Goal: Task Accomplishment & Management: Complete application form

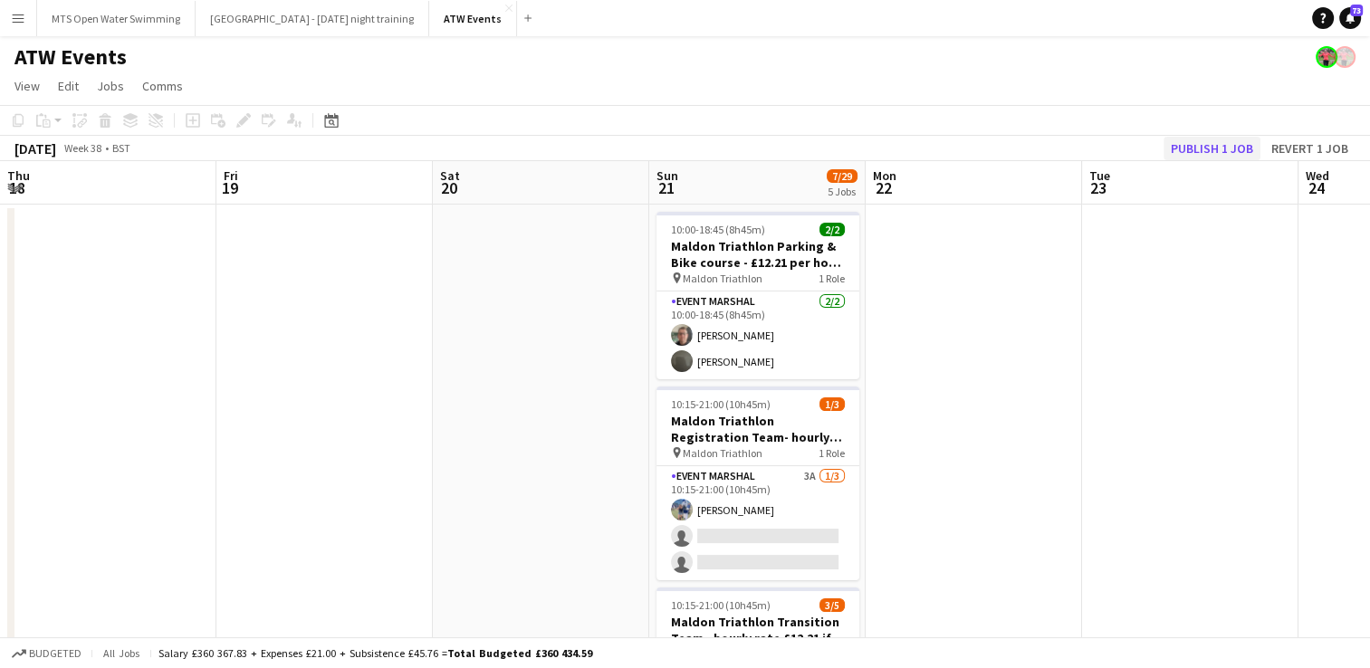
scroll to position [0, 855]
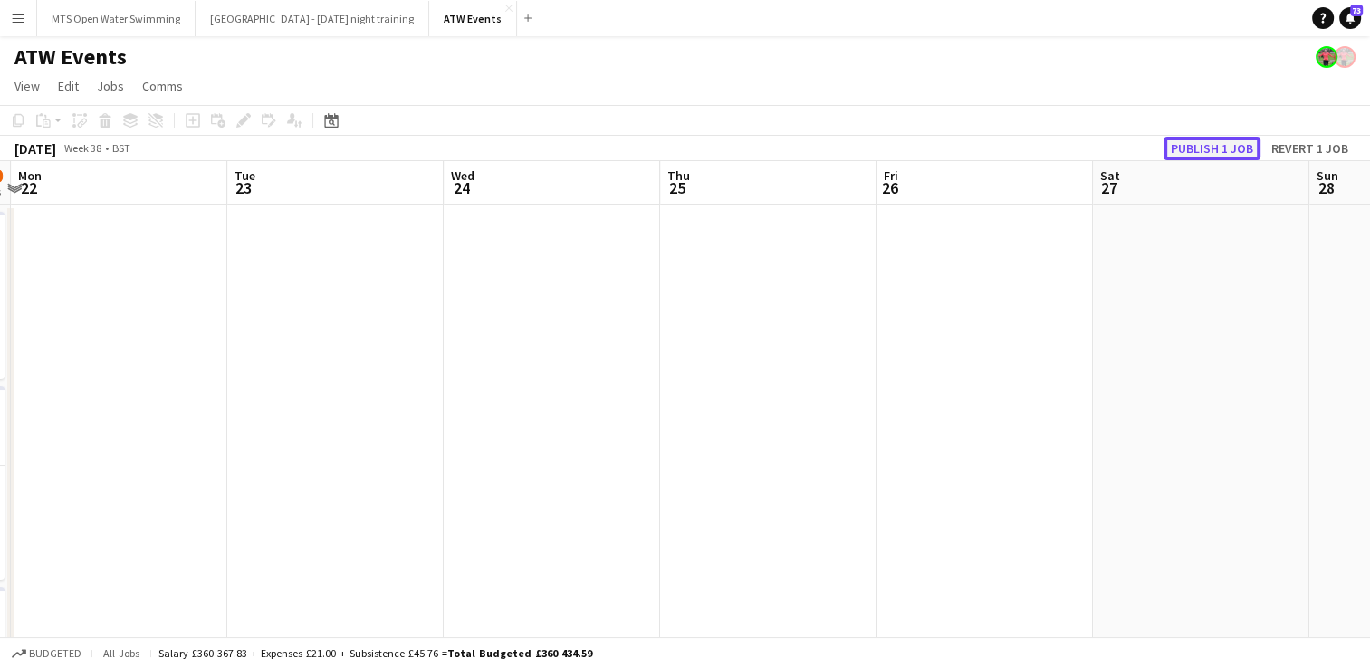
click at [1189, 145] on button "Publish 1 job" at bounding box center [1211, 149] width 97 height 24
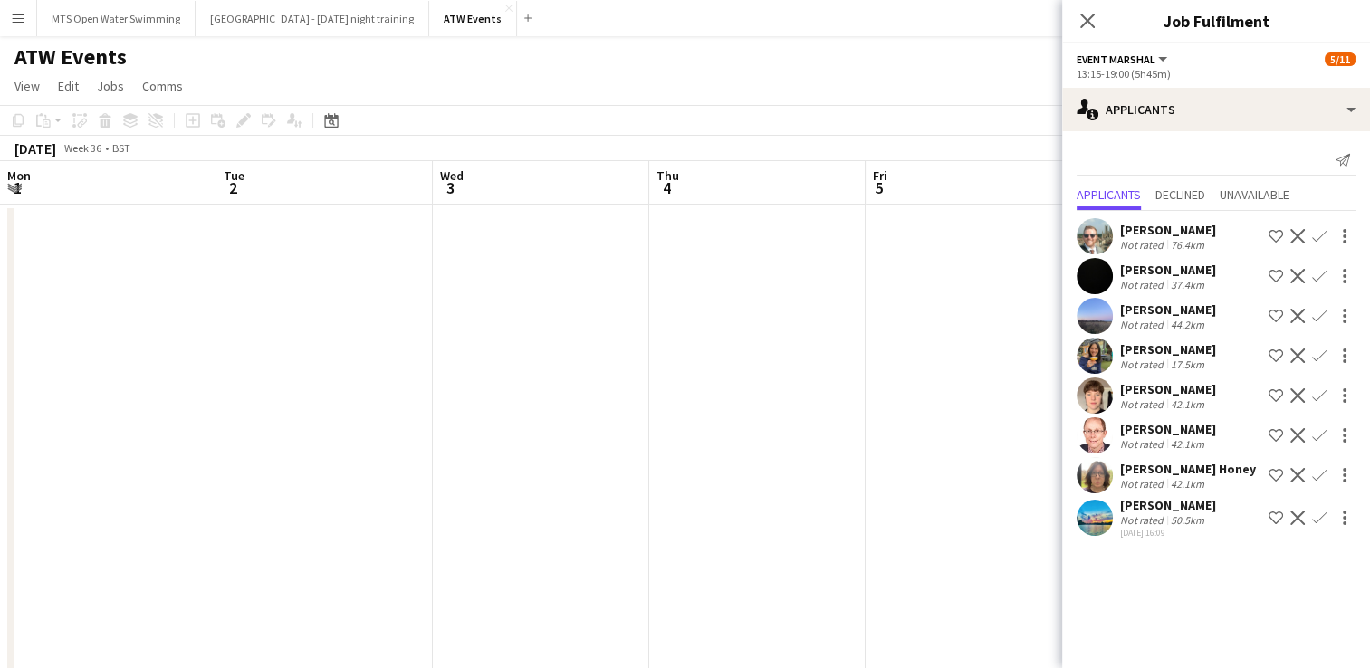
scroll to position [0, 613]
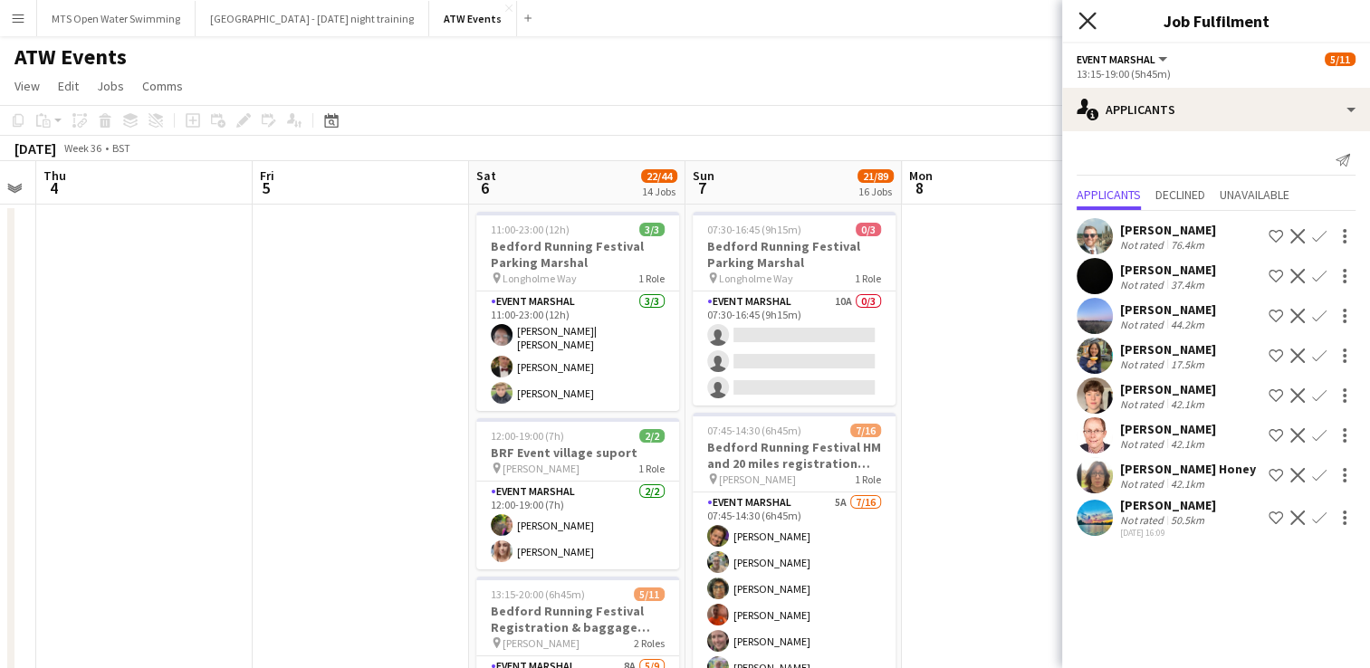
click at [1079, 24] on icon "Close pop-in" at bounding box center [1086, 20] width 17 height 17
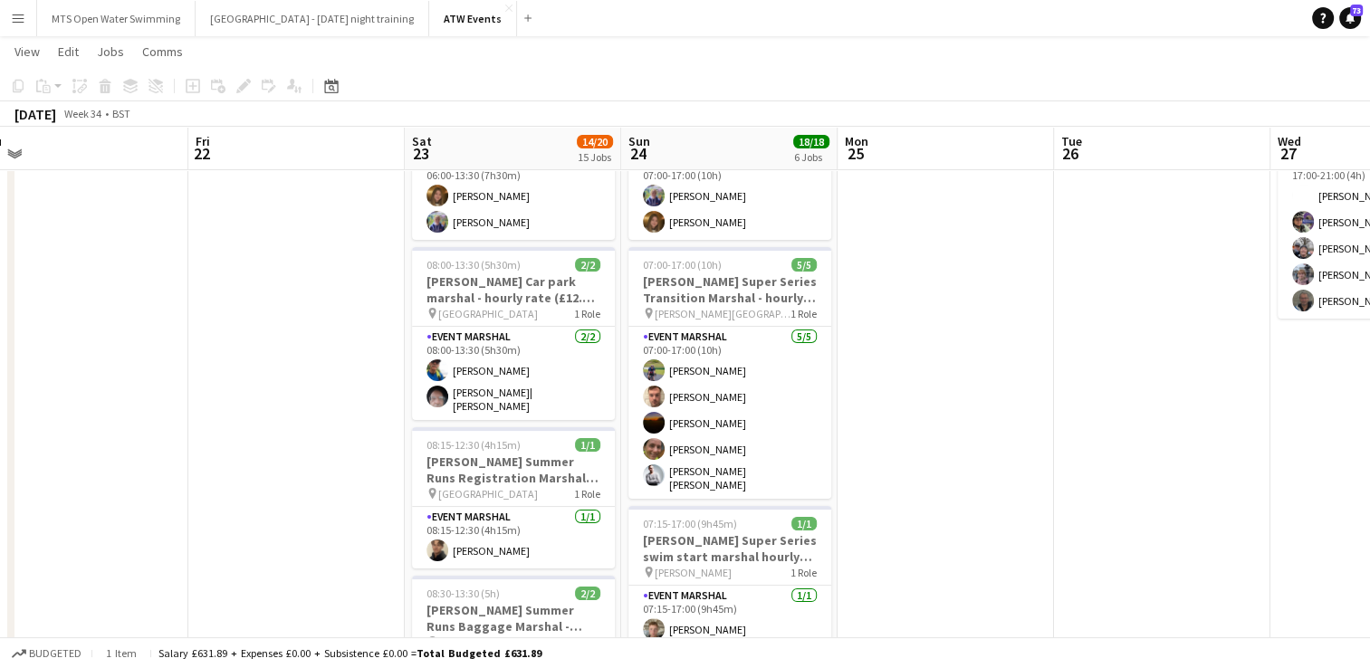
scroll to position [0, 450]
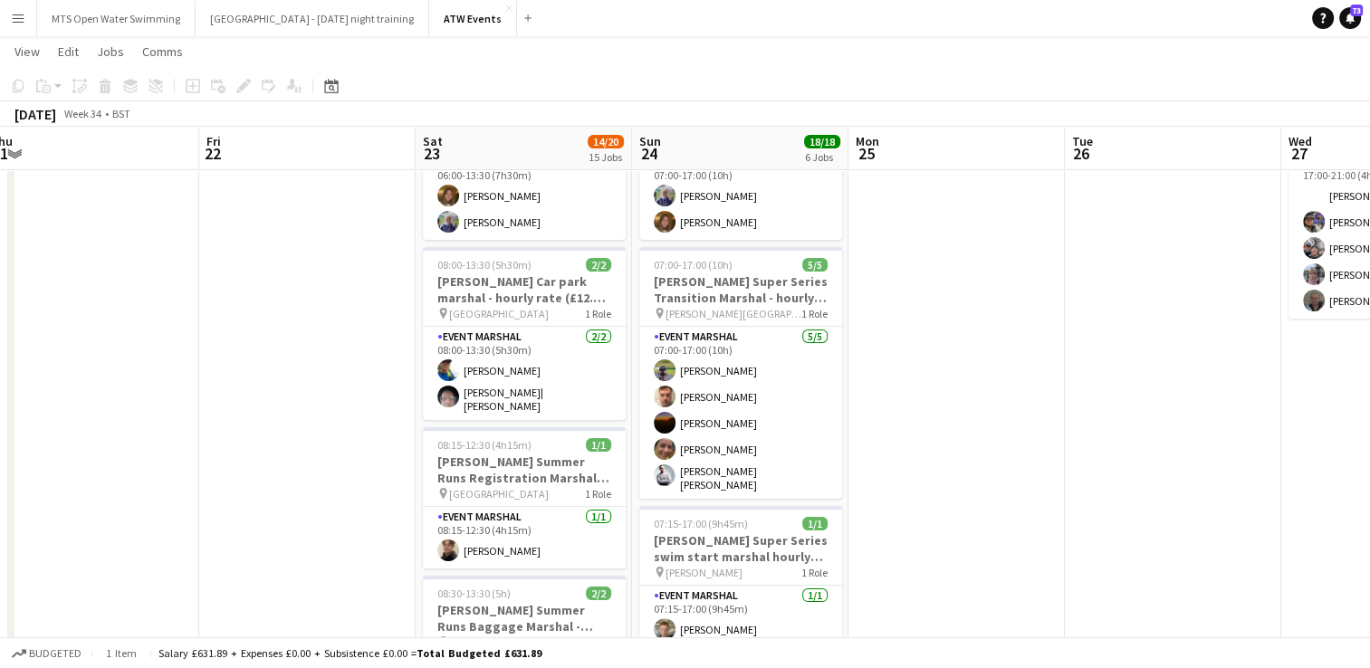
drag, startPoint x: 694, startPoint y: 491, endPoint x: 706, endPoint y: 534, distance: 45.3
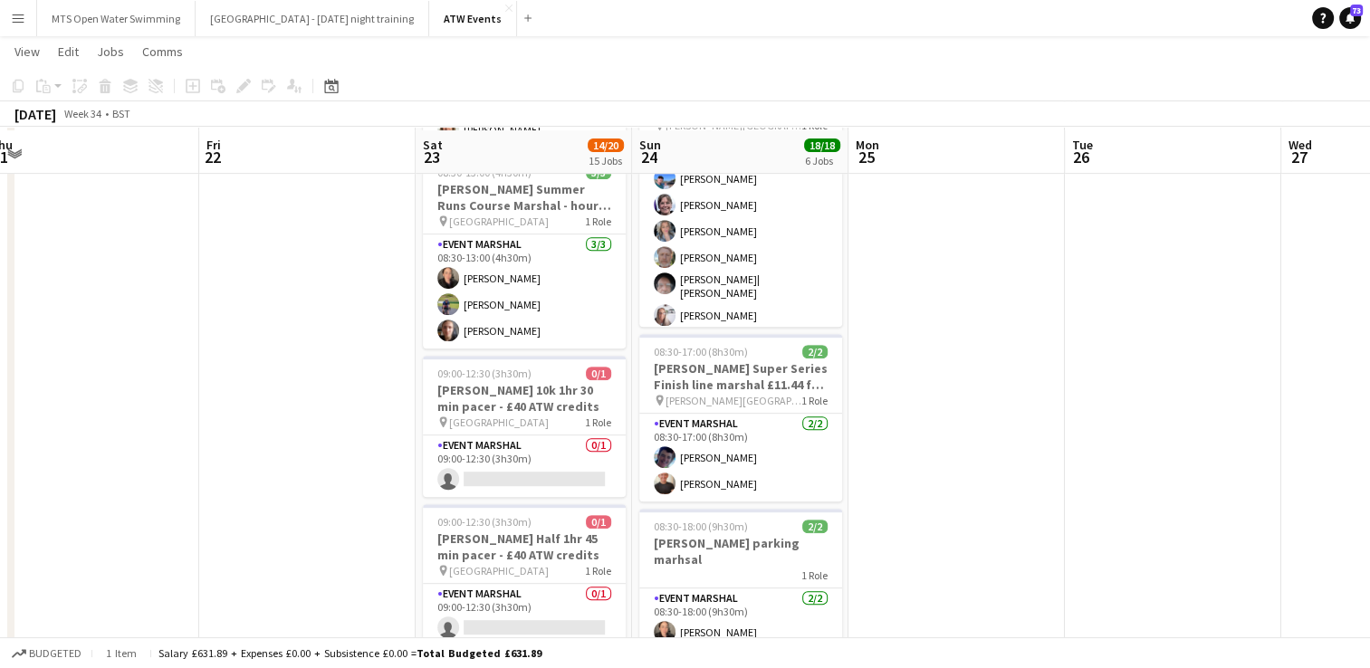
scroll to position [737, 0]
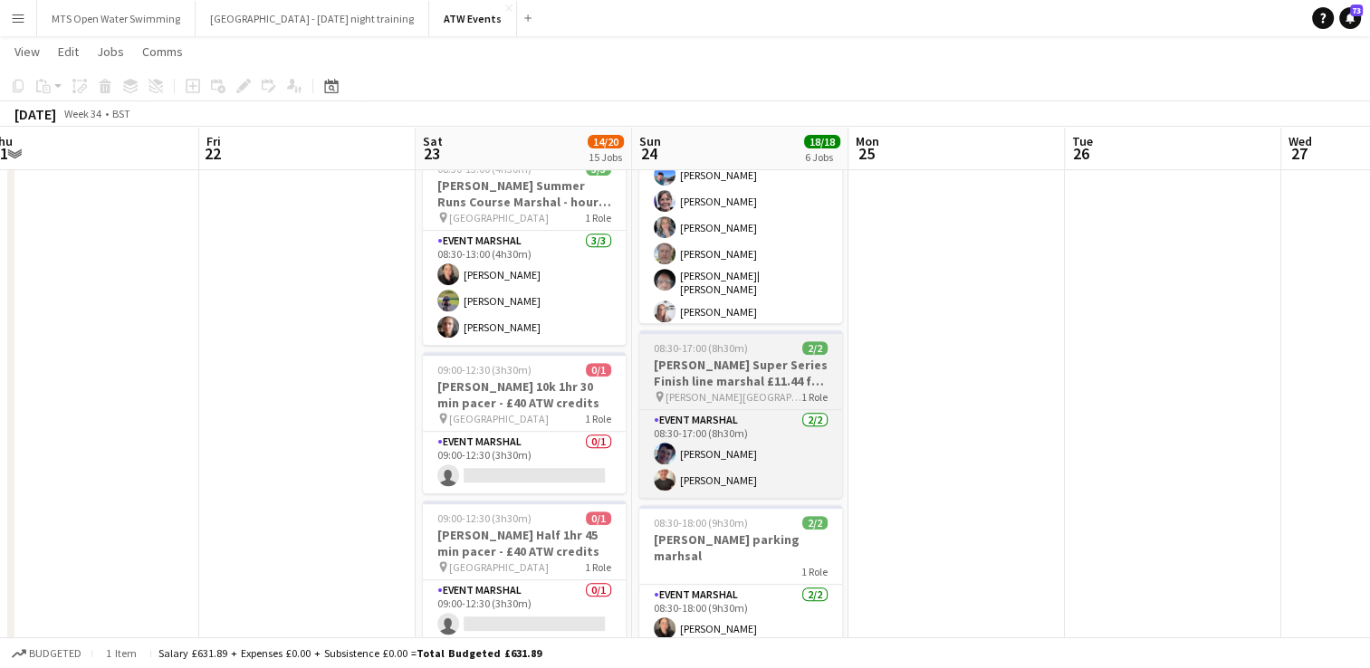
click at [707, 381] on h3 "Dorney Super Series Finish line marshal £11.44 for over 21's" at bounding box center [740, 373] width 203 height 33
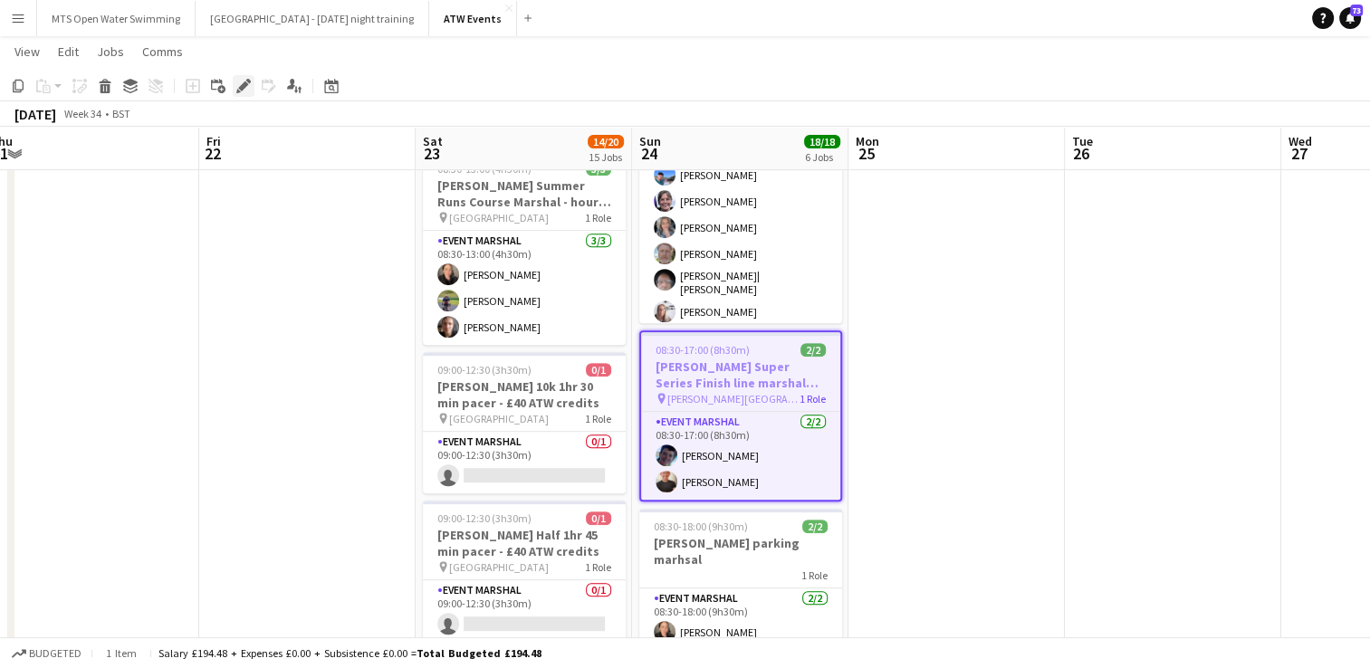
click at [244, 88] on icon at bounding box center [243, 86] width 10 height 10
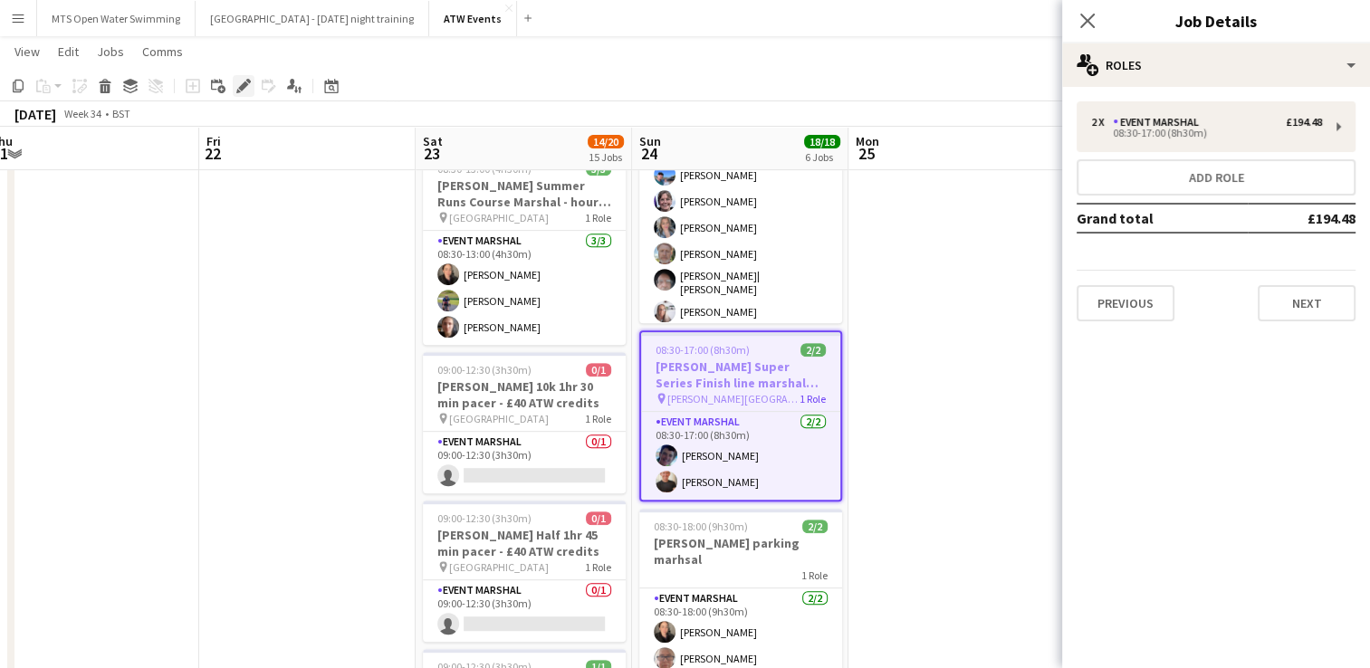
click at [244, 96] on div "Edit" at bounding box center [244, 86] width 22 height 22
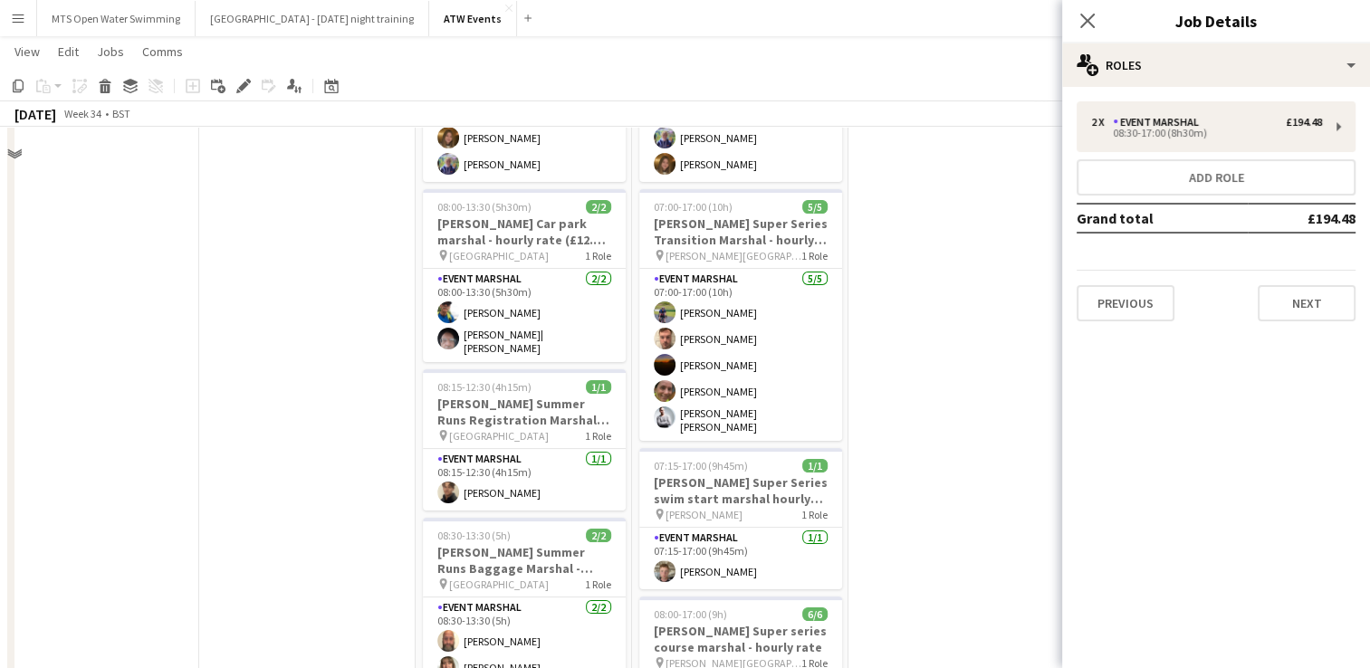
scroll to position [109, 0]
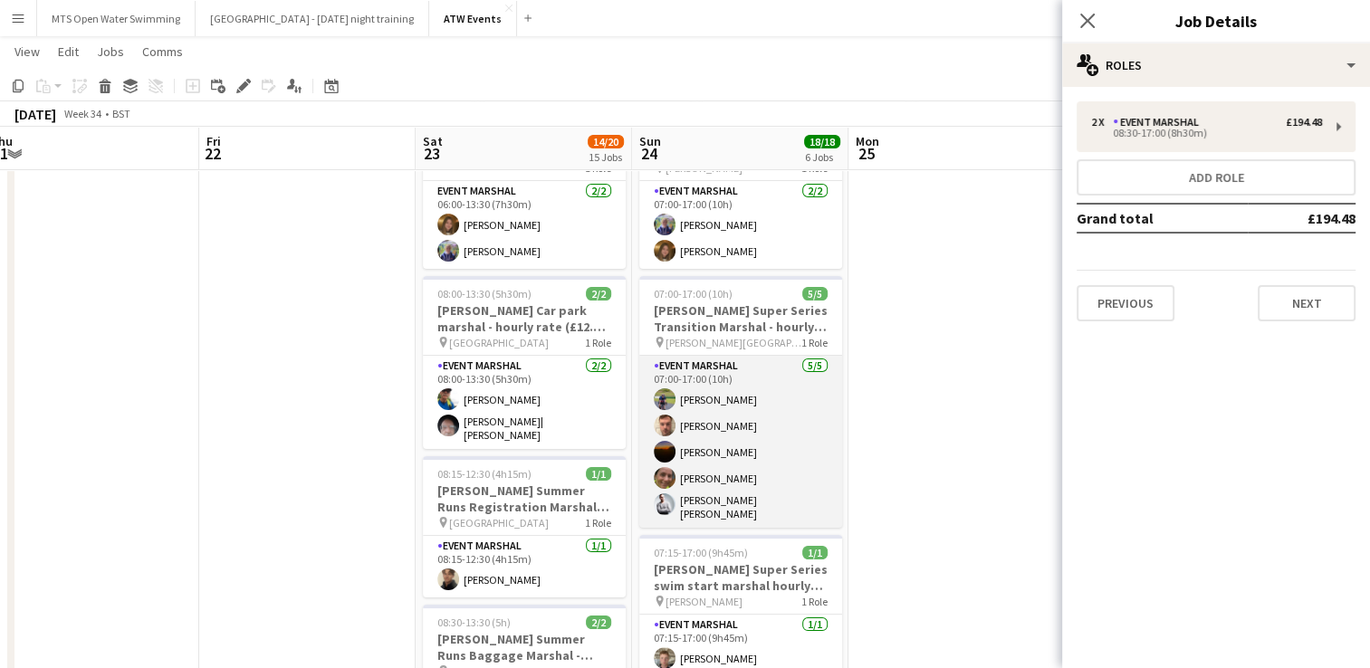
click at [688, 401] on app-card-role "Event Marshal 5/5 07:00-17:00 (10h) Gary Marsland Tom Porteous Rachel Halden So…" at bounding box center [740, 442] width 203 height 172
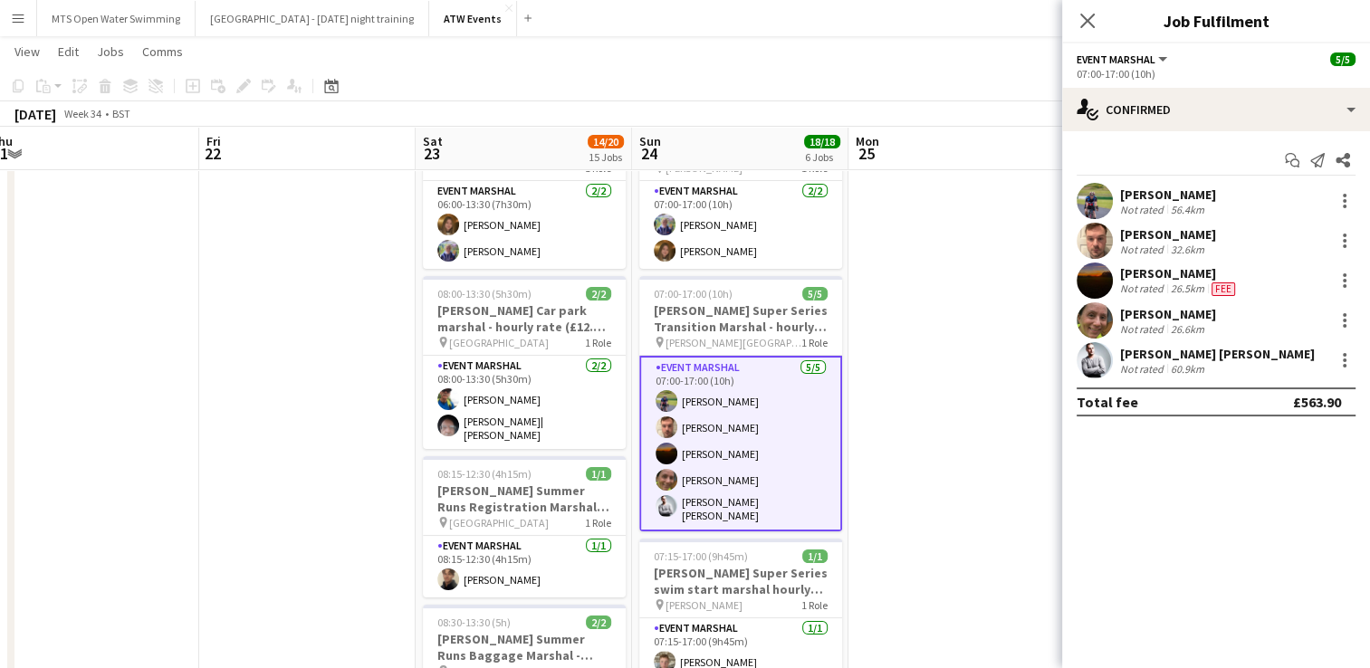
click at [689, 403] on app-card-role "Event Marshal 5/5 07:00-17:00 (10h) Gary Marsland Tom Porteous Rachel Halden So…" at bounding box center [740, 444] width 203 height 176
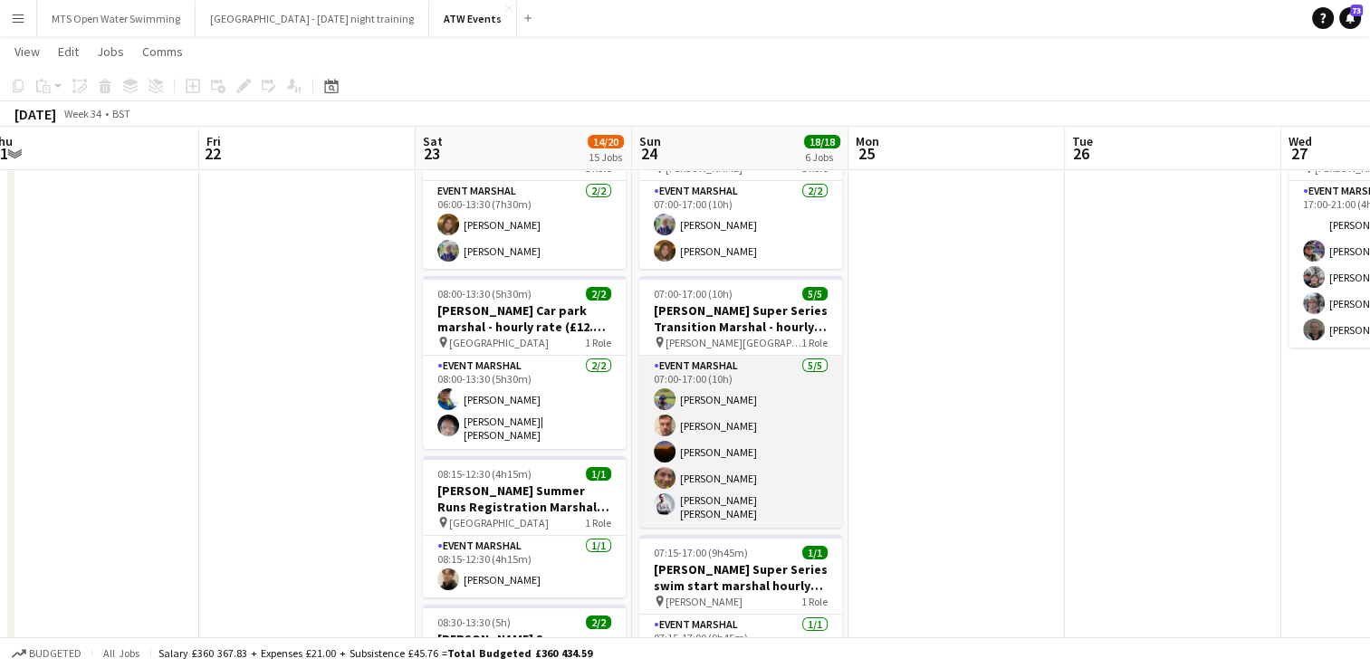
click at [692, 400] on app-card-role "Event Marshal 5/5 07:00-17:00 (10h) Gary Marsland Tom Porteous Rachel Halden So…" at bounding box center [740, 442] width 203 height 172
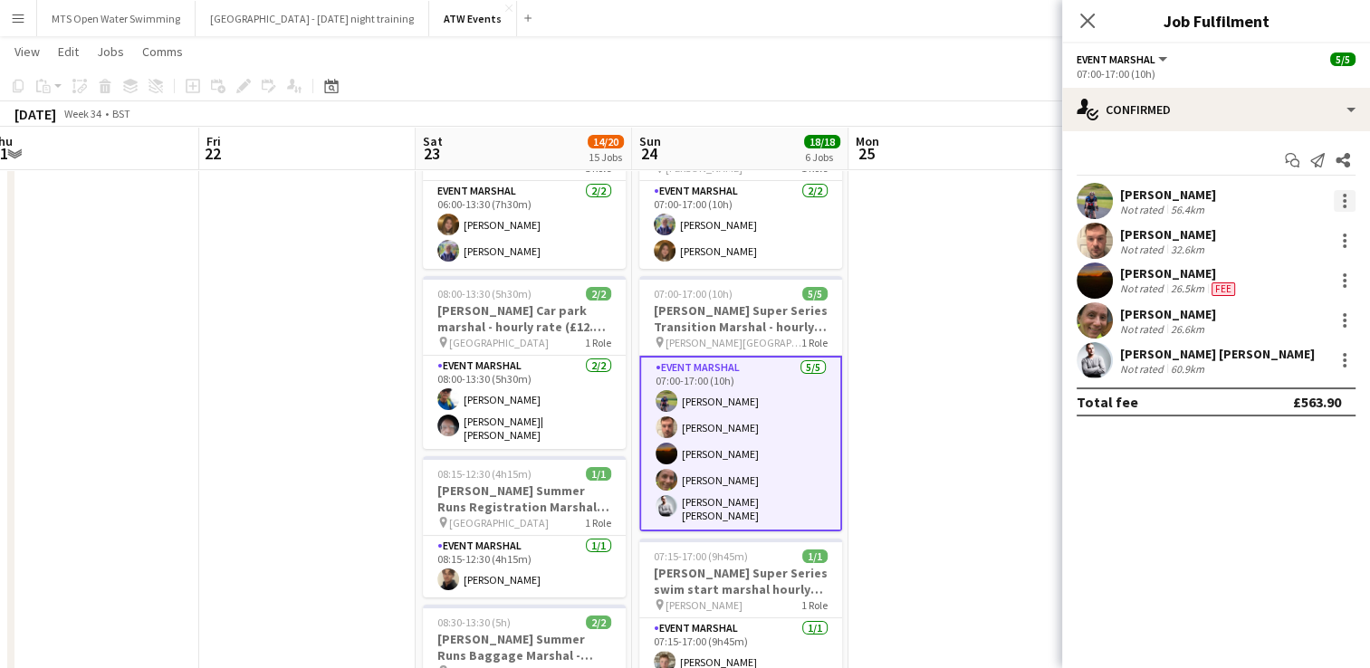
click at [1340, 202] on div at bounding box center [1345, 201] width 22 height 22
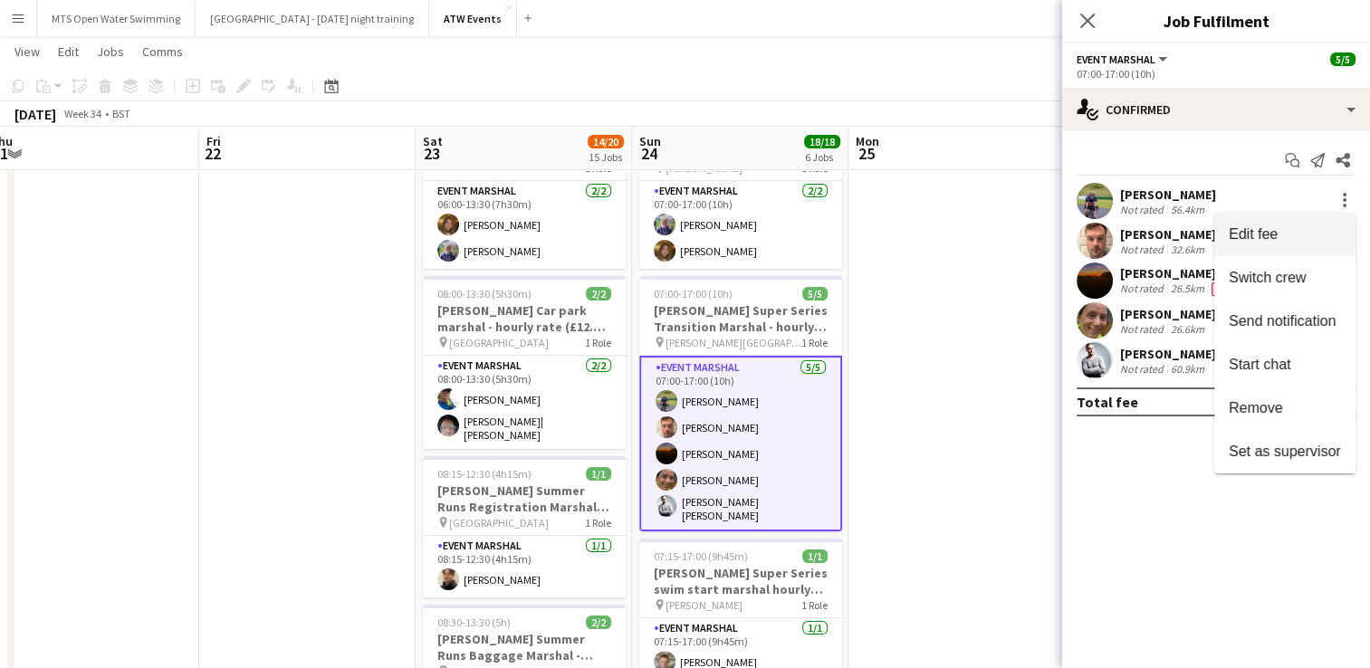
click at [1231, 241] on span "Edit fee" at bounding box center [1253, 233] width 49 height 15
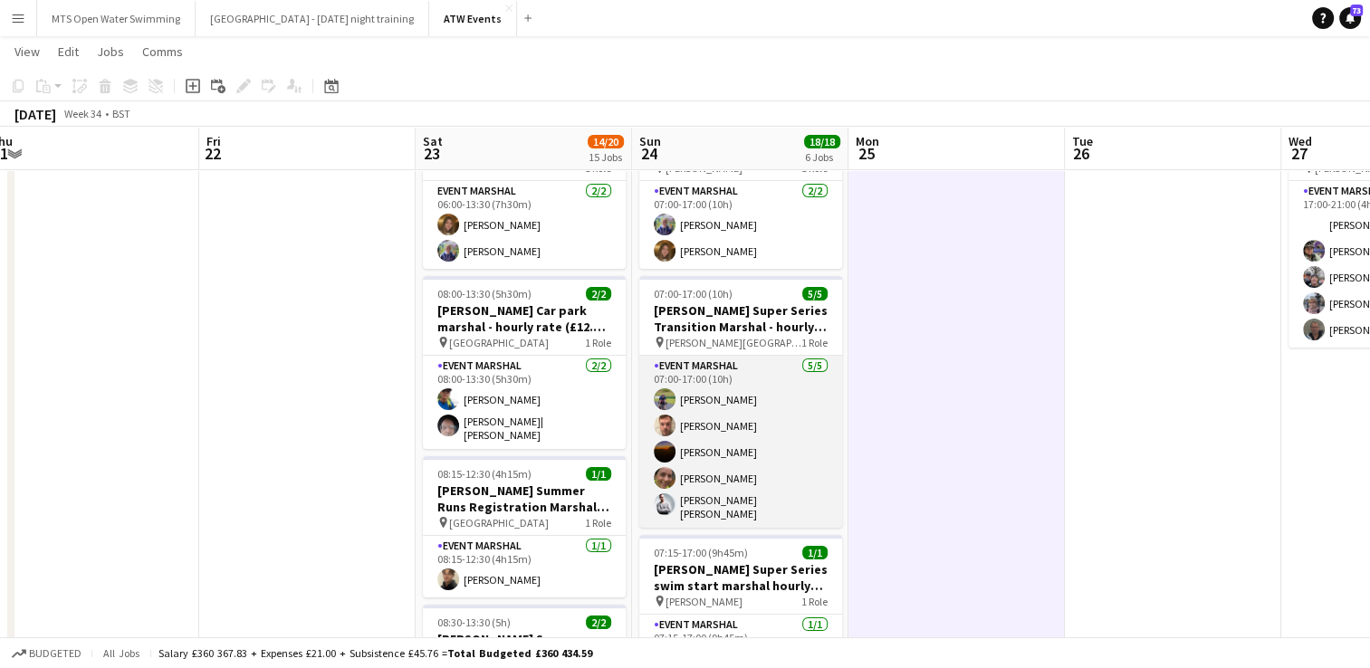
click at [702, 404] on app-card-role "Event Marshal 5/5 07:00-17:00 (10h) Gary Marsland Tom Porteous Rachel Halden So…" at bounding box center [740, 442] width 203 height 172
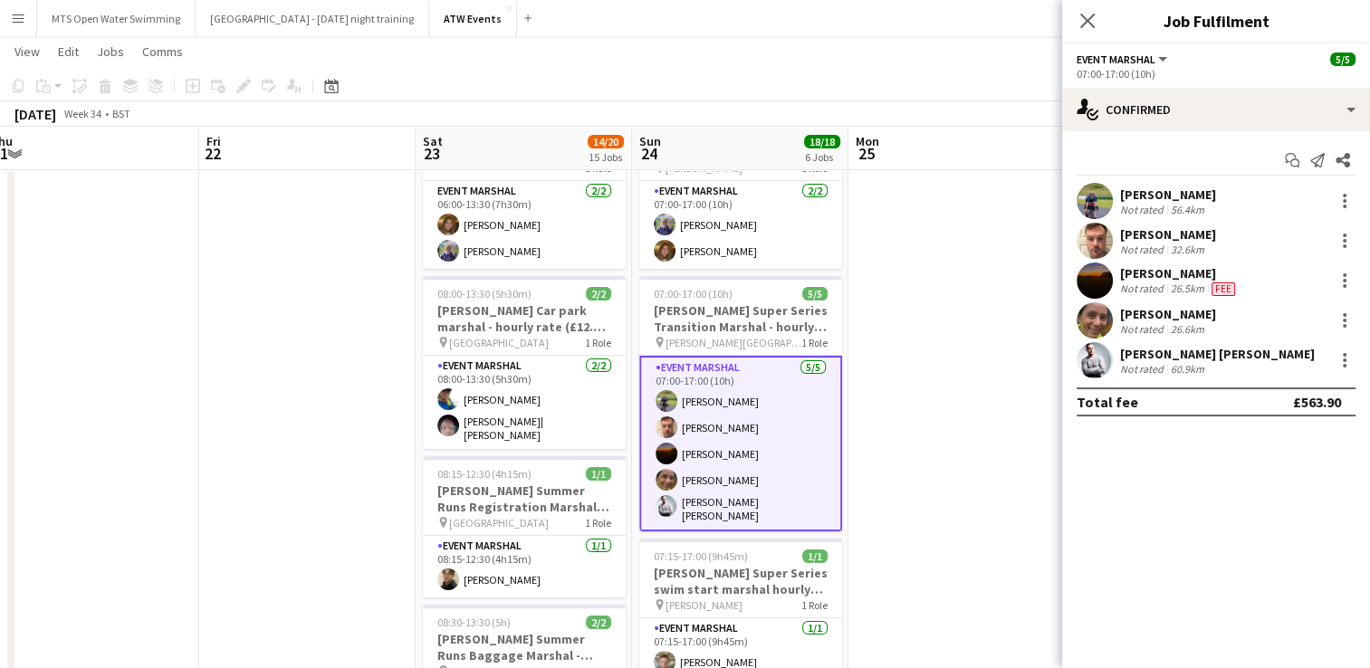
click at [1134, 214] on div "Not rated" at bounding box center [1143, 210] width 47 height 14
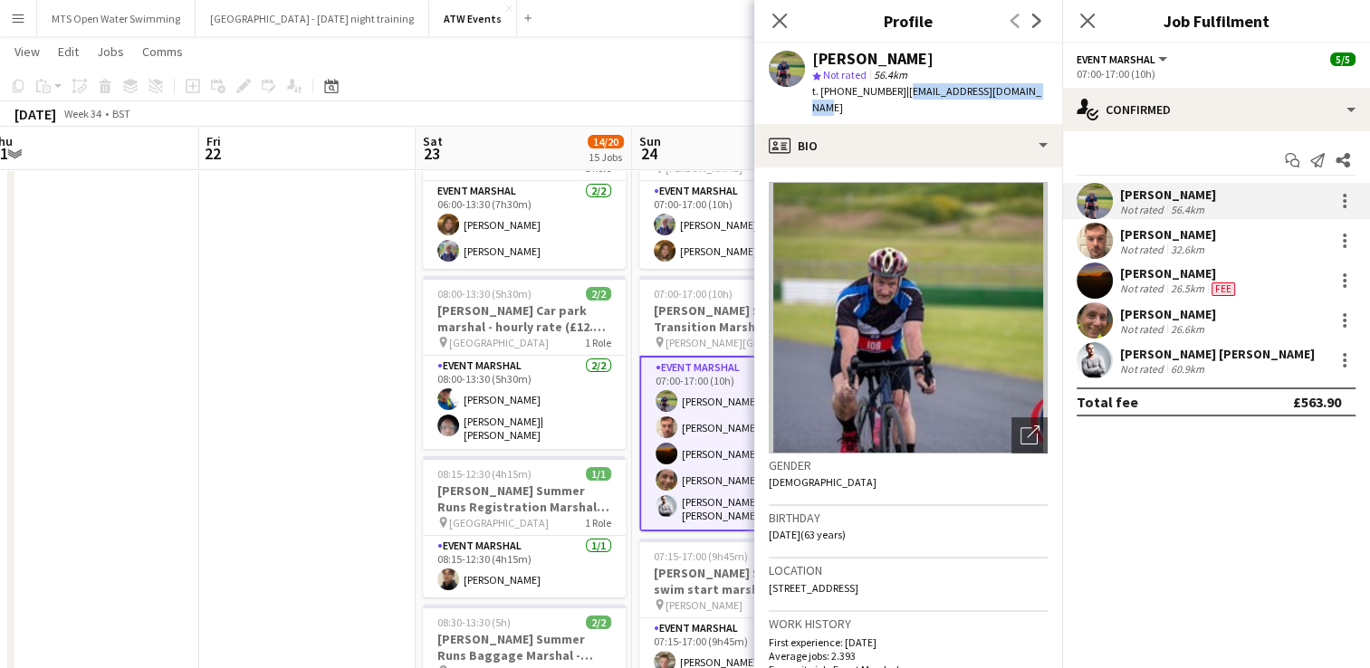
drag, startPoint x: 897, startPoint y: 92, endPoint x: 1047, endPoint y: 99, distance: 149.5
click at [1047, 99] on div "Gary Marsland star Not rated 56.4km t. +447877497585 | gmarsland1@googlemail.com" at bounding box center [908, 83] width 308 height 81
copy span "gmarsland1@googlemail.com"
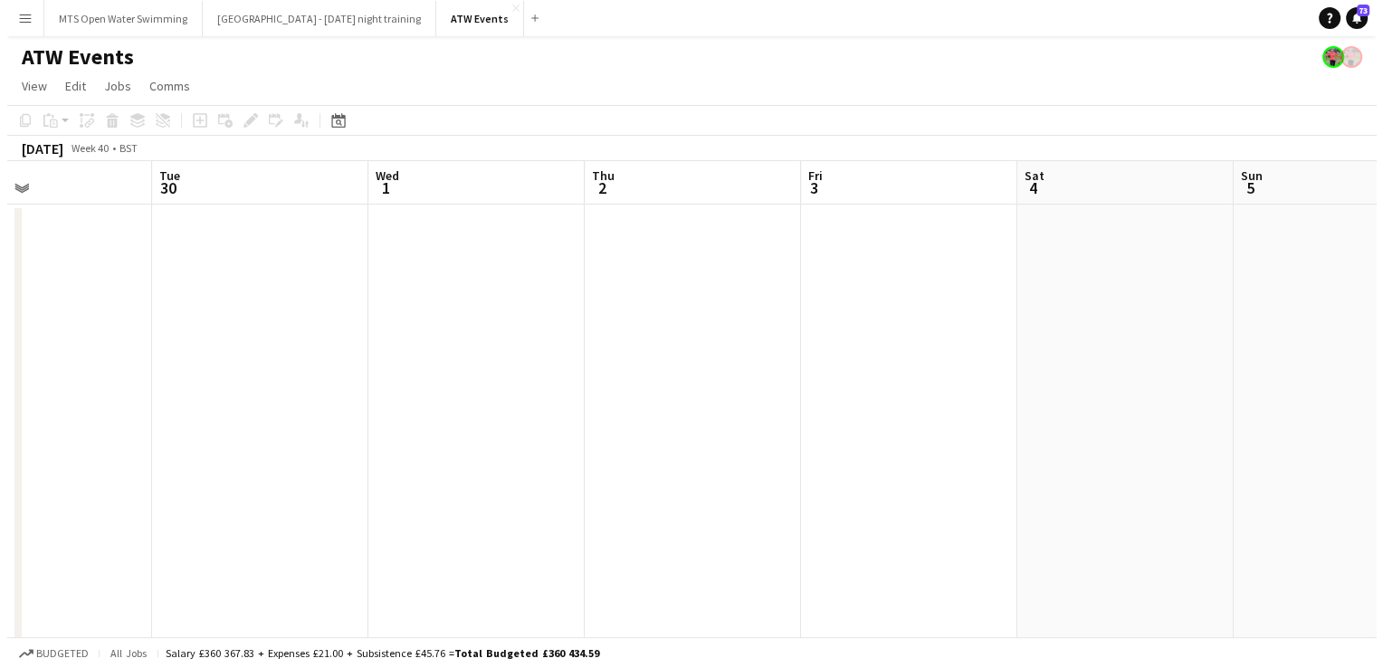
scroll to position [0, 728]
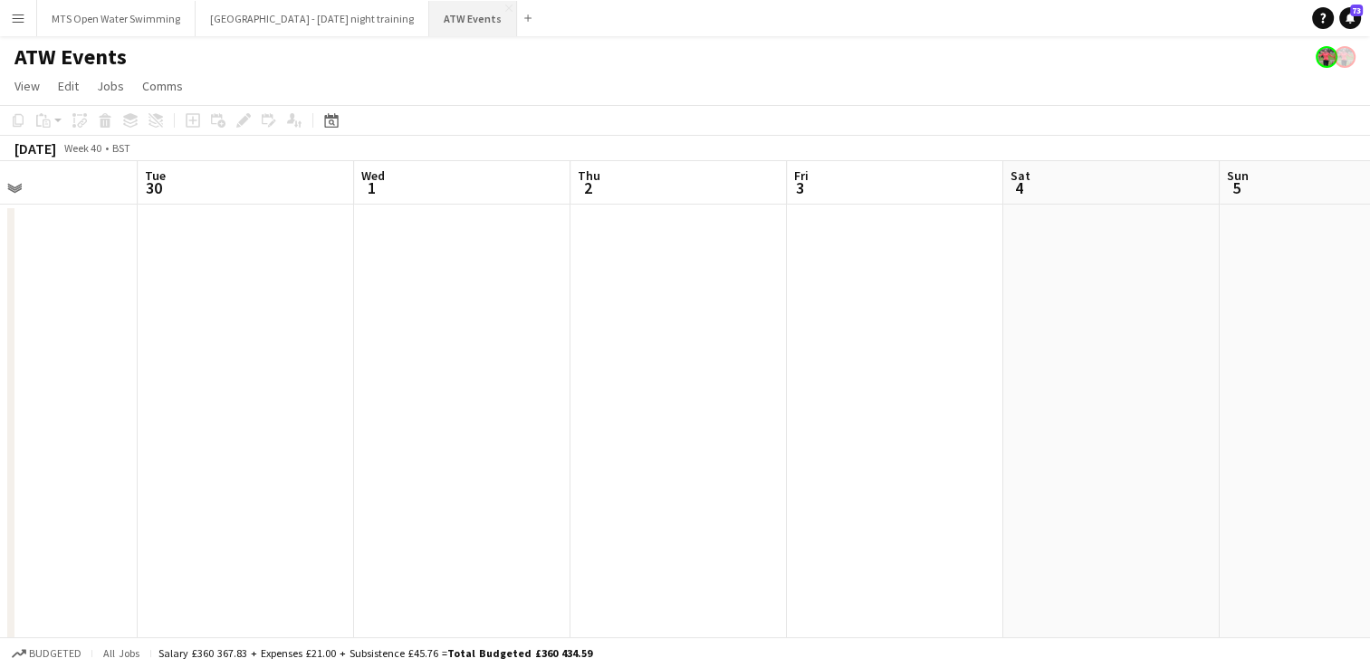
click at [429, 25] on button "ATW Events Close" at bounding box center [473, 18] width 88 height 35
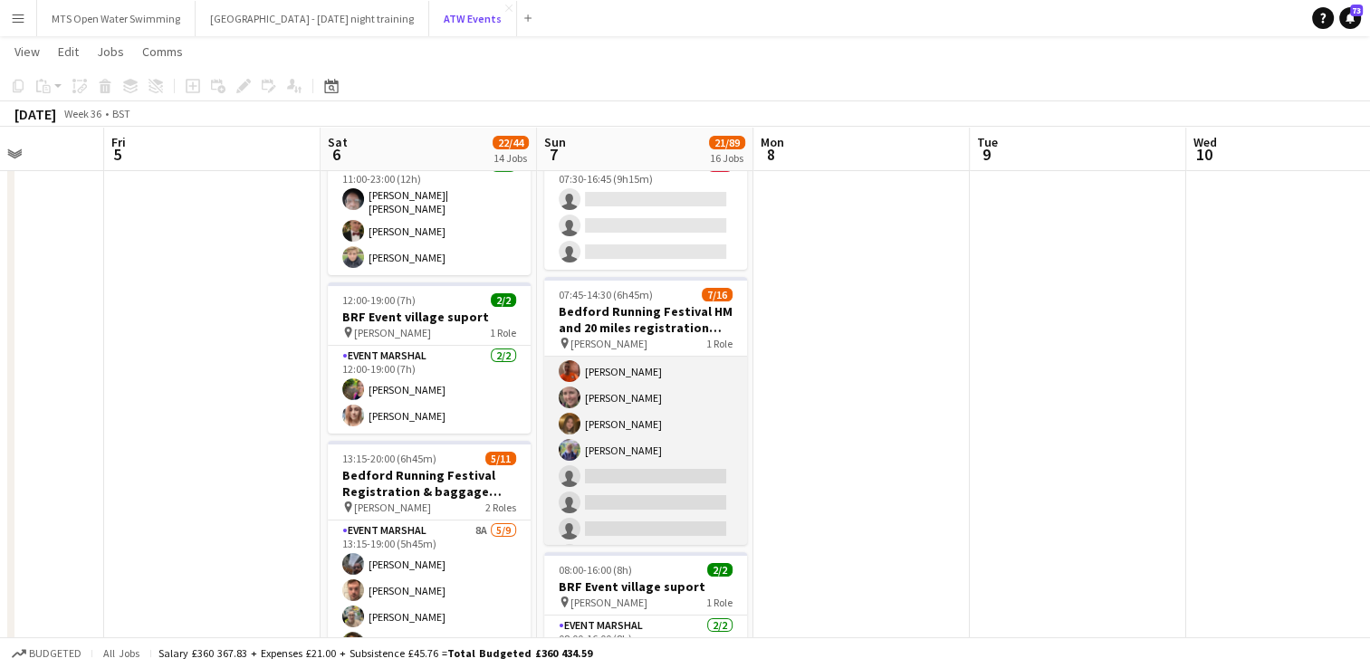
scroll to position [0, 0]
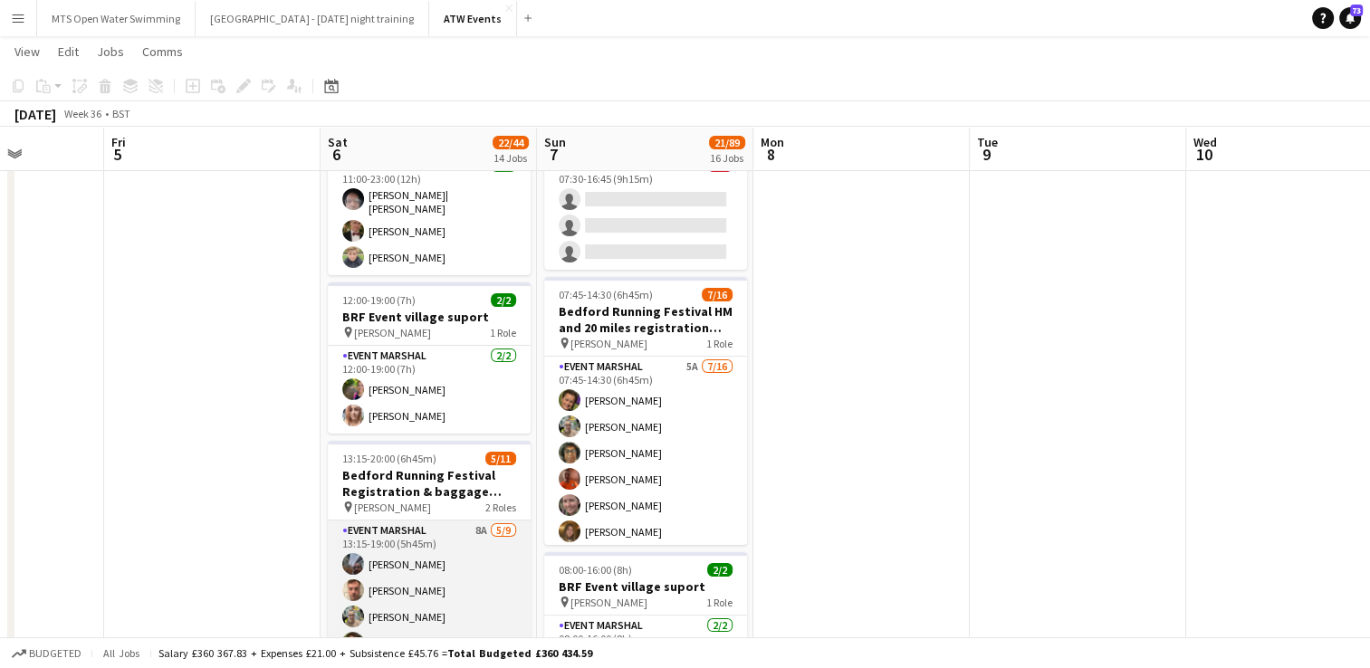
click at [462, 523] on app-card-role "Event Marshal 8A 5/9 13:15-19:00 (5h45m) Alkesh Lalji Tom Porteous Louise Foste…" at bounding box center [429, 657] width 203 height 272
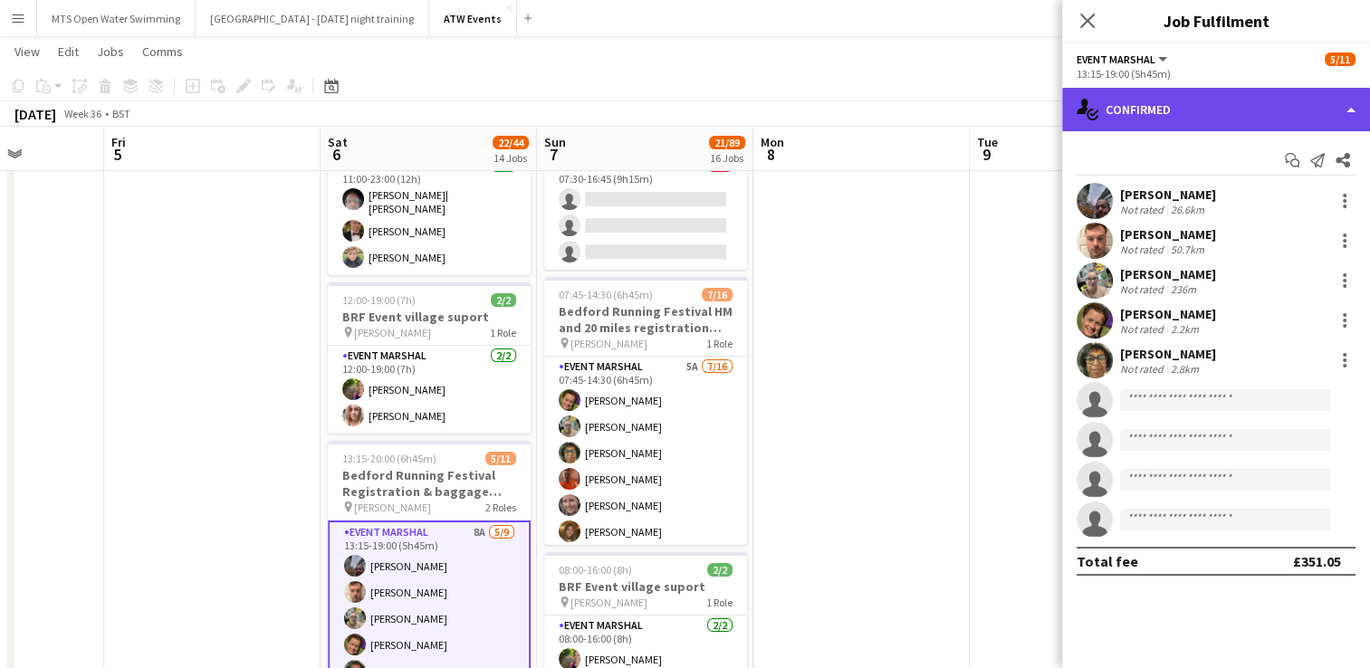
click at [1145, 120] on div "single-neutral-actions-check-2 Confirmed" at bounding box center [1216, 109] width 308 height 43
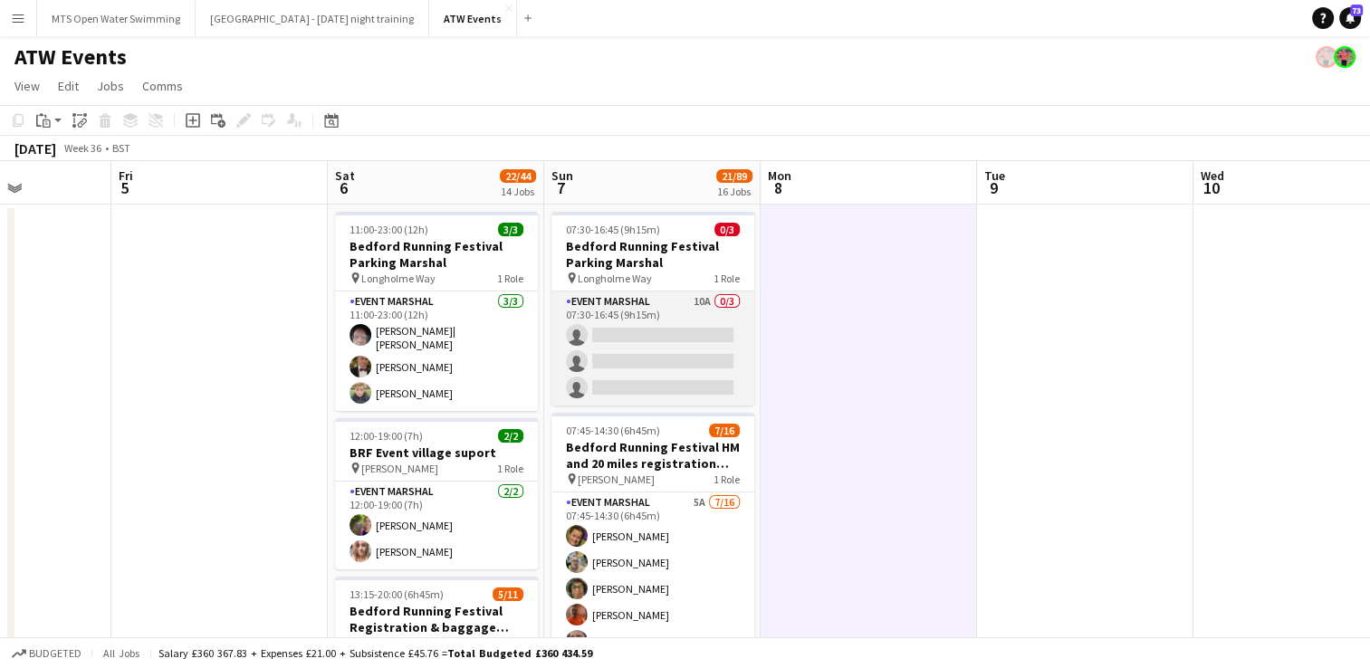
click at [703, 300] on app-card-role "Event Marshal 10A 0/3 07:30-16:45 (9h15m) single-neutral-actions single-neutral…" at bounding box center [652, 349] width 203 height 114
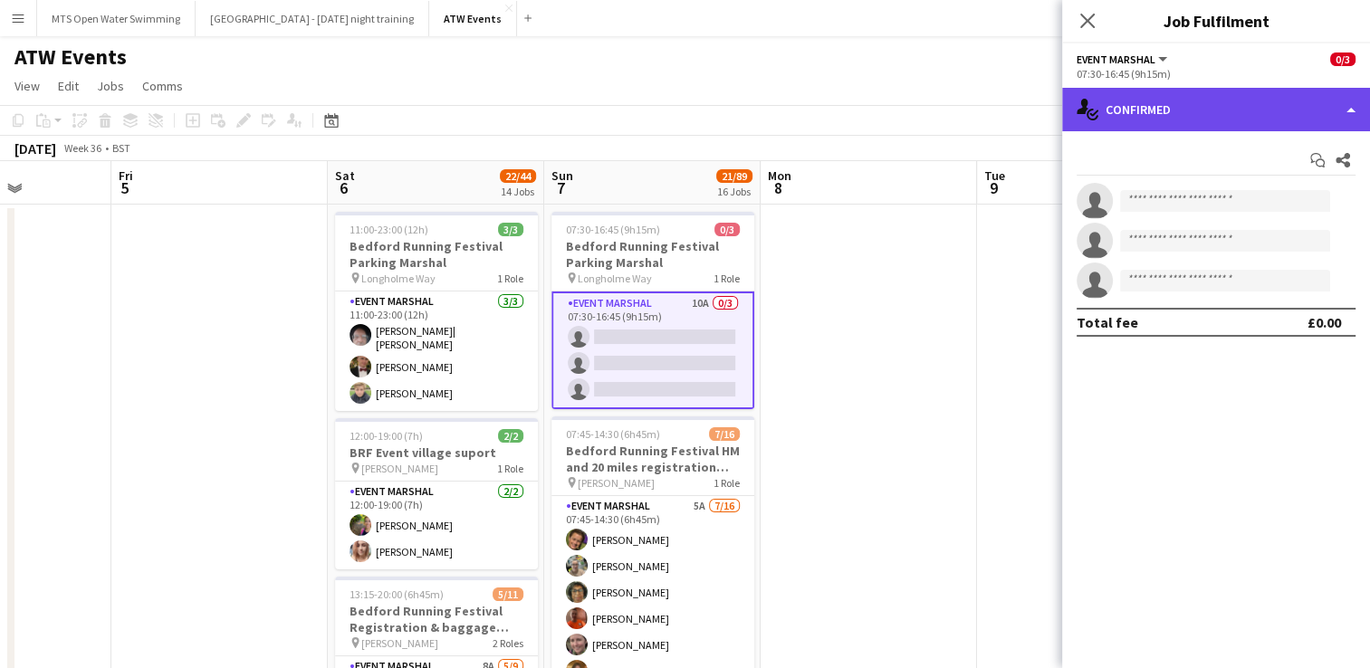
click at [1105, 114] on div "single-neutral-actions-check-2 Confirmed" at bounding box center [1216, 109] width 308 height 43
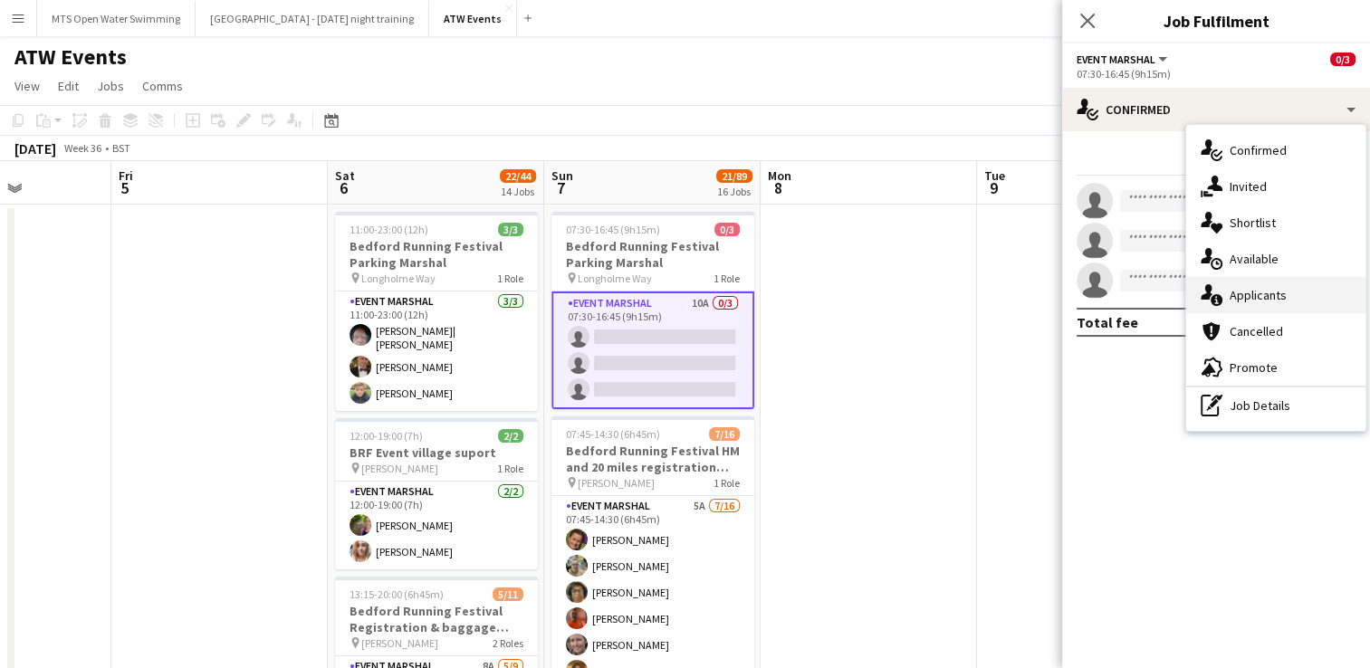
click at [1242, 306] on div "single-neutral-actions-information Applicants" at bounding box center [1275, 295] width 179 height 36
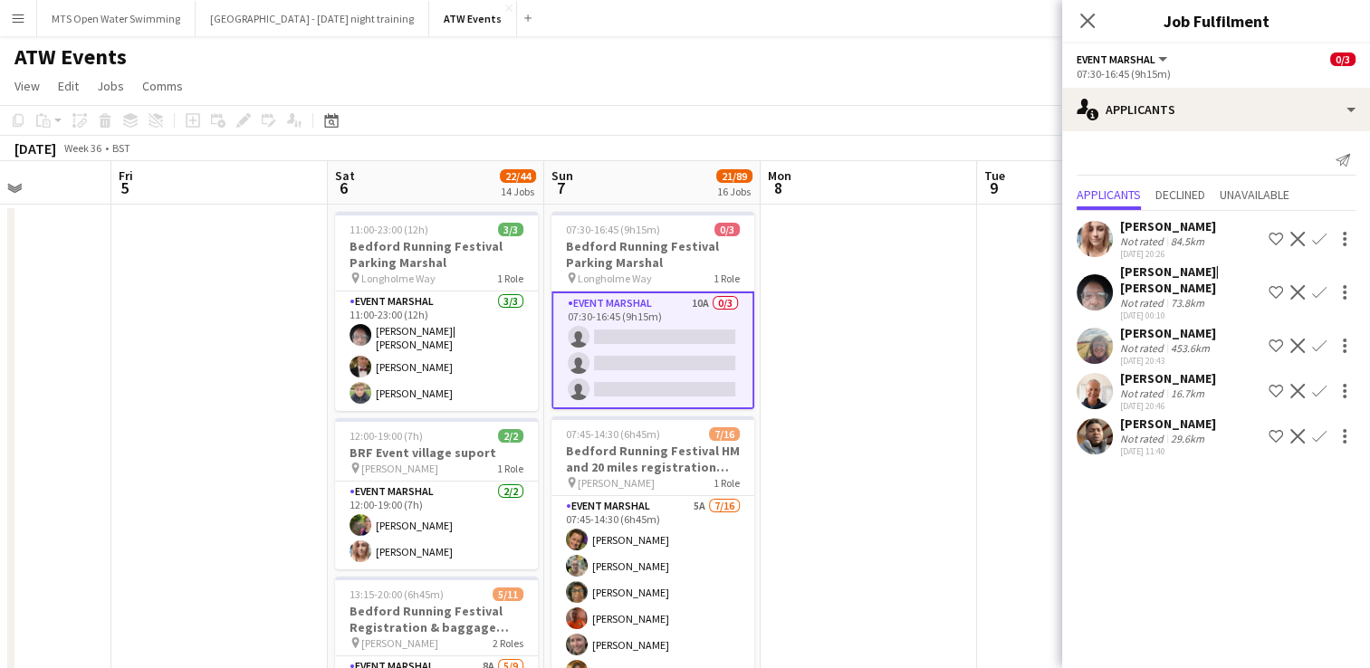
click at [1314, 236] on app-icon "Confirm" at bounding box center [1319, 239] width 14 height 14
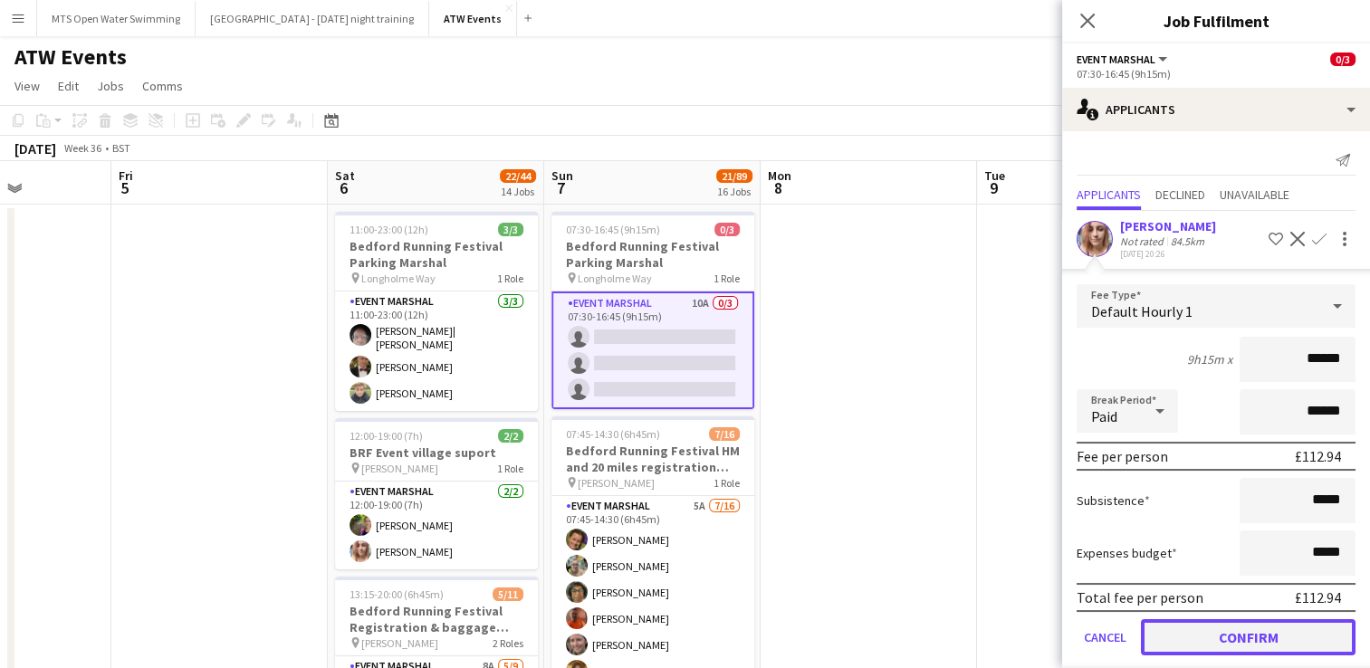
click at [1209, 634] on button "Confirm" at bounding box center [1248, 637] width 215 height 36
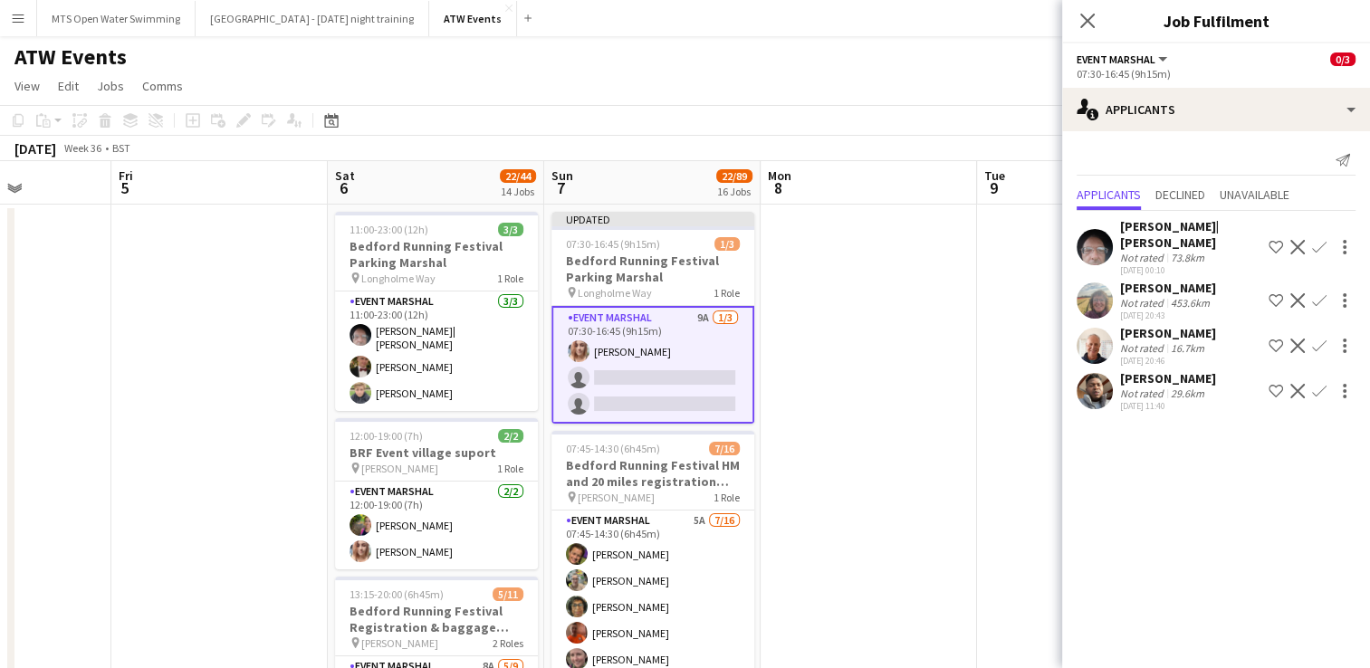
click at [1316, 293] on app-icon "Confirm" at bounding box center [1319, 300] width 14 height 14
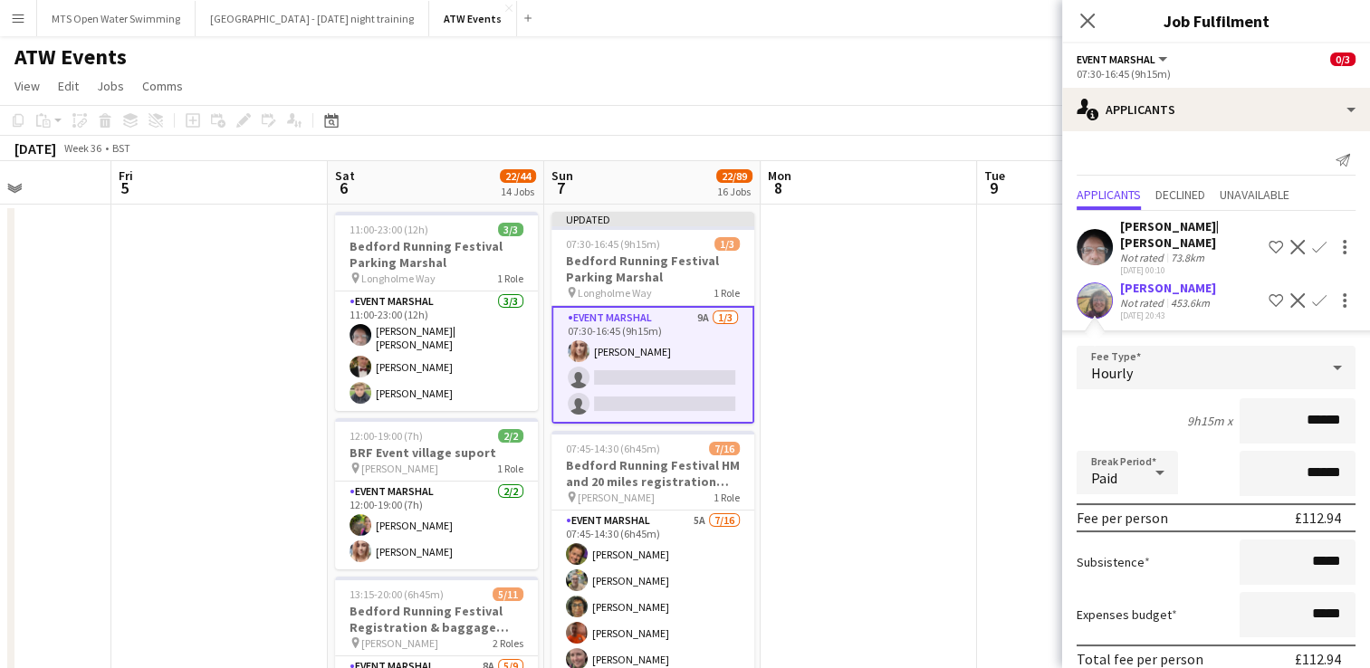
scroll to position [153, 0]
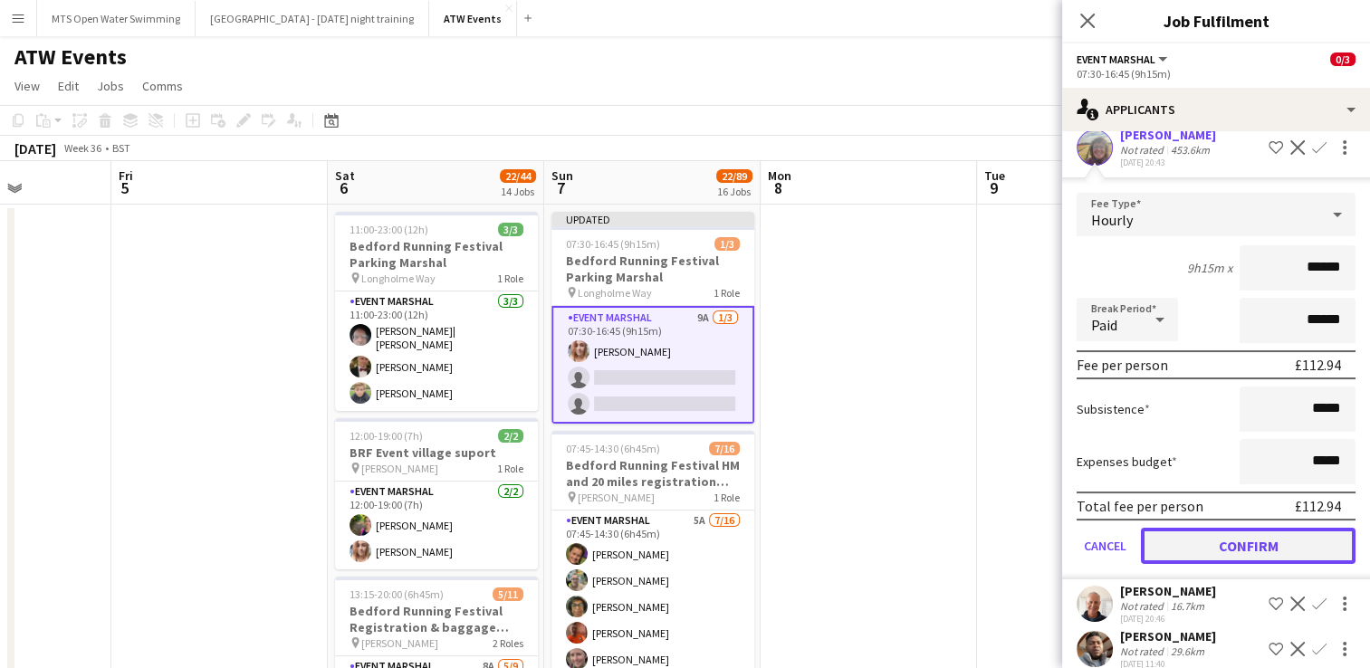
click at [1208, 531] on button "Confirm" at bounding box center [1248, 546] width 215 height 36
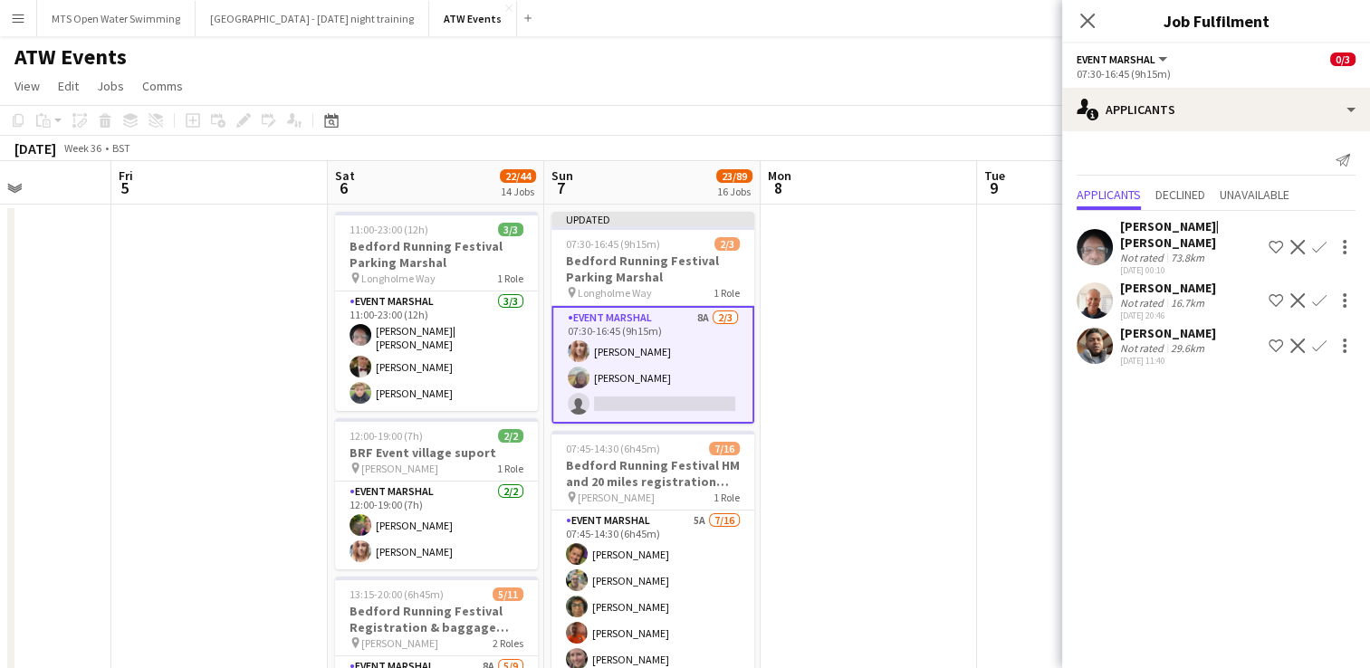
scroll to position [0, 0]
click at [1311, 290] on button "Confirm" at bounding box center [1319, 301] width 22 height 22
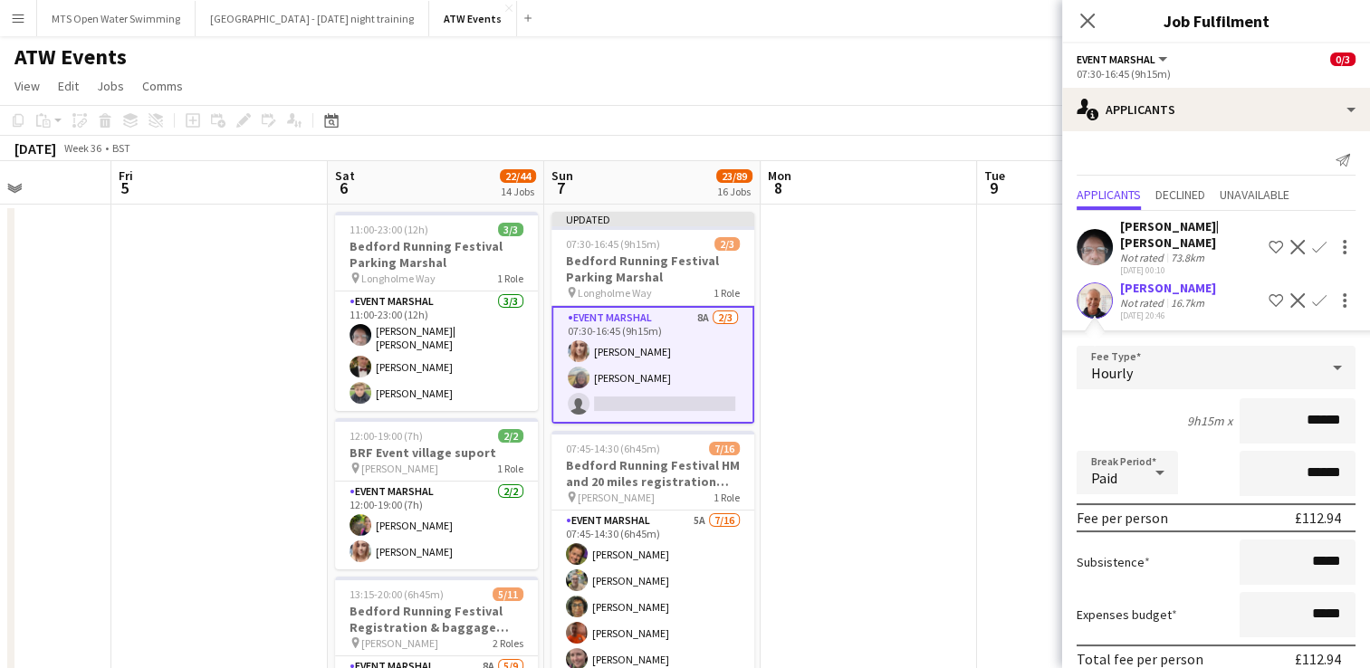
scroll to position [109, 0]
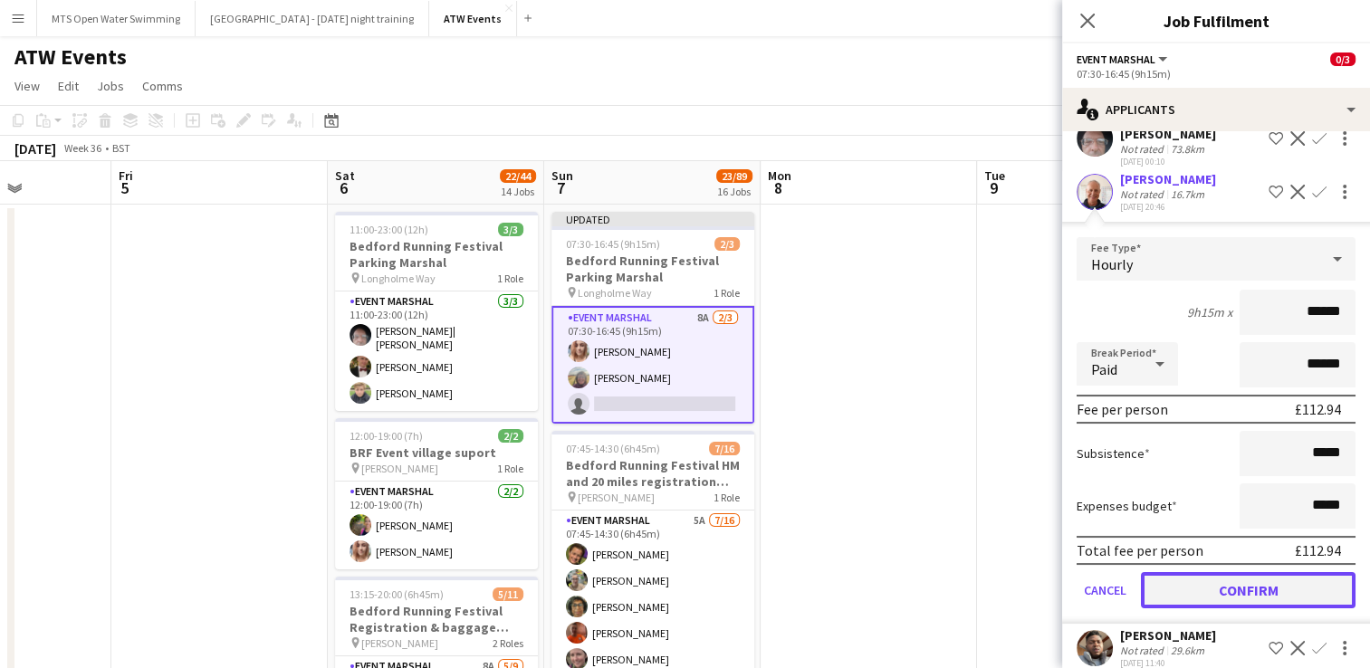
click at [1250, 572] on button "Confirm" at bounding box center [1248, 590] width 215 height 36
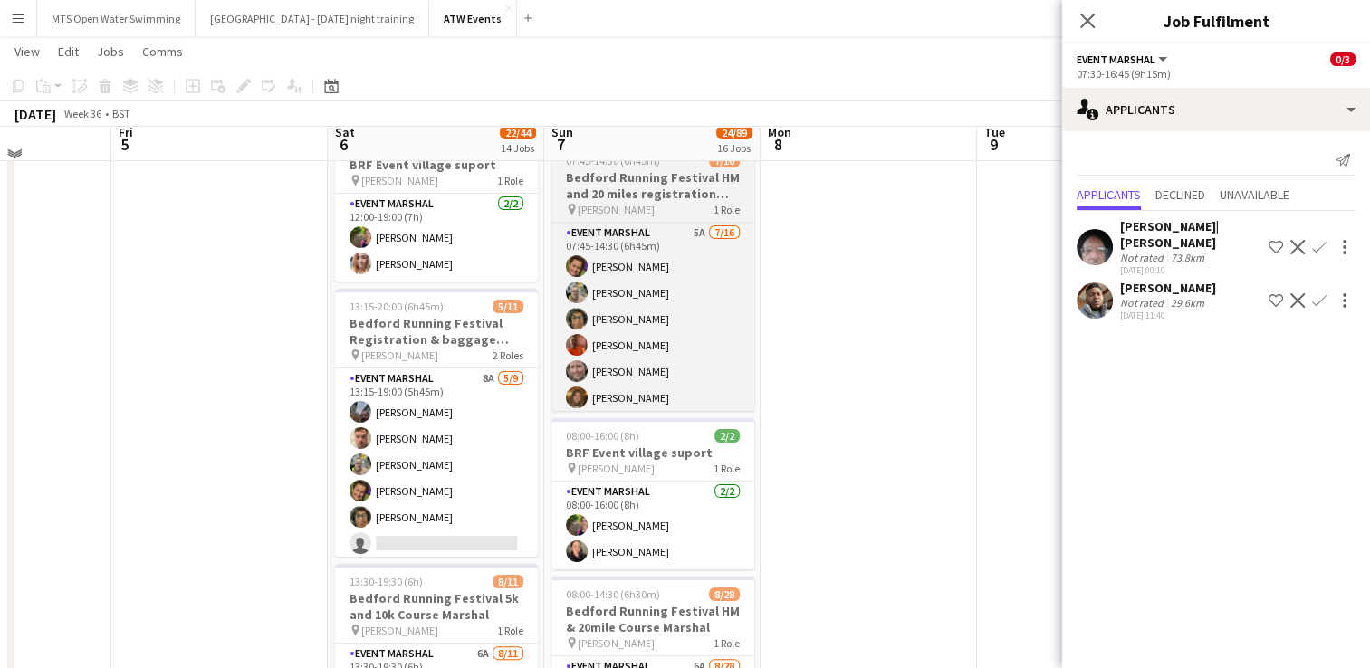
scroll to position [290, 0]
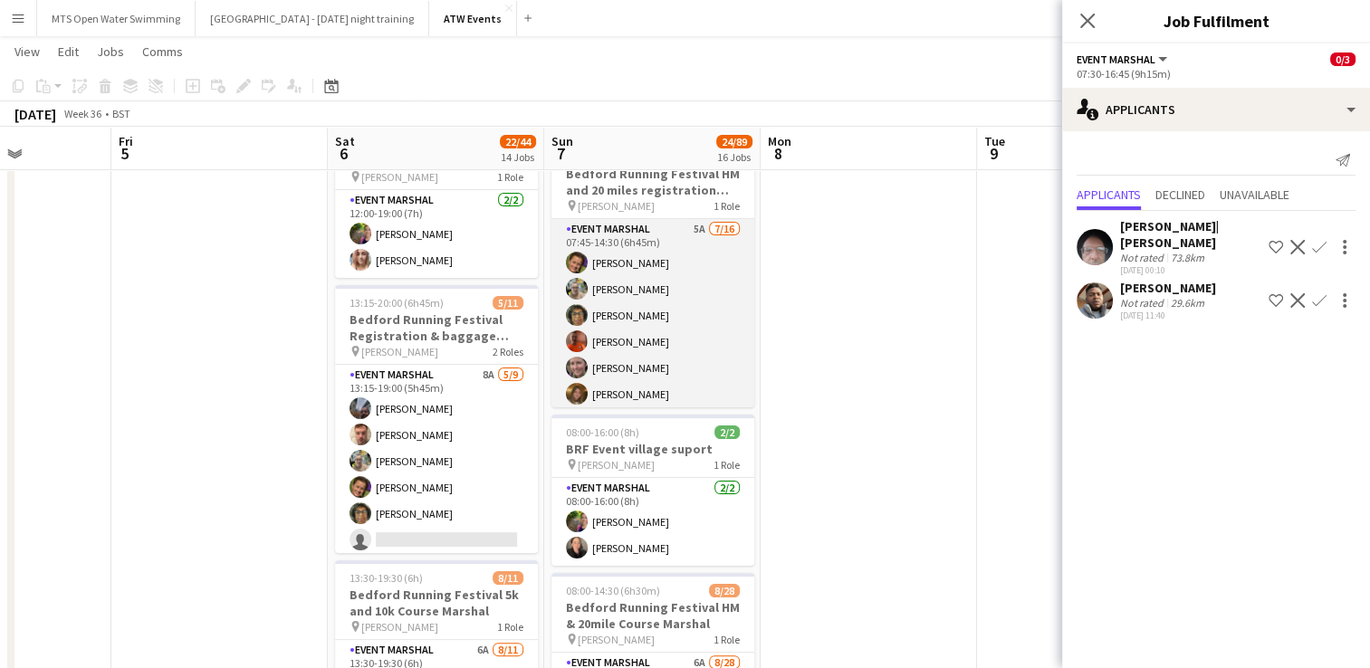
click at [686, 224] on app-card-role "Event Marshal 5A 7/16 07:45-14:30 (6h45m) Helen Parker Louise Foster Julie Youn…" at bounding box center [652, 446] width 203 height 455
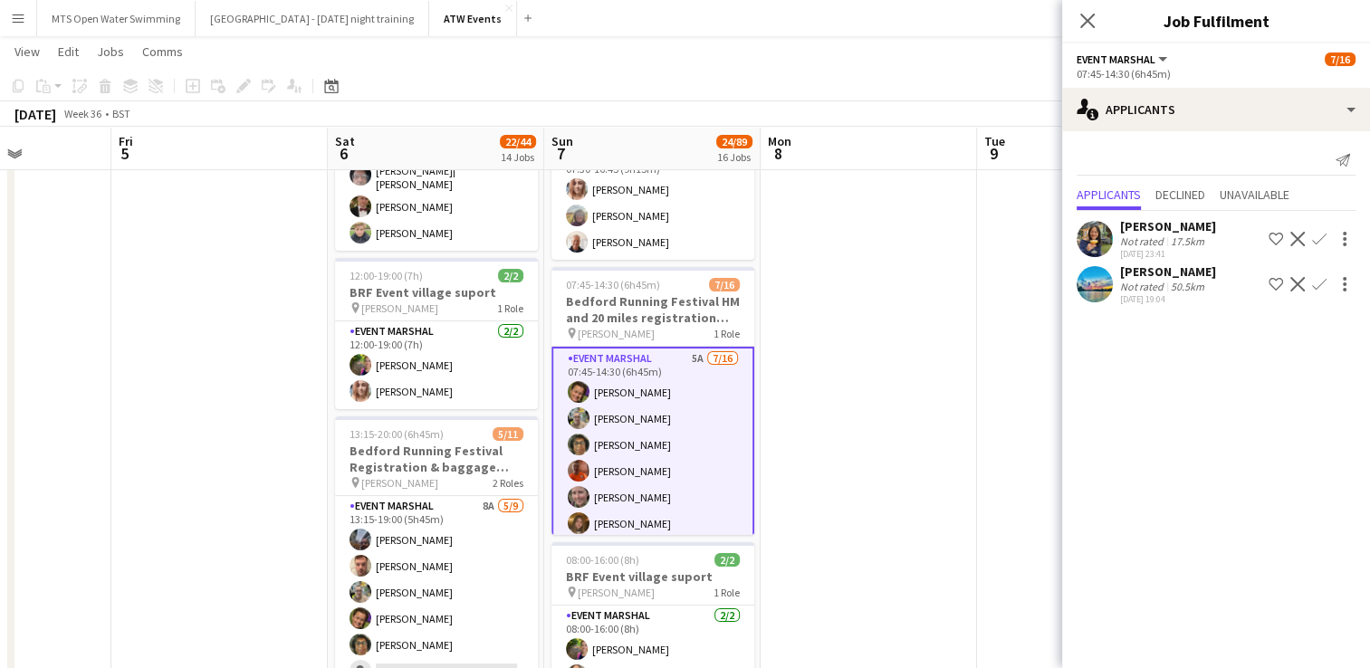
scroll to position [158, 0]
click at [1150, 230] on div "Mary Jones" at bounding box center [1168, 226] width 96 height 16
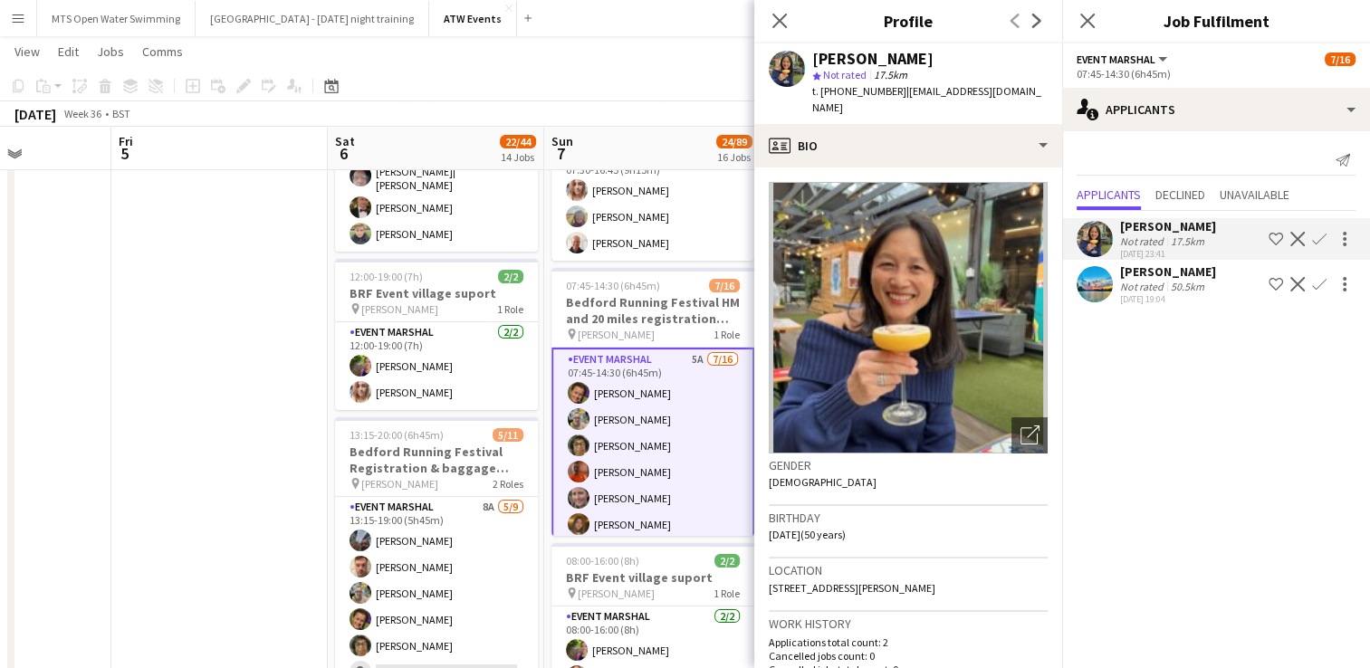
click at [1319, 239] on app-icon "Confirm" at bounding box center [1319, 239] width 14 height 14
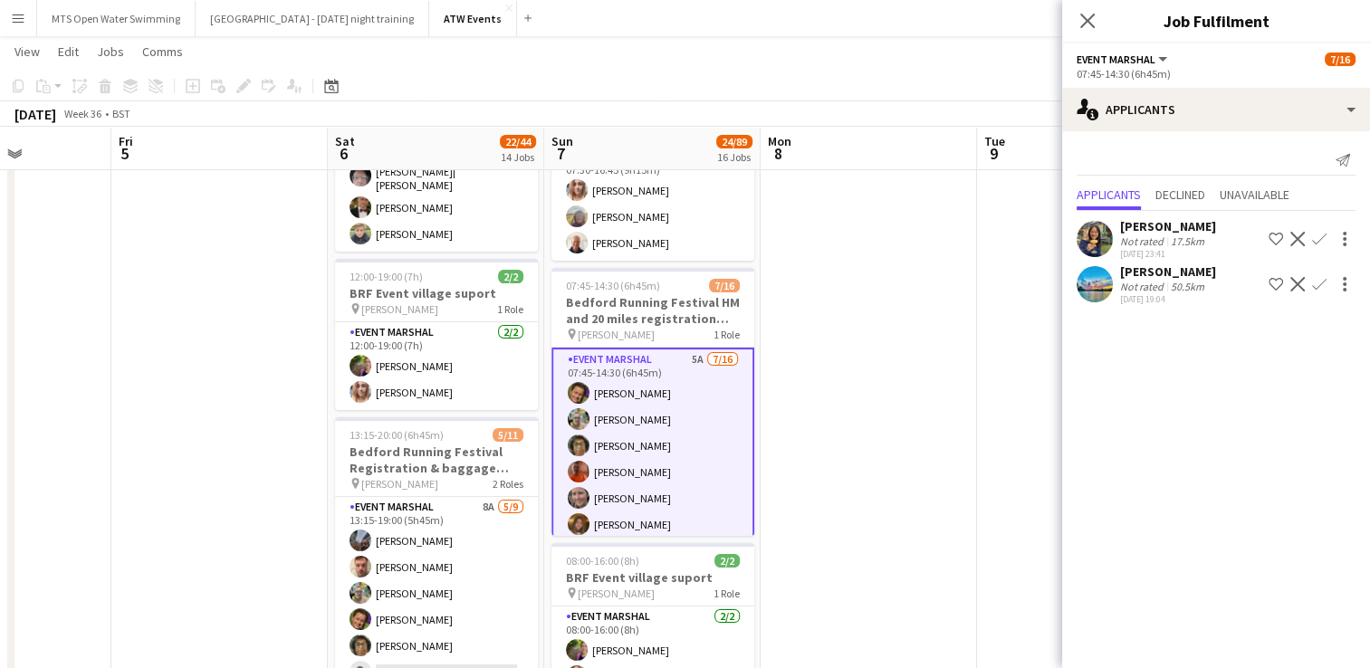
click at [1319, 237] on app-icon "Confirm" at bounding box center [1319, 239] width 14 height 14
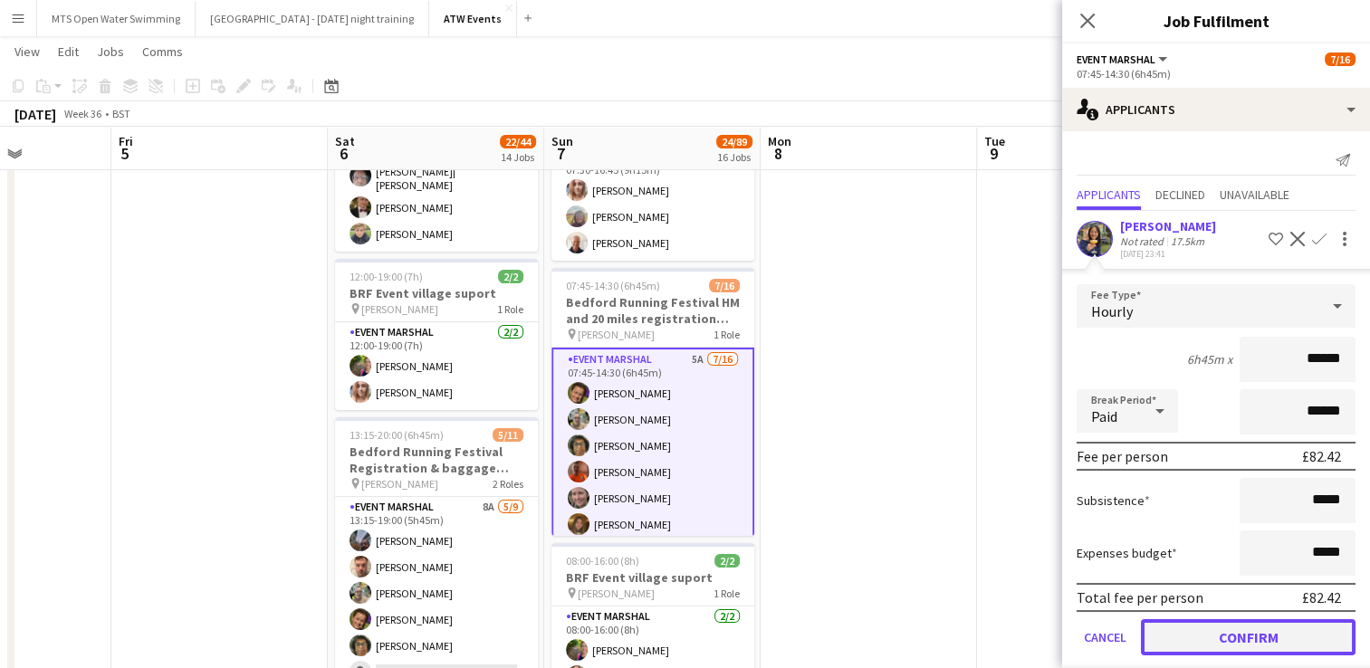
click at [1173, 630] on button "Confirm" at bounding box center [1248, 637] width 215 height 36
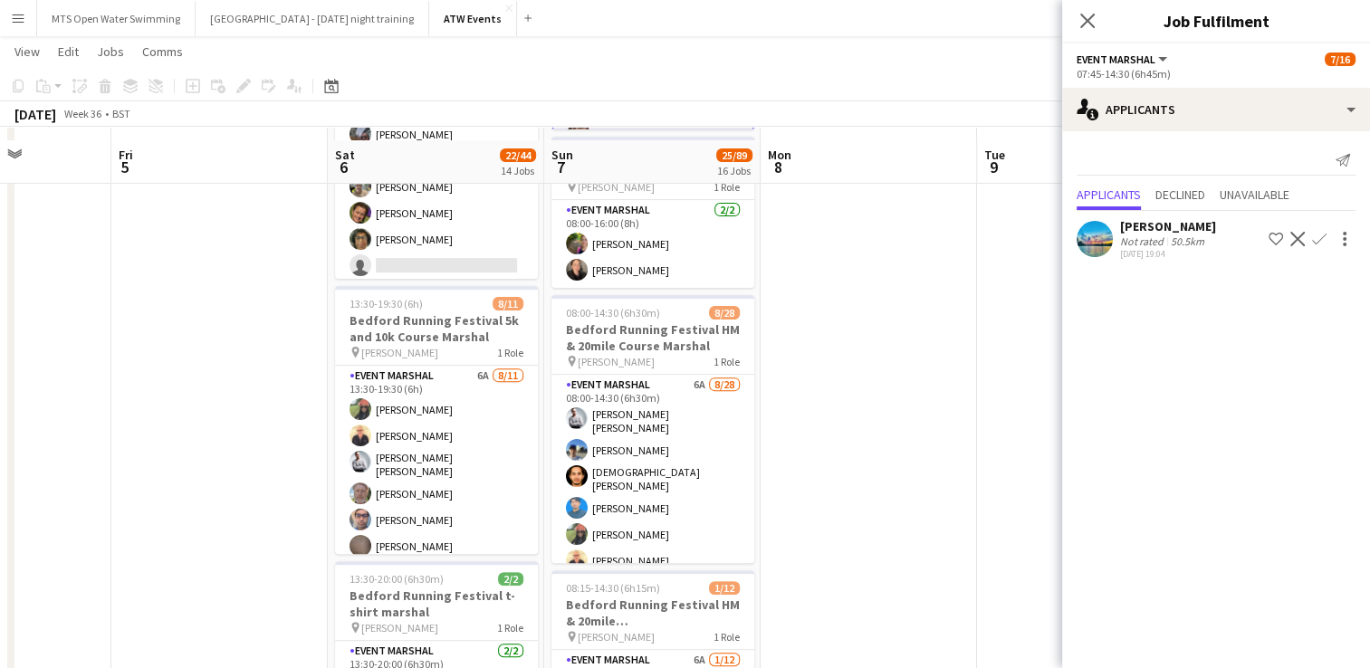
scroll to position [578, 0]
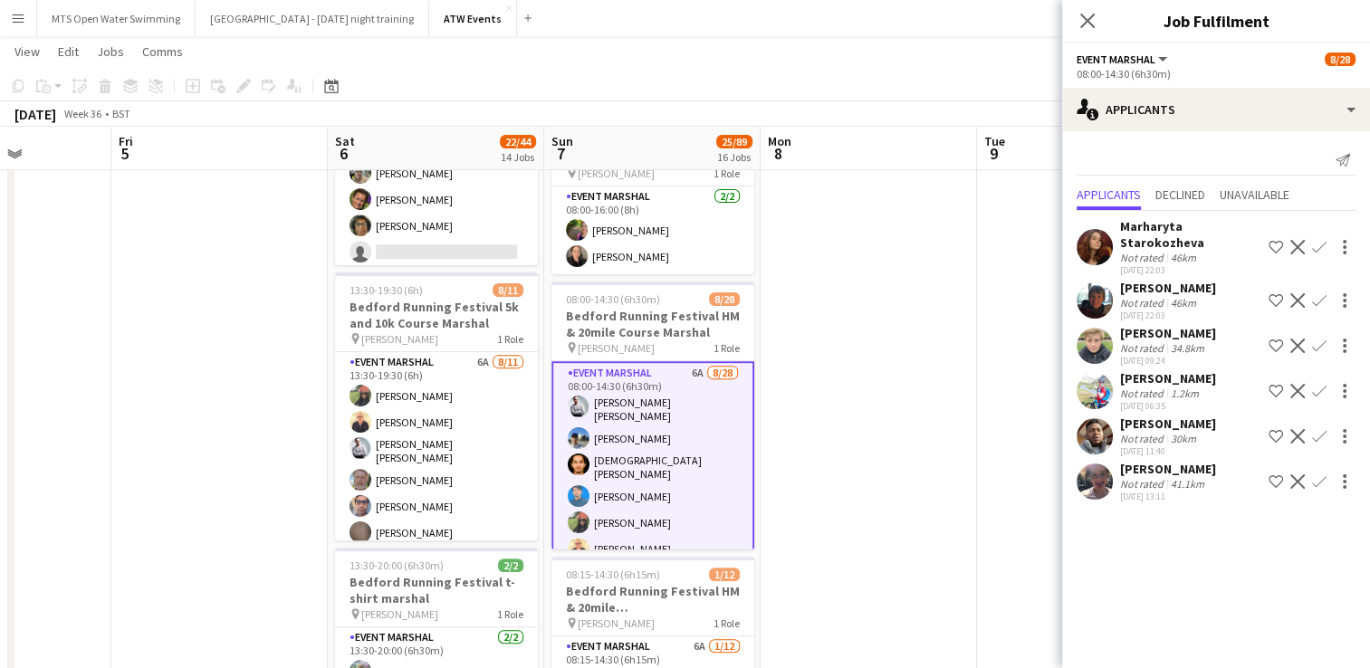
click at [1315, 474] on app-icon "Confirm" at bounding box center [1319, 481] width 14 height 14
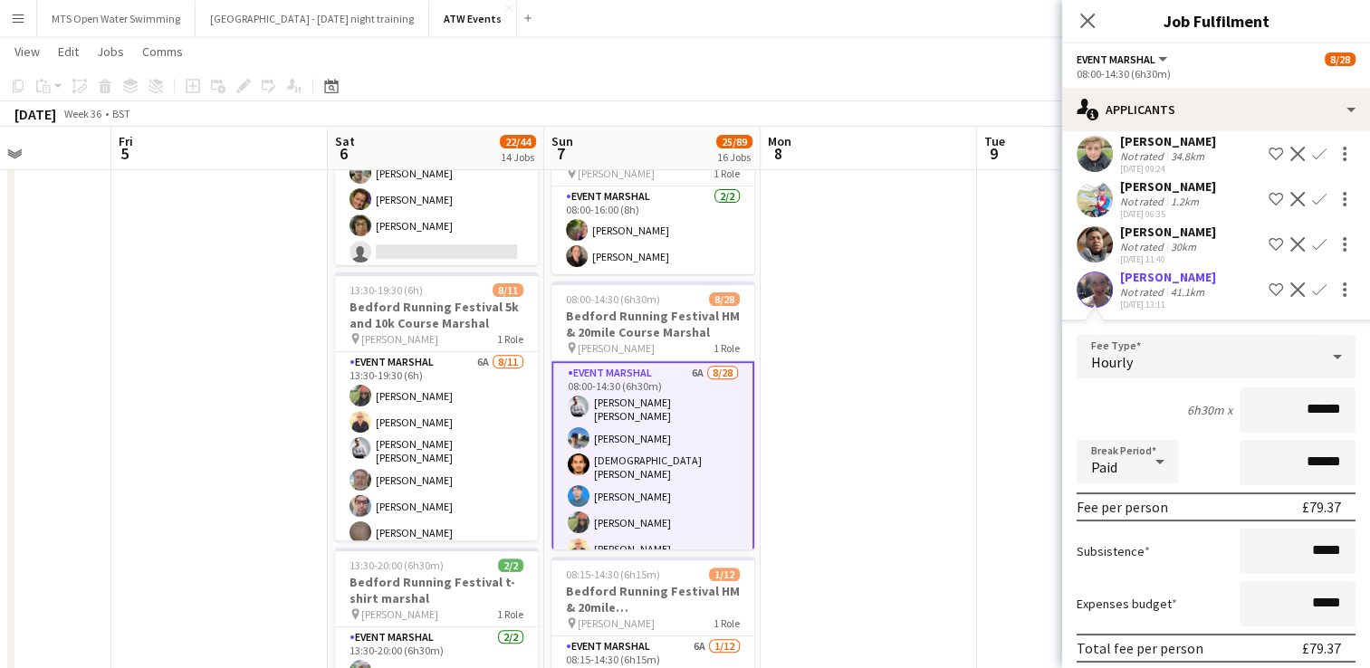
scroll to position [261, 0]
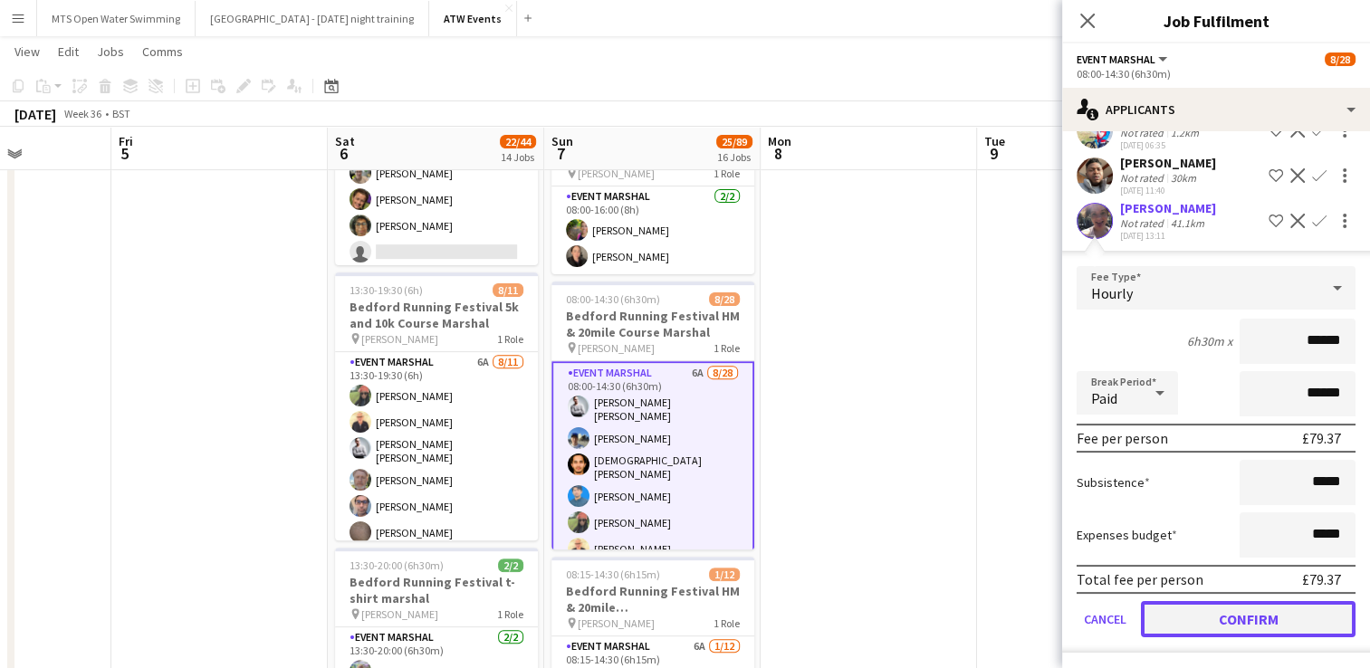
click at [1260, 624] on button "Confirm" at bounding box center [1248, 619] width 215 height 36
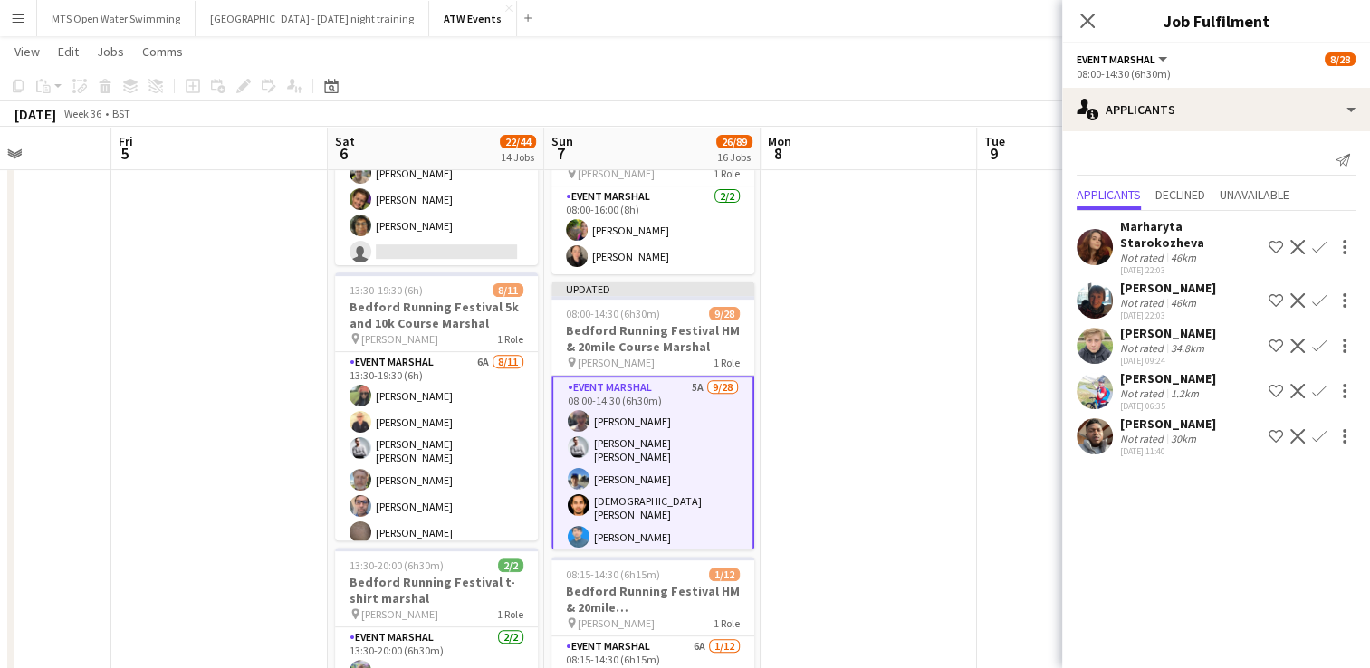
scroll to position [0, 0]
click at [1318, 384] on app-icon "Confirm" at bounding box center [1319, 391] width 14 height 14
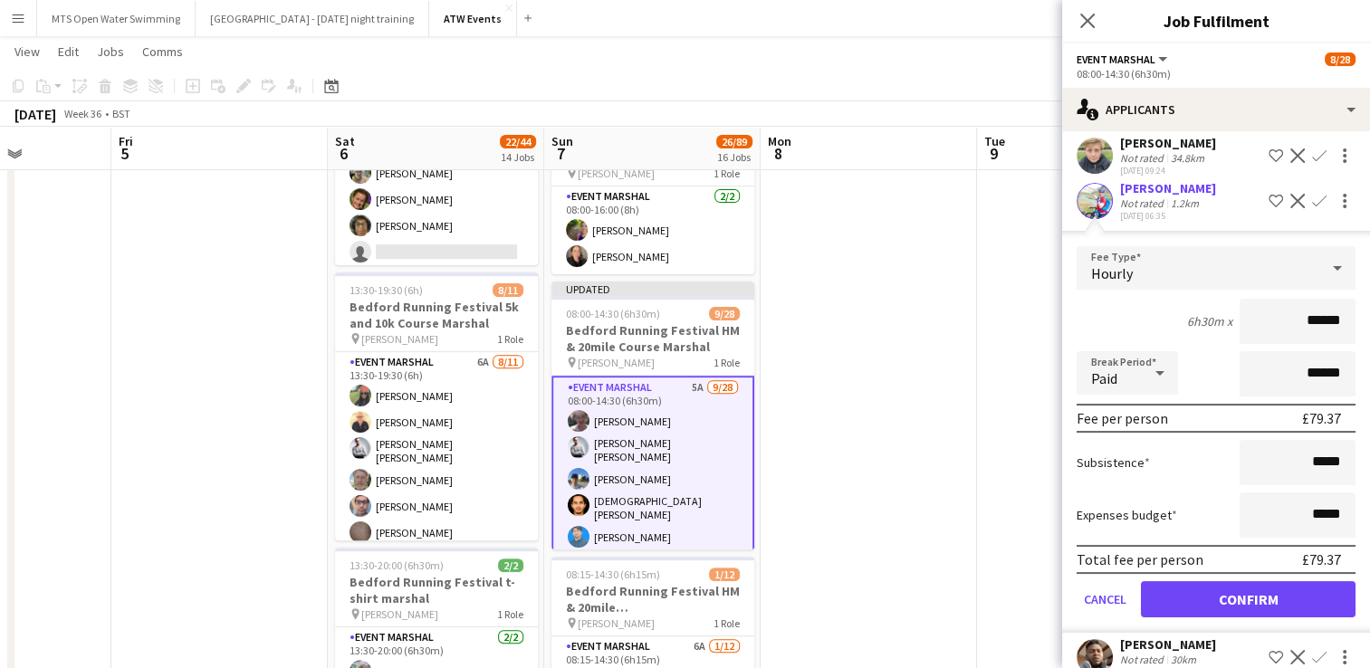
scroll to position [215, 0]
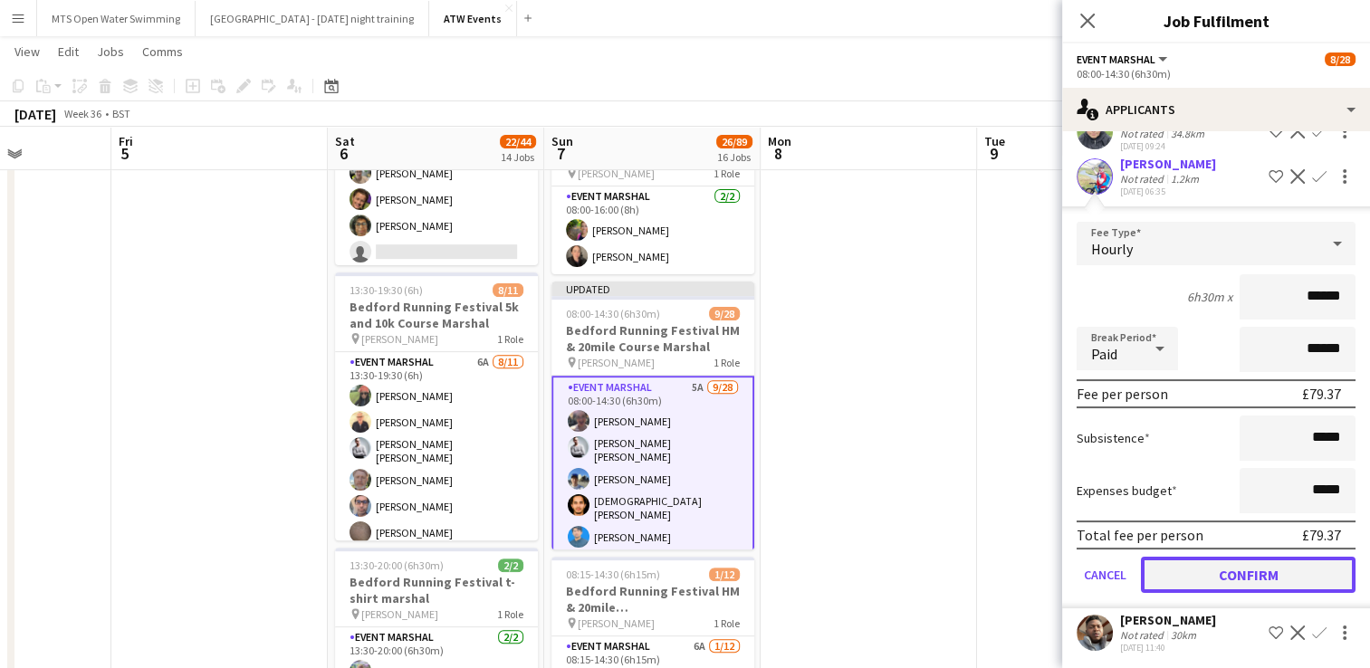
click at [1271, 570] on button "Confirm" at bounding box center [1248, 575] width 215 height 36
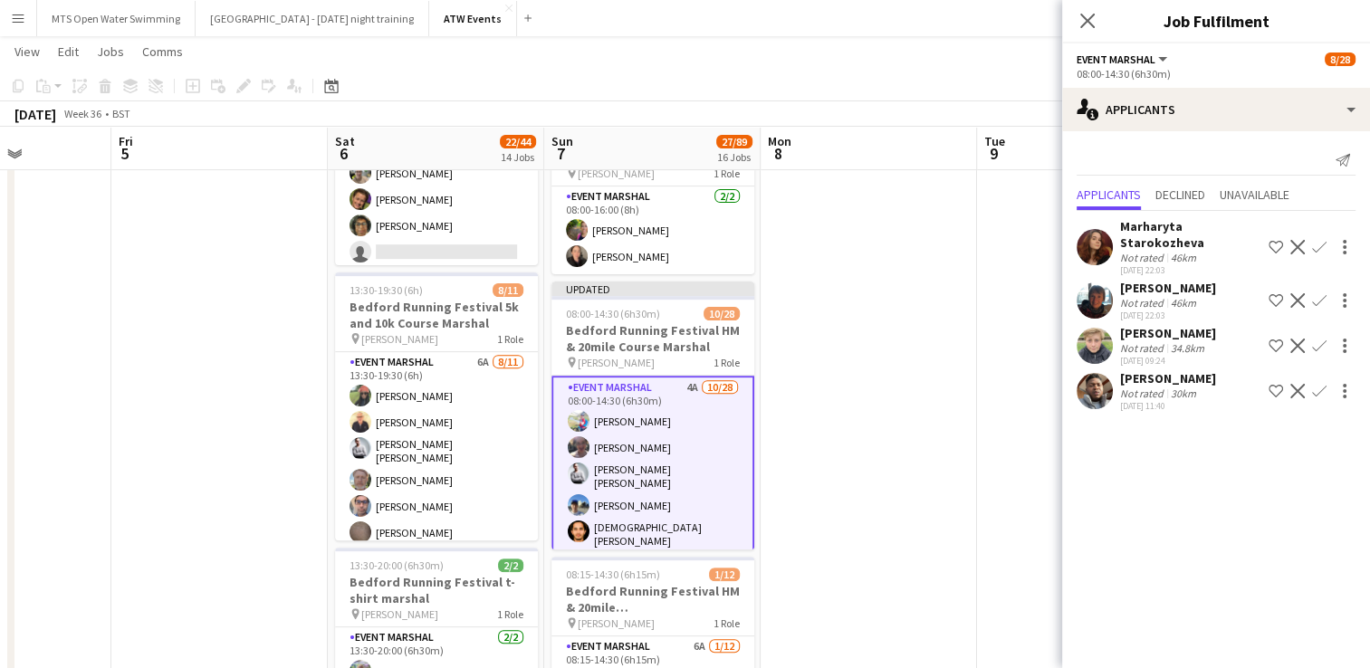
click at [1325, 339] on app-icon "Confirm" at bounding box center [1319, 346] width 14 height 14
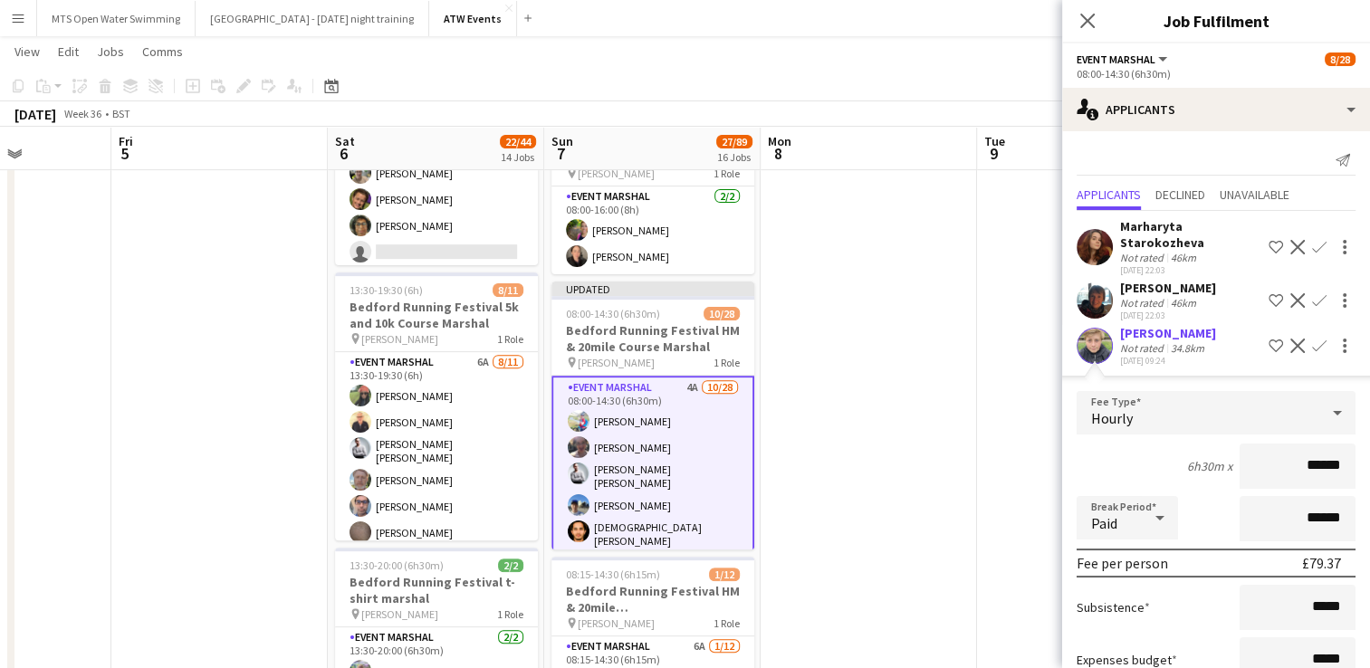
click at [1148, 336] on div "Adam Foddering" at bounding box center [1168, 333] width 96 height 16
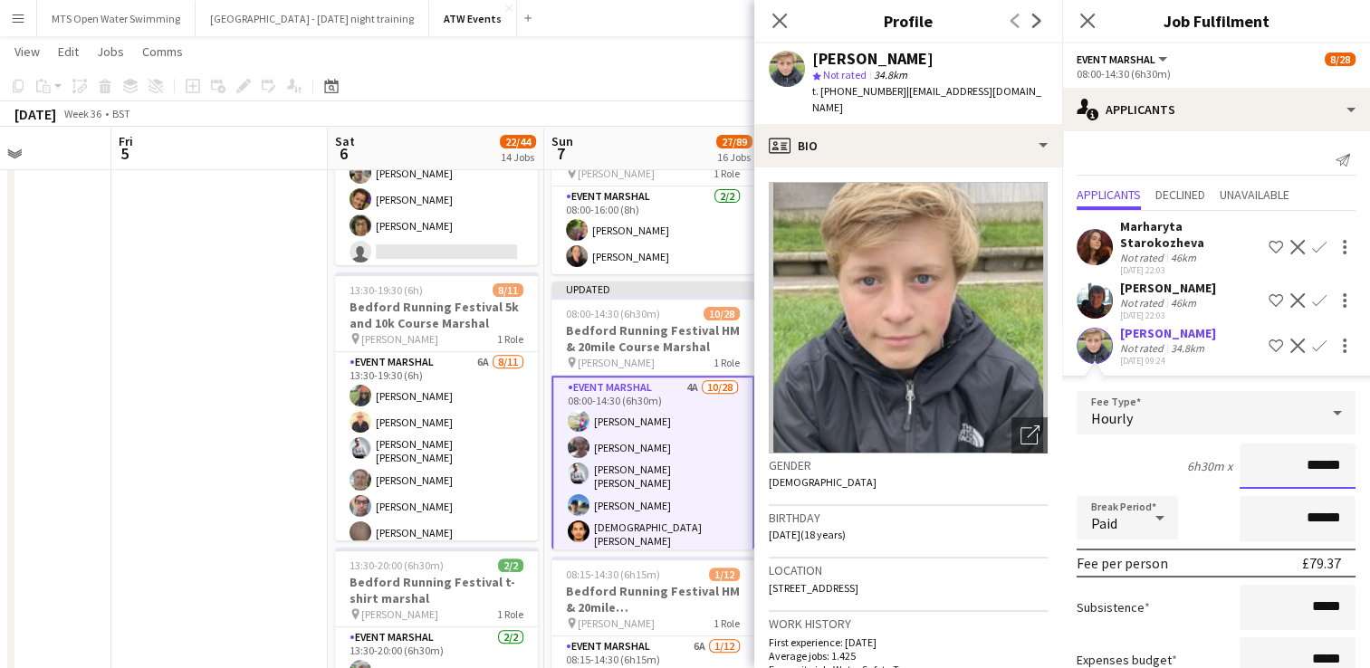
click at [1328, 465] on input "******" at bounding box center [1297, 466] width 116 height 45
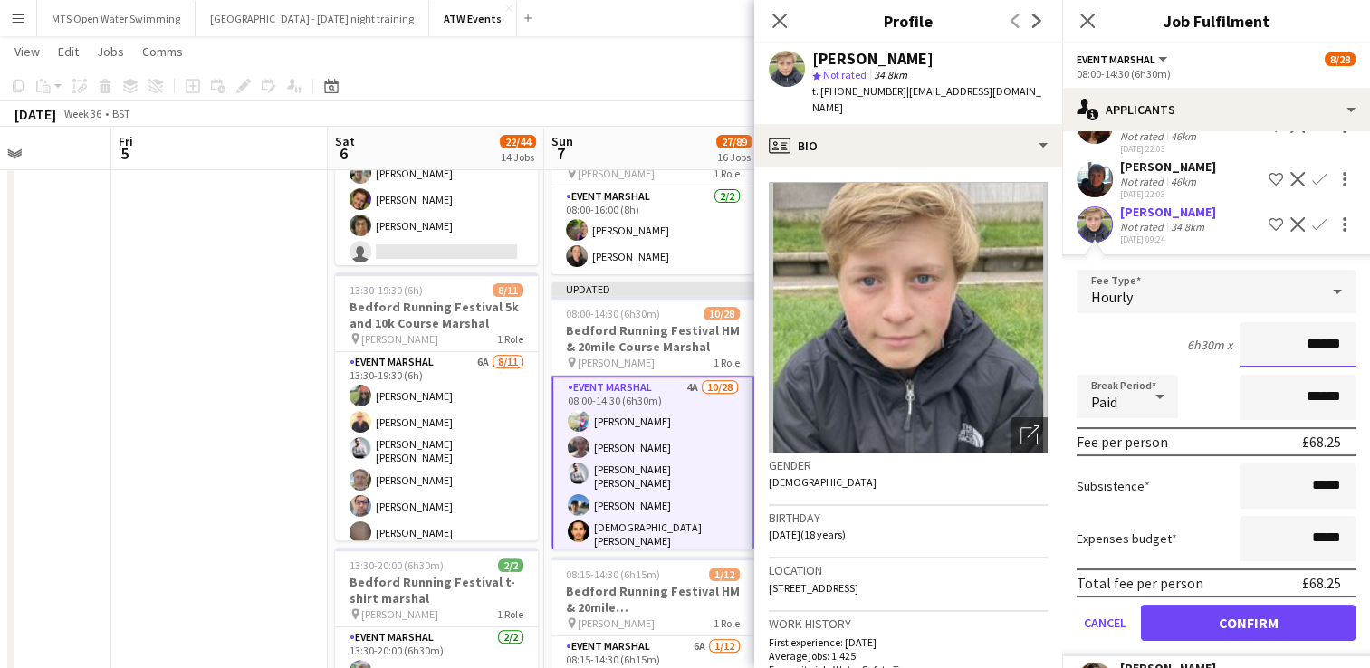
scroll to position [123, 0]
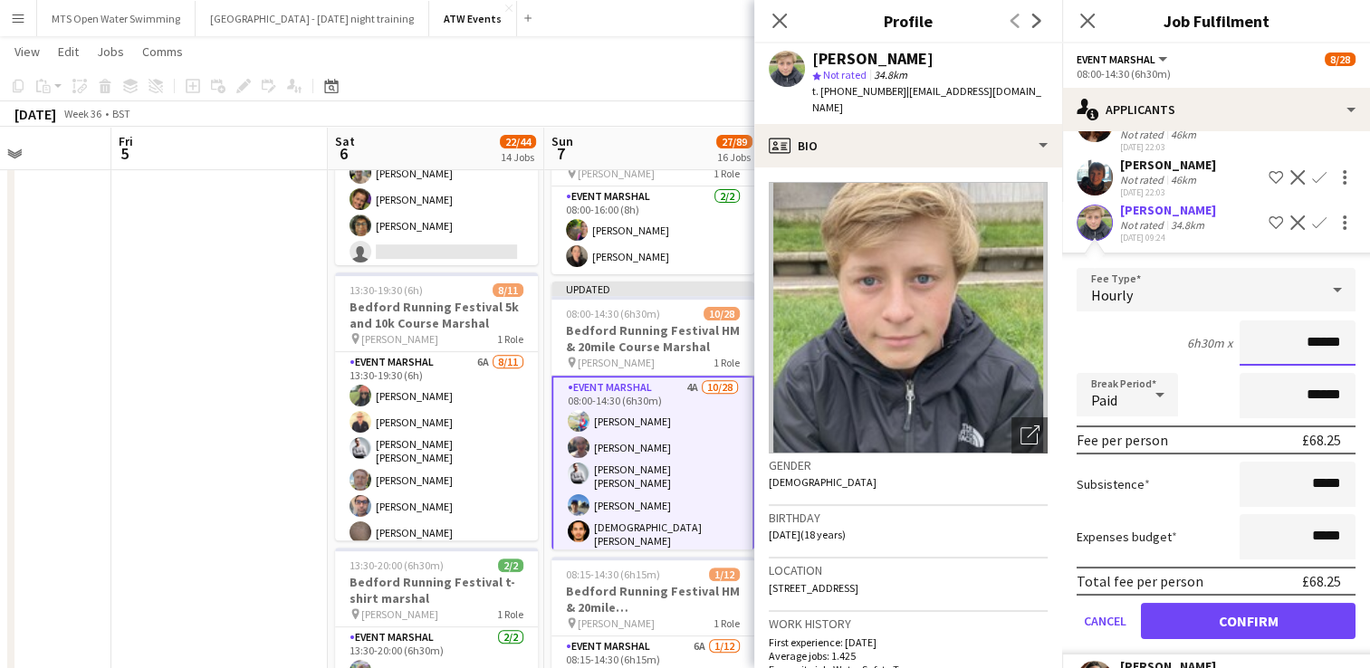
type input "******"
click at [1260, 610] on button "Confirm" at bounding box center [1248, 621] width 215 height 36
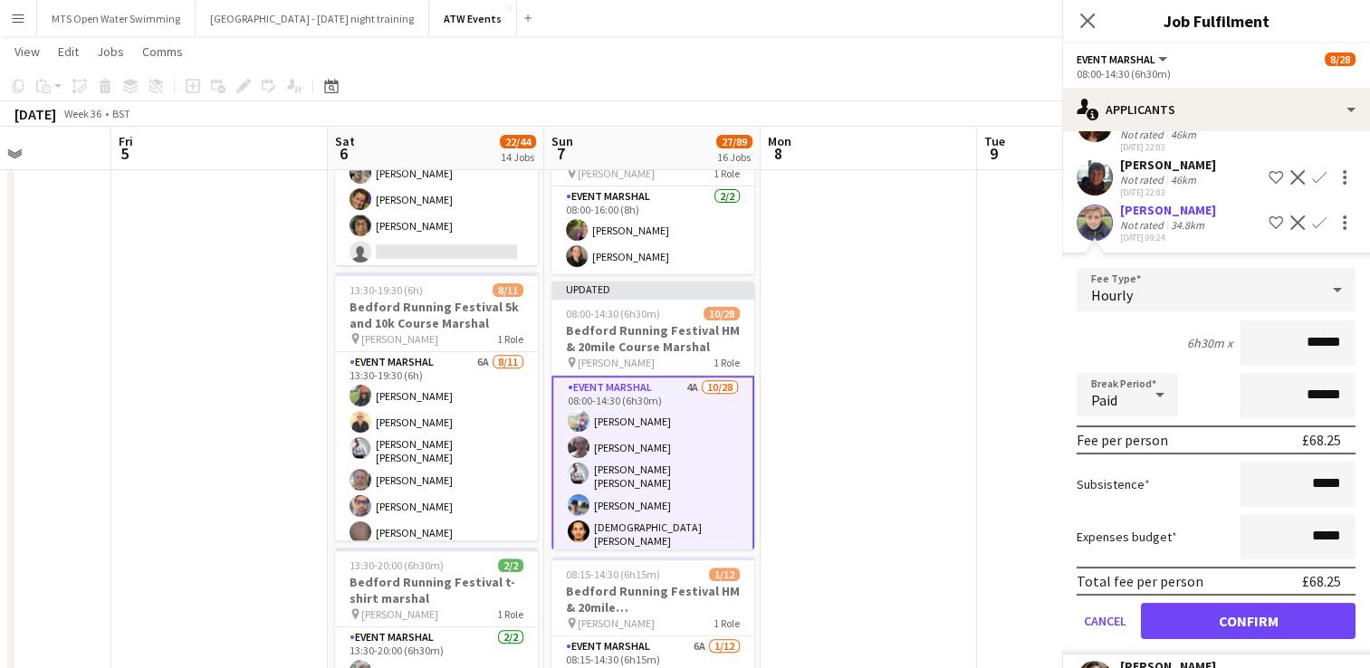
scroll to position [0, 0]
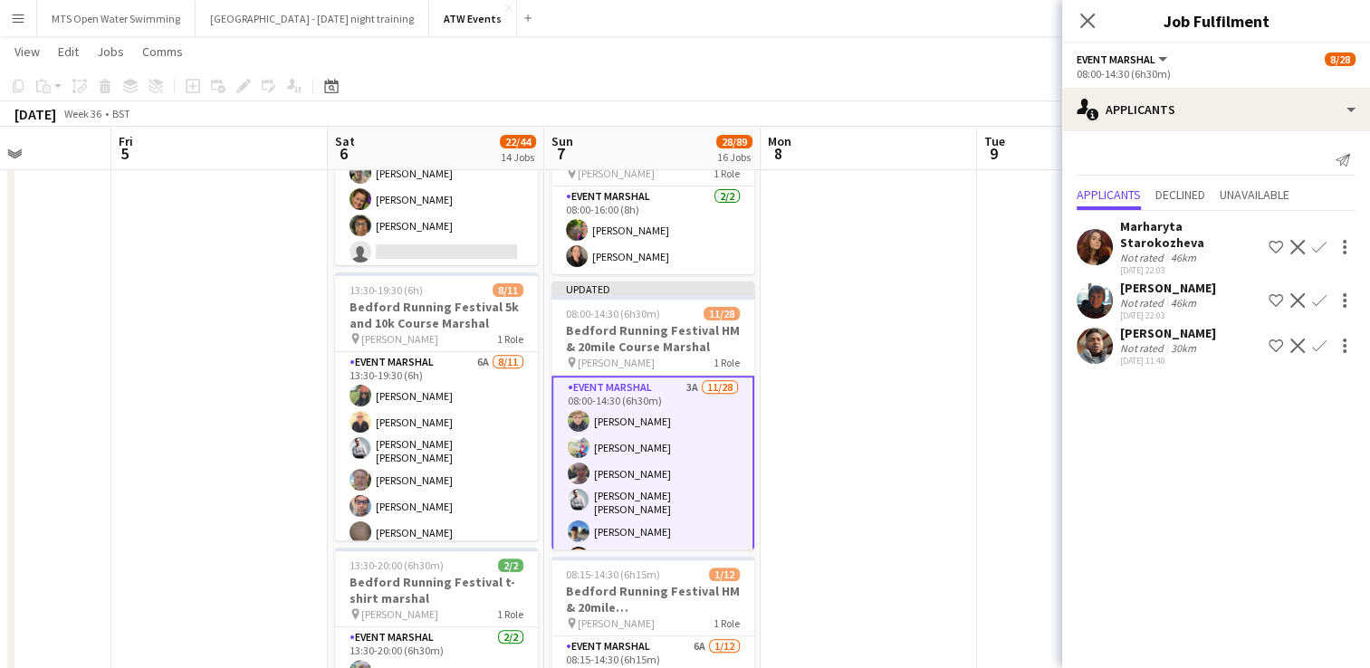
click at [1318, 293] on app-icon "Confirm" at bounding box center [1319, 300] width 14 height 14
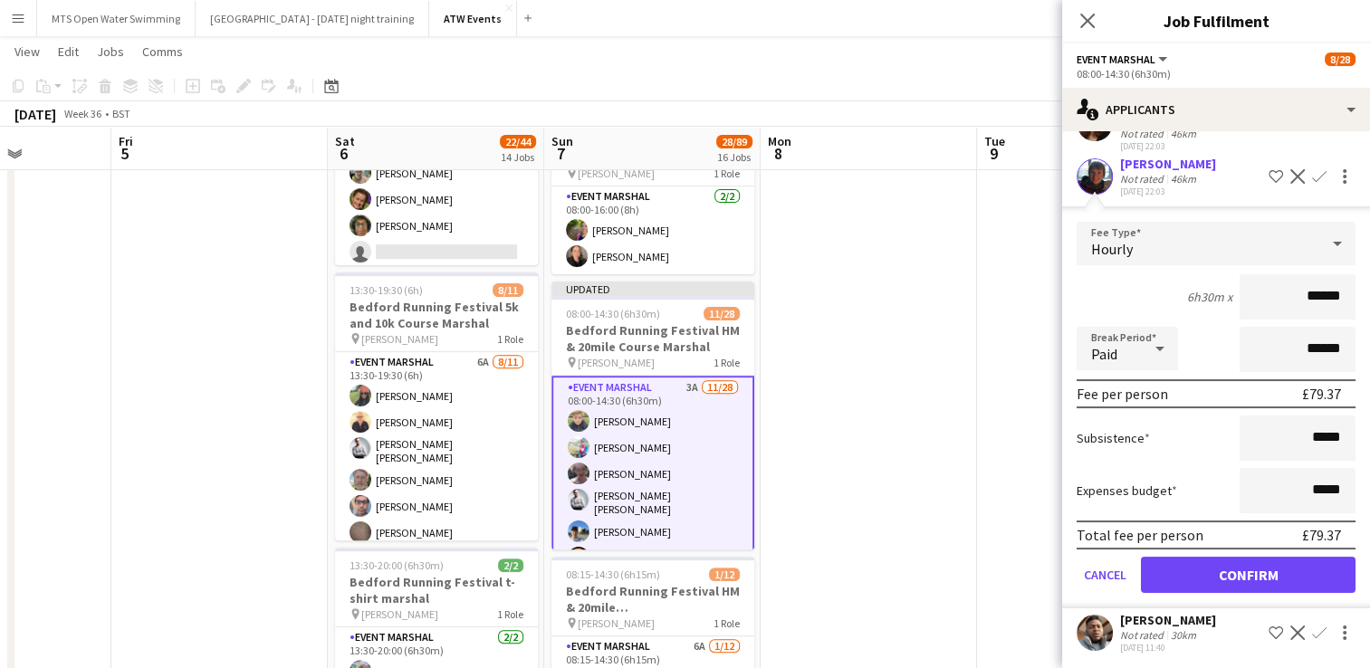
scroll to position [123, 0]
click at [1224, 570] on button "Confirm" at bounding box center [1248, 576] width 215 height 36
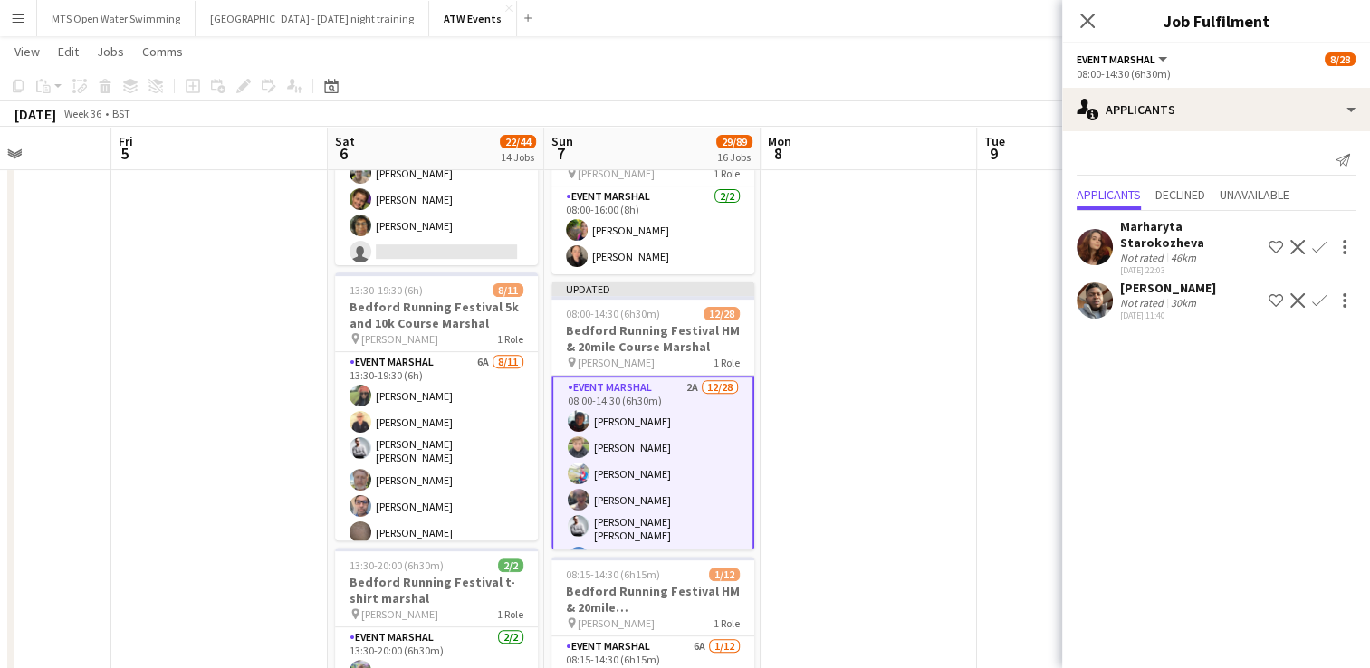
click at [1195, 251] on div "46km" at bounding box center [1183, 258] width 33 height 14
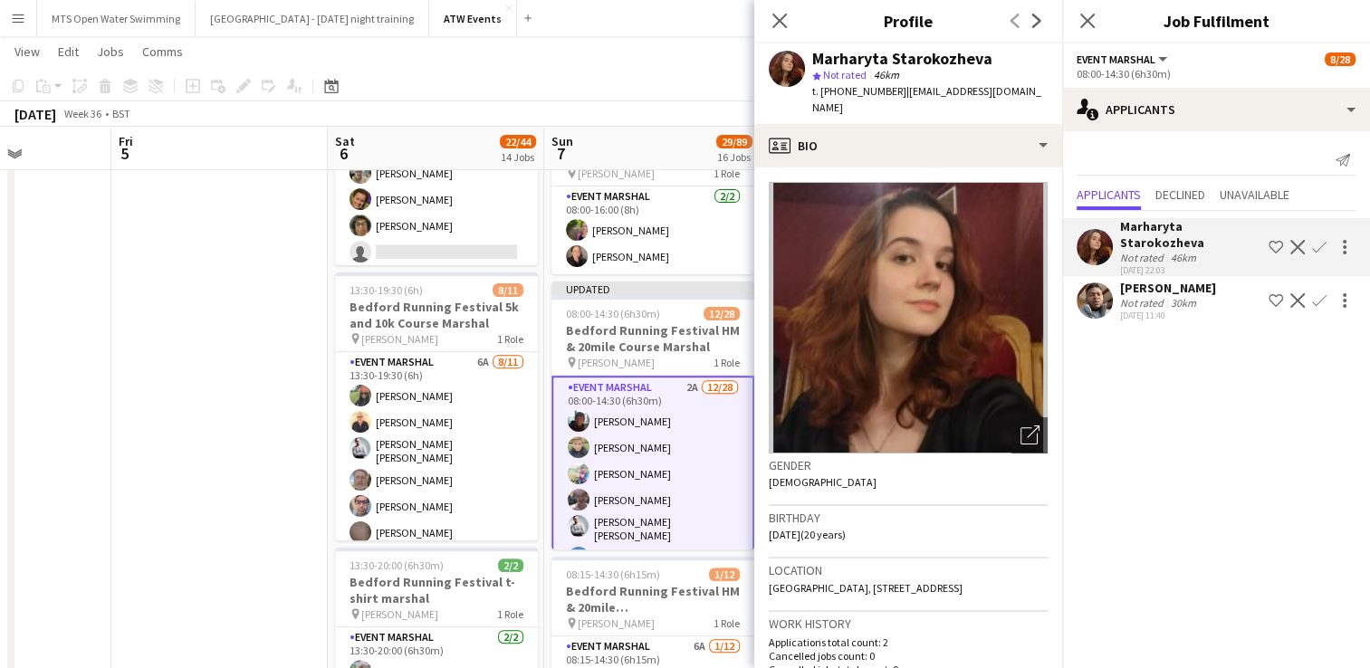
click at [1318, 241] on app-icon "Confirm" at bounding box center [1319, 247] width 14 height 14
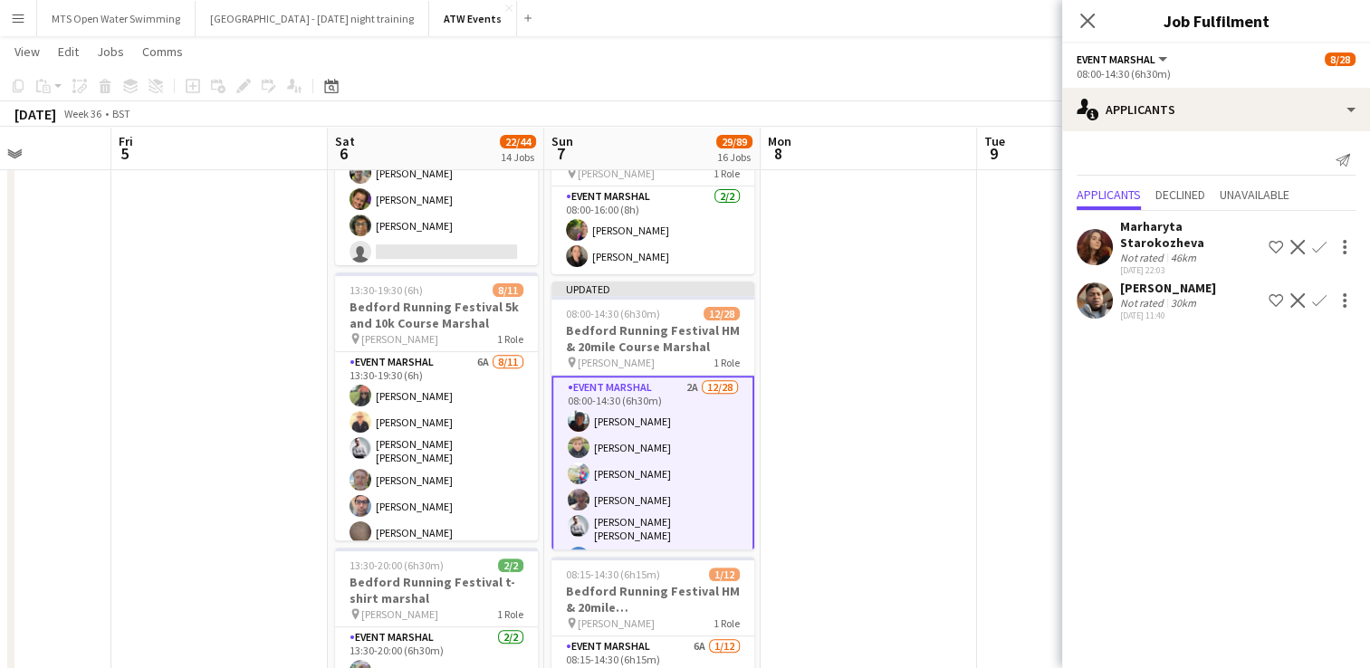
click at [1319, 243] on app-icon "Confirm" at bounding box center [1319, 247] width 14 height 14
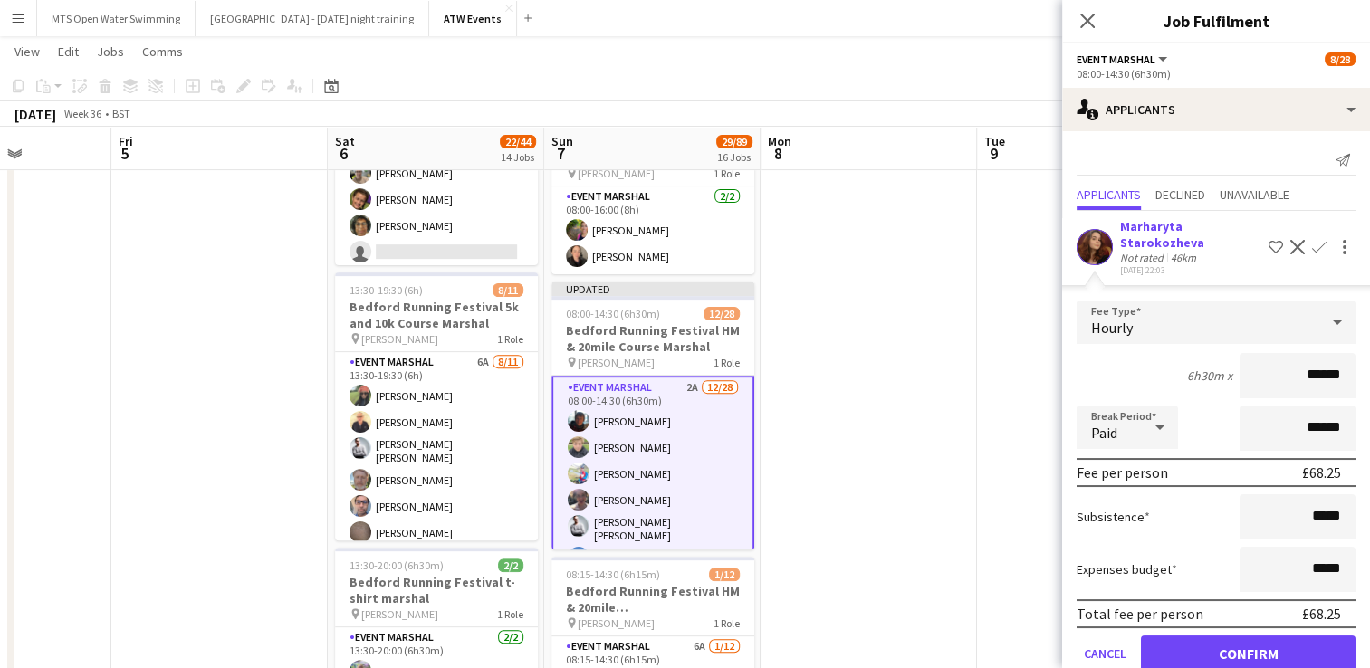
type input "******"
click at [1142, 252] on div "Not rated" at bounding box center [1143, 258] width 47 height 14
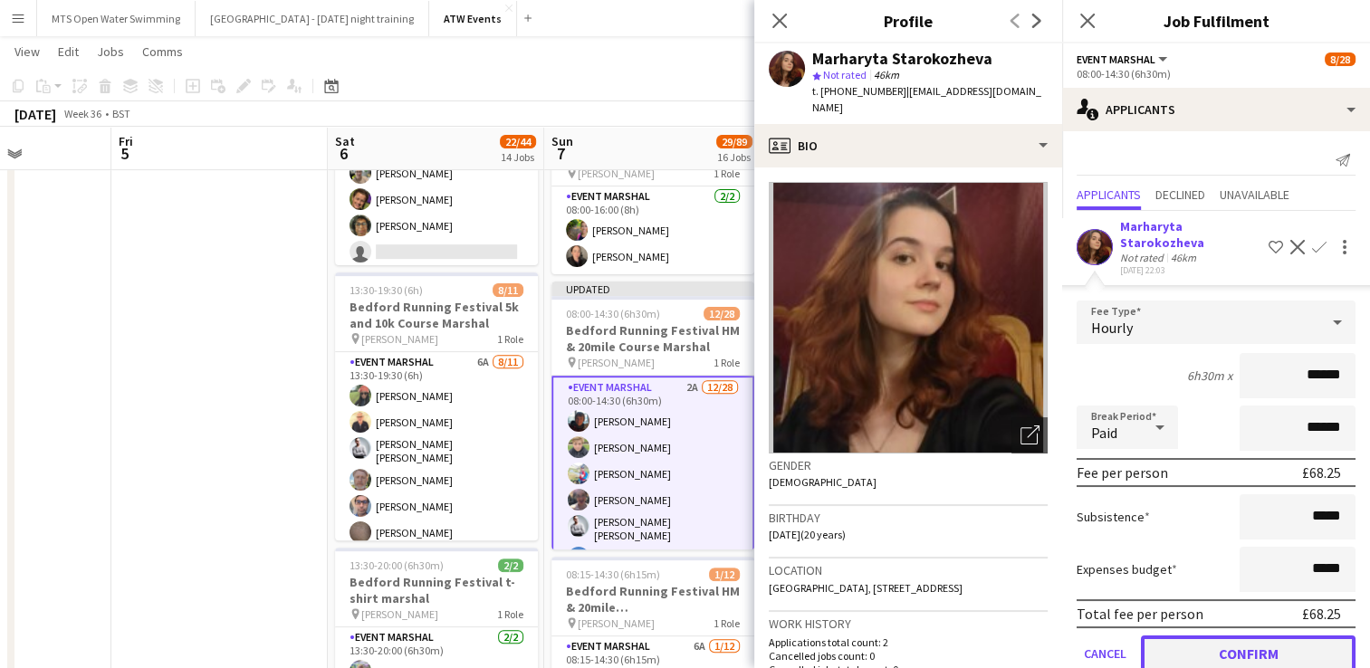
click at [1214, 656] on button "Confirm" at bounding box center [1248, 654] width 215 height 36
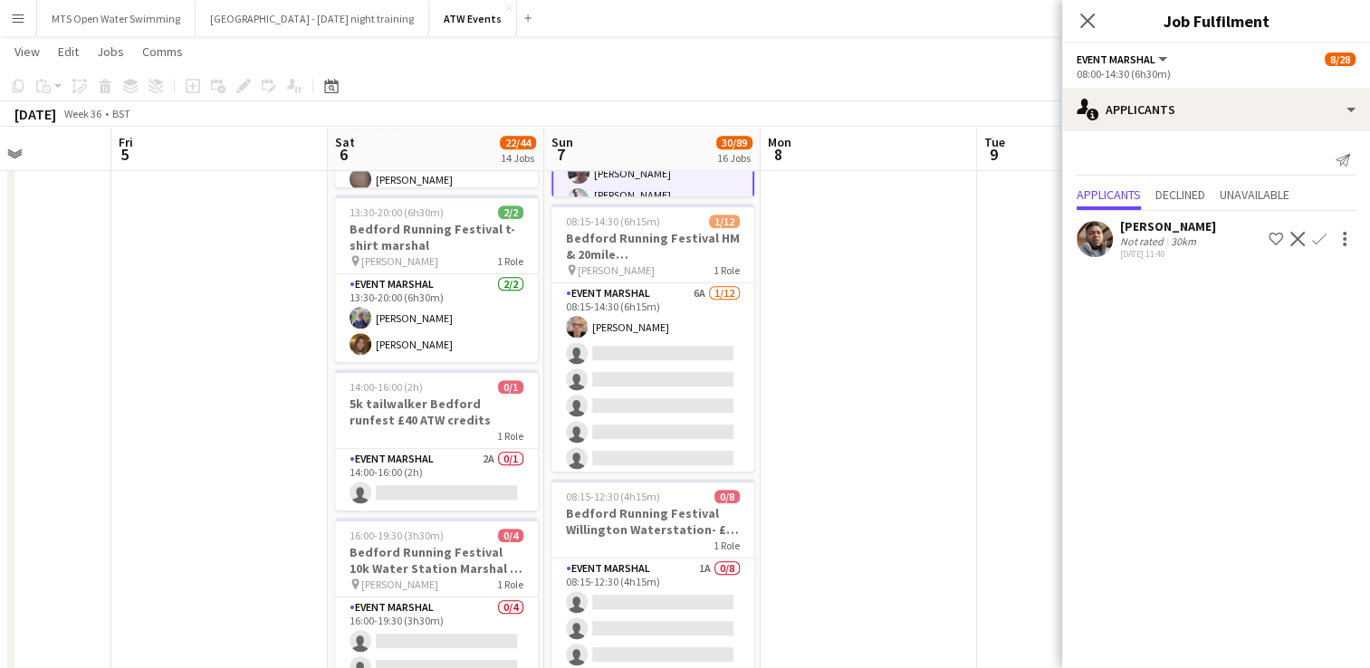
scroll to position [933, 0]
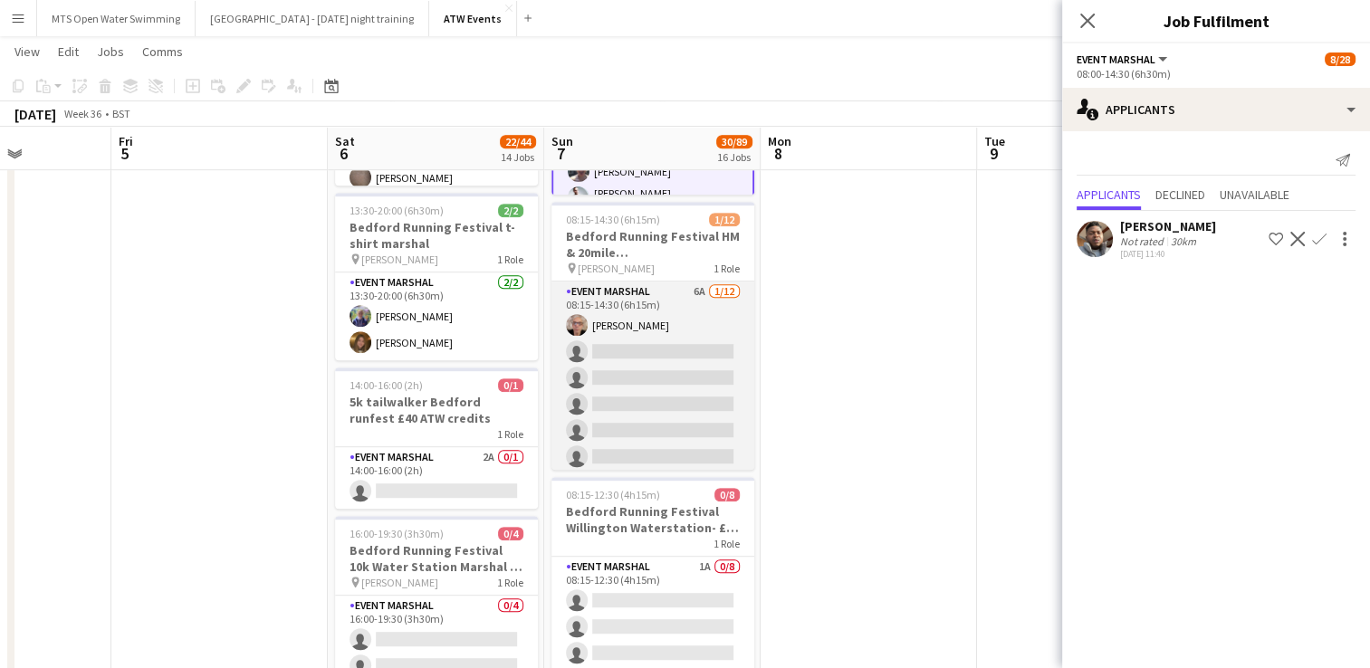
click at [687, 287] on app-card-role "Event Marshal 6A 1/12 08:15-14:30 (6h15m) David Bridgman single-neutral-actions…" at bounding box center [652, 457] width 203 height 350
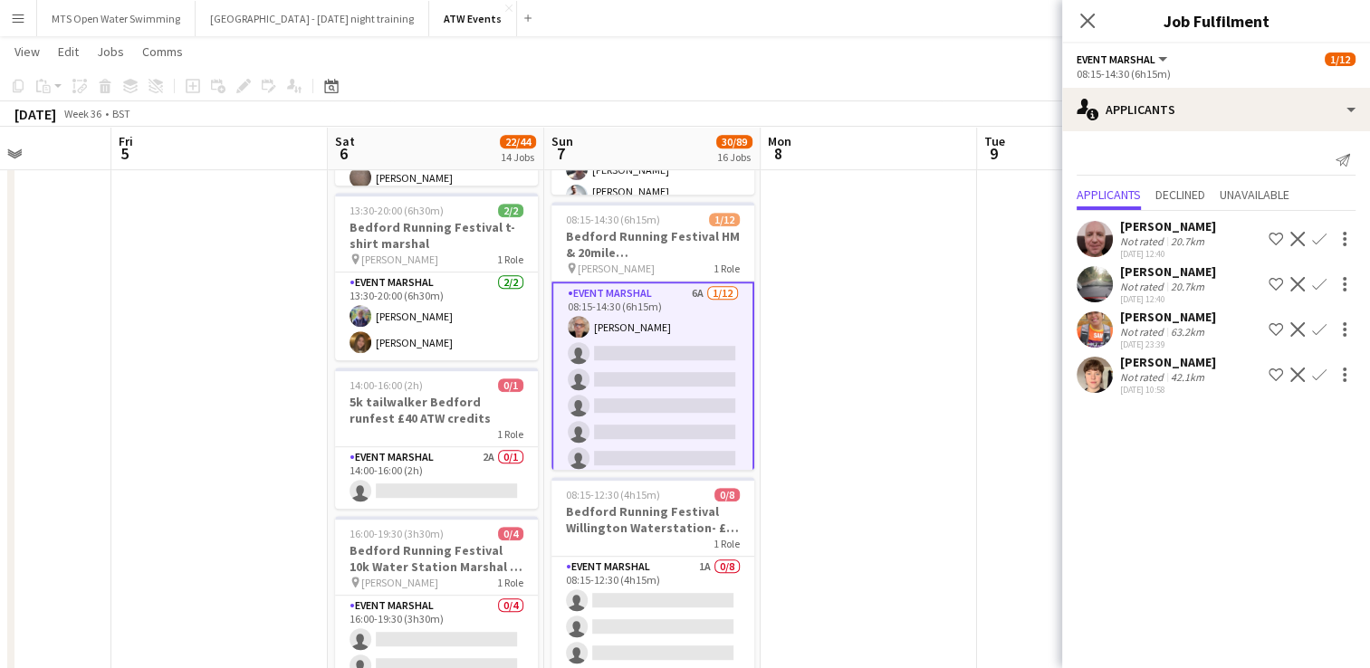
click at [1153, 286] on div "Not rated" at bounding box center [1143, 287] width 47 height 14
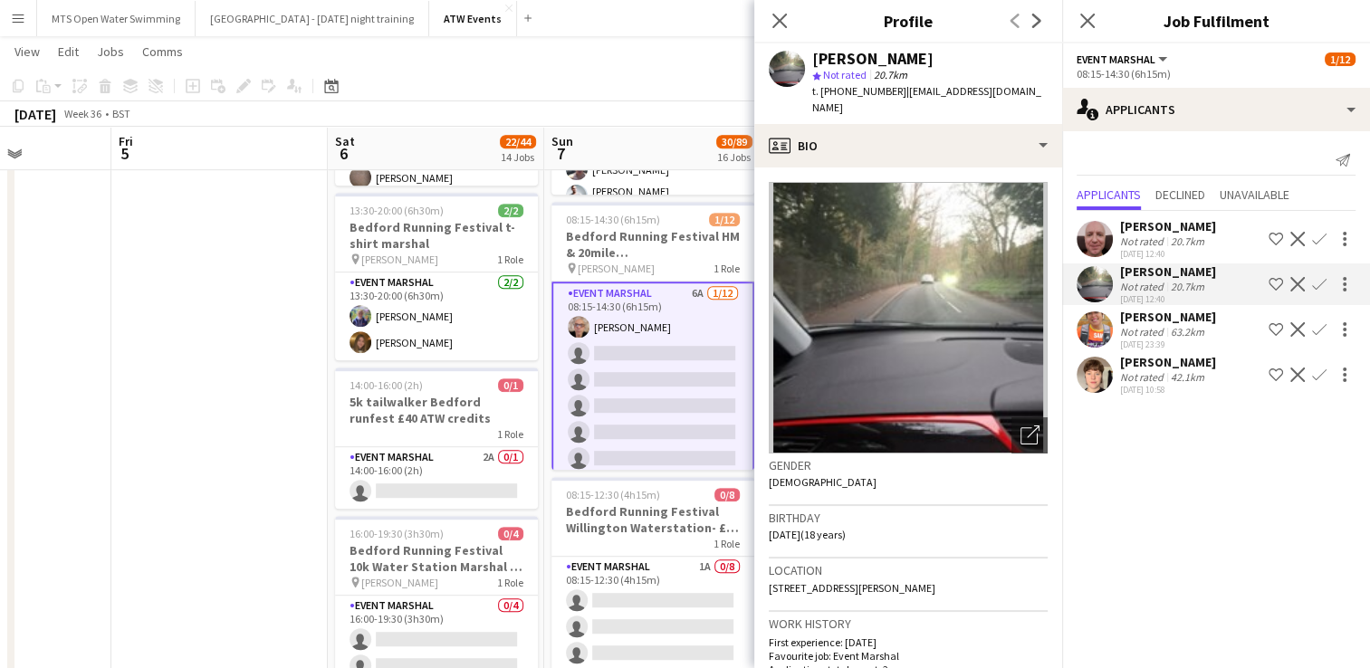
click at [1323, 234] on app-icon "Confirm" at bounding box center [1319, 239] width 14 height 14
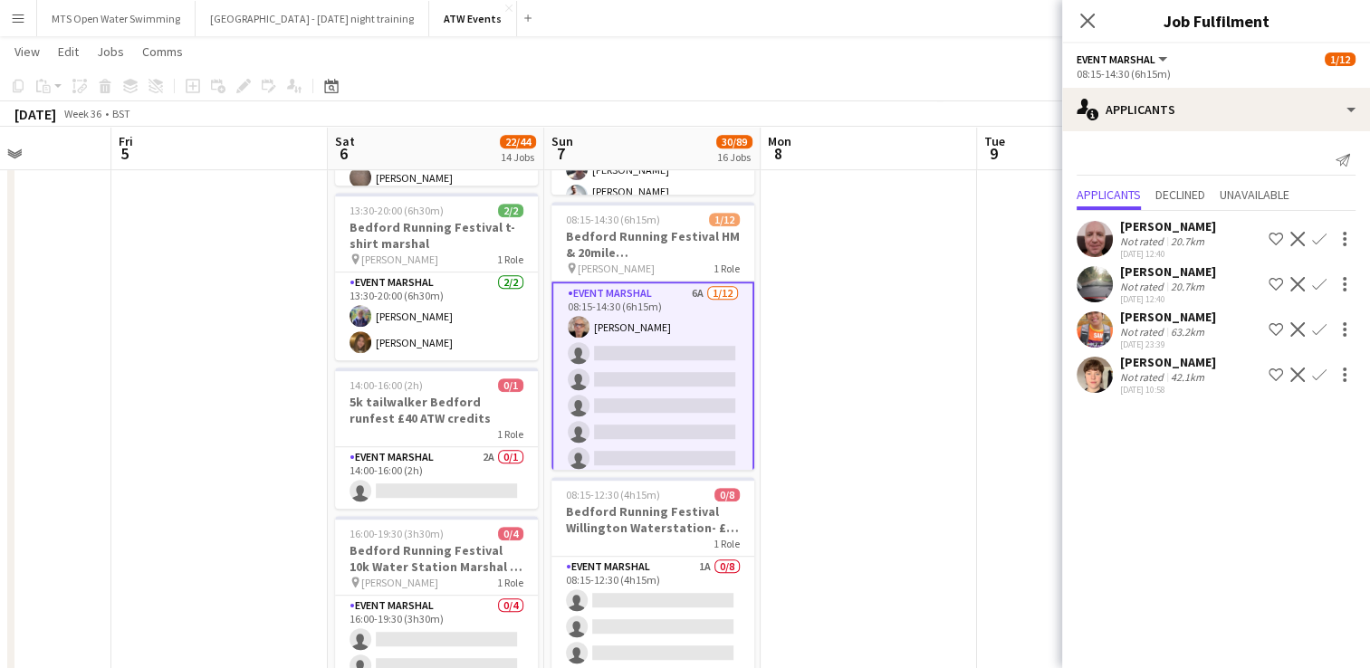
click at [1323, 234] on app-icon "Confirm" at bounding box center [1319, 239] width 14 height 14
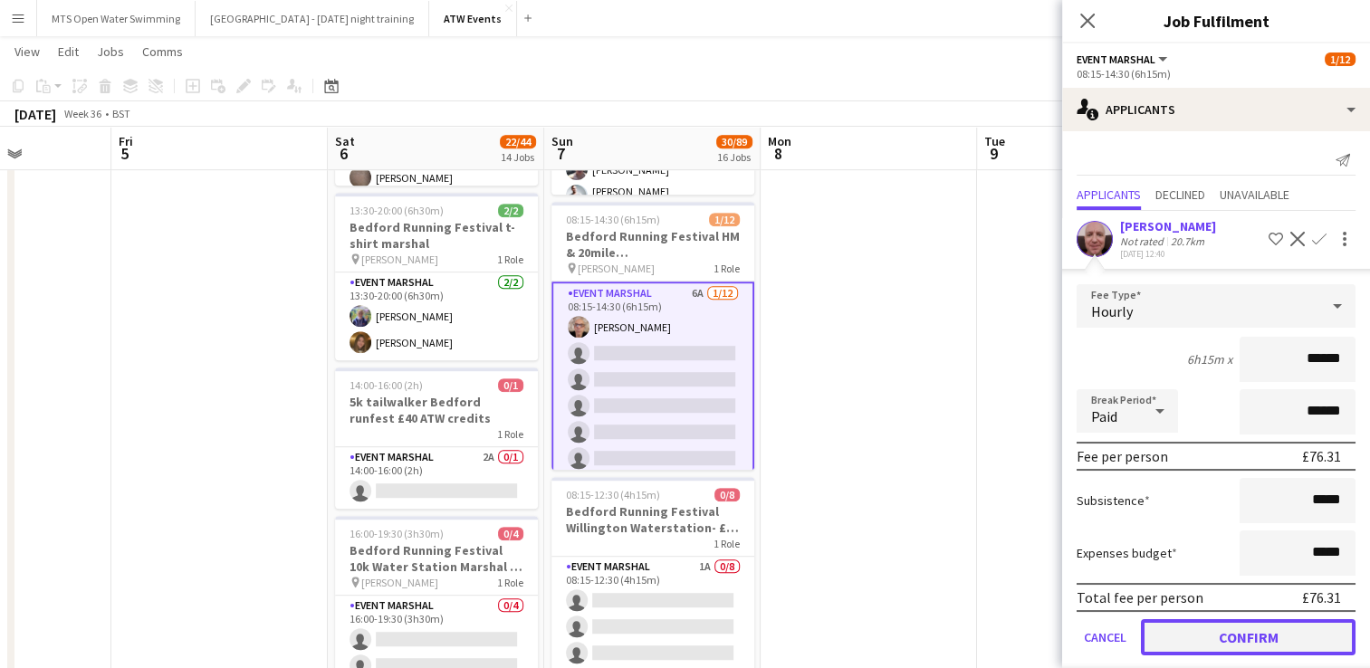
click at [1220, 633] on button "Confirm" at bounding box center [1248, 637] width 215 height 36
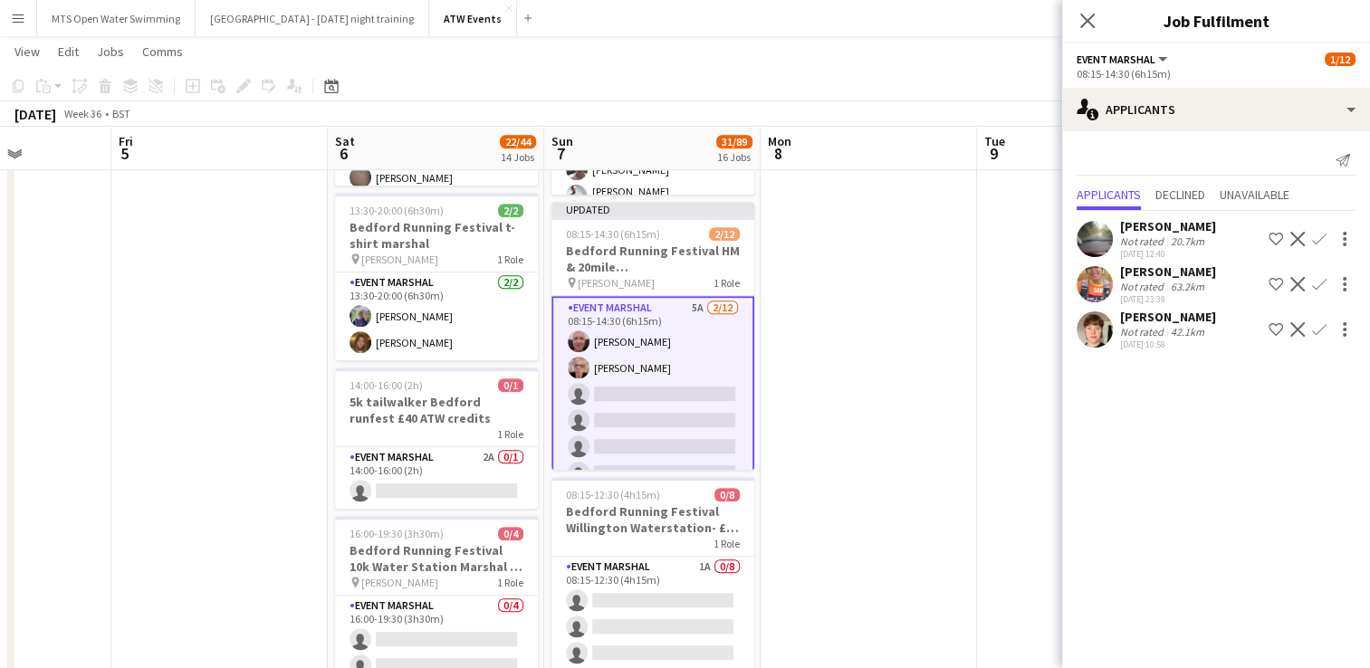
click at [1321, 228] on button "Confirm" at bounding box center [1319, 239] width 22 height 22
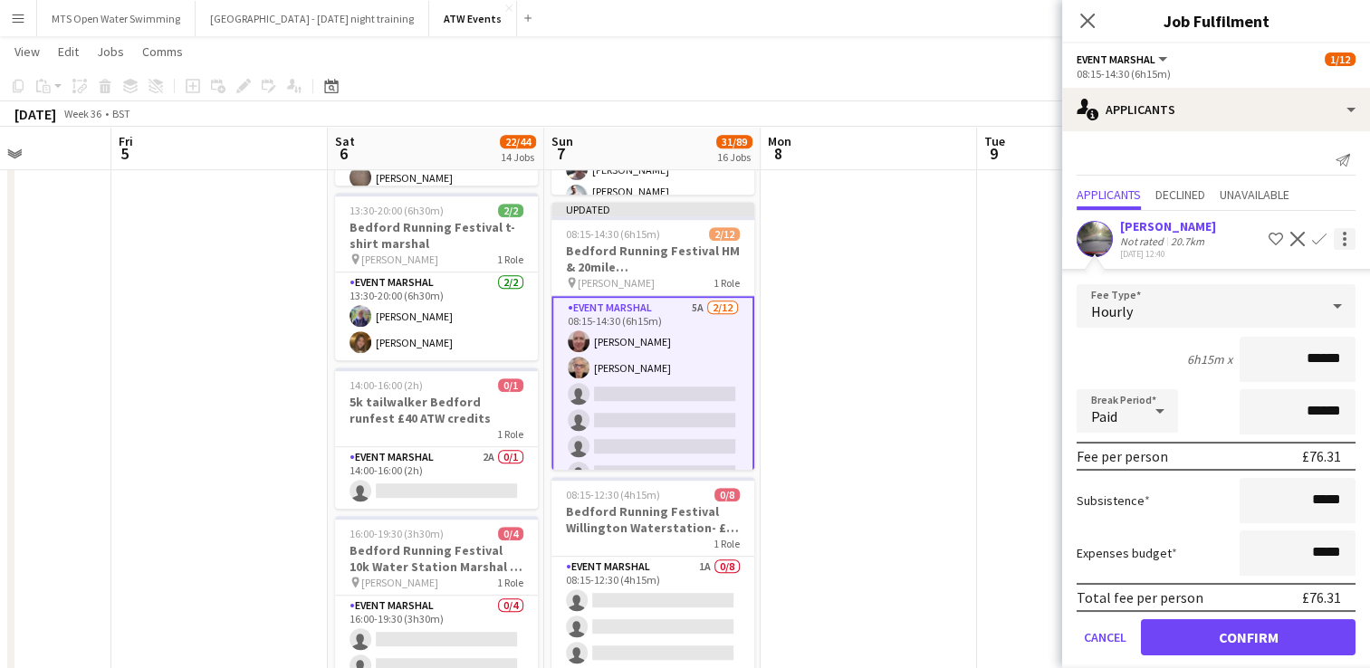
click at [1334, 244] on div at bounding box center [1345, 239] width 22 height 22
click at [1213, 247] on div at bounding box center [685, 334] width 1370 height 668
click at [1336, 360] on input "******" at bounding box center [1297, 359] width 116 height 45
type input "******"
click at [1224, 635] on button "Confirm" at bounding box center [1248, 637] width 215 height 36
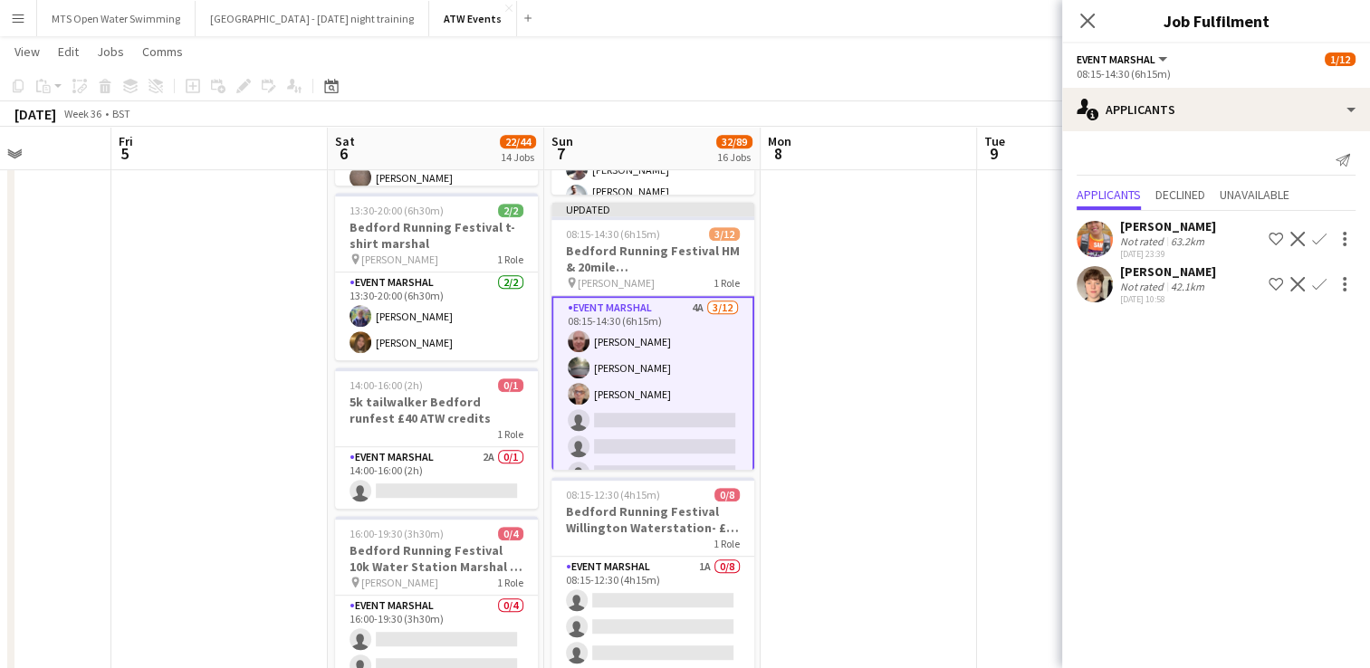
click at [1315, 235] on app-icon "Confirm" at bounding box center [1319, 239] width 14 height 14
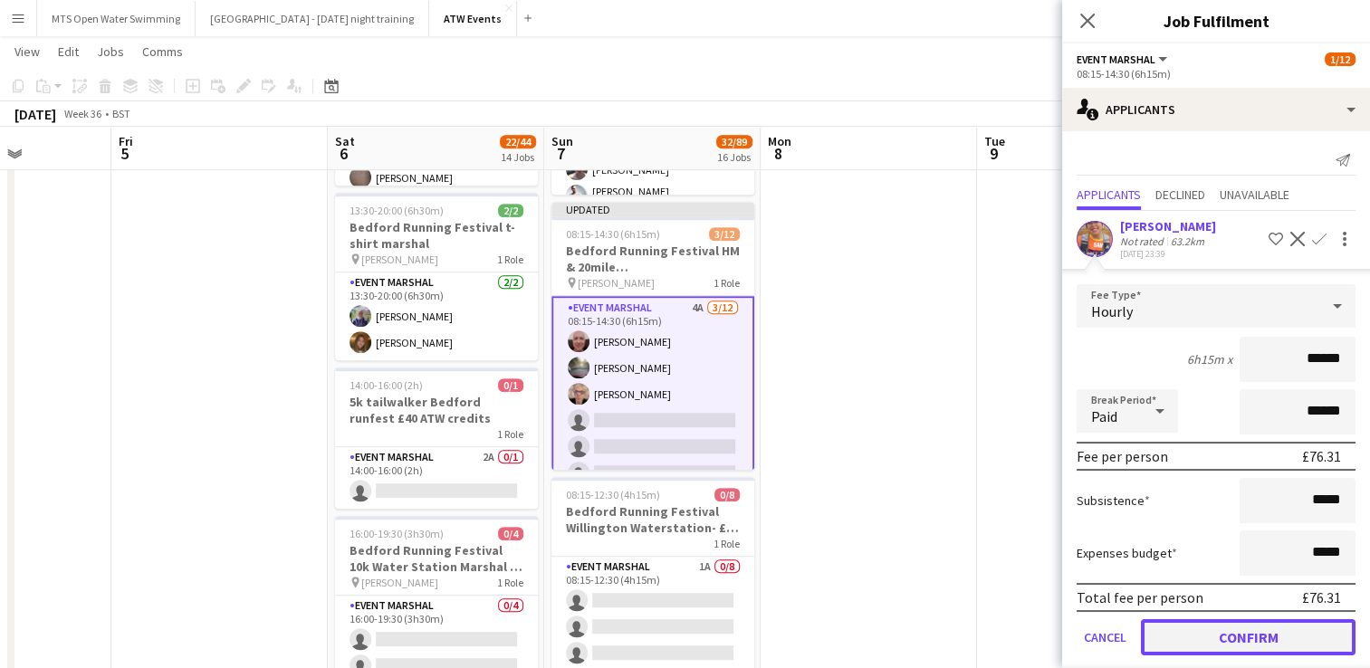
click at [1186, 640] on button "Confirm" at bounding box center [1248, 637] width 215 height 36
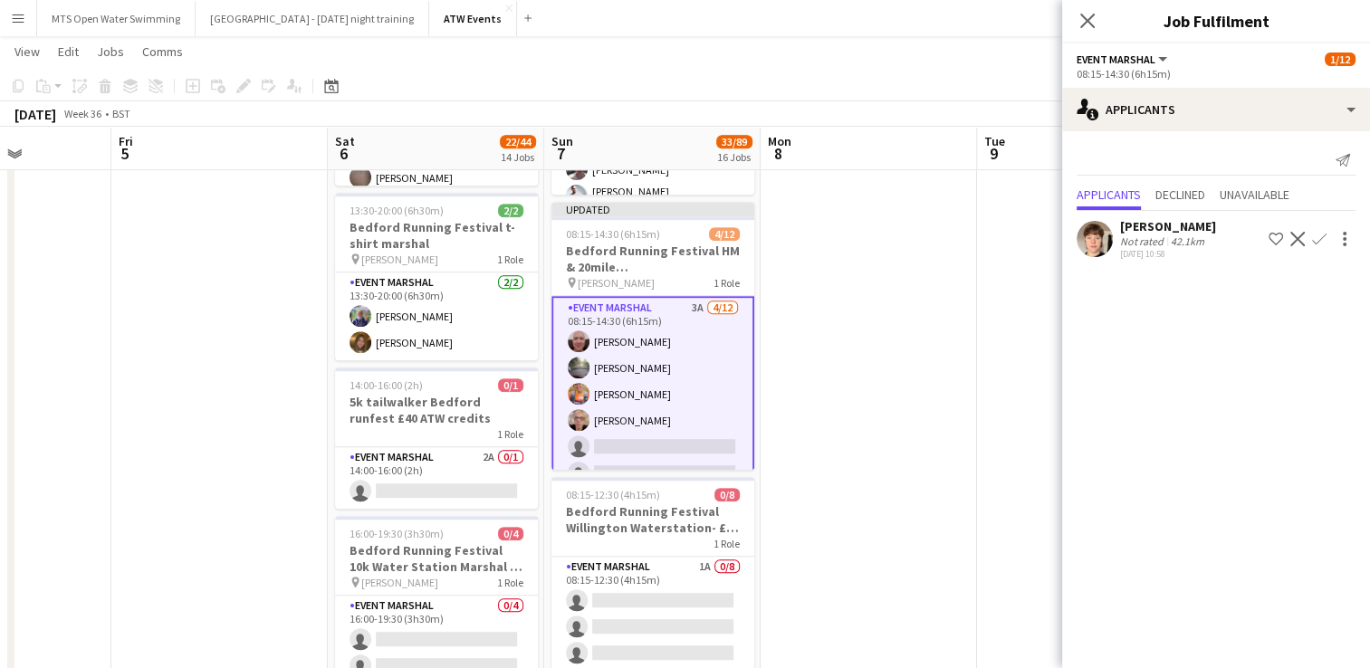
click at [1176, 241] on div "42.1km" at bounding box center [1187, 241] width 41 height 14
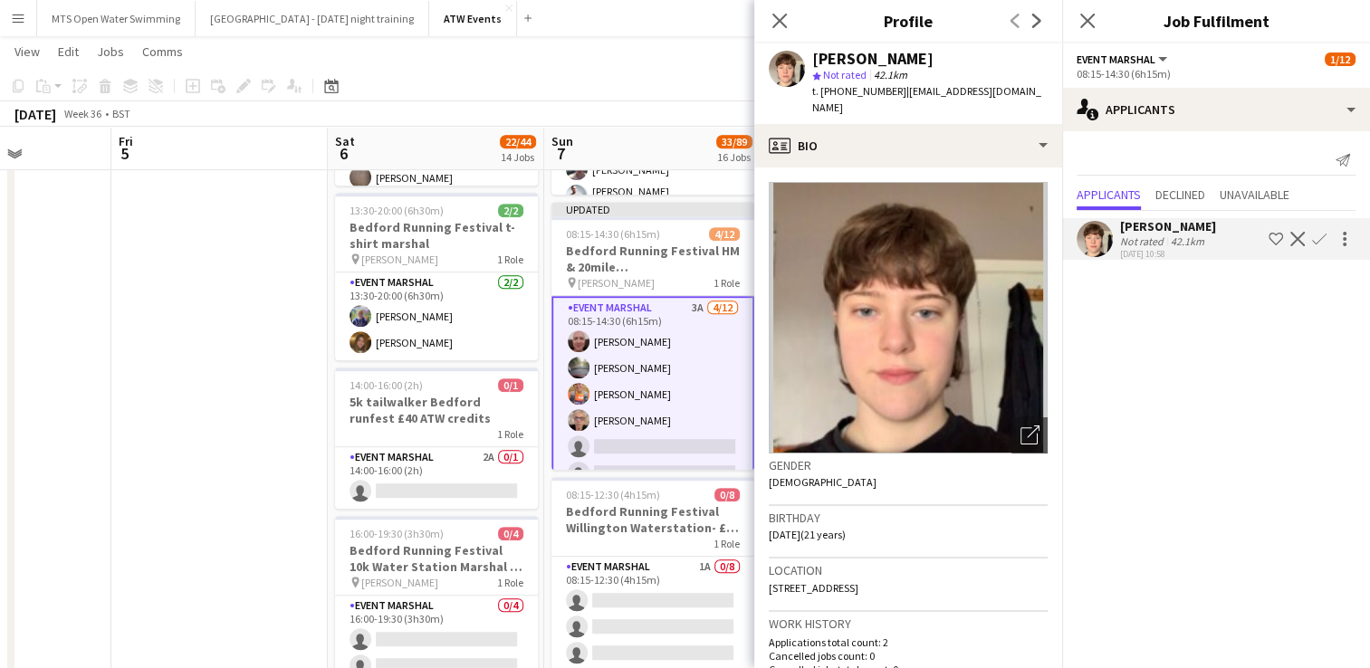
click at [1325, 234] on app-icon "Confirm" at bounding box center [1319, 239] width 14 height 14
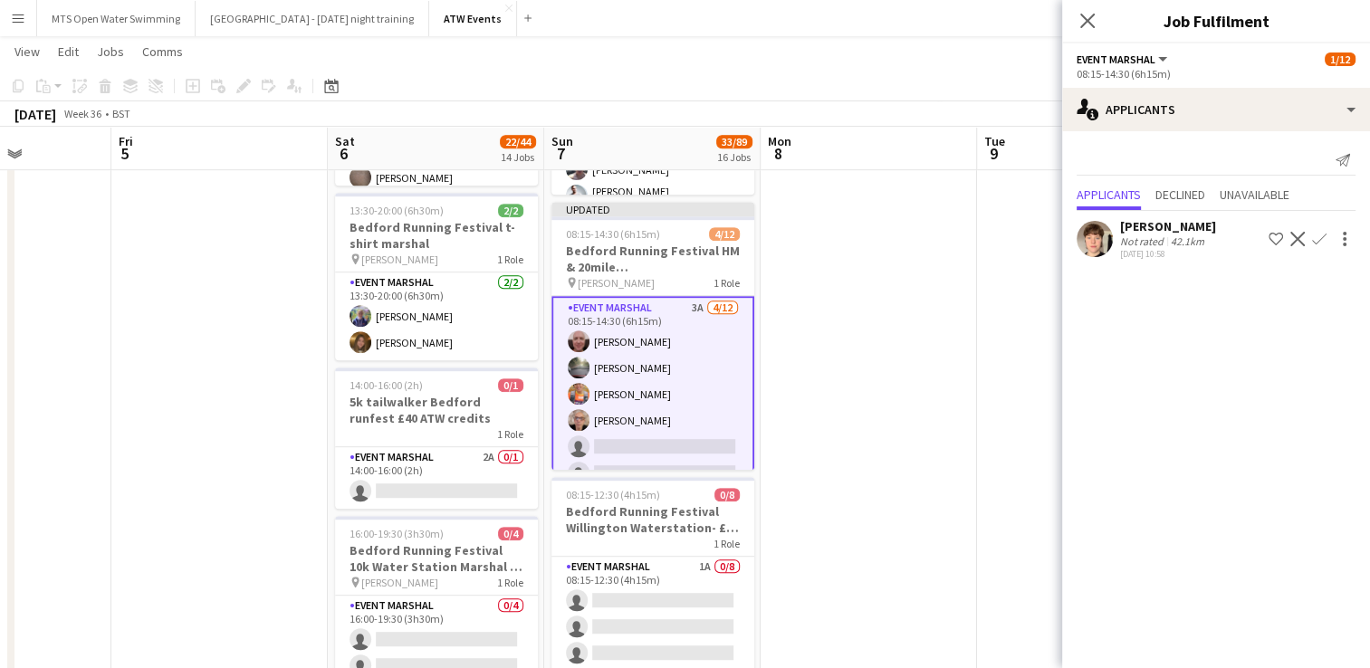
click at [1325, 234] on app-icon "Confirm" at bounding box center [1319, 239] width 14 height 14
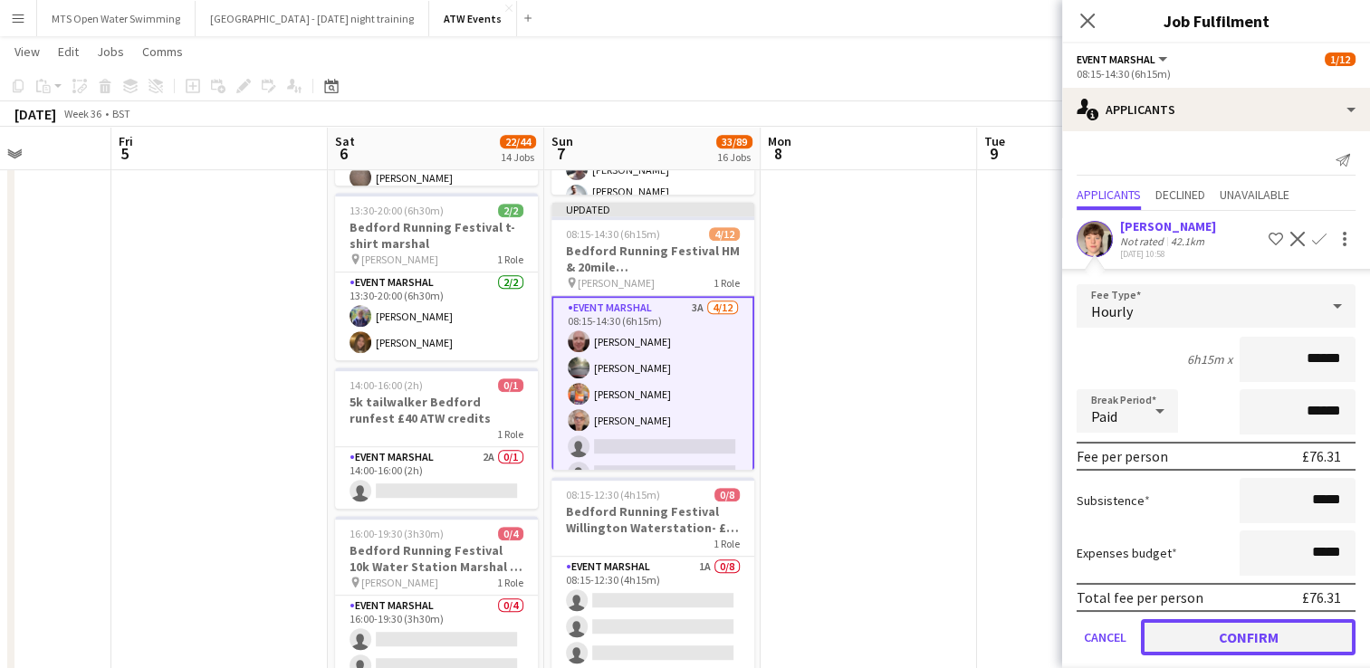
click at [1174, 633] on button "Confirm" at bounding box center [1248, 637] width 215 height 36
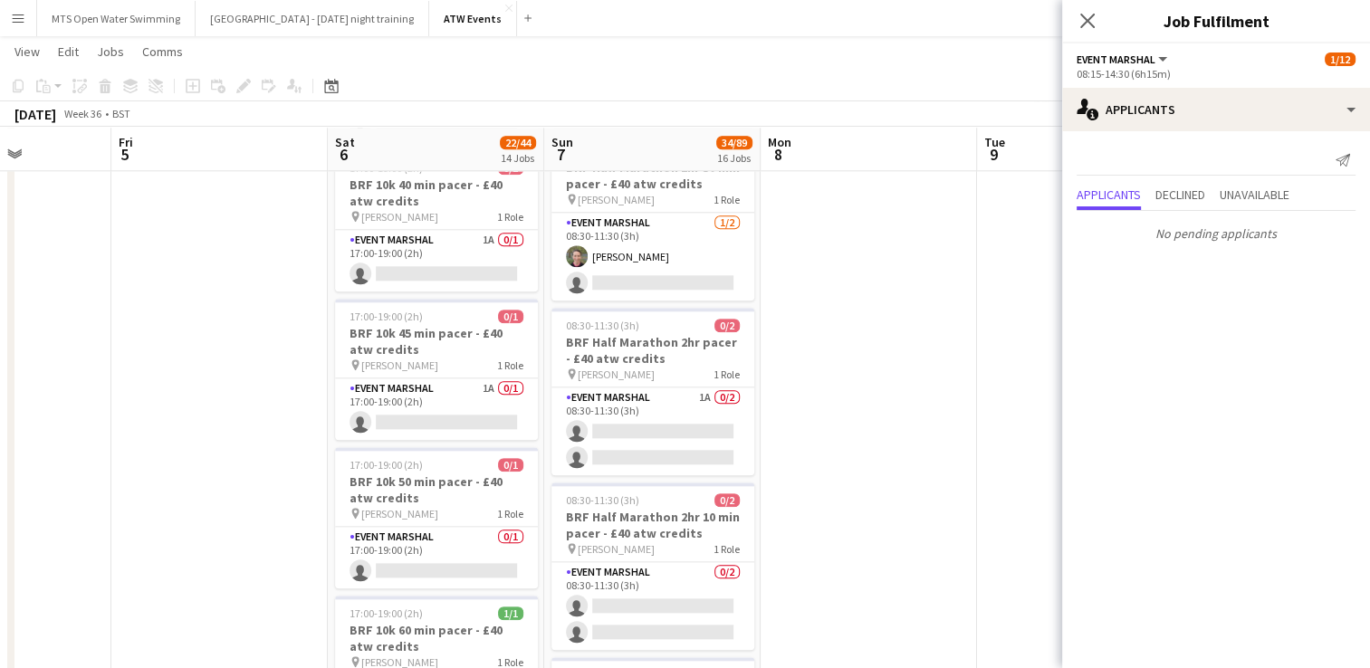
scroll to position [1901, 0]
click at [701, 395] on app-card-role "Event Marshal 1A 0/2 08:30-11:30 (3h) single-neutral-actions single-neutral-act…" at bounding box center [652, 431] width 203 height 88
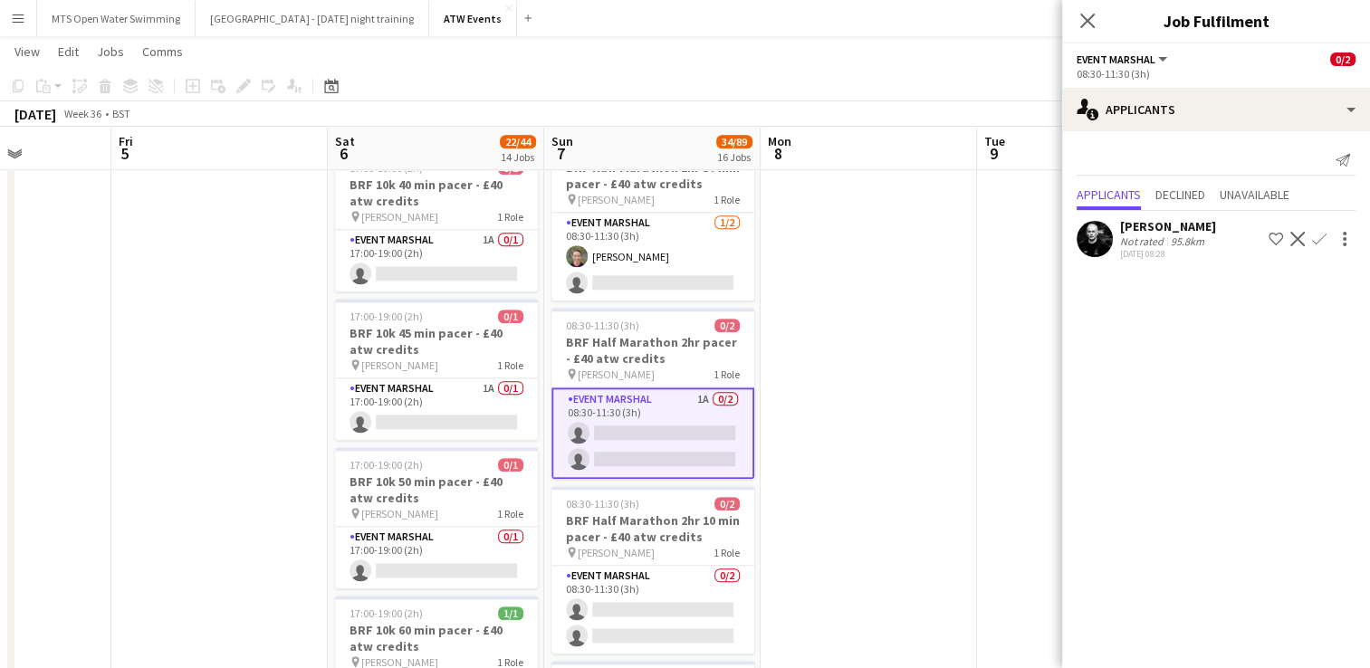
click at [1315, 237] on app-icon "Confirm" at bounding box center [1319, 239] width 14 height 14
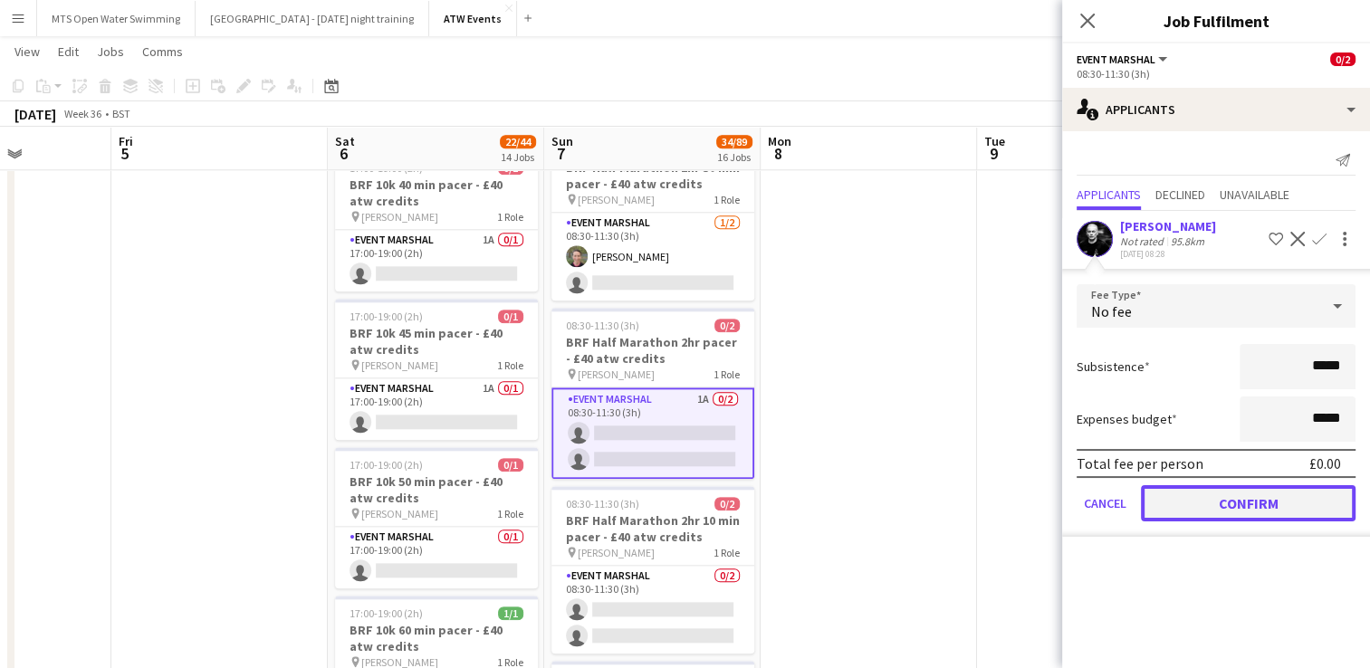
click at [1210, 507] on button "Confirm" at bounding box center [1248, 503] width 215 height 36
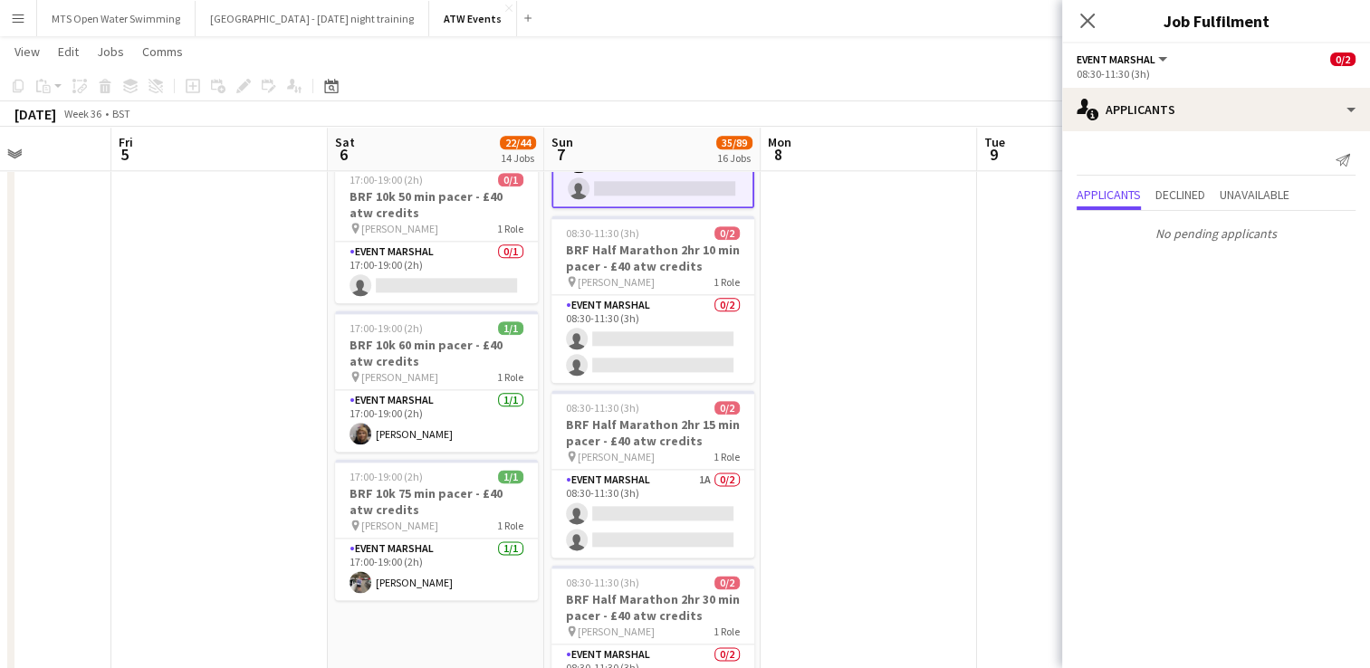
scroll to position [2187, 0]
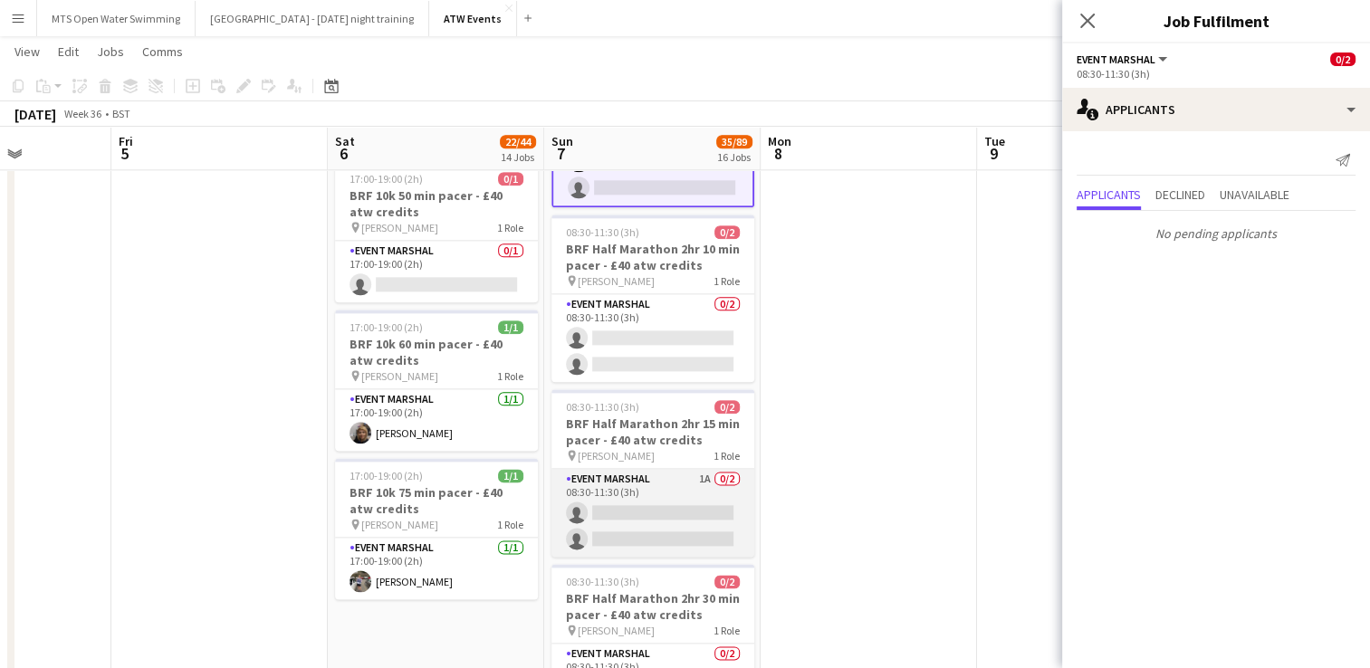
click at [703, 471] on app-card-role "Event Marshal 1A 0/2 08:30-11:30 (3h) single-neutral-actions single-neutral-act…" at bounding box center [652, 513] width 203 height 88
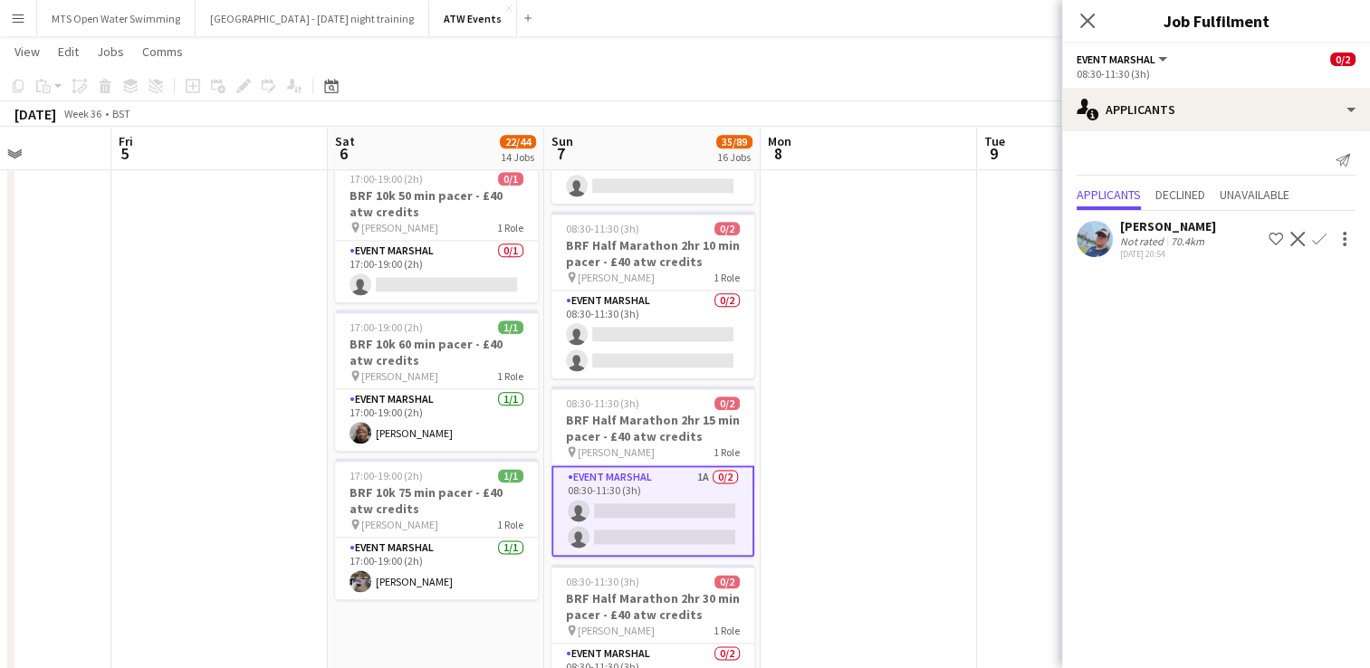
click at [1322, 239] on app-icon "Confirm" at bounding box center [1319, 239] width 14 height 14
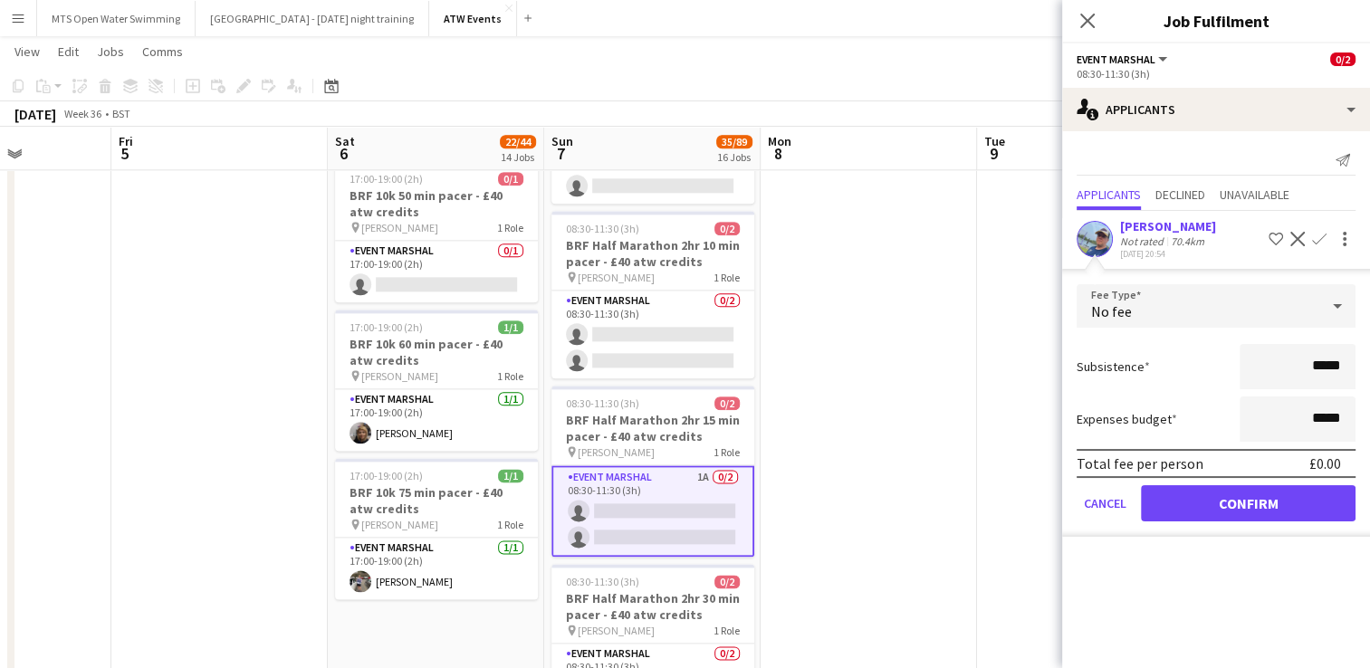
click at [1135, 236] on div "Not rated" at bounding box center [1143, 241] width 47 height 14
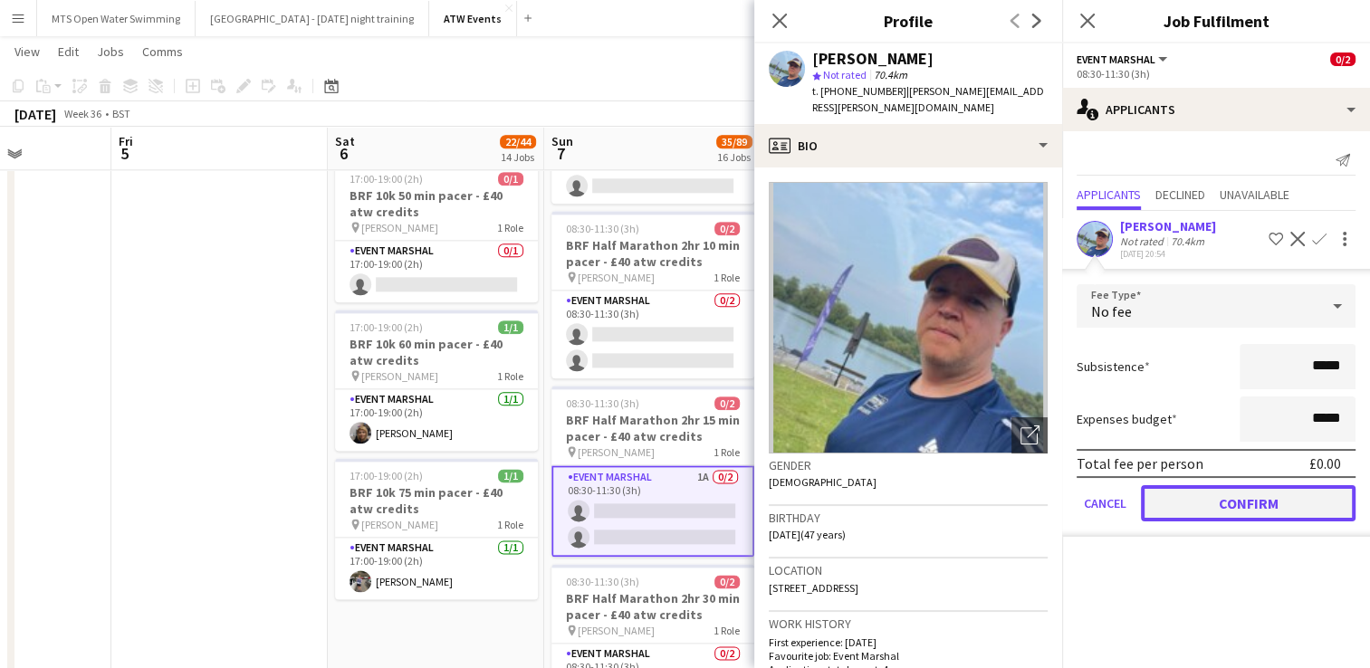
click at [1195, 508] on button "Confirm" at bounding box center [1248, 503] width 215 height 36
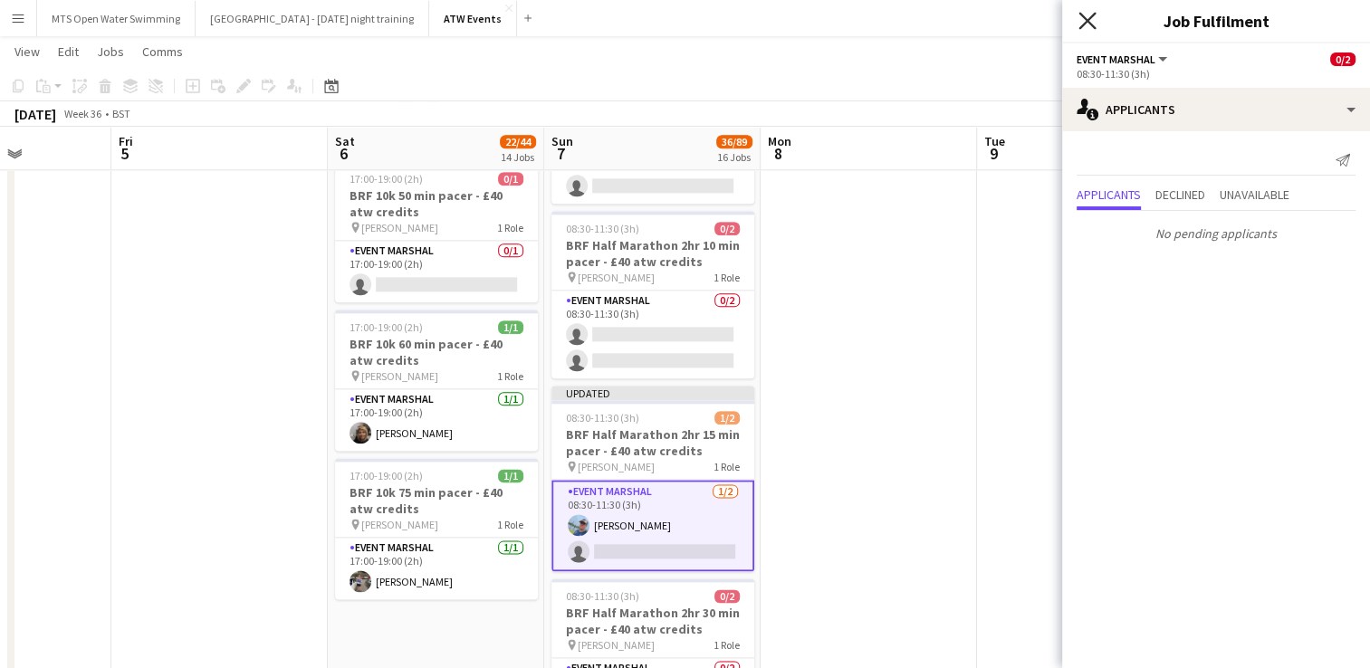
click at [1090, 17] on icon at bounding box center [1086, 20] width 17 height 17
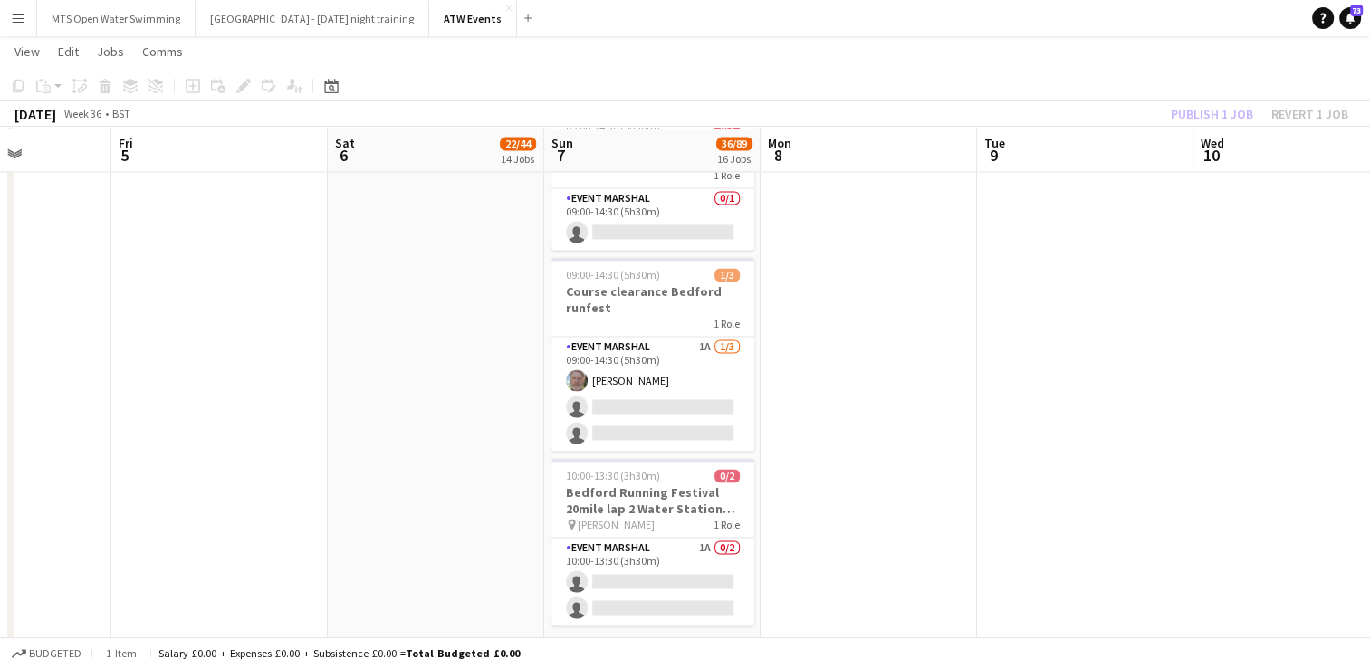
scroll to position [2832, 0]
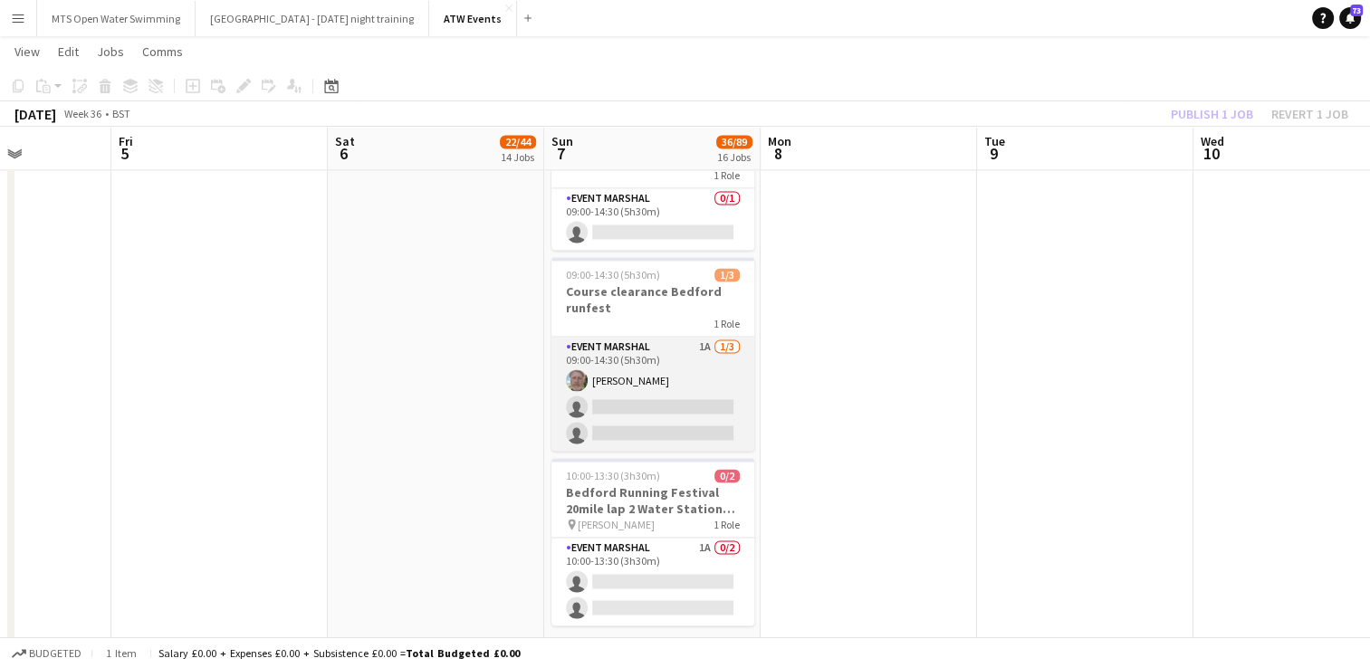
click at [699, 342] on app-card-role "Event Marshal 1A 1/3 09:00-14:30 (5h30m) Christopher Renforth single-neutral-ac…" at bounding box center [652, 394] width 203 height 114
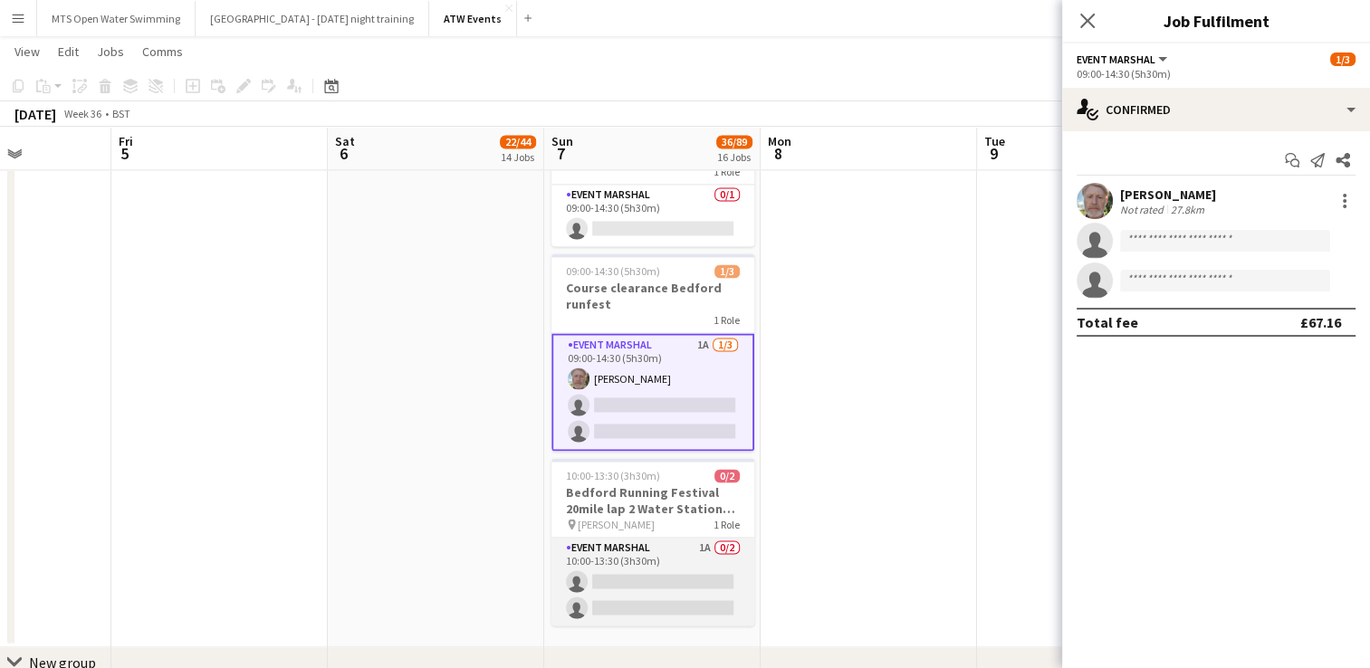
click at [704, 541] on app-card-role "Event Marshal 1A 0/2 10:00-13:30 (3h30m) single-neutral-actions single-neutral-…" at bounding box center [652, 582] width 203 height 88
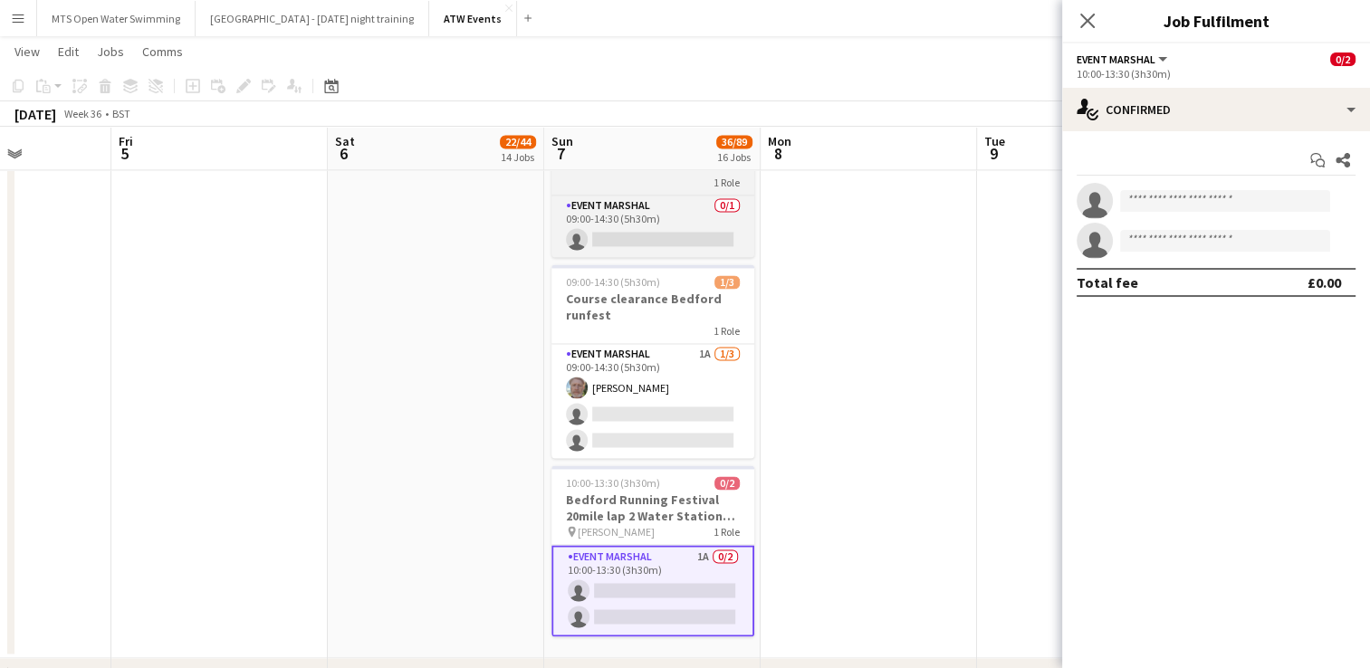
scroll to position [2821, 0]
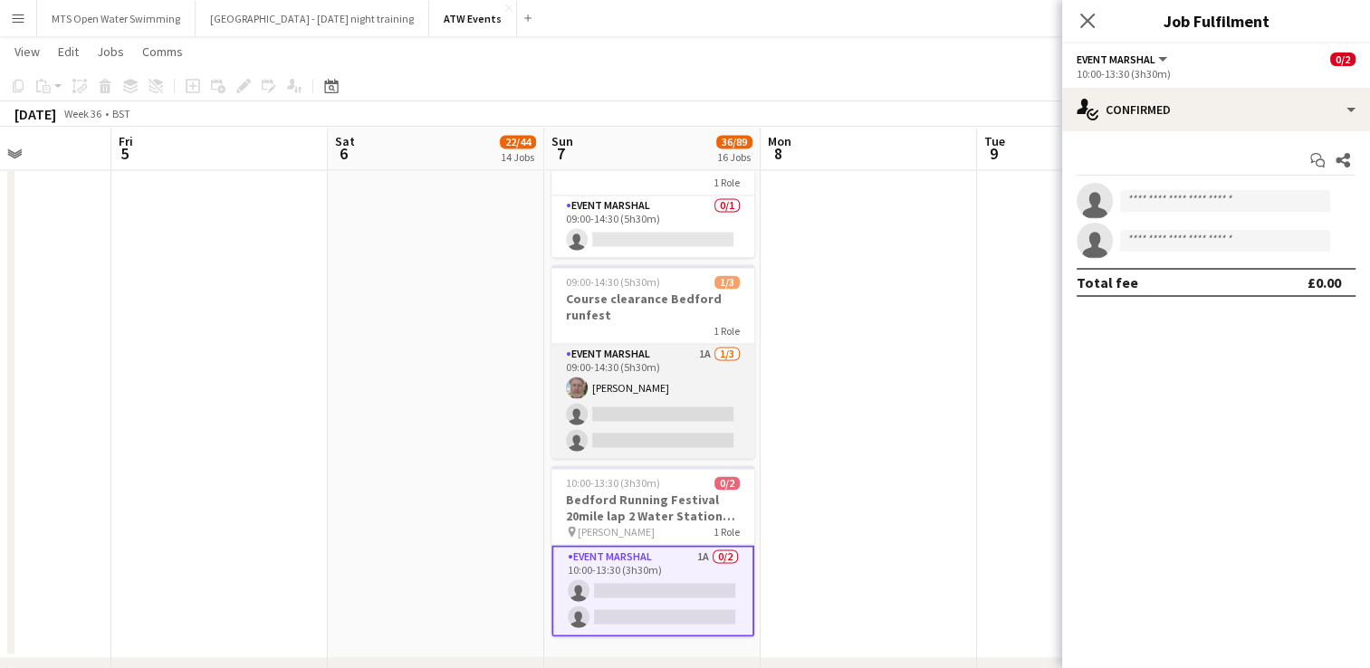
click at [702, 349] on app-card-role "Event Marshal 1A 1/3 09:00-14:30 (5h30m) Christopher Renforth single-neutral-ac…" at bounding box center [652, 401] width 203 height 114
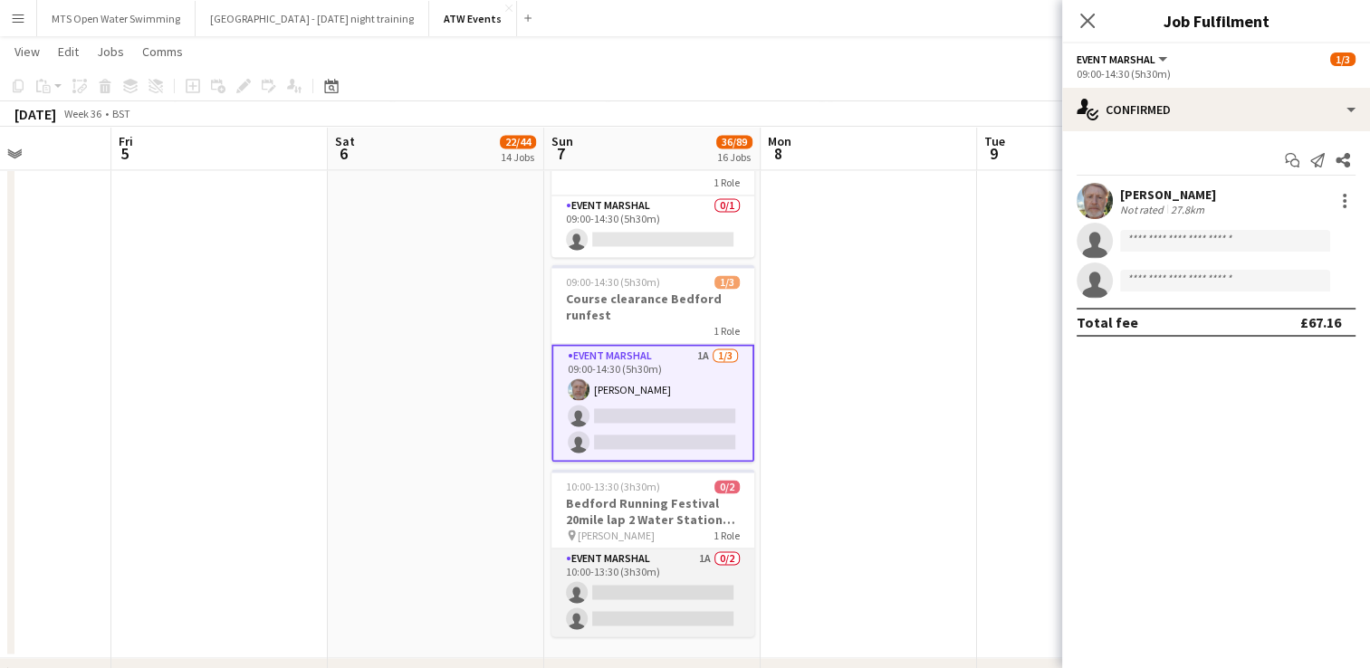
click at [705, 551] on app-card-role "Event Marshal 1A 0/2 10:00-13:30 (3h30m) single-neutral-actions single-neutral-…" at bounding box center [652, 593] width 203 height 88
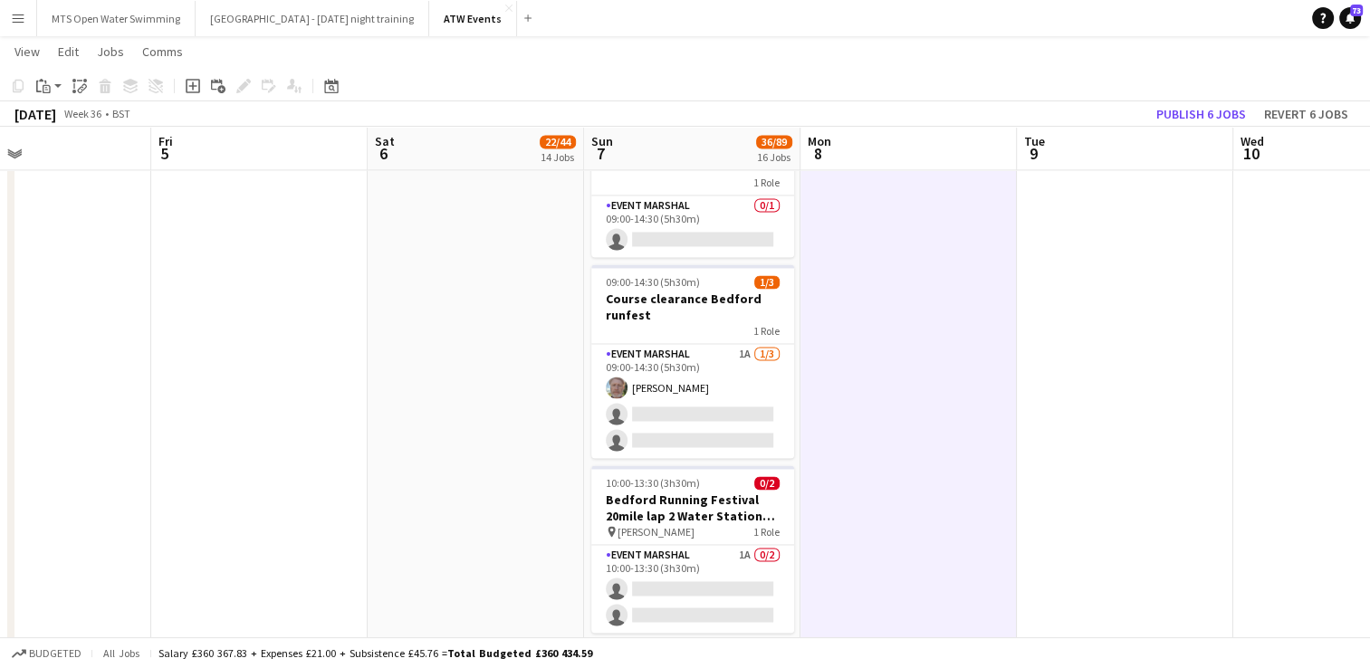
scroll to position [0, 496]
click at [1179, 112] on button "Publish 6 jobs" at bounding box center [1201, 114] width 104 height 24
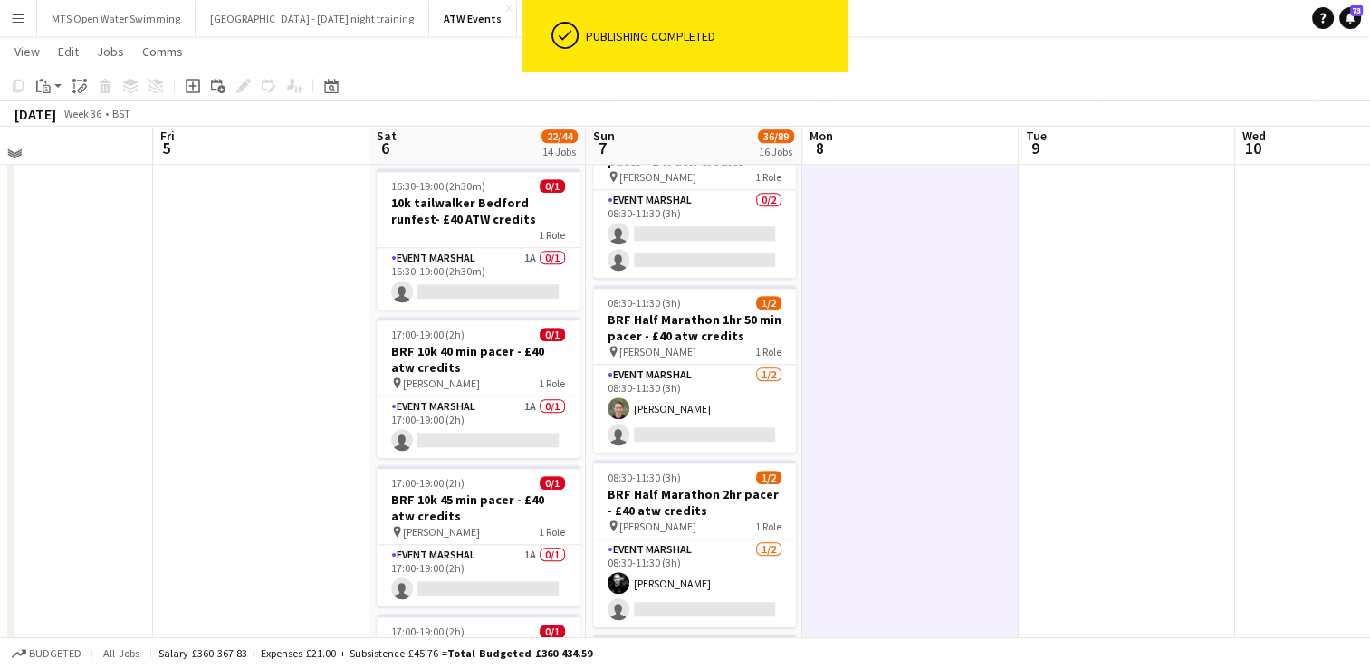
scroll to position [1727, 0]
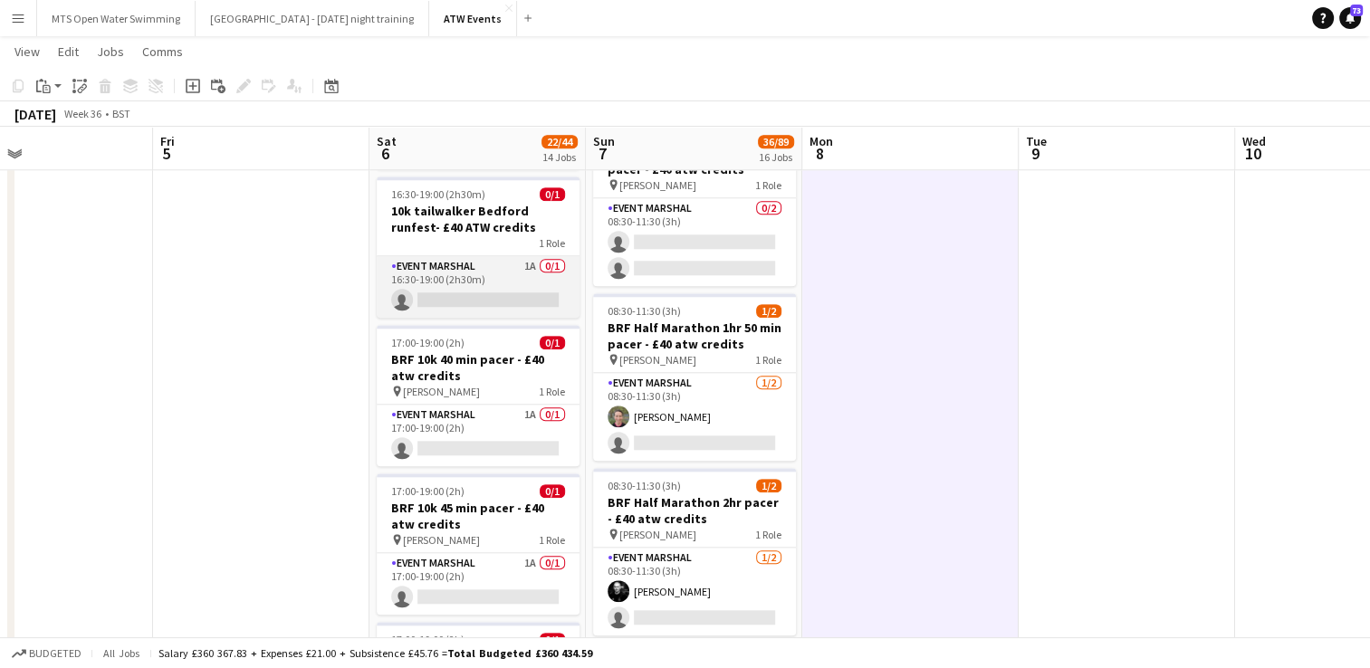
click at [528, 264] on app-card-role "Event Marshal 1A 0/1 16:30-19:00 (2h30m) single-neutral-actions" at bounding box center [478, 287] width 203 height 62
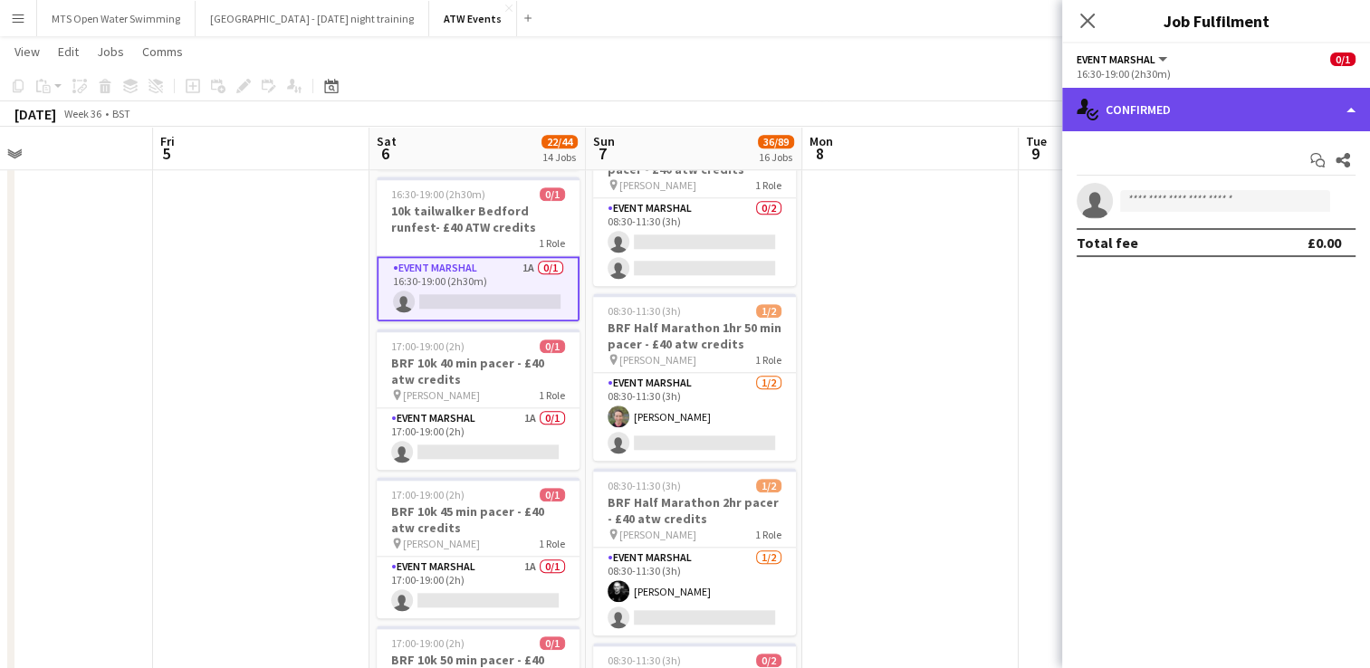
click at [1178, 113] on div "single-neutral-actions-check-2 Confirmed" at bounding box center [1216, 109] width 308 height 43
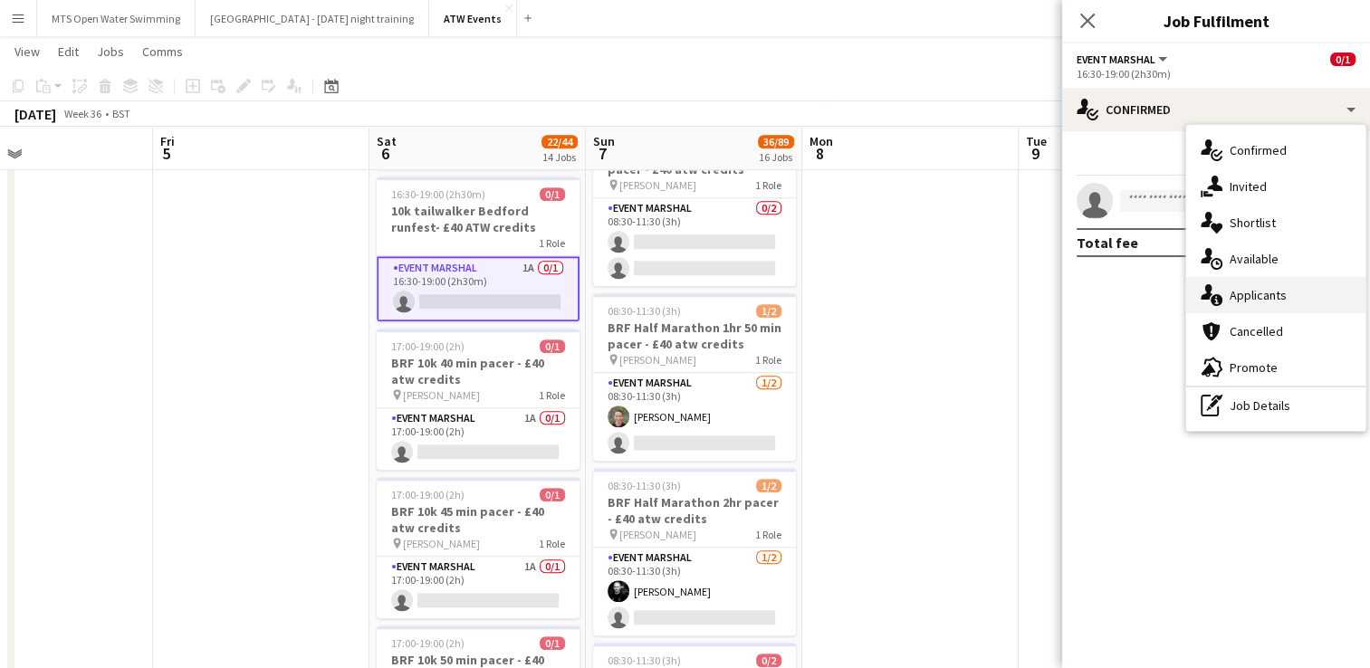
click at [1230, 288] on div "single-neutral-actions-information Applicants" at bounding box center [1275, 295] width 179 height 36
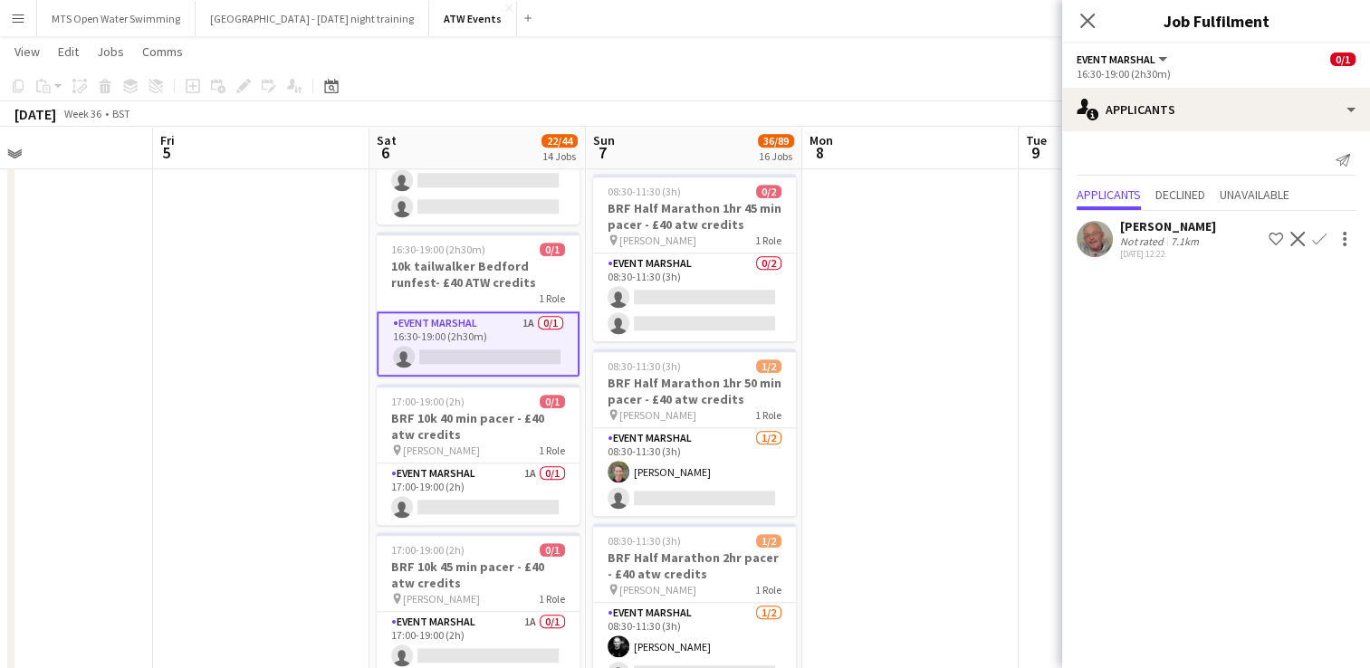
scroll to position [1669, 0]
click at [529, 466] on app-card-role "Event Marshal 1A 0/1 17:00-19:00 (2h) single-neutral-actions" at bounding box center [478, 496] width 203 height 62
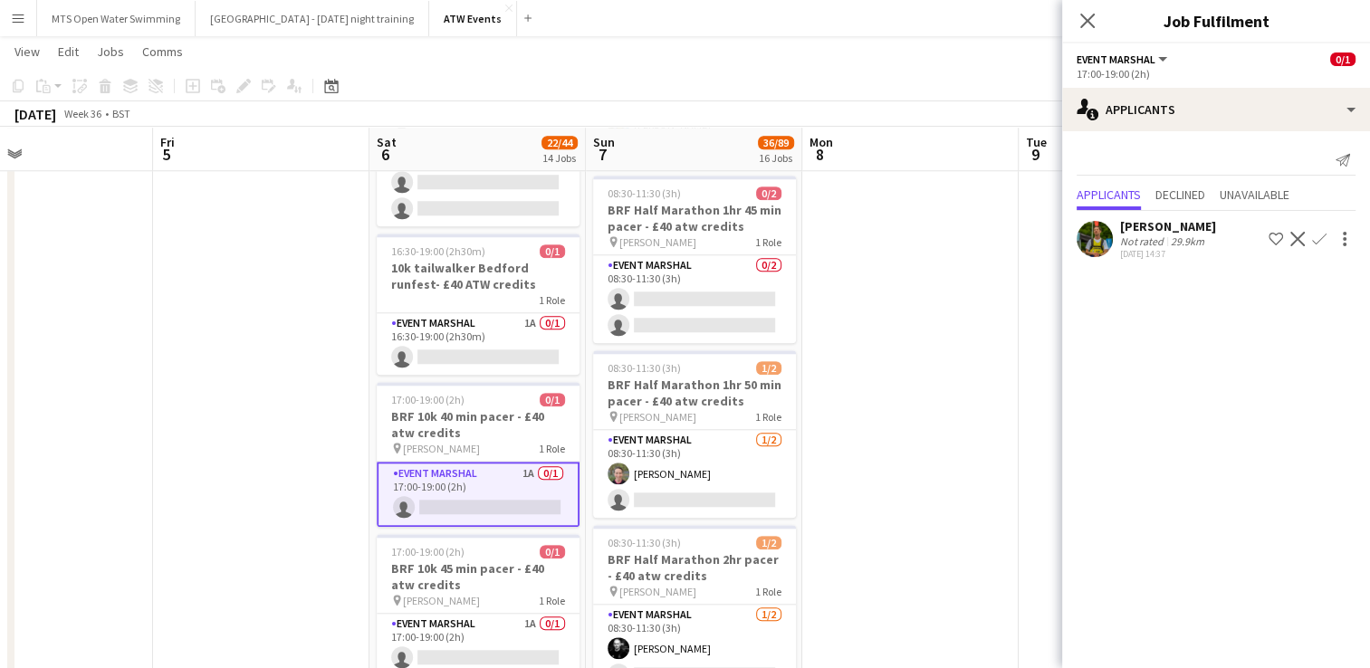
click at [1319, 238] on app-icon "Confirm" at bounding box center [1319, 239] width 14 height 14
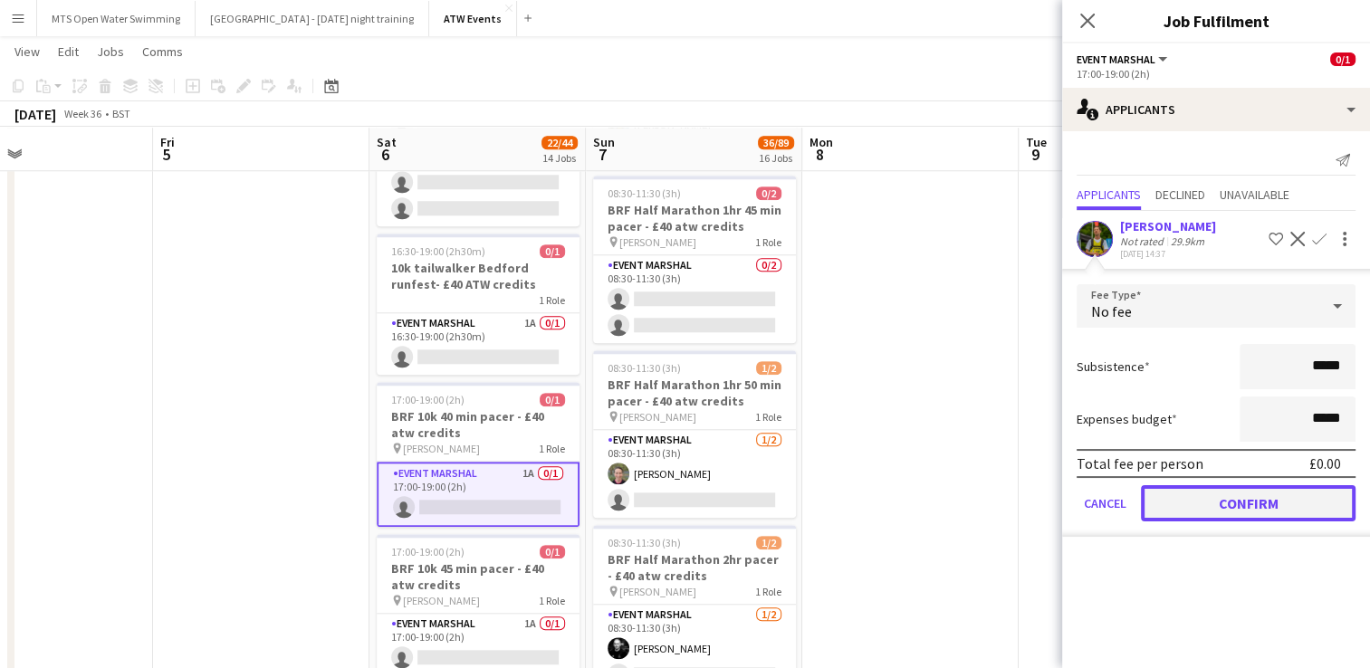
click at [1230, 517] on button "Confirm" at bounding box center [1248, 503] width 215 height 36
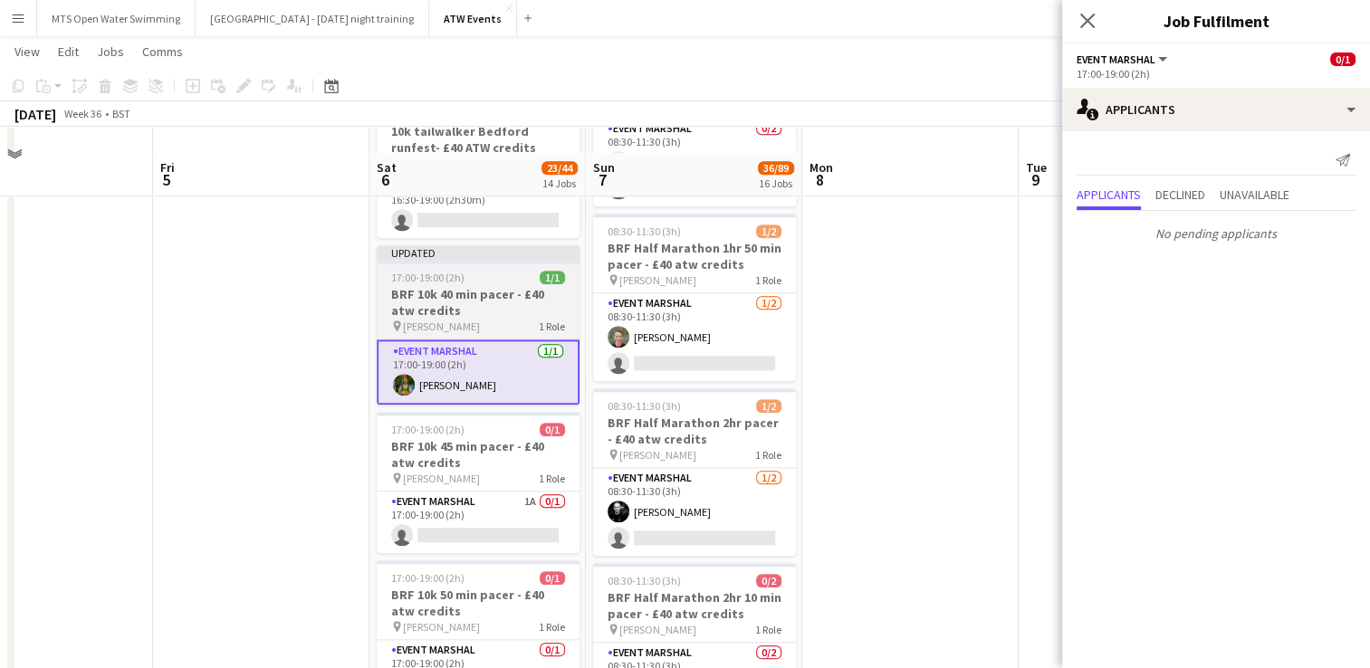
scroll to position [1842, 0]
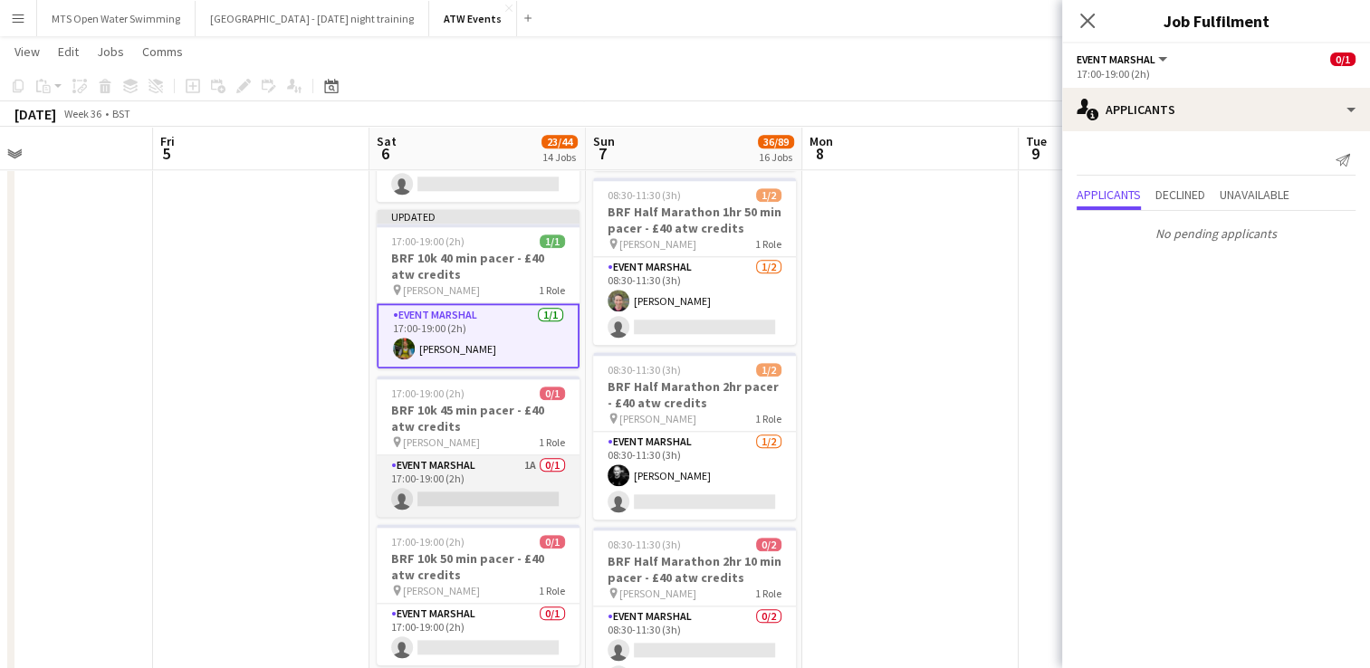
click at [529, 460] on app-card-role "Event Marshal 1A 0/1 17:00-19:00 (2h) single-neutral-actions" at bounding box center [478, 486] width 203 height 62
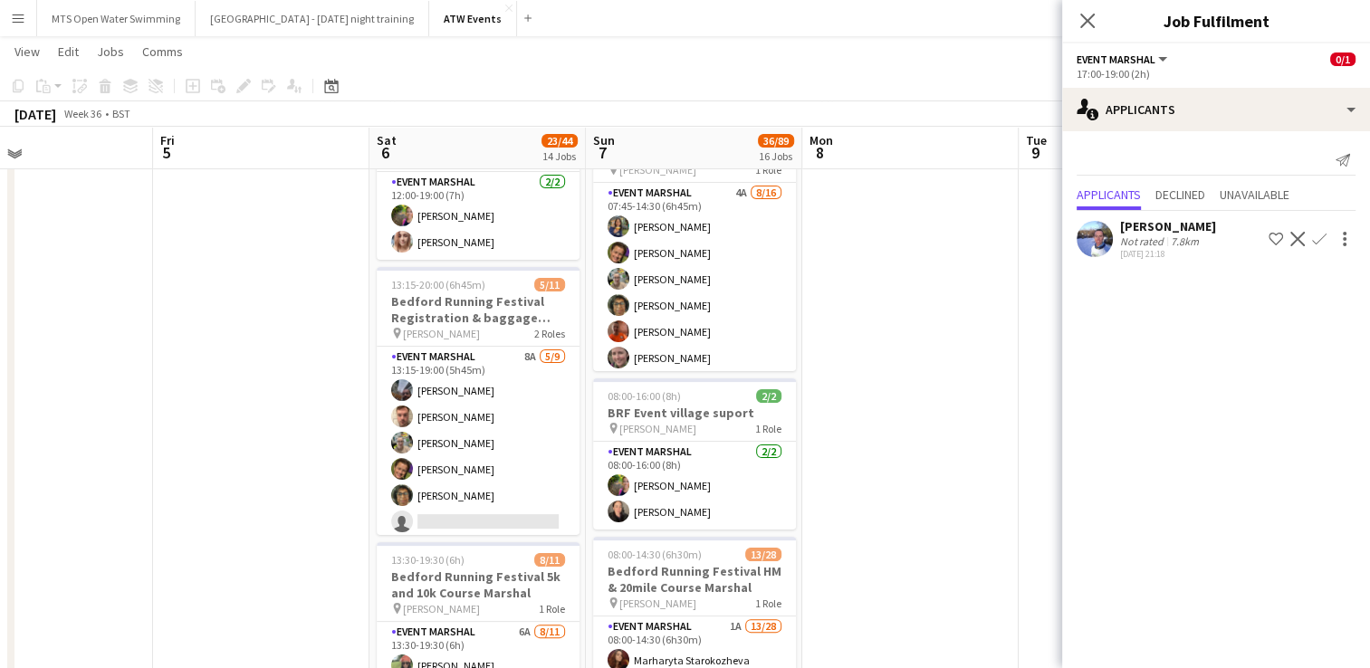
scroll to position [307, 0]
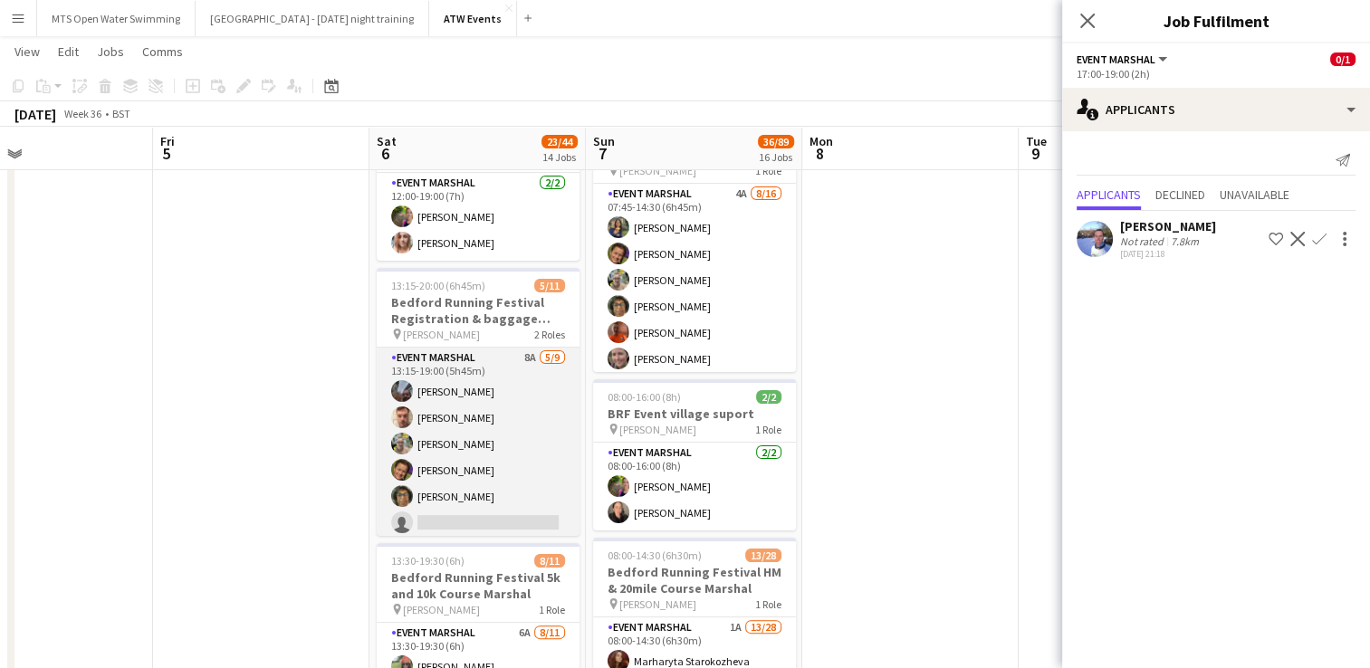
click at [514, 349] on app-card-role "Event Marshal 8A 5/9 13:15-19:00 (5h45m) Alkesh Lalji Tom Porteous Louise Foste…" at bounding box center [478, 484] width 203 height 272
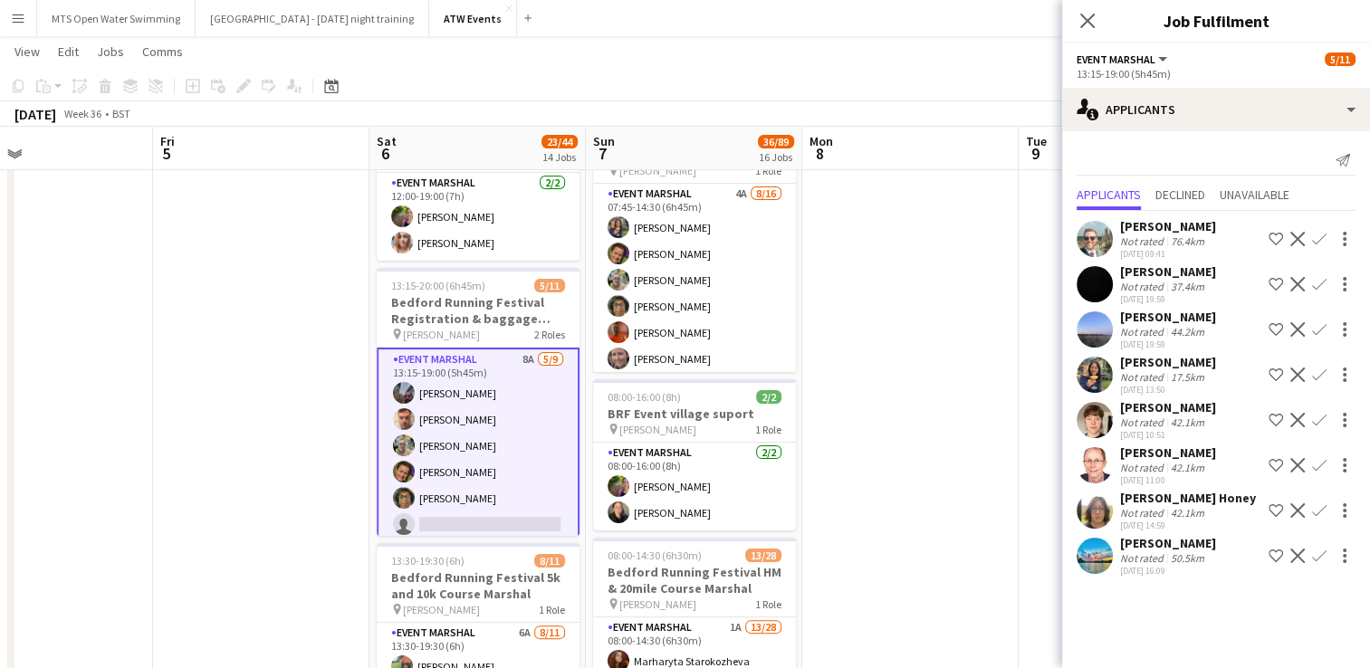
click at [1316, 284] on app-icon "Confirm" at bounding box center [1319, 284] width 14 height 14
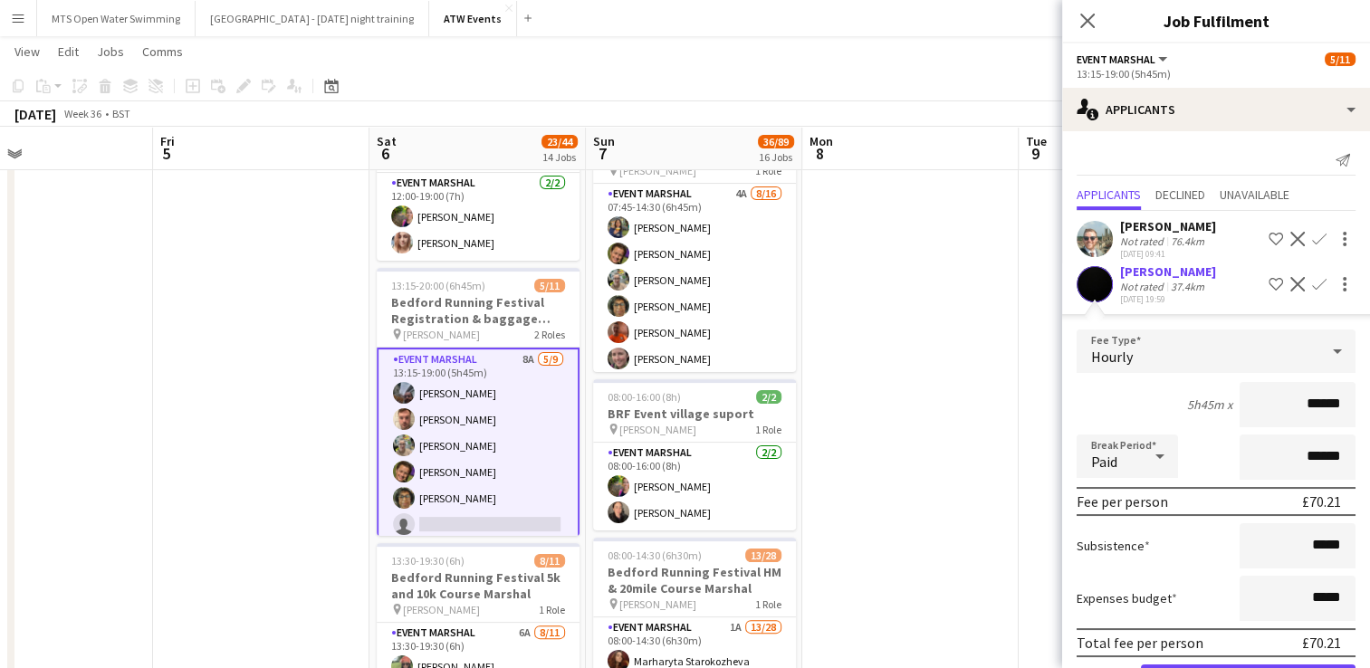
click at [1145, 283] on div "Not rated" at bounding box center [1143, 287] width 47 height 14
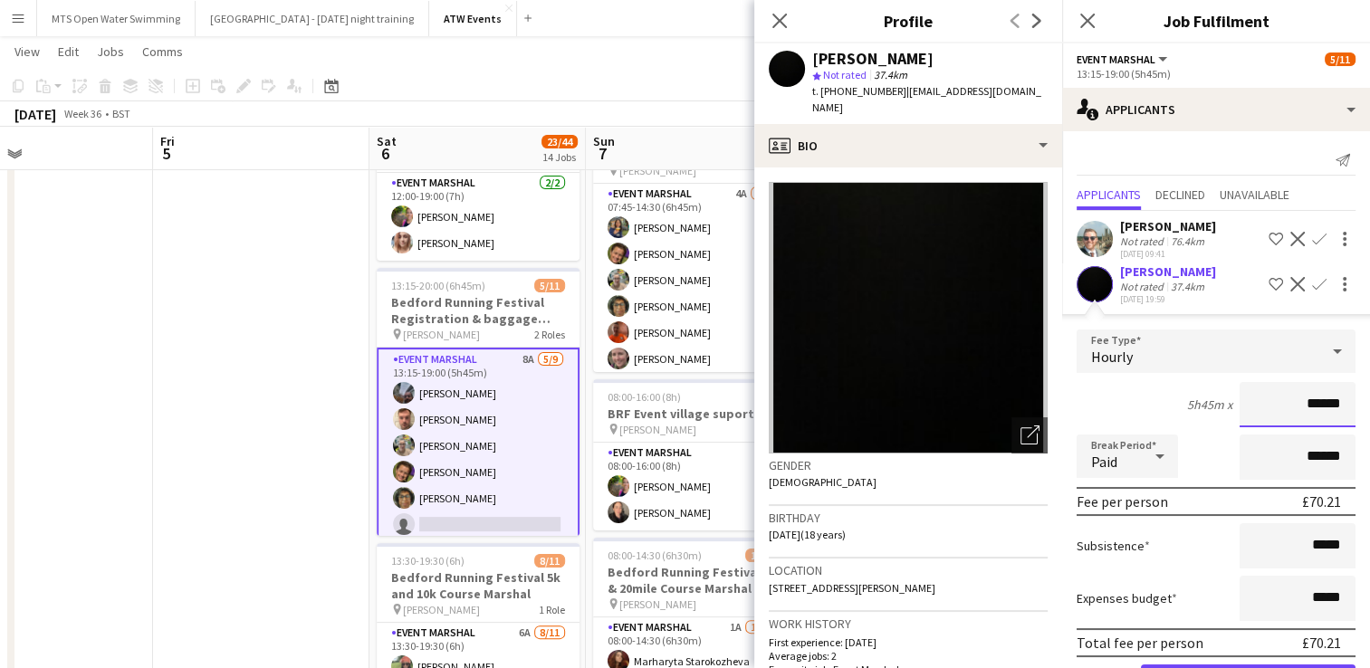
click at [1335, 413] on input "******" at bounding box center [1297, 404] width 116 height 45
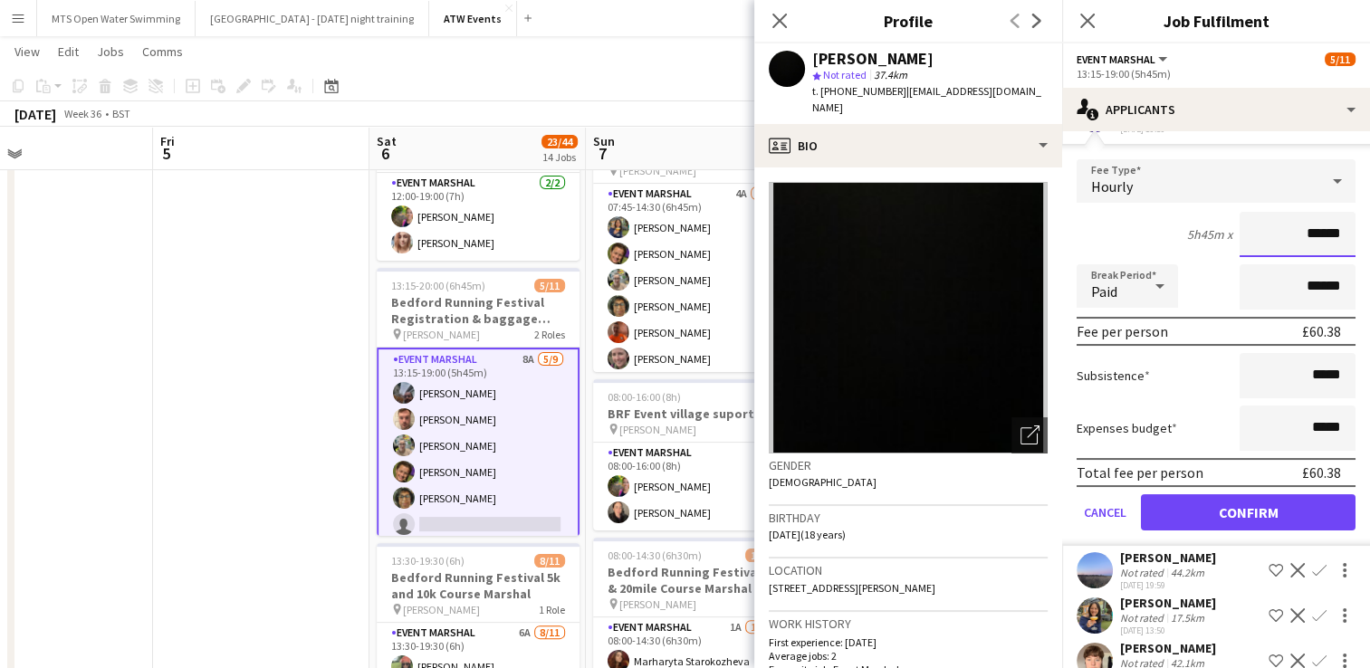
scroll to position [170, 0]
type input "******"
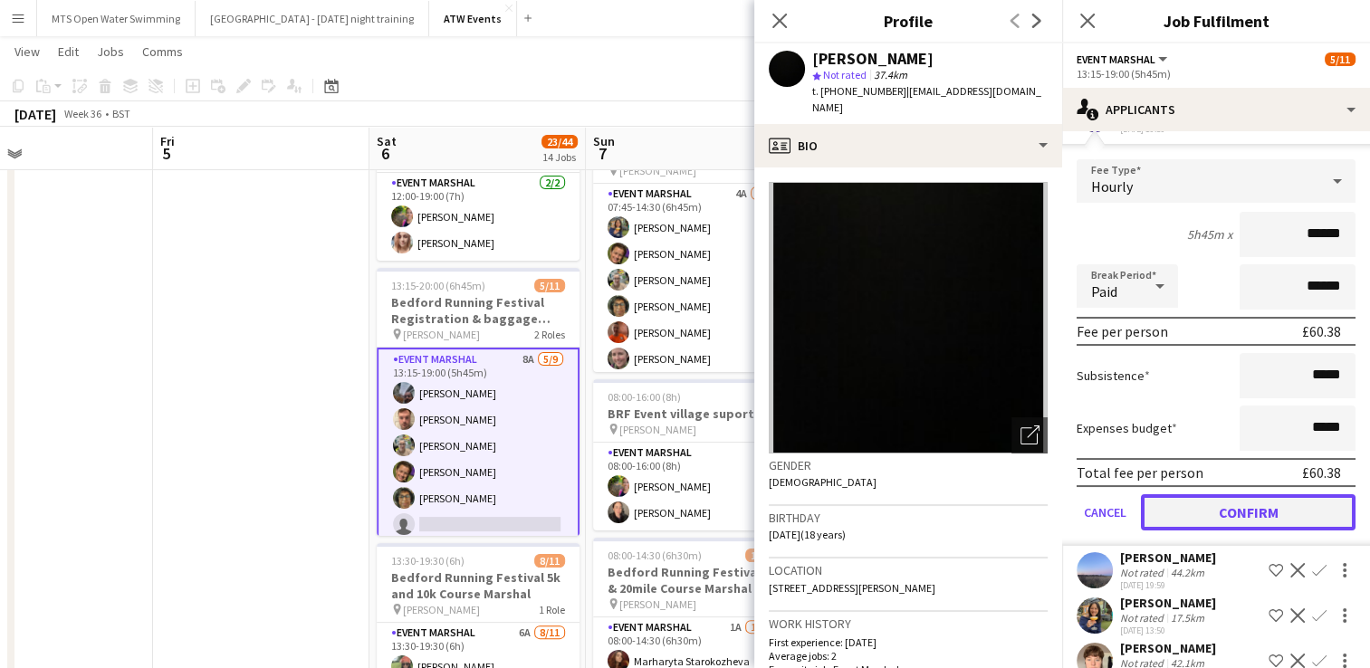
click at [1239, 502] on button "Confirm" at bounding box center [1248, 512] width 215 height 36
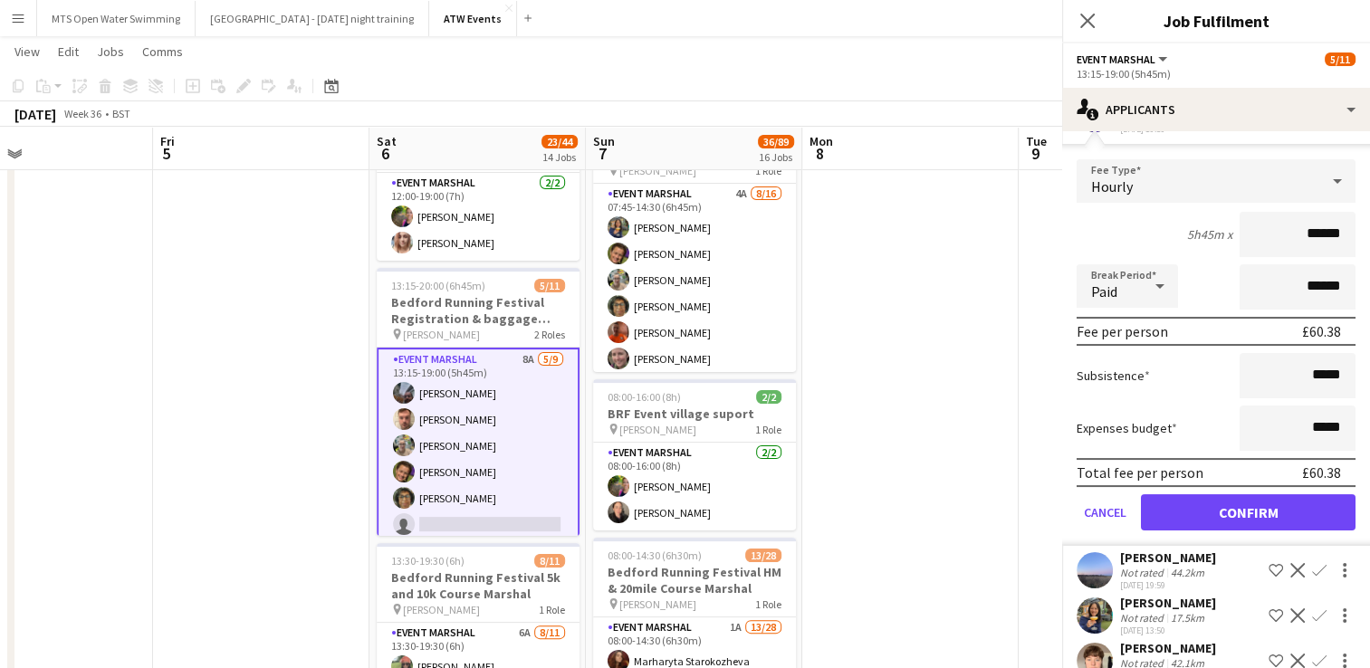
scroll to position [0, 0]
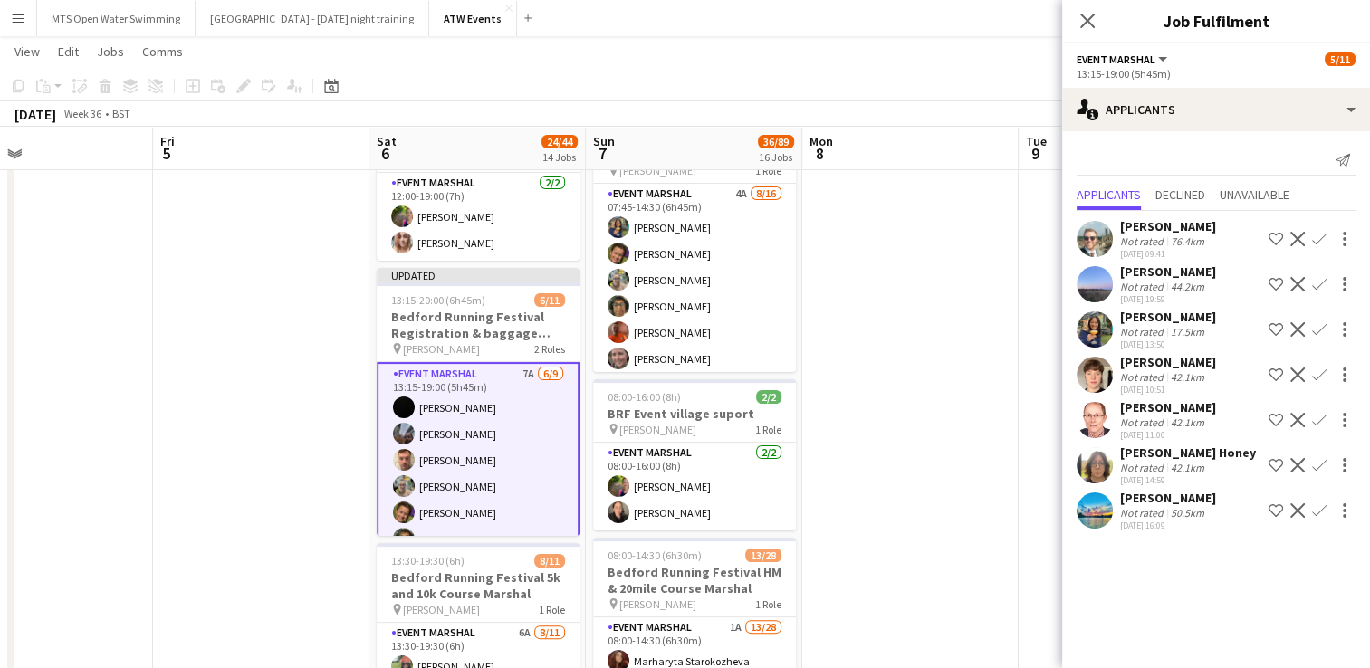
click at [1234, 281] on div "Noah Lynch Not rated 44.2km 14-08-2025 19:59 Shortlist crew Decline Confirm" at bounding box center [1216, 284] width 308 height 42
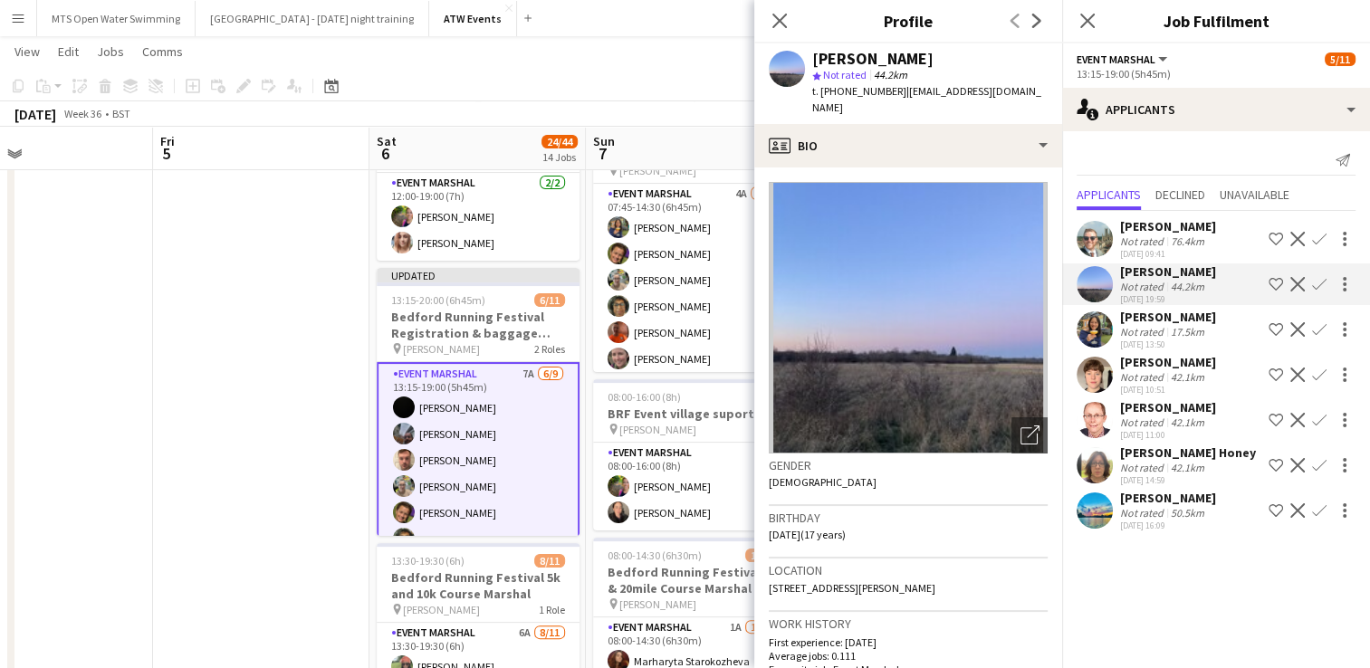
click at [1140, 281] on div "Not rated" at bounding box center [1143, 287] width 47 height 14
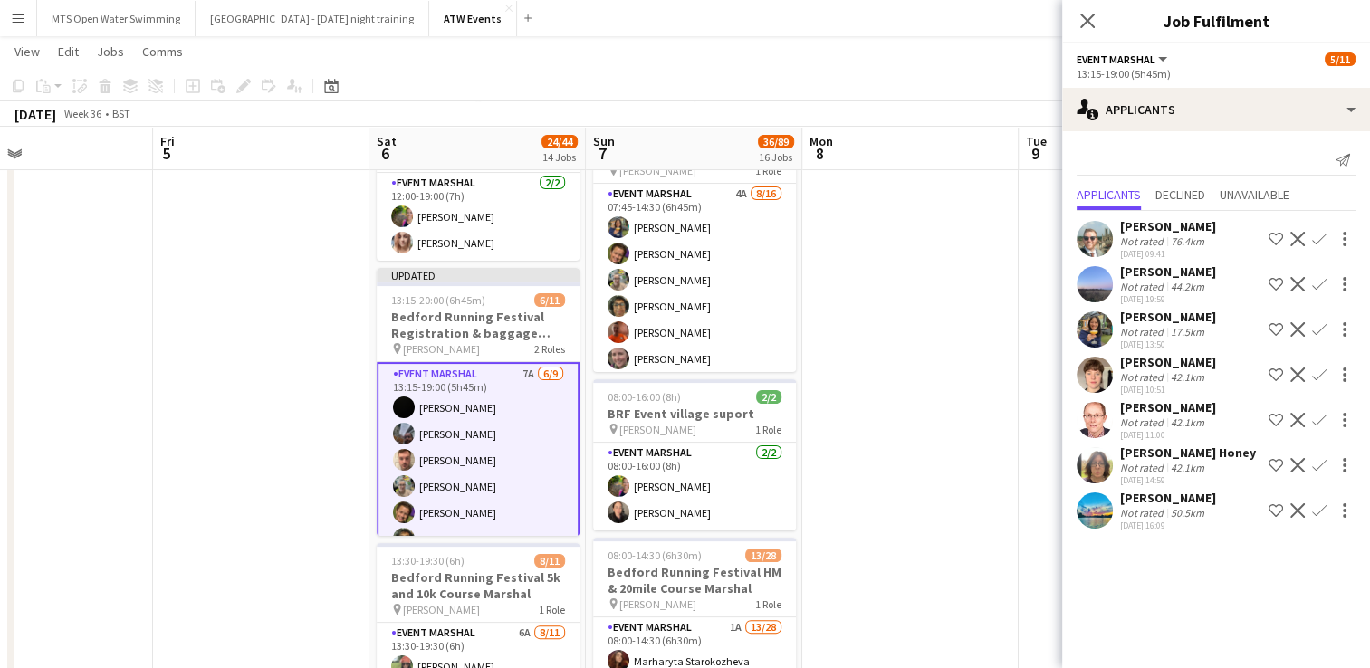
click at [1140, 281] on div "Not rated" at bounding box center [1143, 287] width 47 height 14
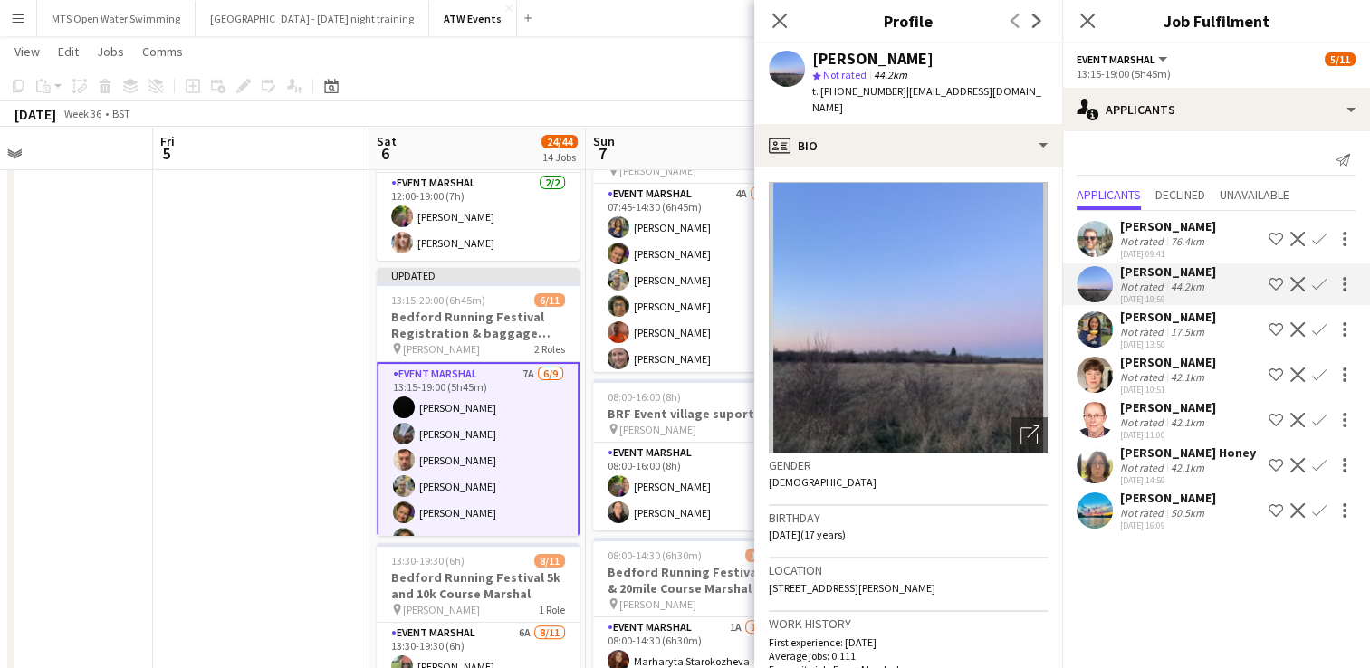
click at [1316, 283] on app-icon "Confirm" at bounding box center [1319, 284] width 14 height 14
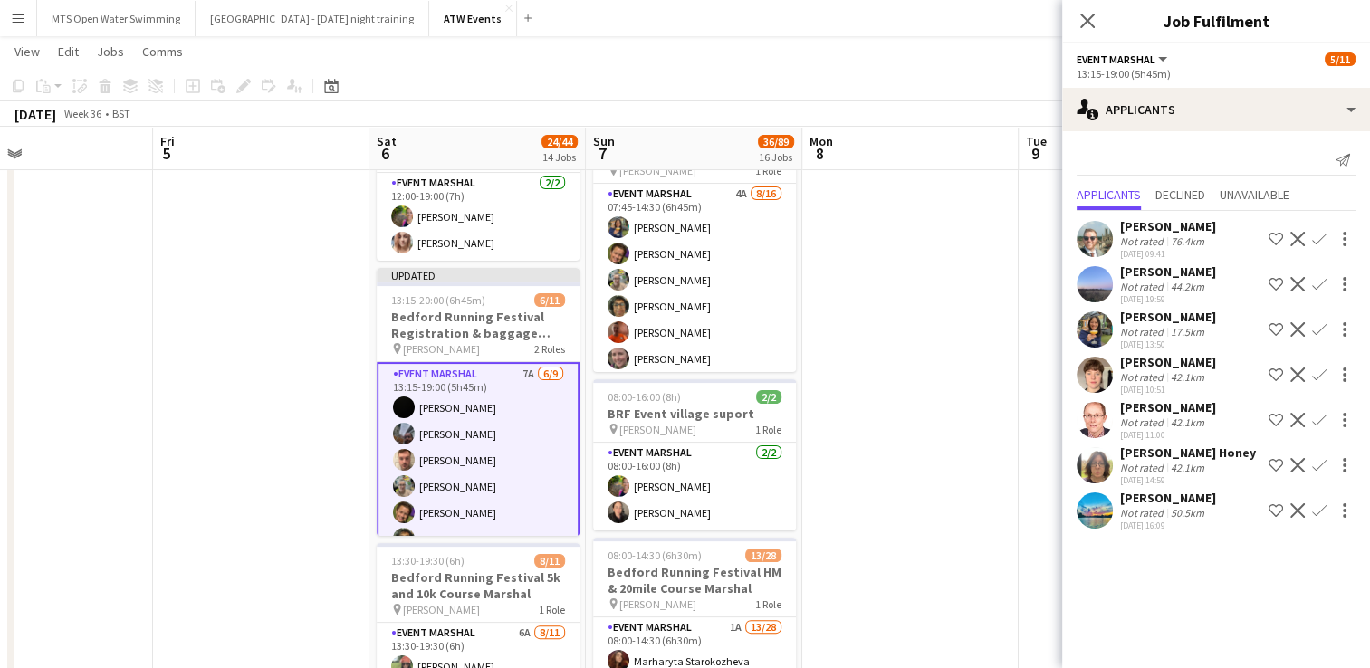
click at [1316, 283] on app-icon "Confirm" at bounding box center [1319, 284] width 14 height 14
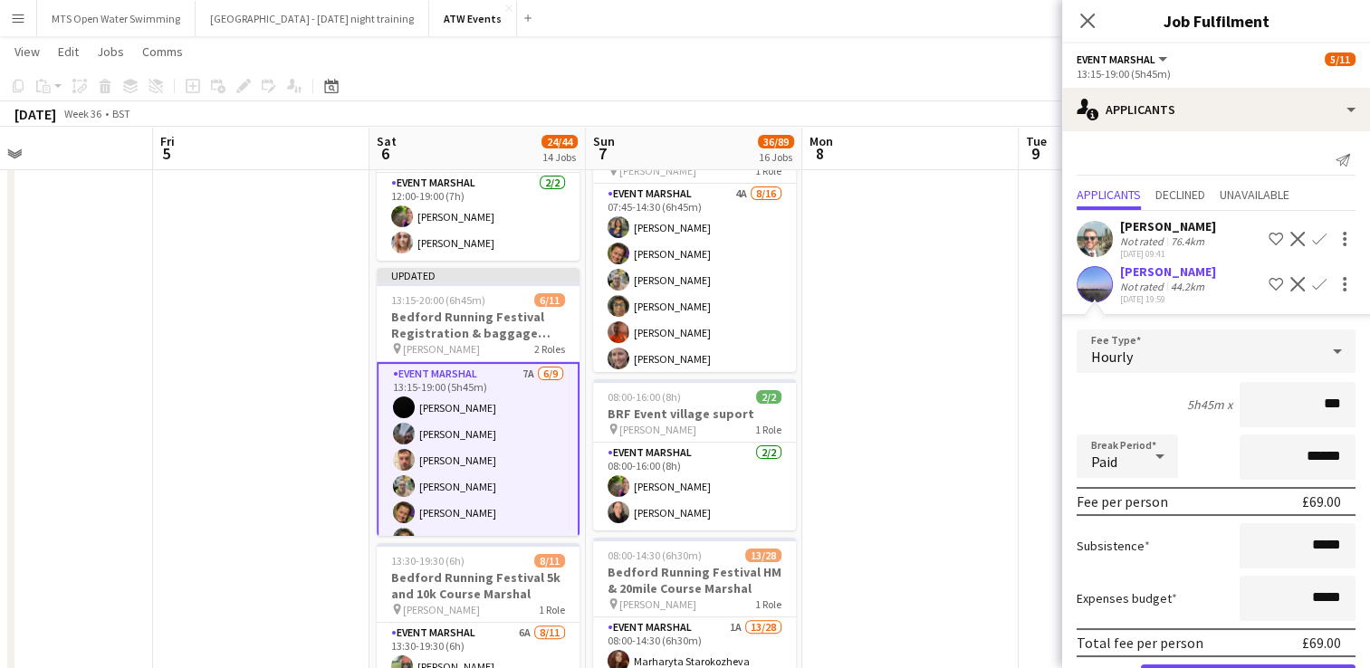
type input "**"
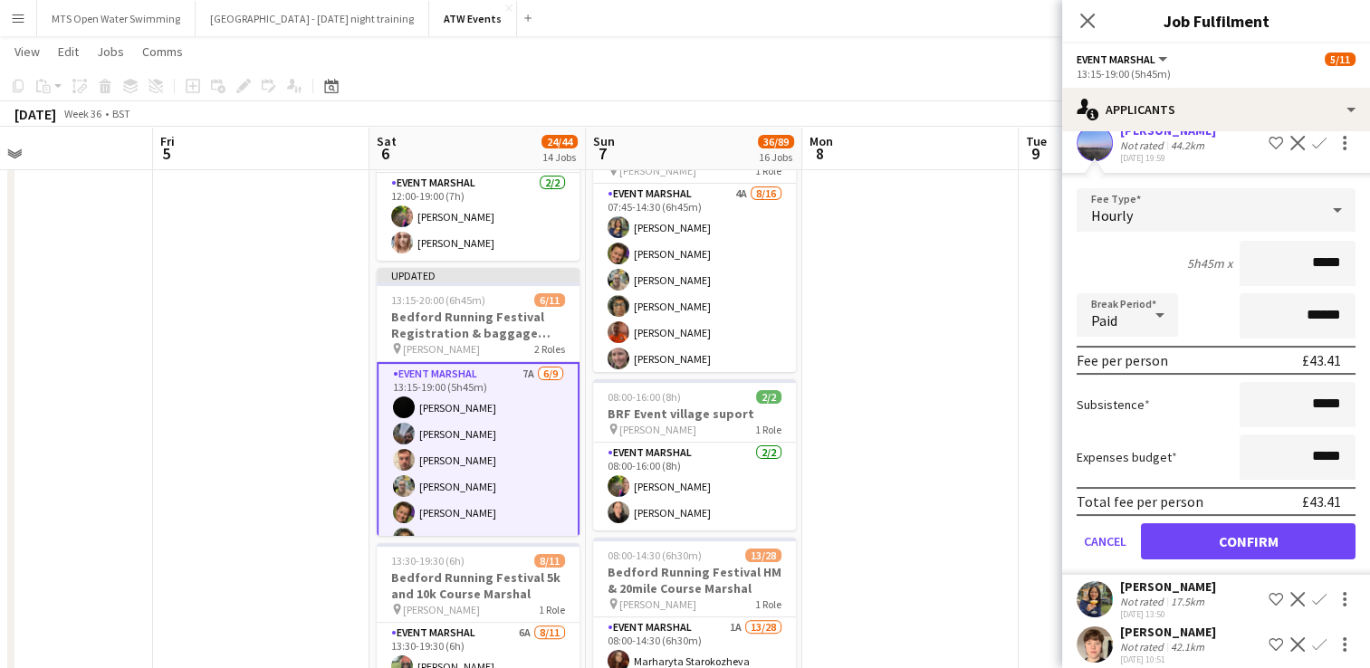
type input "*****"
click at [1250, 527] on button "Confirm" at bounding box center [1248, 541] width 215 height 36
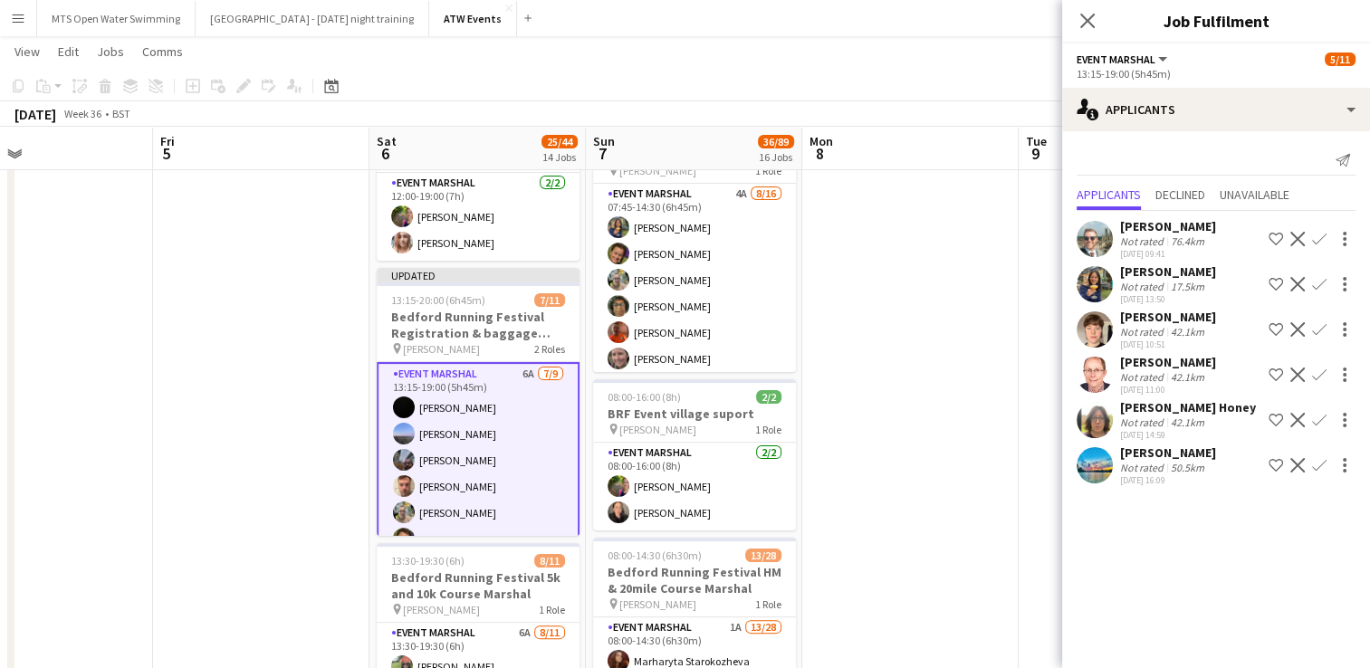
scroll to position [0, 0]
click at [1318, 281] on app-icon "Confirm" at bounding box center [1319, 284] width 14 height 14
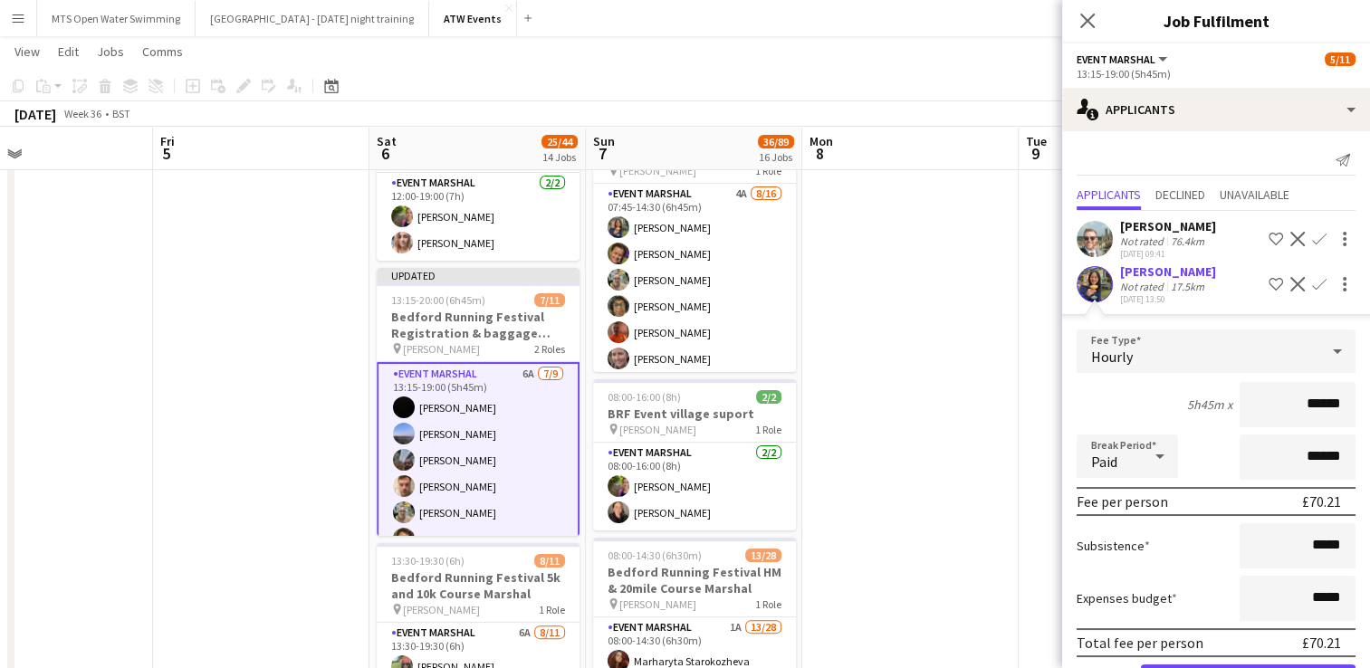
scroll to position [150, 0]
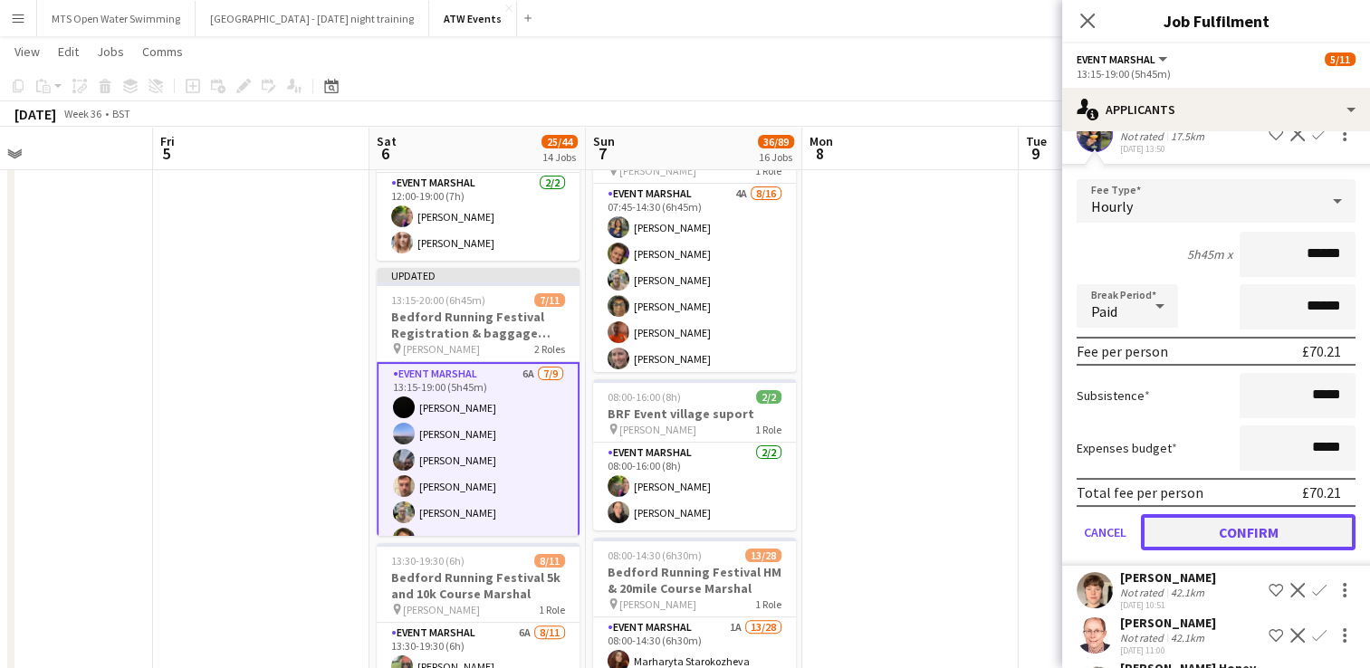
click at [1204, 521] on button "Confirm" at bounding box center [1248, 532] width 215 height 36
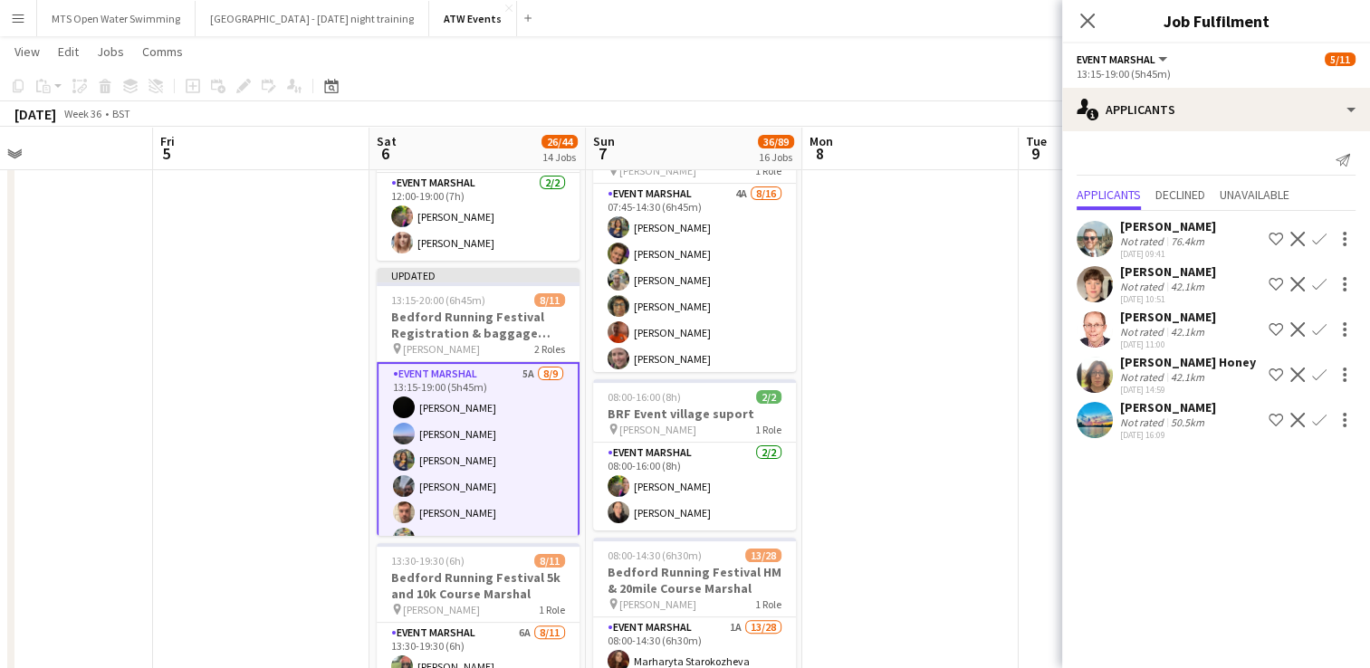
click at [1316, 281] on app-icon "Confirm" at bounding box center [1319, 284] width 14 height 14
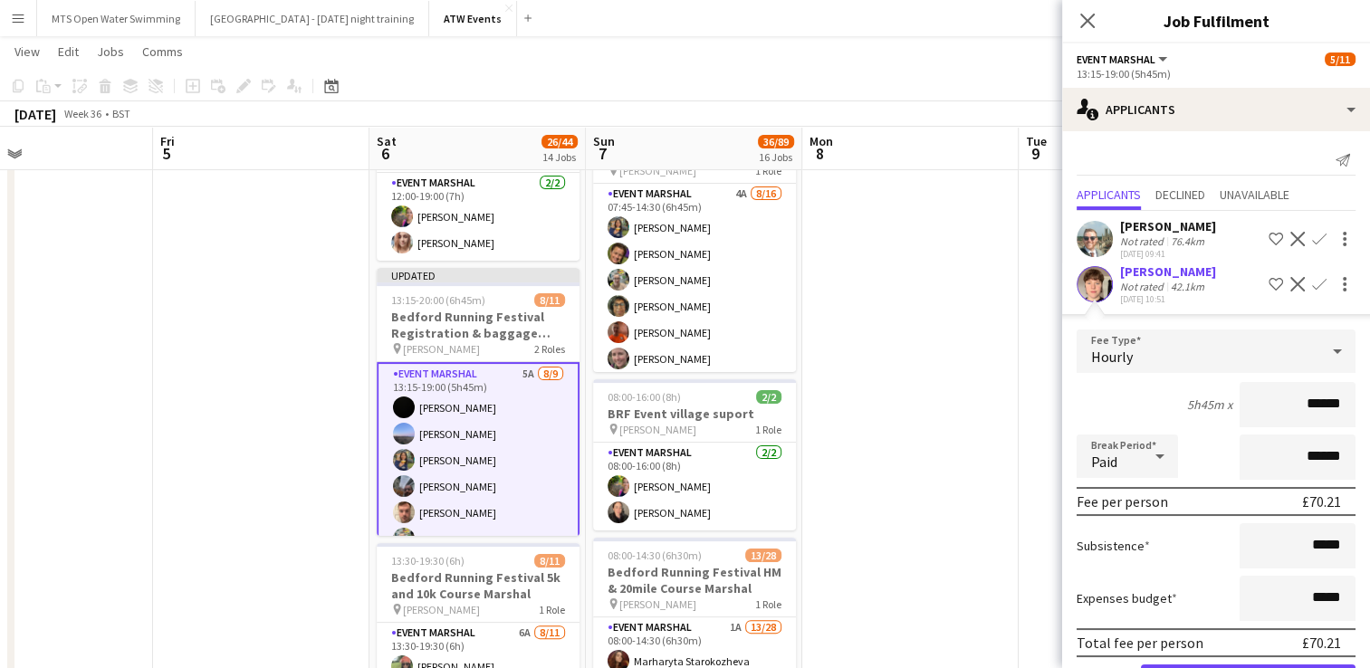
scroll to position [199, 0]
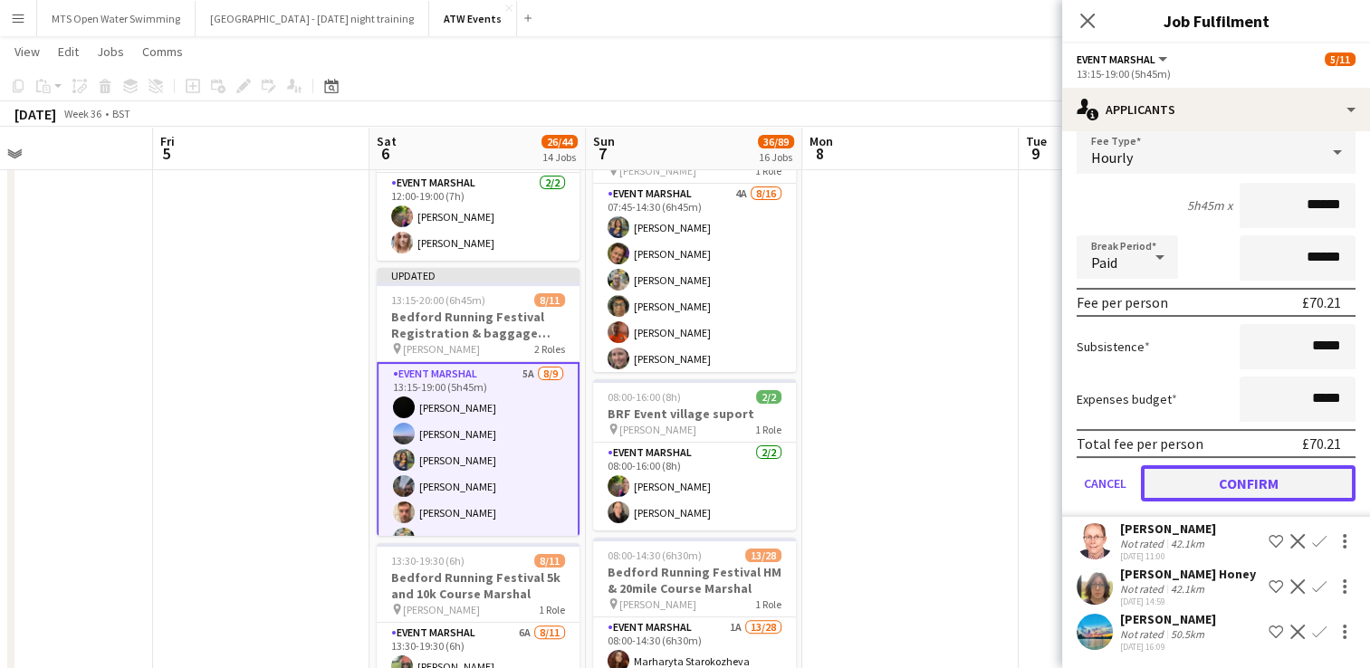
click at [1258, 480] on button "Confirm" at bounding box center [1248, 483] width 215 height 36
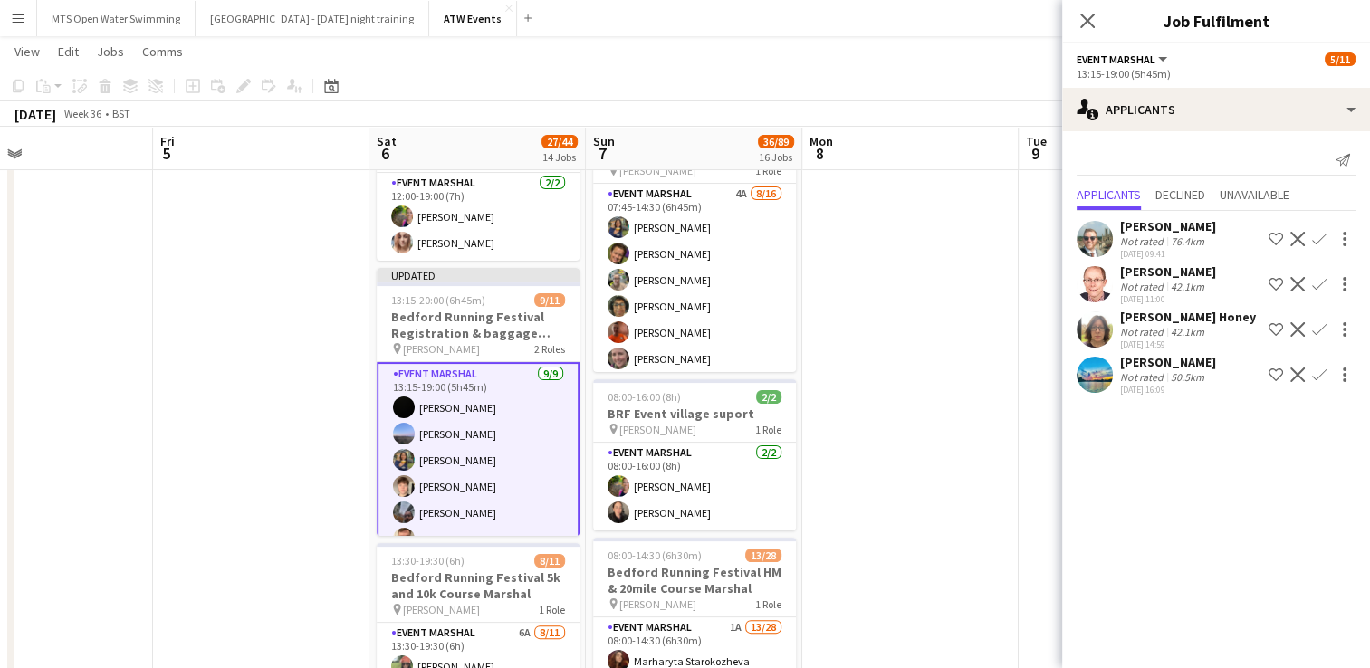
click at [1330, 281] on div at bounding box center [1342, 284] width 25 height 22
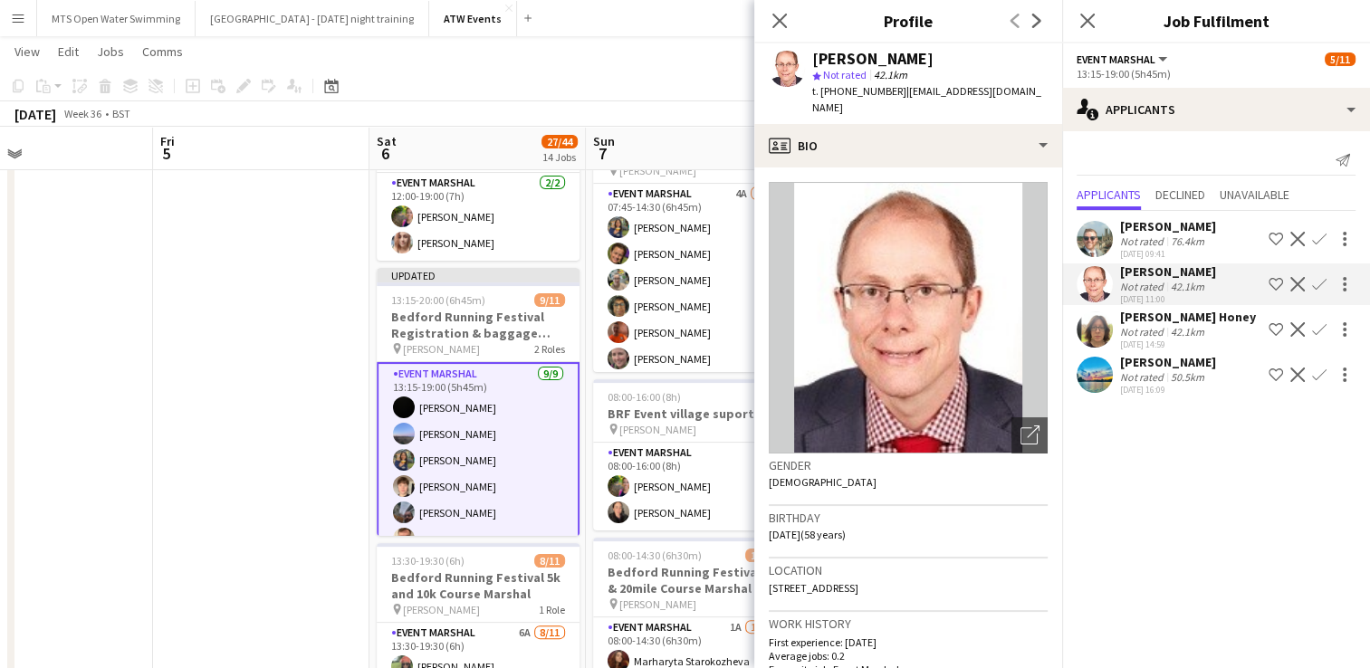
click at [1316, 277] on app-icon "Confirm" at bounding box center [1319, 284] width 14 height 14
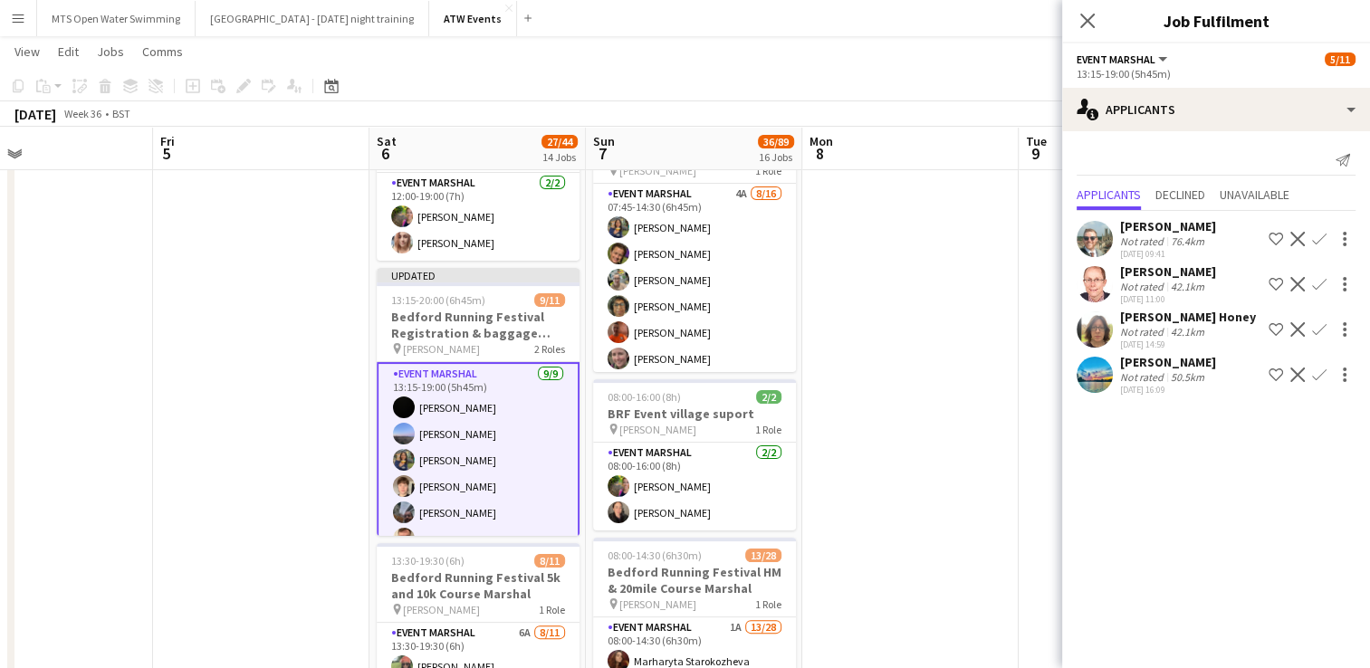
click at [1316, 277] on app-icon "Confirm" at bounding box center [1319, 284] width 14 height 14
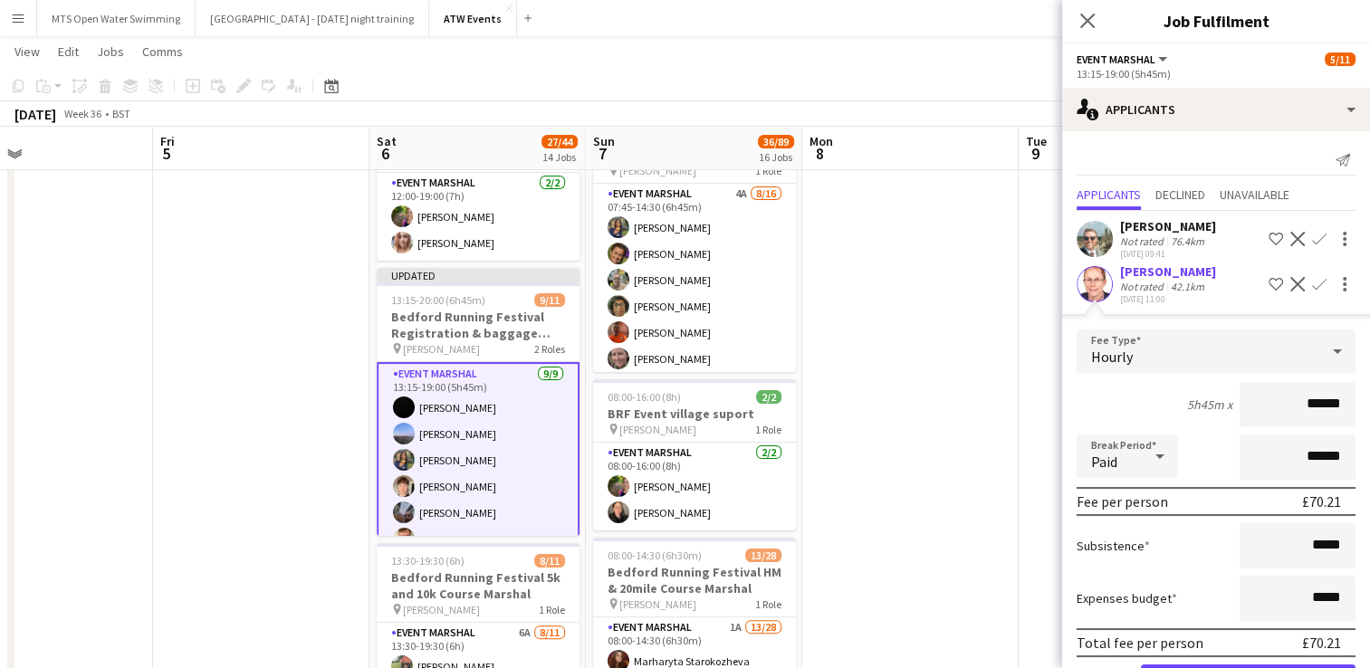
scroll to position [153, 0]
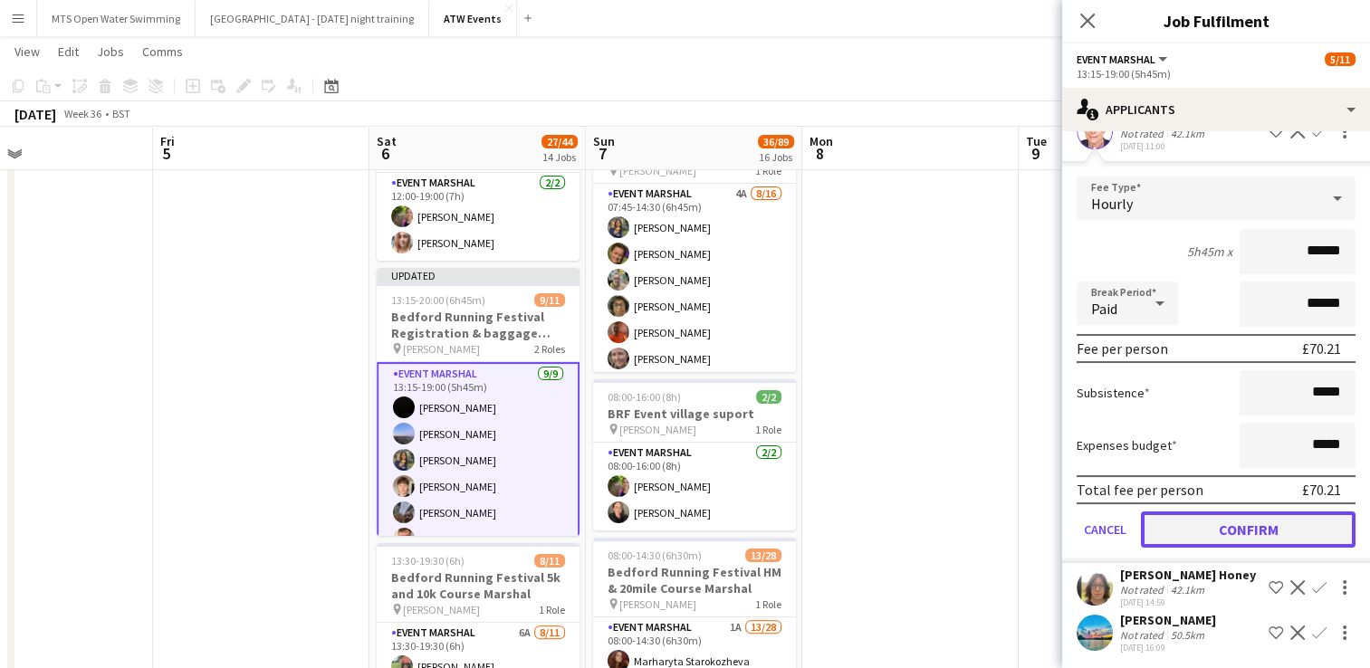
click at [1246, 512] on button "Confirm" at bounding box center [1248, 530] width 215 height 36
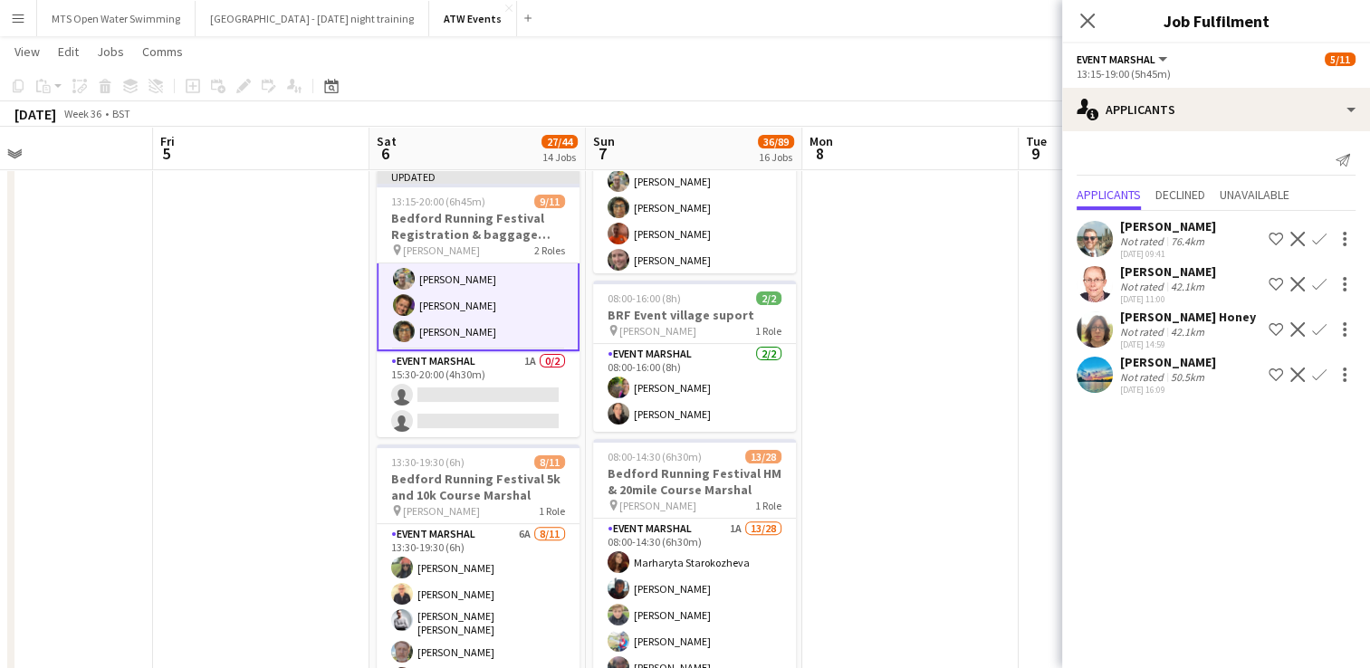
scroll to position [187, 0]
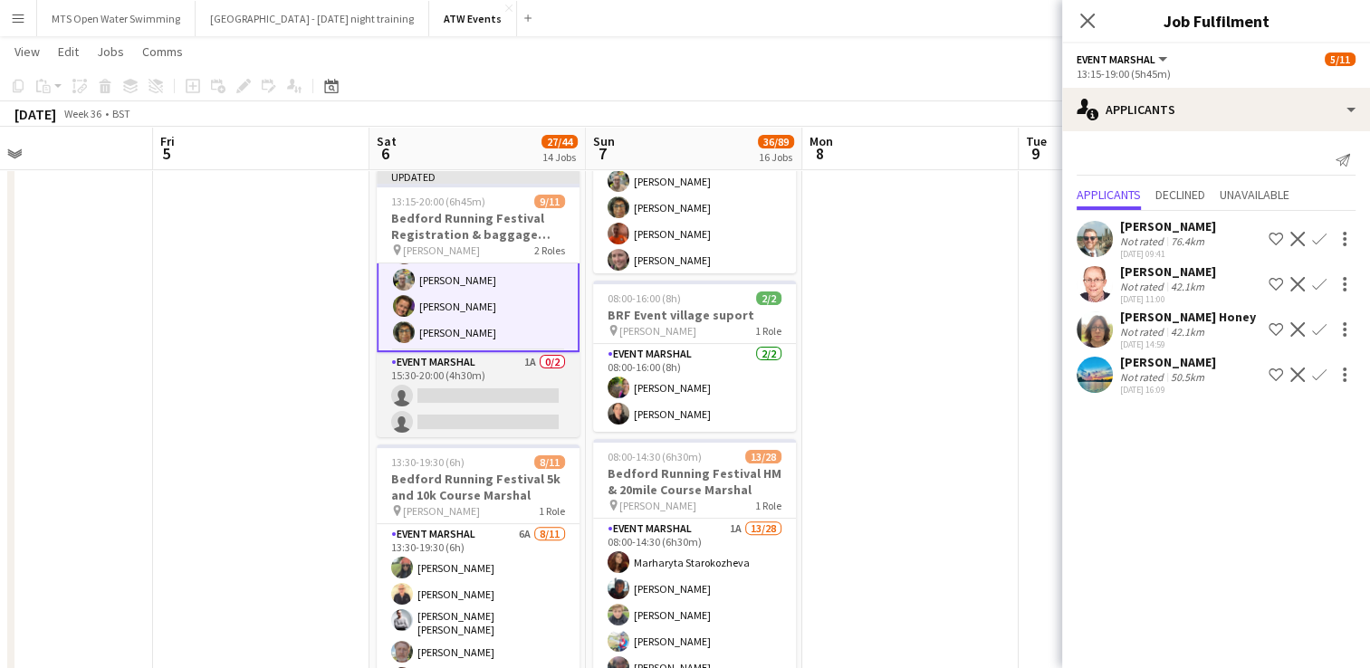
click at [514, 353] on app-card-role "Event Marshal 1A 0/2 15:30-20:00 (4h30m) single-neutral-actions single-neutral-…" at bounding box center [478, 396] width 203 height 88
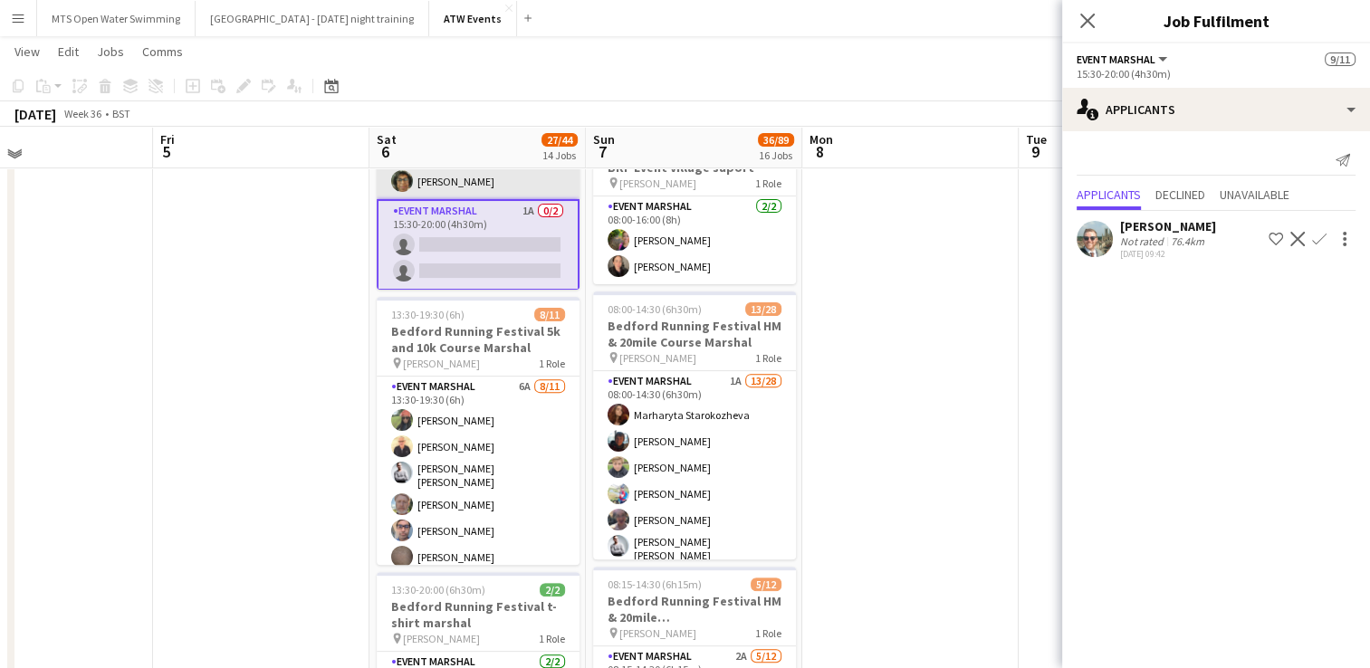
scroll to position [554, 0]
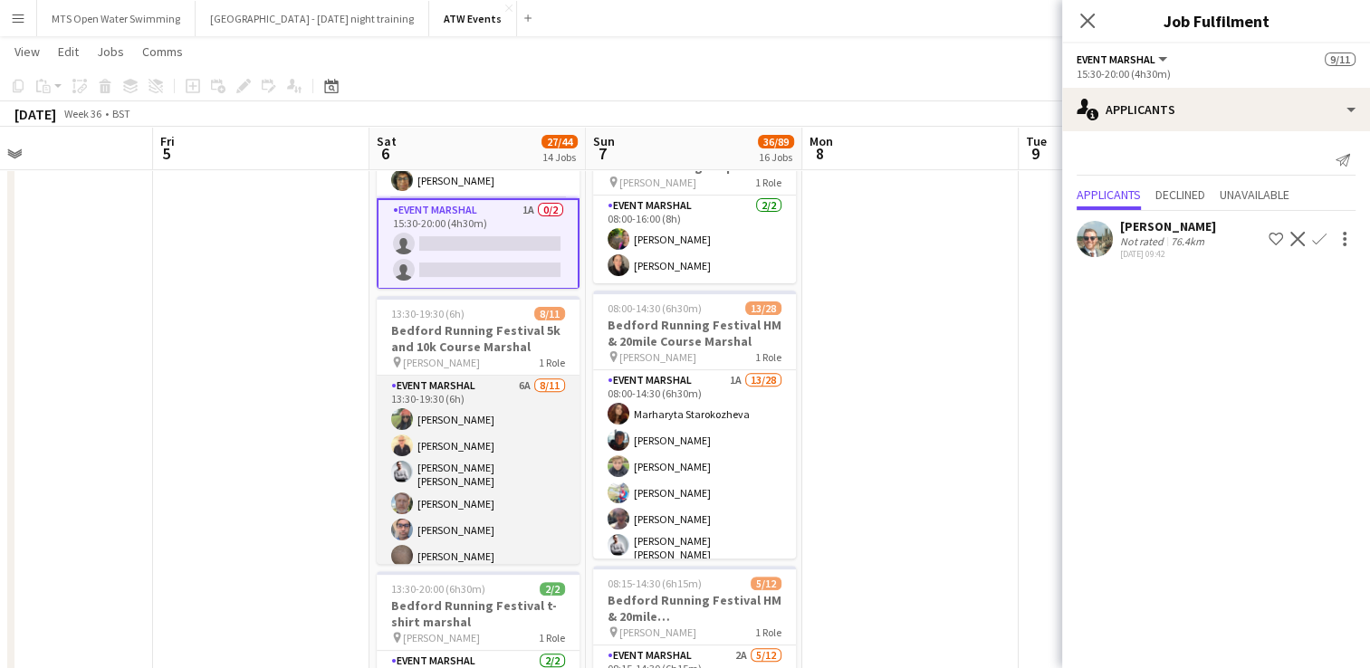
click at [507, 382] on app-card-role "Event Marshal 6A 8/11 13:30-19:30 (6h) Vanessa Pochette Mike Canning Stefan Rar…" at bounding box center [478, 541] width 203 height 330
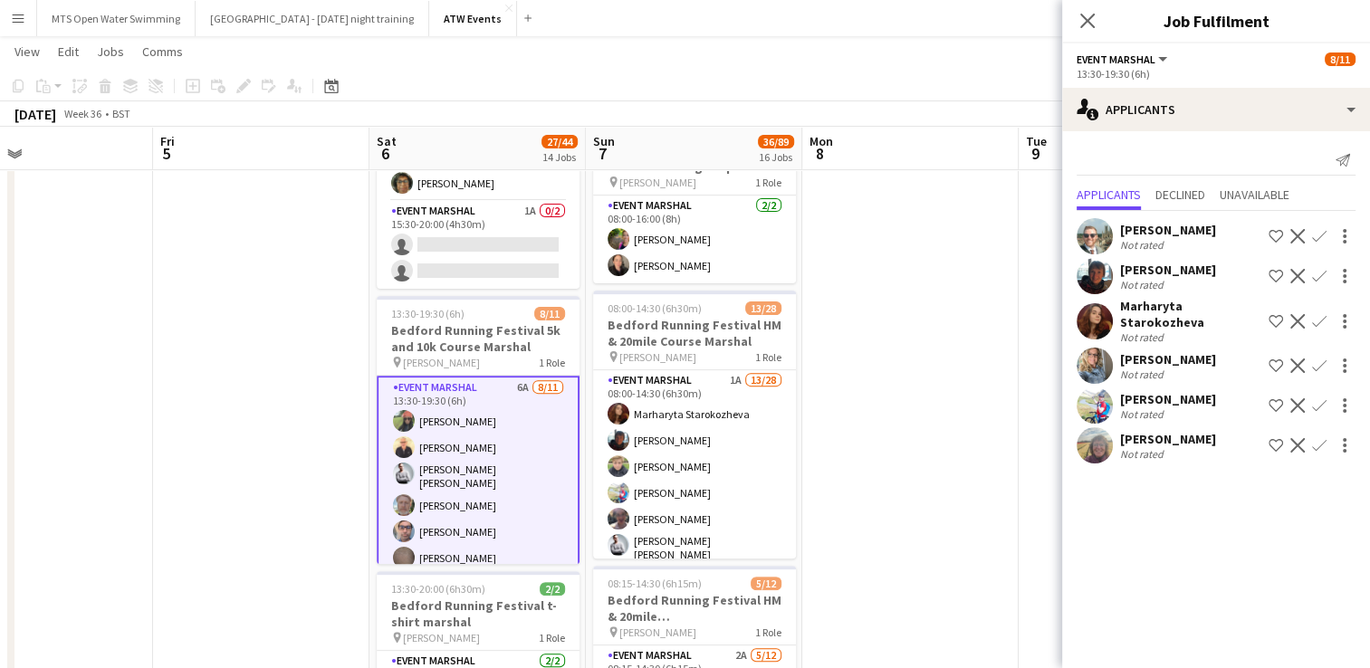
scroll to position [185, 0]
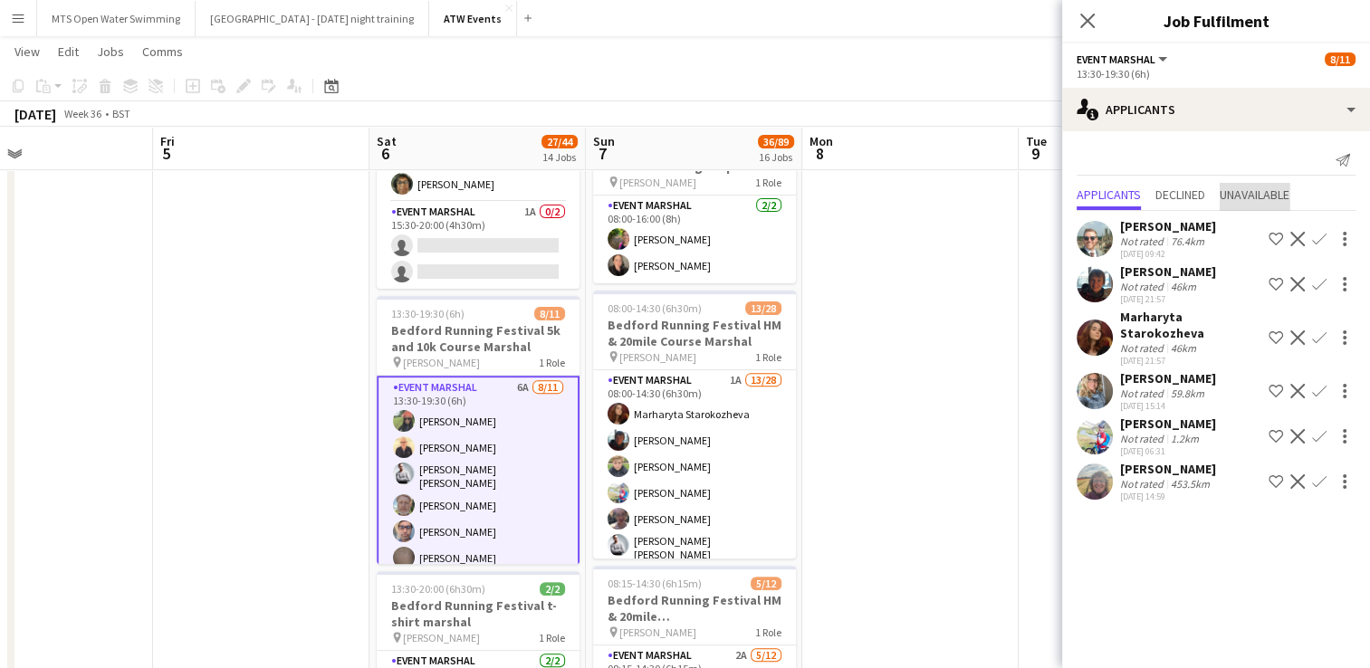
click at [1243, 190] on span "Unavailable" at bounding box center [1255, 194] width 70 height 13
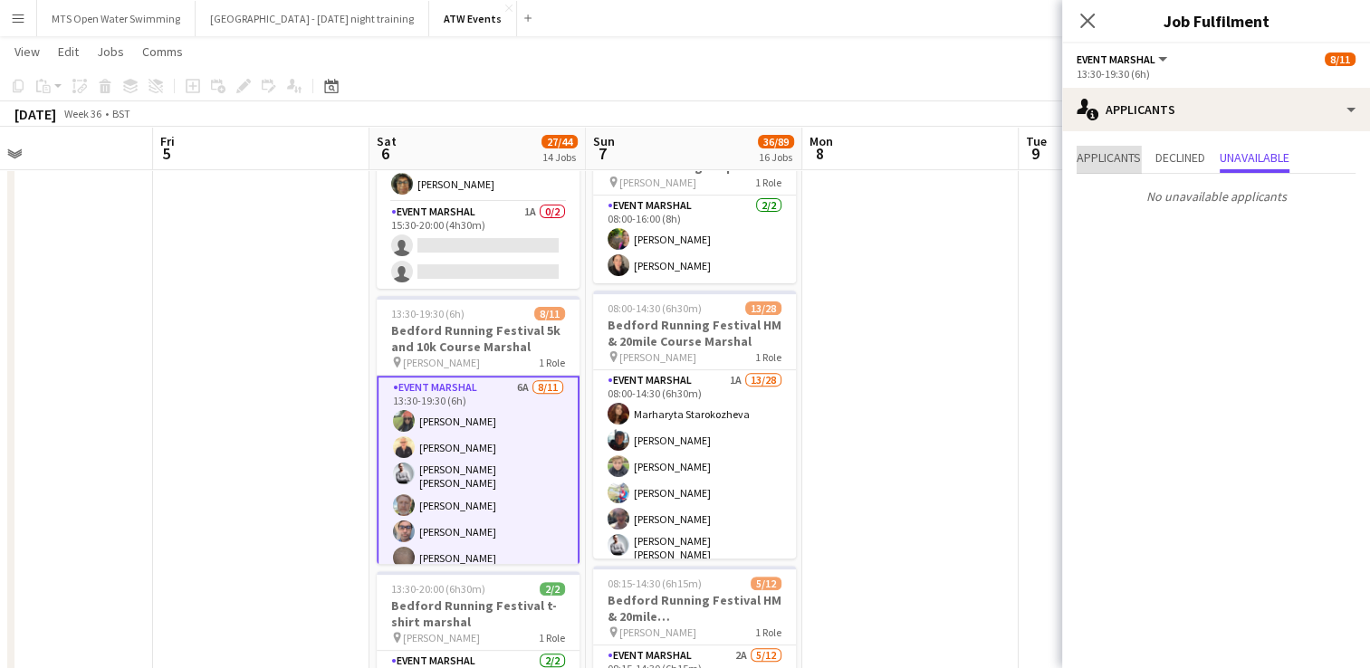
click at [1096, 156] on span "Applicants" at bounding box center [1108, 157] width 64 height 13
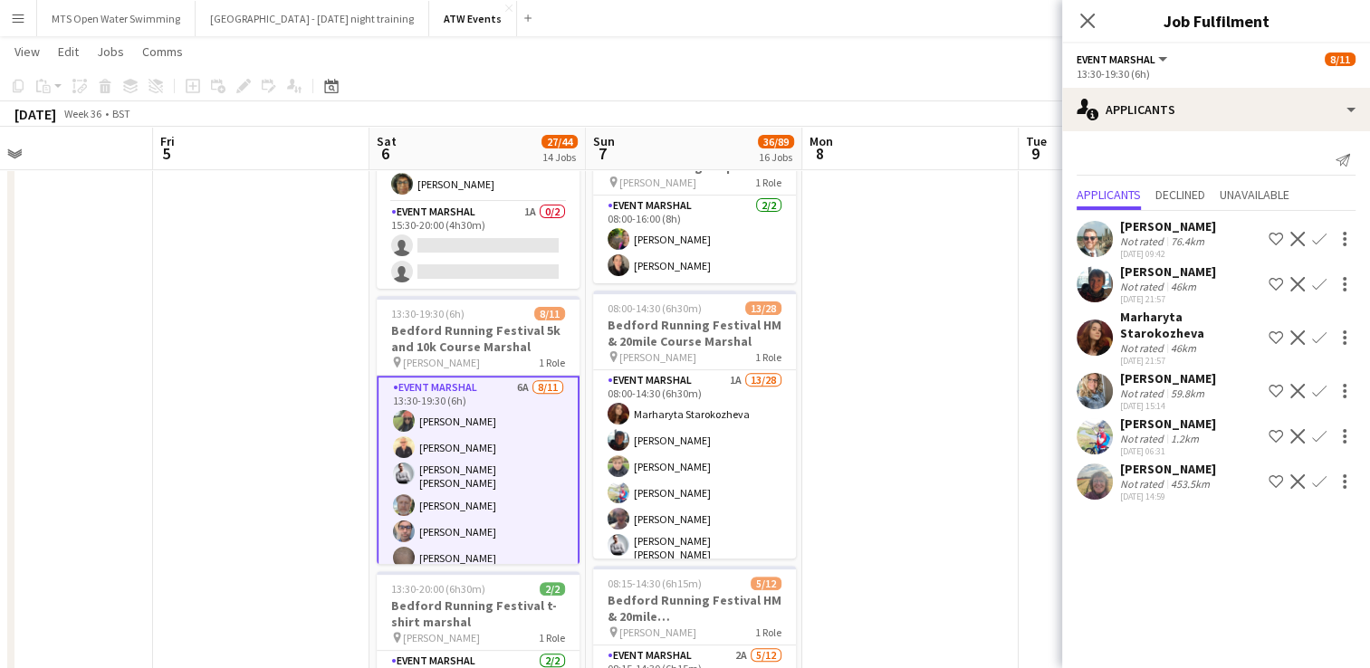
click at [1314, 281] on app-icon "Confirm" at bounding box center [1319, 284] width 14 height 14
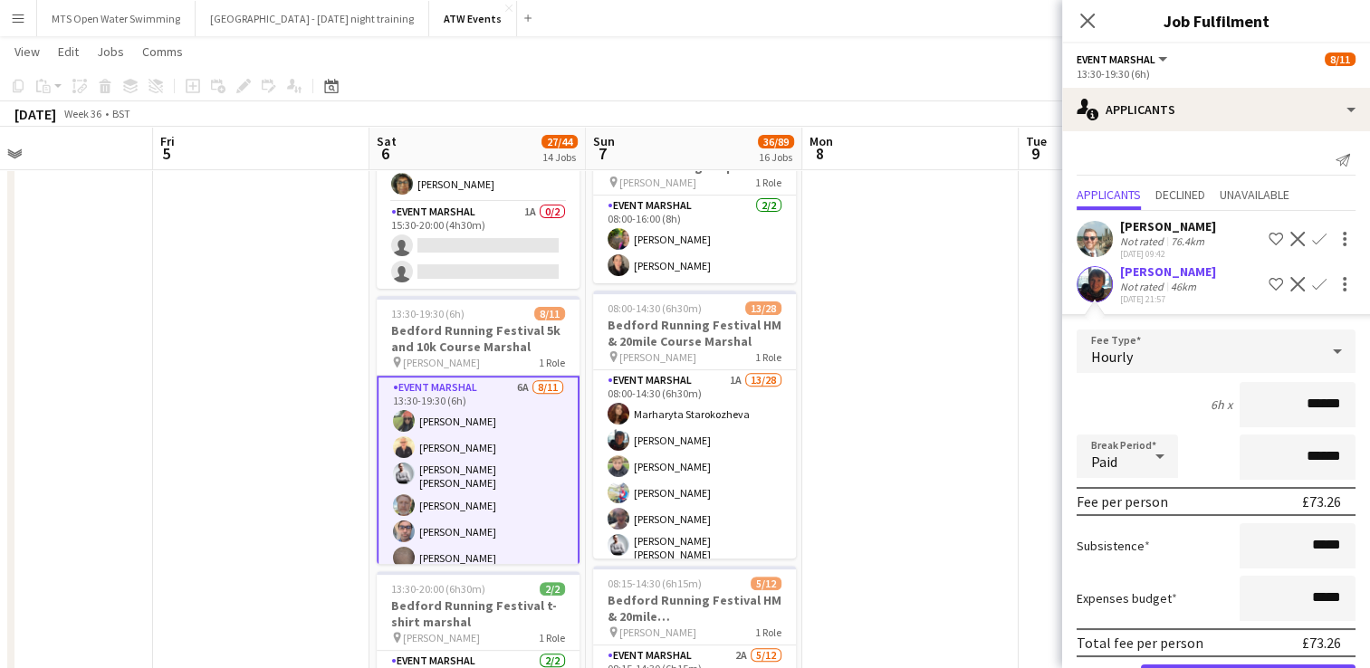
scroll to position [112, 0]
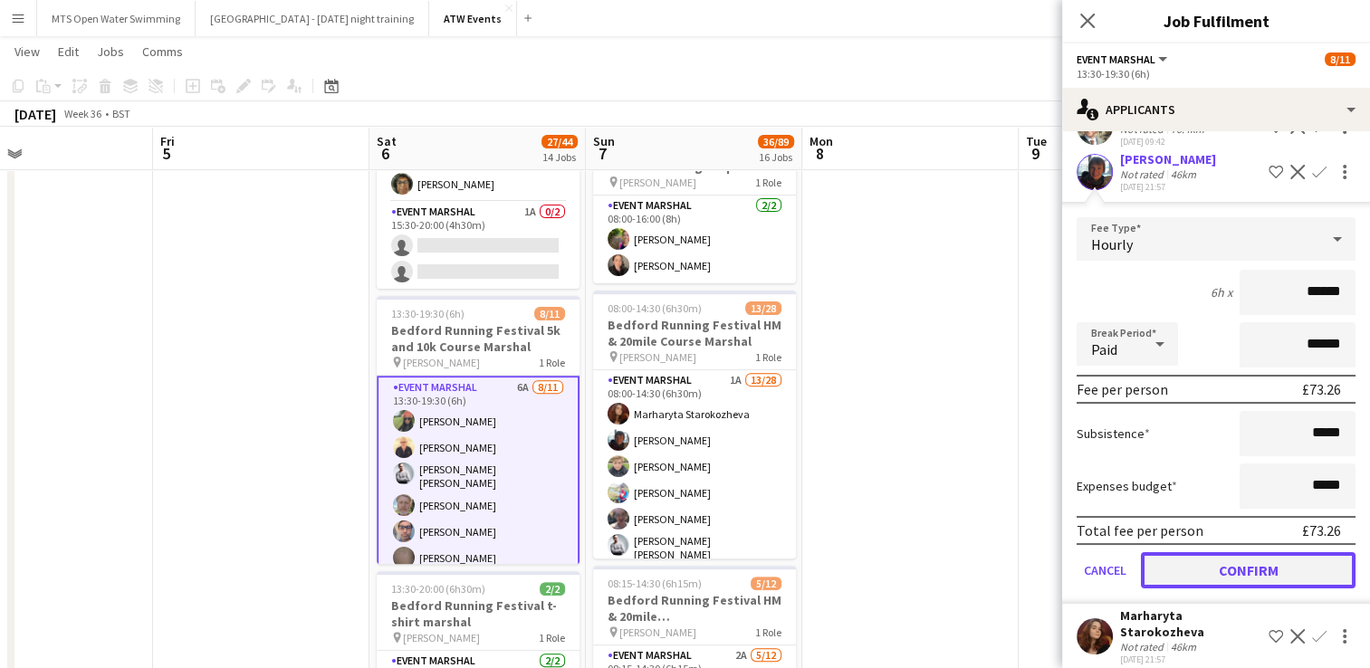
click at [1204, 572] on button "Confirm" at bounding box center [1248, 570] width 215 height 36
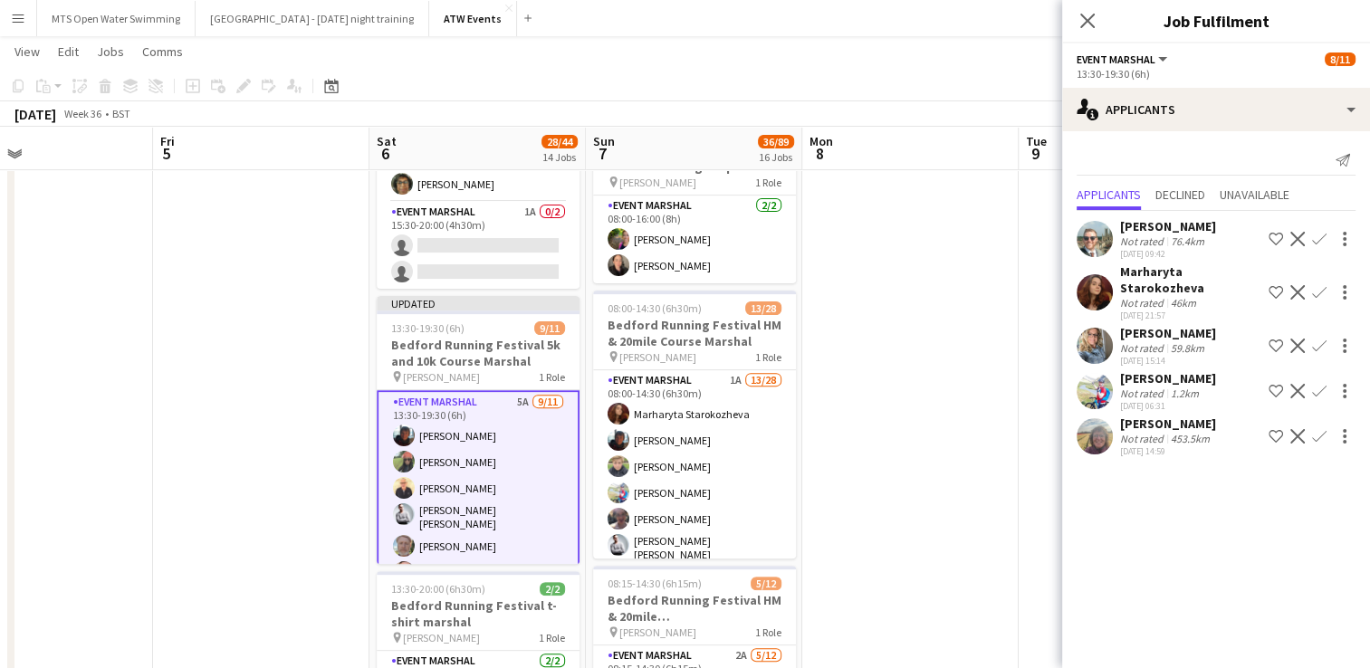
scroll to position [0, 0]
click at [1306, 282] on button "Decline" at bounding box center [1298, 293] width 22 height 22
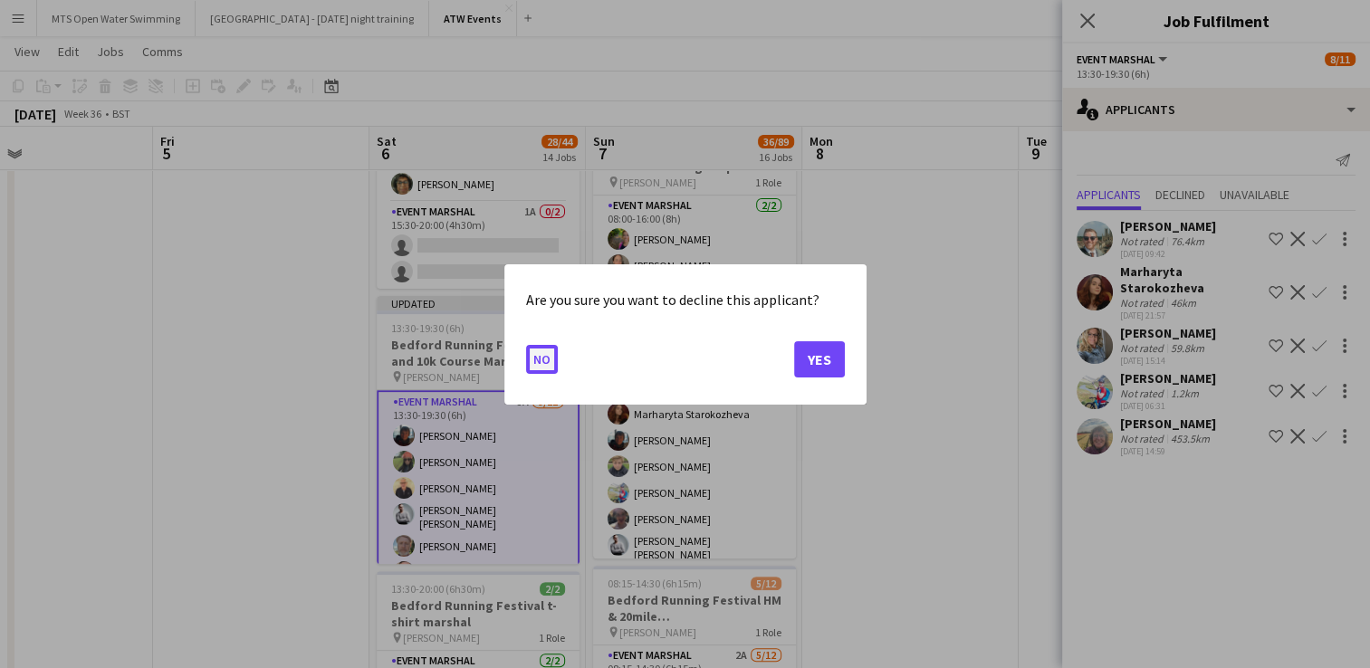
click at [543, 366] on button "No" at bounding box center [542, 358] width 32 height 29
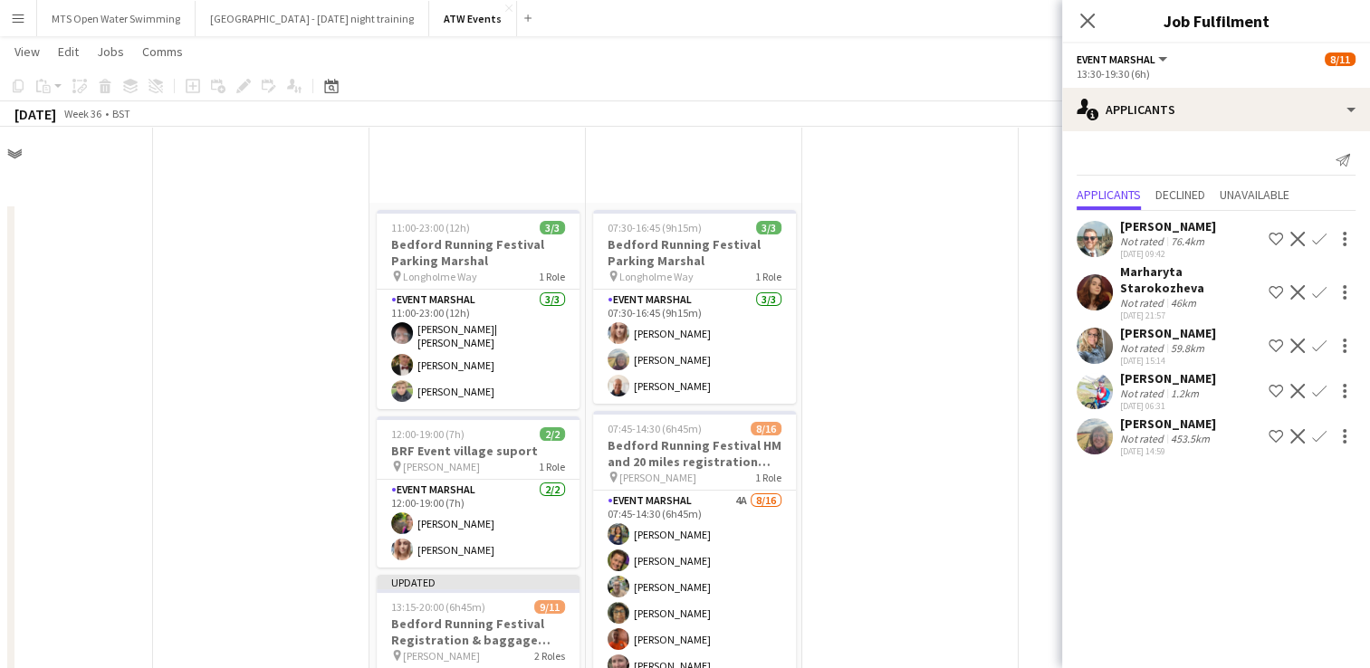
scroll to position [554, 0]
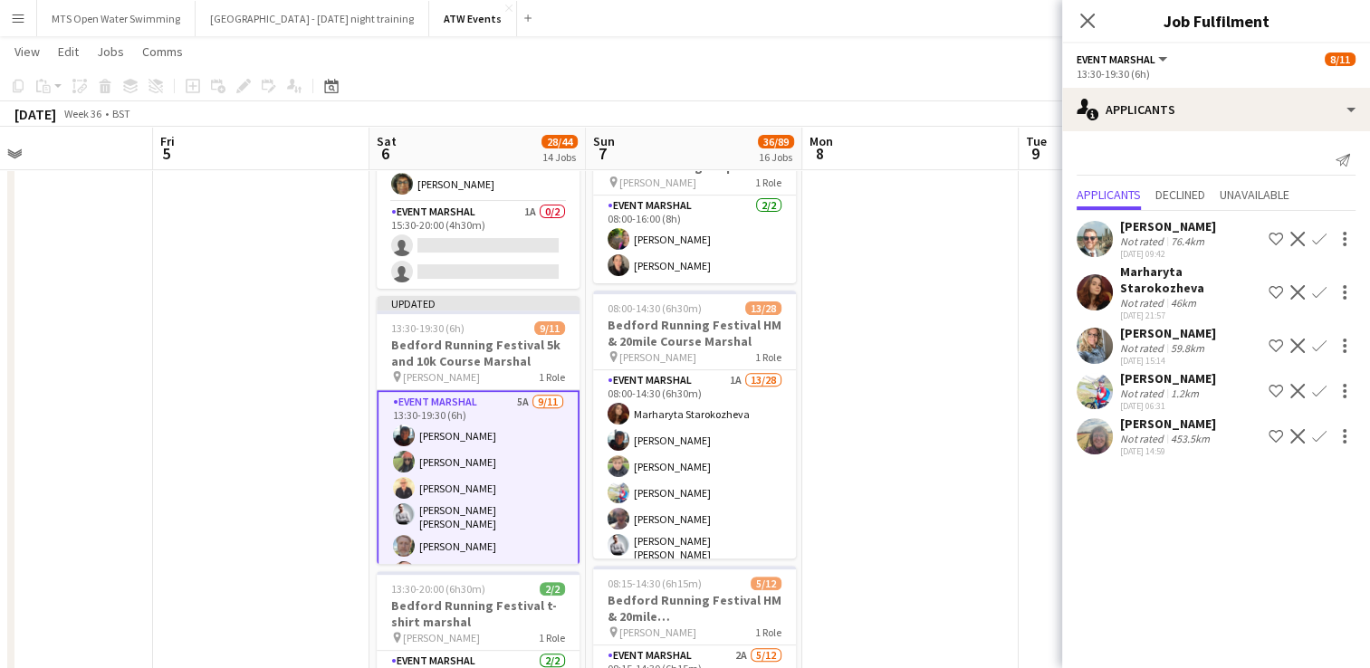
click at [1318, 285] on app-icon "Confirm" at bounding box center [1319, 292] width 14 height 14
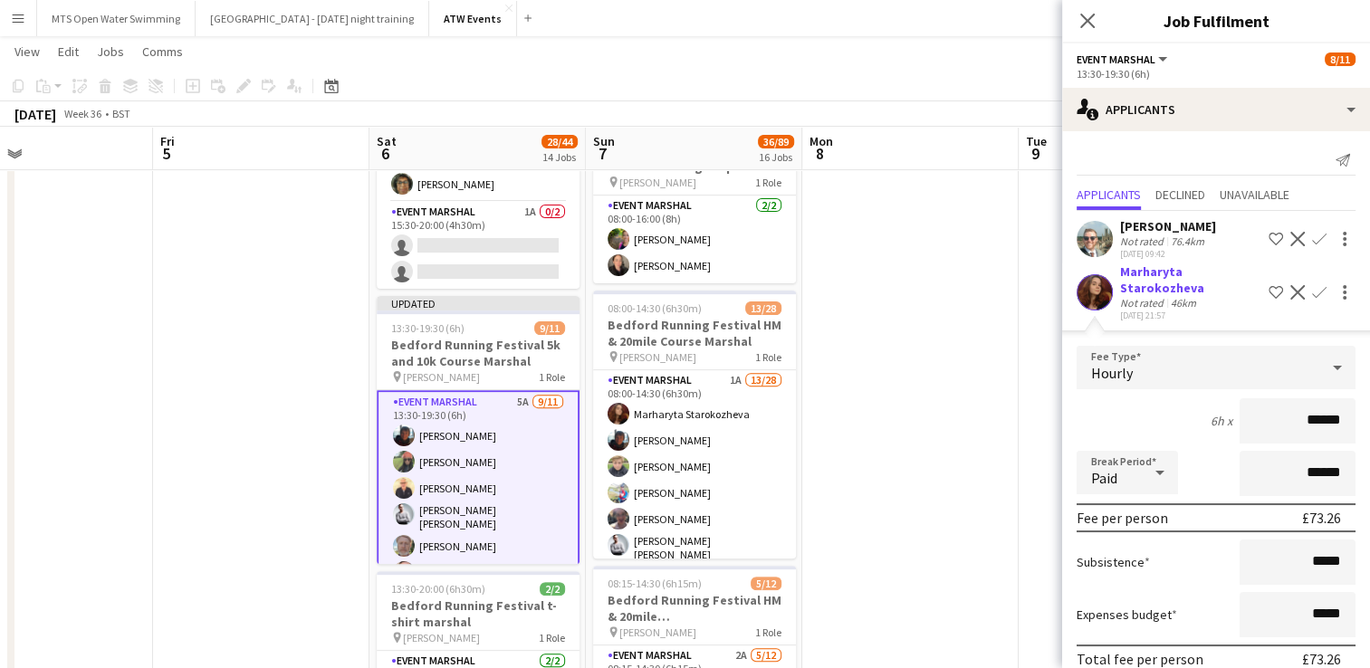
scroll to position [232, 0]
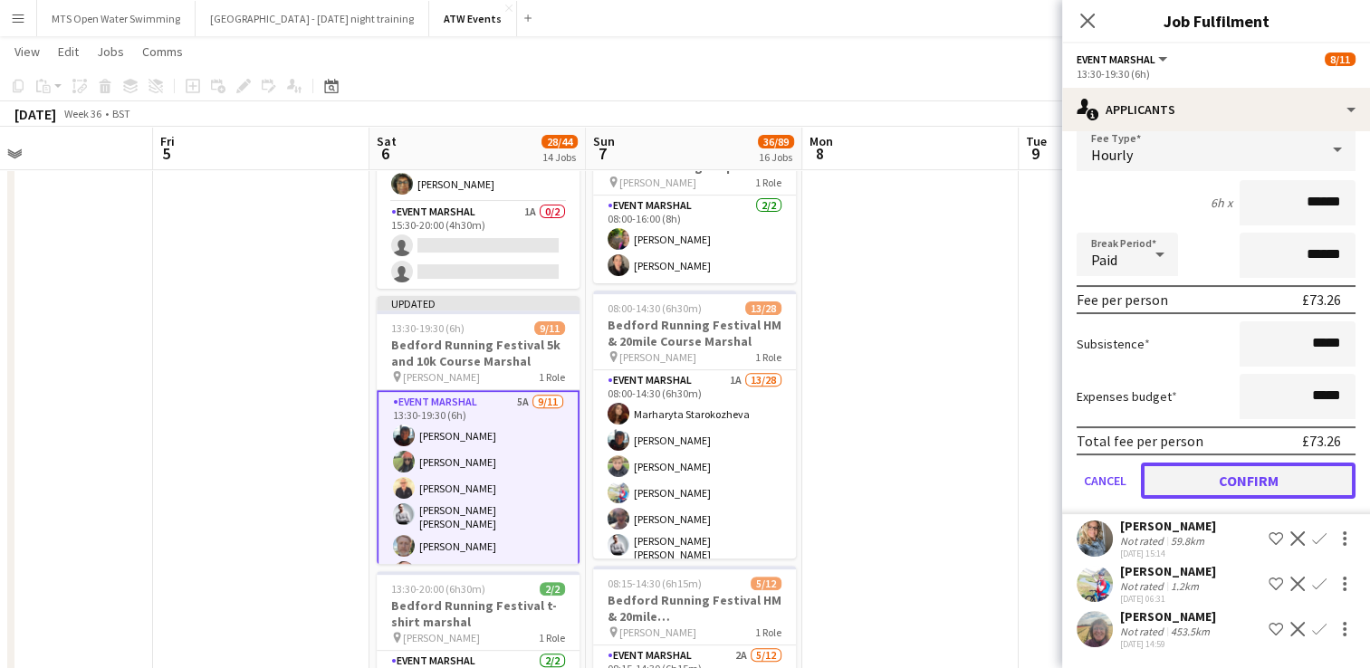
click at [1213, 463] on button "Confirm" at bounding box center [1248, 481] width 215 height 36
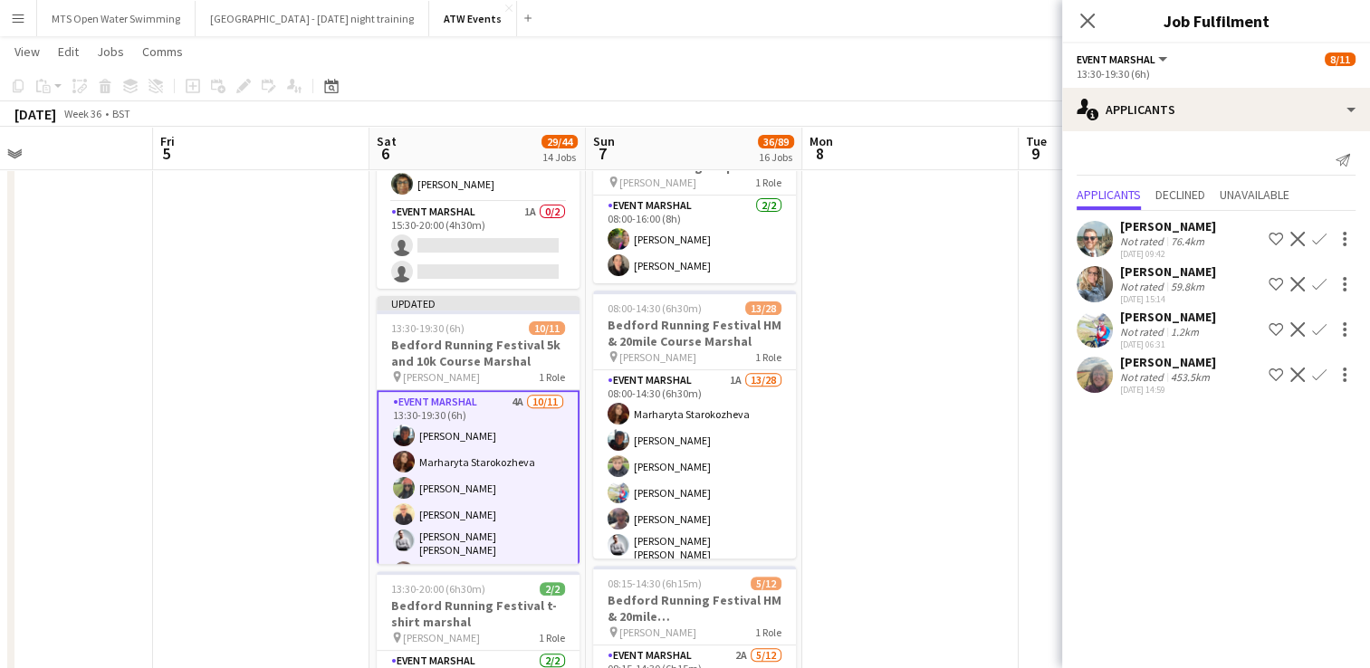
click at [1315, 278] on app-icon "Confirm" at bounding box center [1319, 284] width 14 height 14
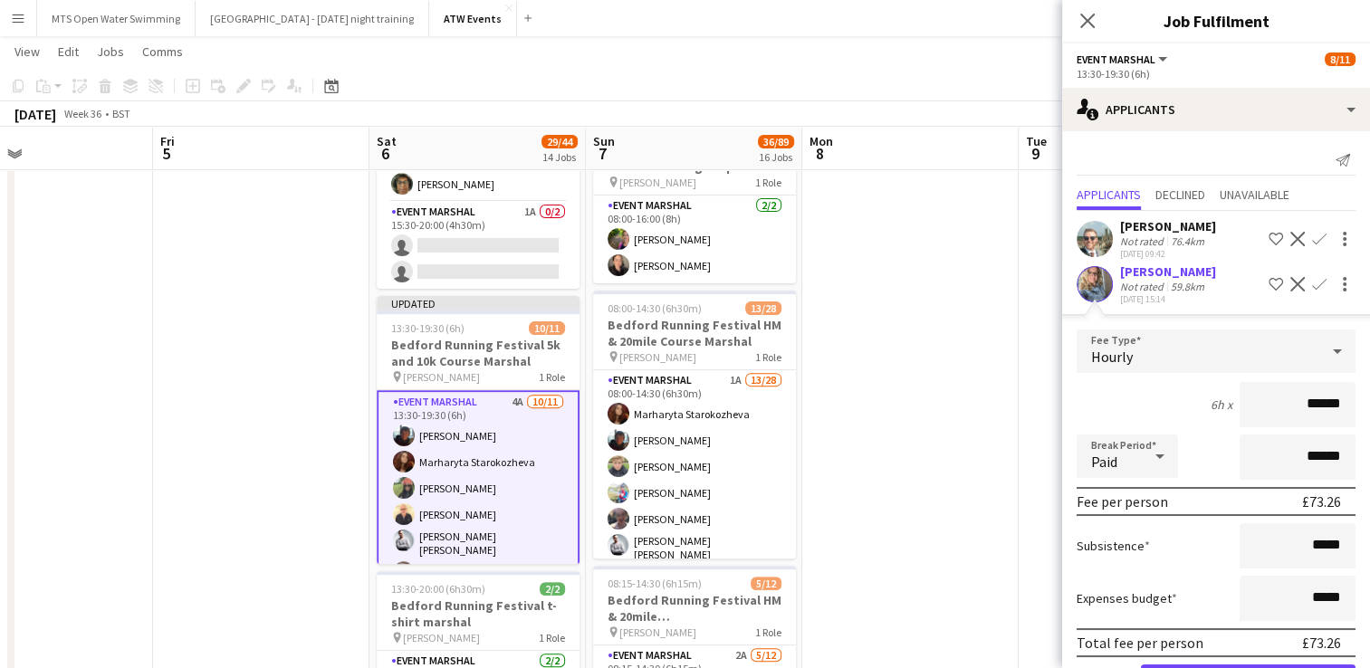
scroll to position [170, 0]
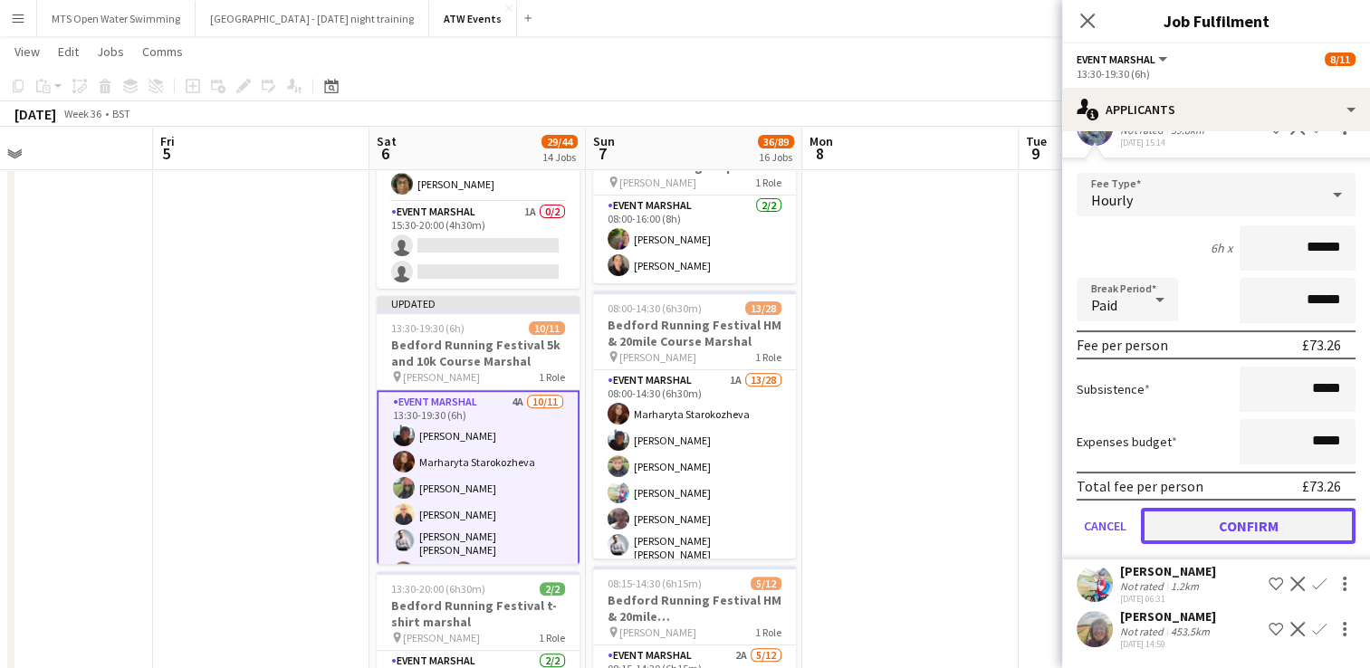
click at [1228, 527] on button "Confirm" at bounding box center [1248, 526] width 215 height 36
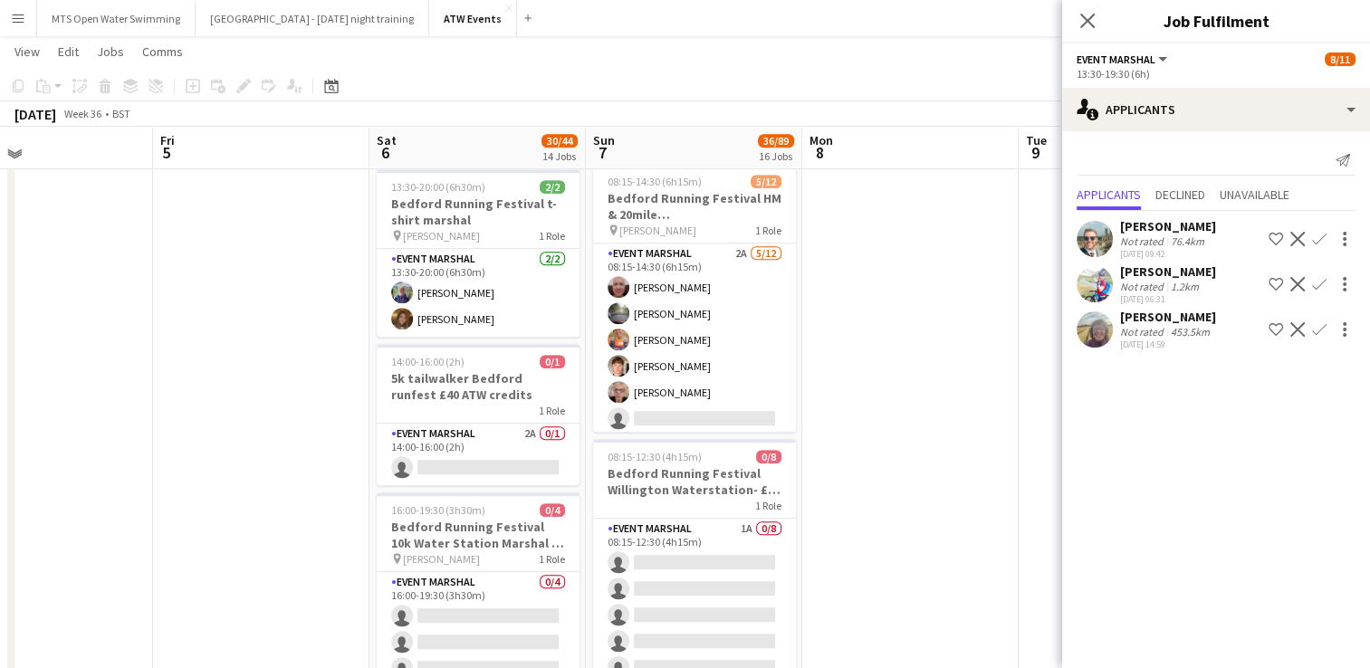
scroll to position [955, 0]
click at [522, 426] on app-card-role "Event Marshal 2A 0/1 14:00-16:00 (2h) single-neutral-actions" at bounding box center [478, 456] width 203 height 62
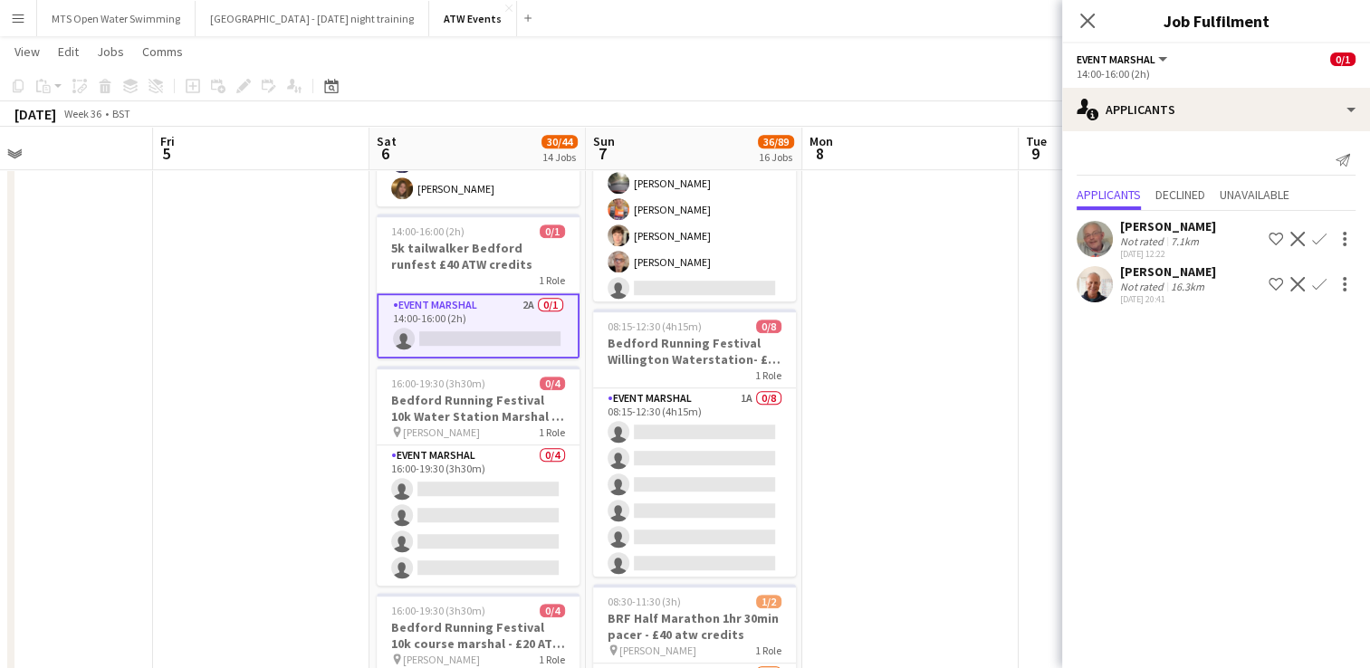
scroll to position [1086, 0]
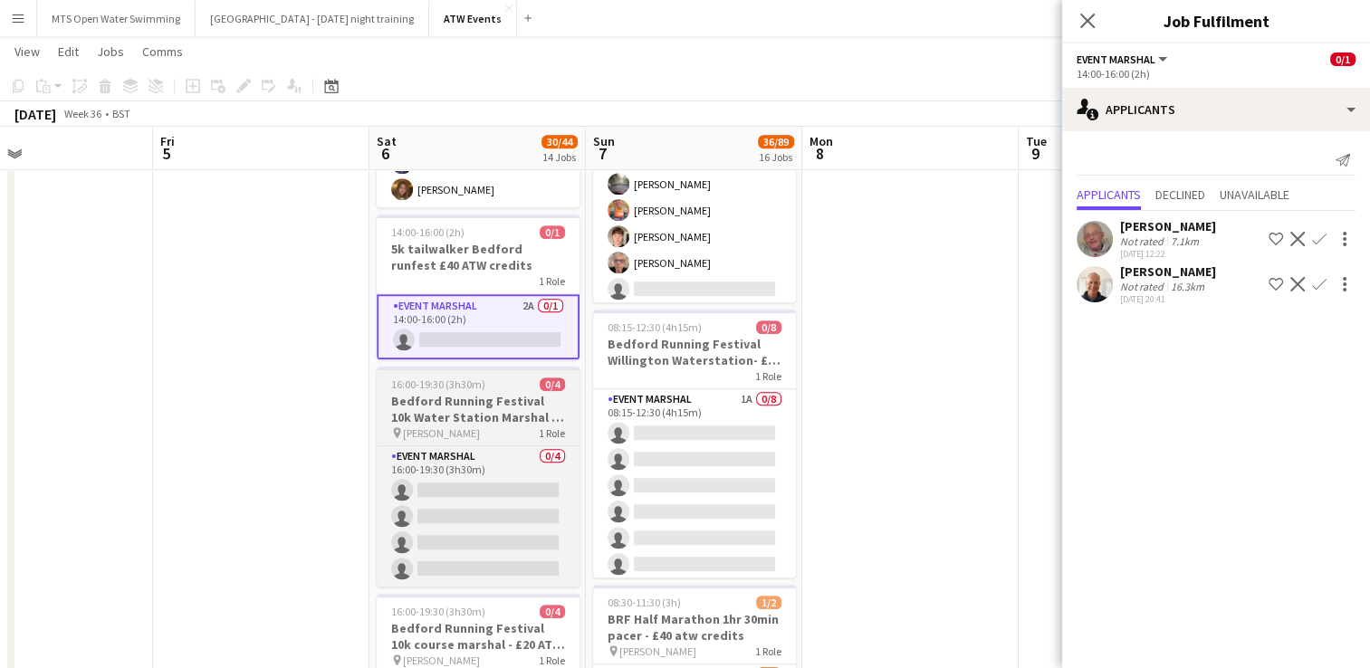
click at [443, 396] on h3 "Bedford Running Festival 10k Water Station Marshal - £20 ATW credits per hour" at bounding box center [478, 409] width 203 height 33
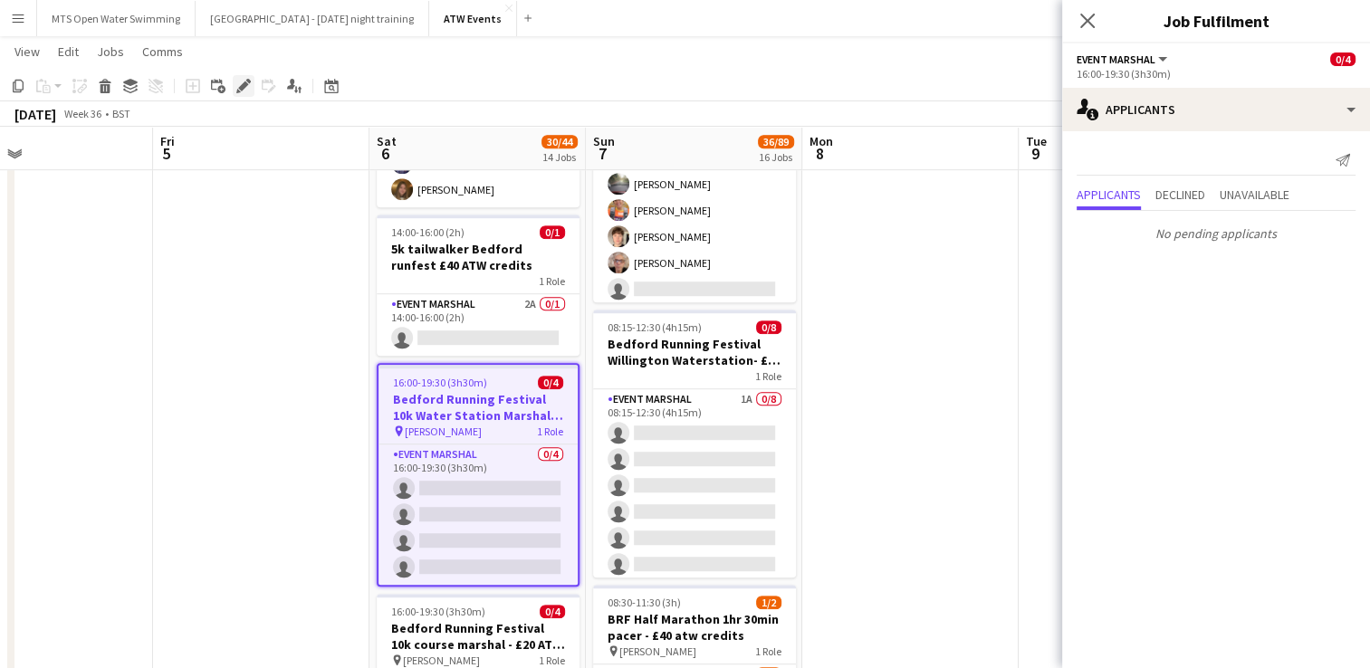
click at [242, 83] on icon "Edit" at bounding box center [243, 86] width 14 height 14
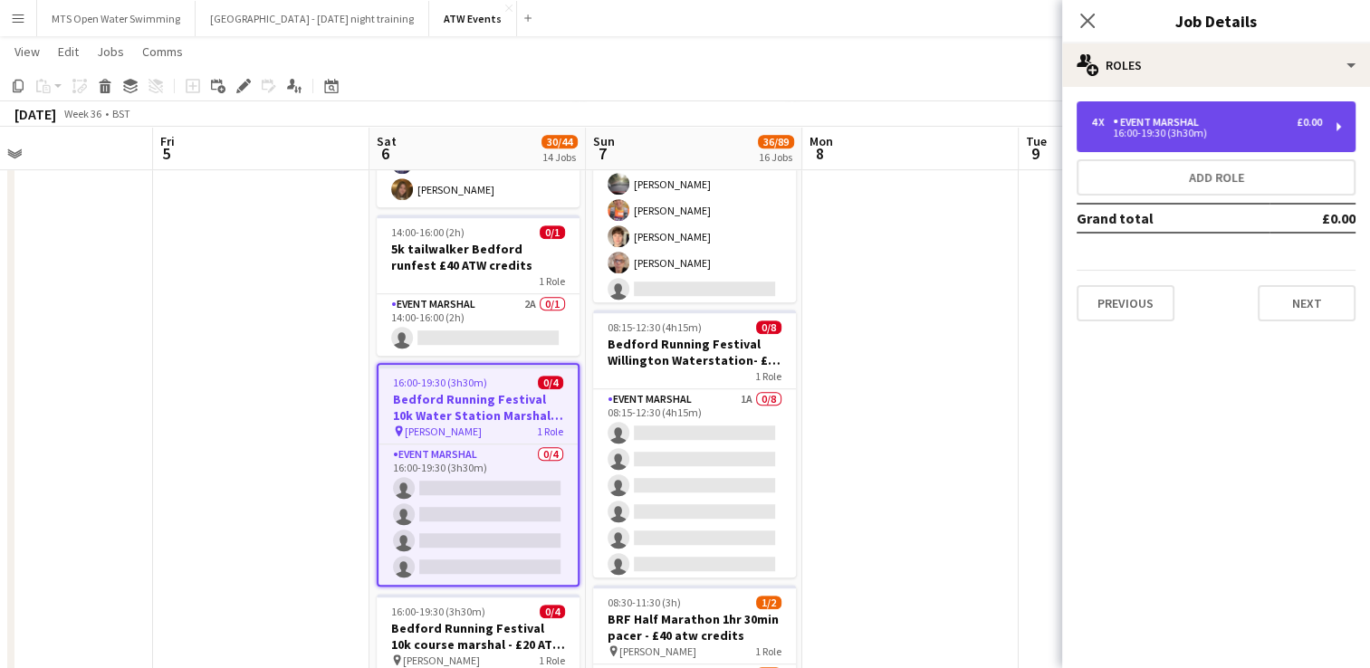
click at [1201, 132] on div "16:00-19:30 (3h30m)" at bounding box center [1206, 133] width 231 height 9
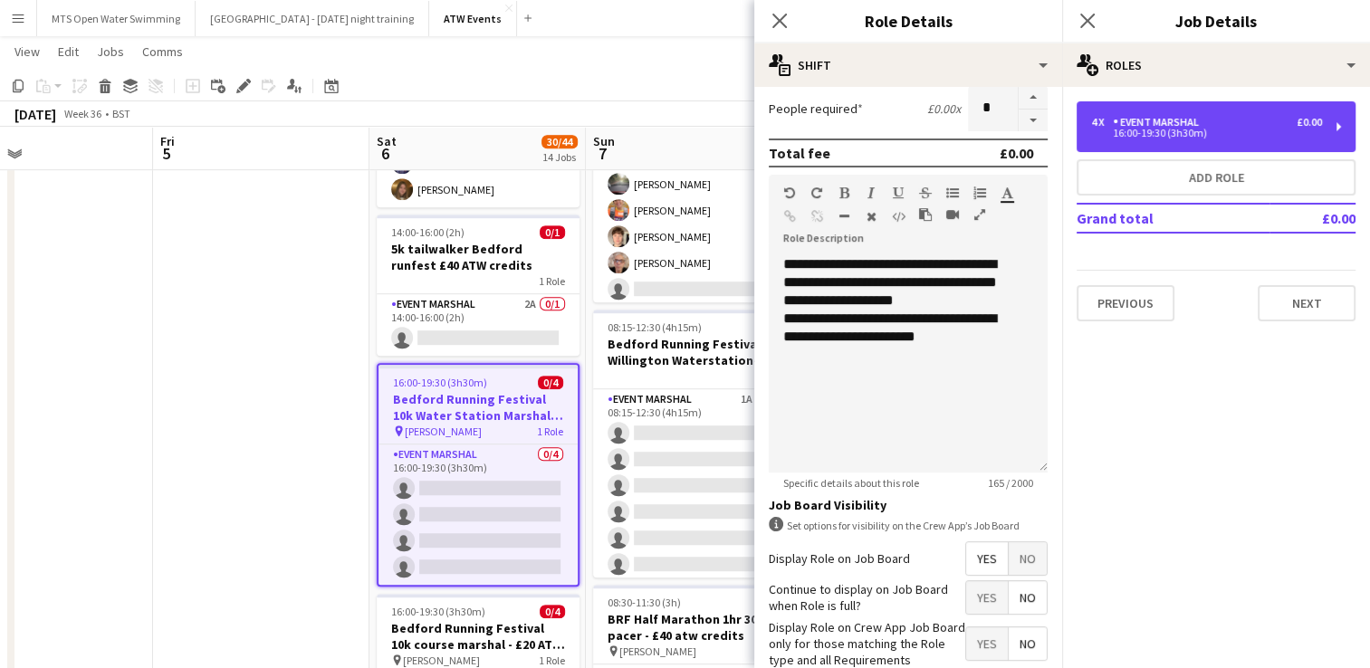
scroll to position [448, 0]
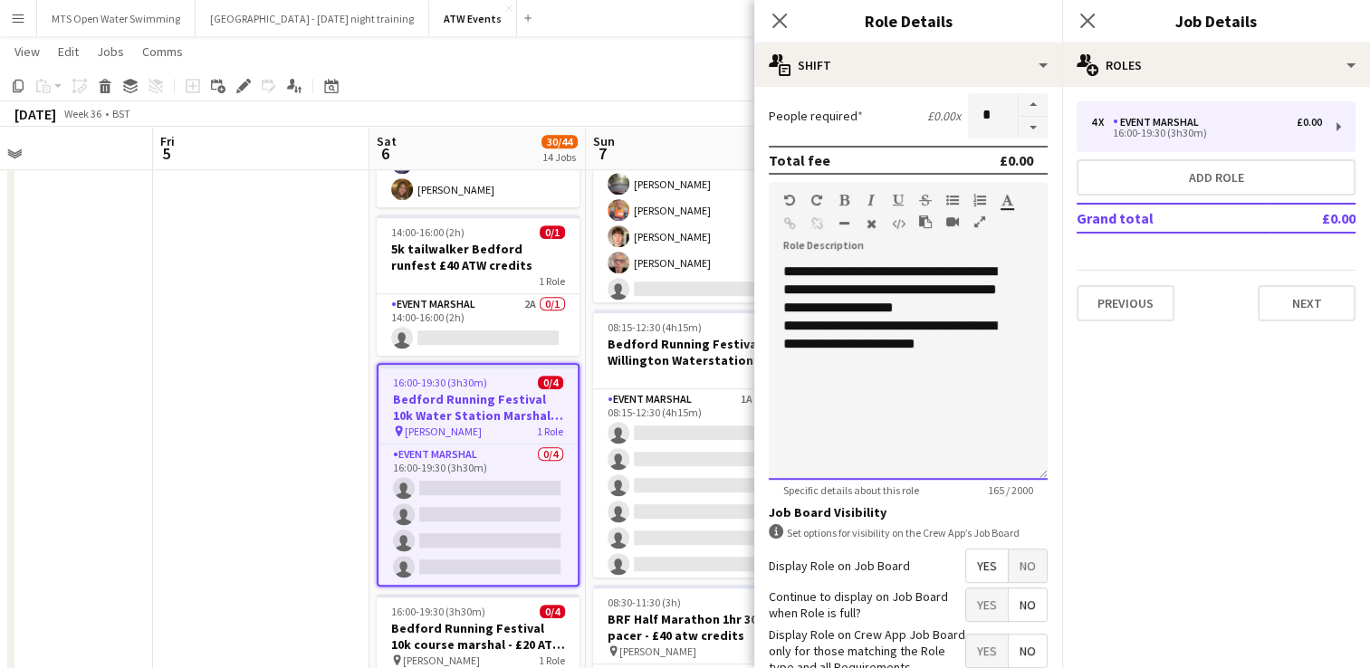
click at [981, 349] on div "**********" at bounding box center [908, 371] width 279 height 217
click at [855, 395] on div "**********" at bounding box center [901, 398] width 236 height 54
click at [907, 395] on div "**********" at bounding box center [901, 398] width 236 height 54
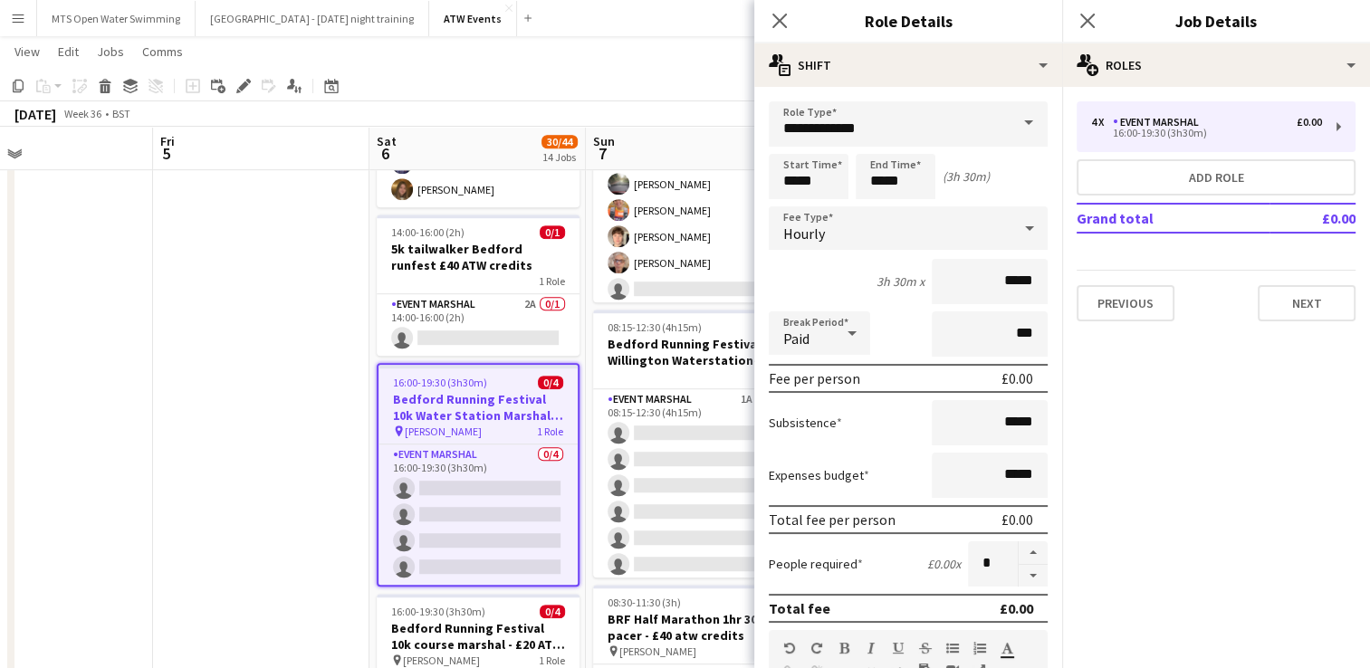
click at [677, 62] on app-page-menu "View Day view expanded Day view collapsed Month view Date picker Jump to today …" at bounding box center [685, 53] width 1370 height 34
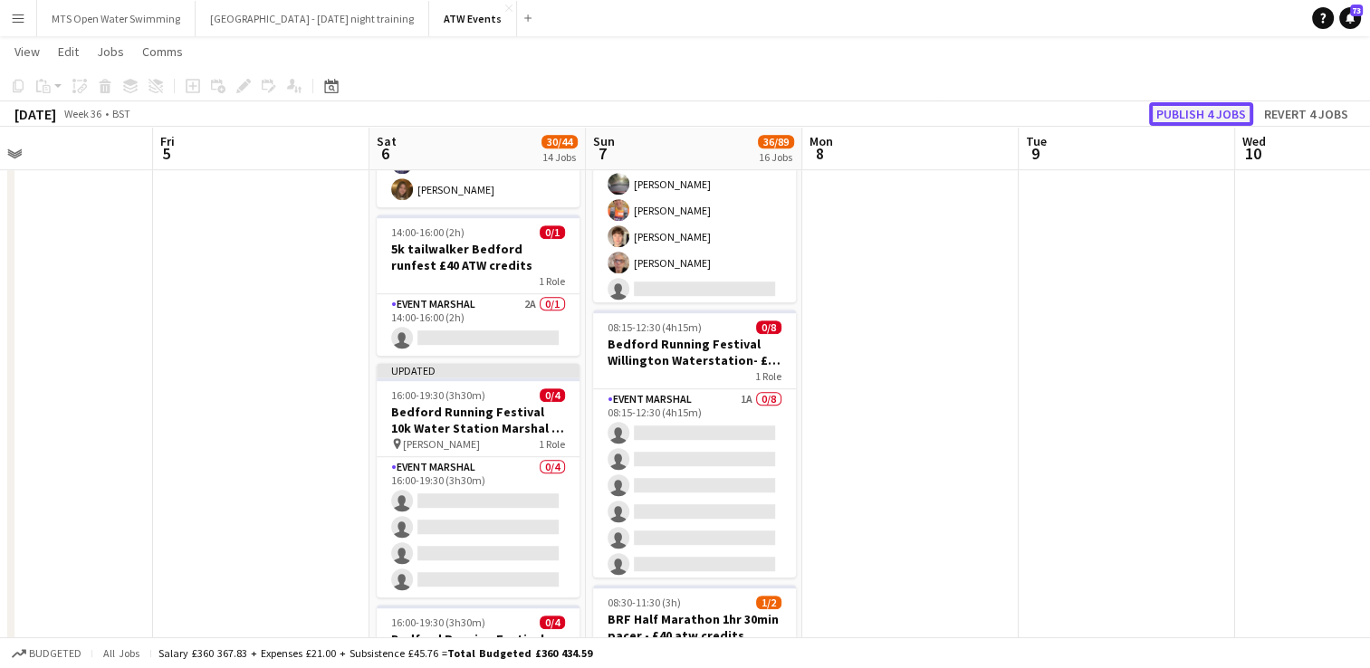
click at [1197, 110] on button "Publish 4 jobs" at bounding box center [1201, 114] width 104 height 24
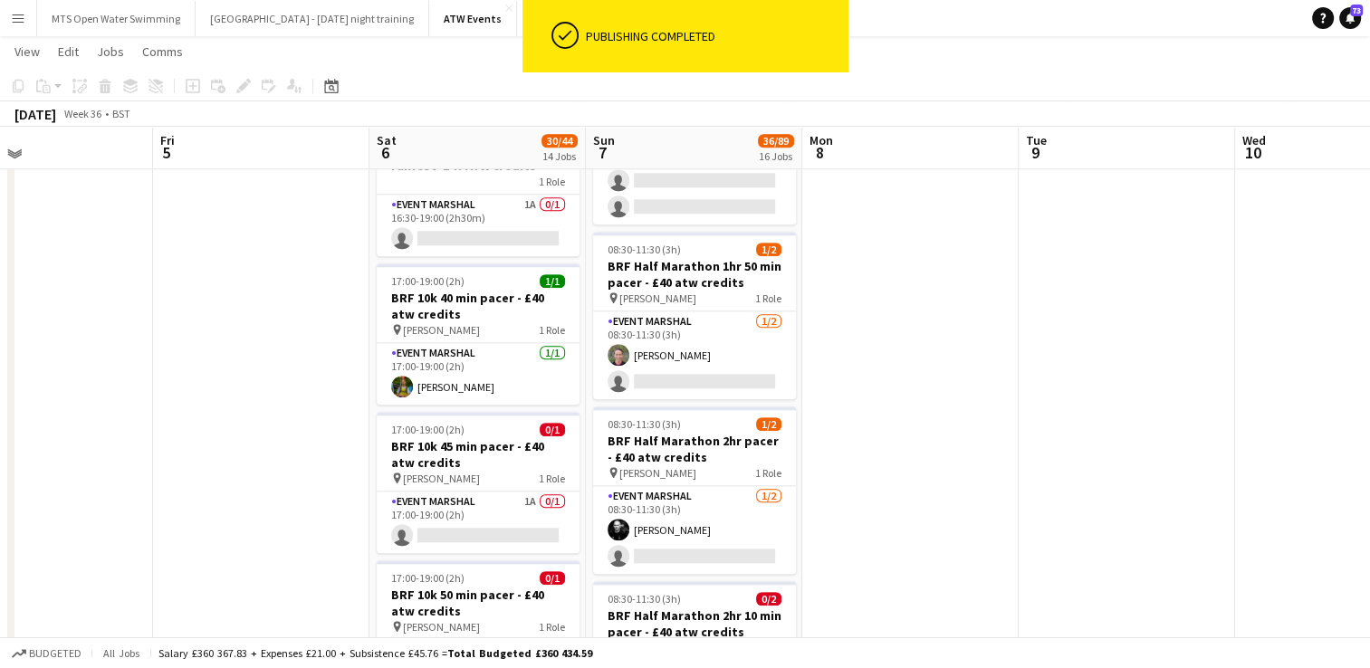
scroll to position [1798, 0]
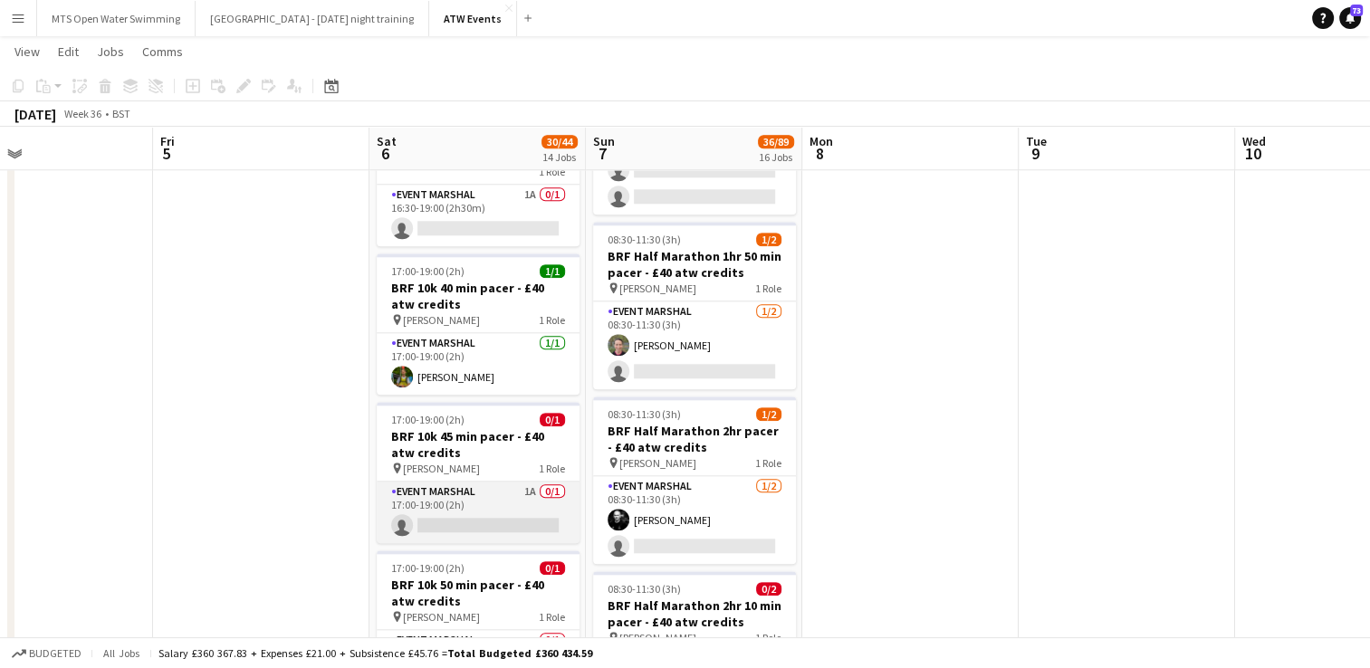
click at [526, 485] on app-card-role "Event Marshal 1A 0/1 17:00-19:00 (2h) single-neutral-actions" at bounding box center [478, 513] width 203 height 62
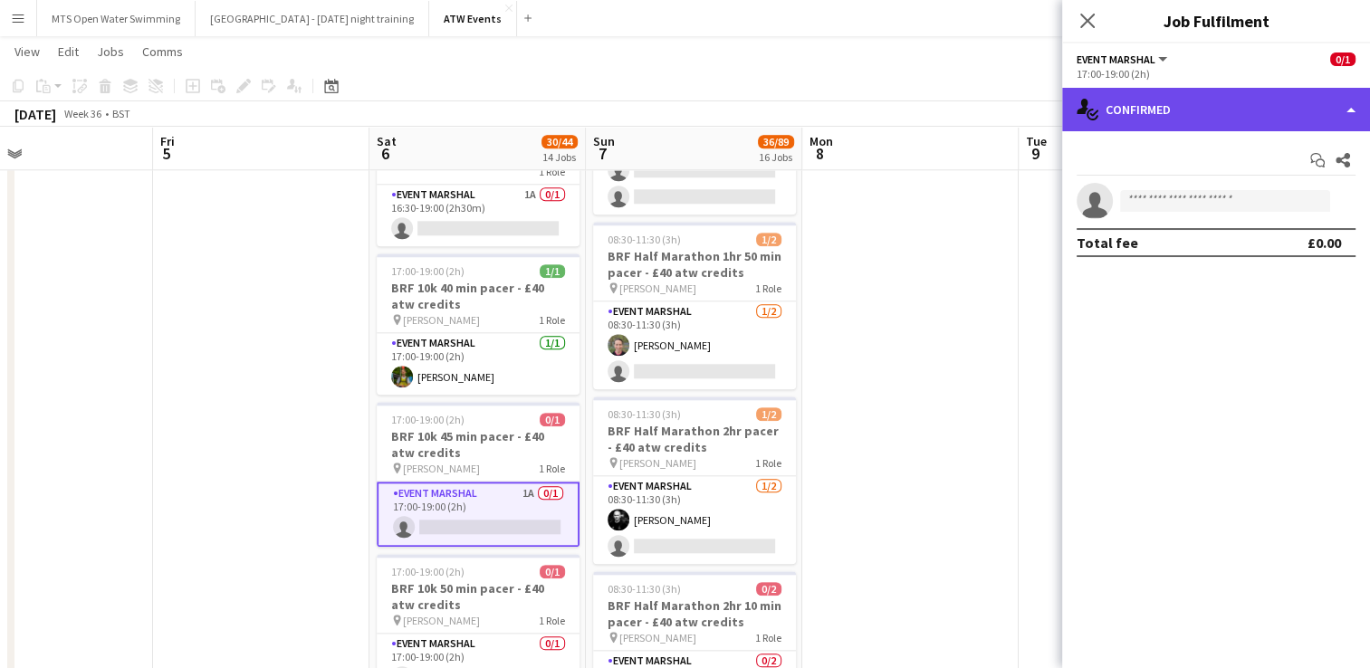
click at [1151, 123] on div "single-neutral-actions-check-2 Confirmed" at bounding box center [1216, 109] width 308 height 43
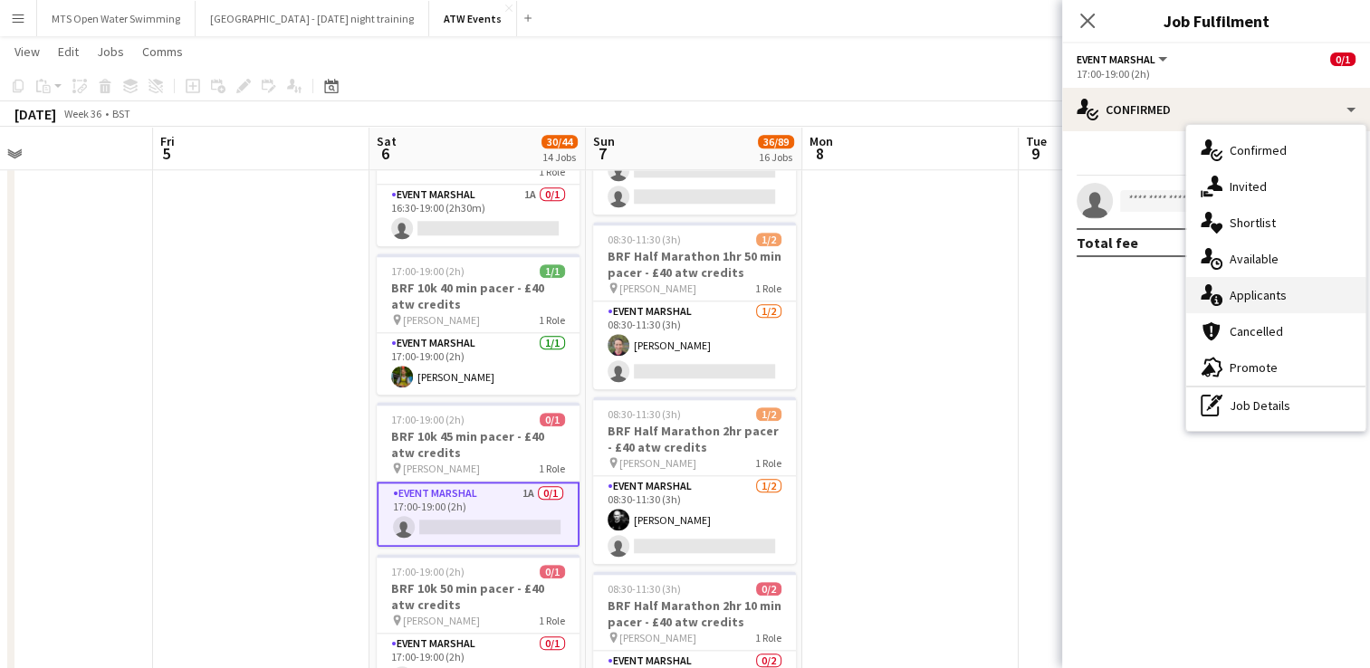
click at [1231, 296] on div "single-neutral-actions-information Applicants" at bounding box center [1275, 295] width 179 height 36
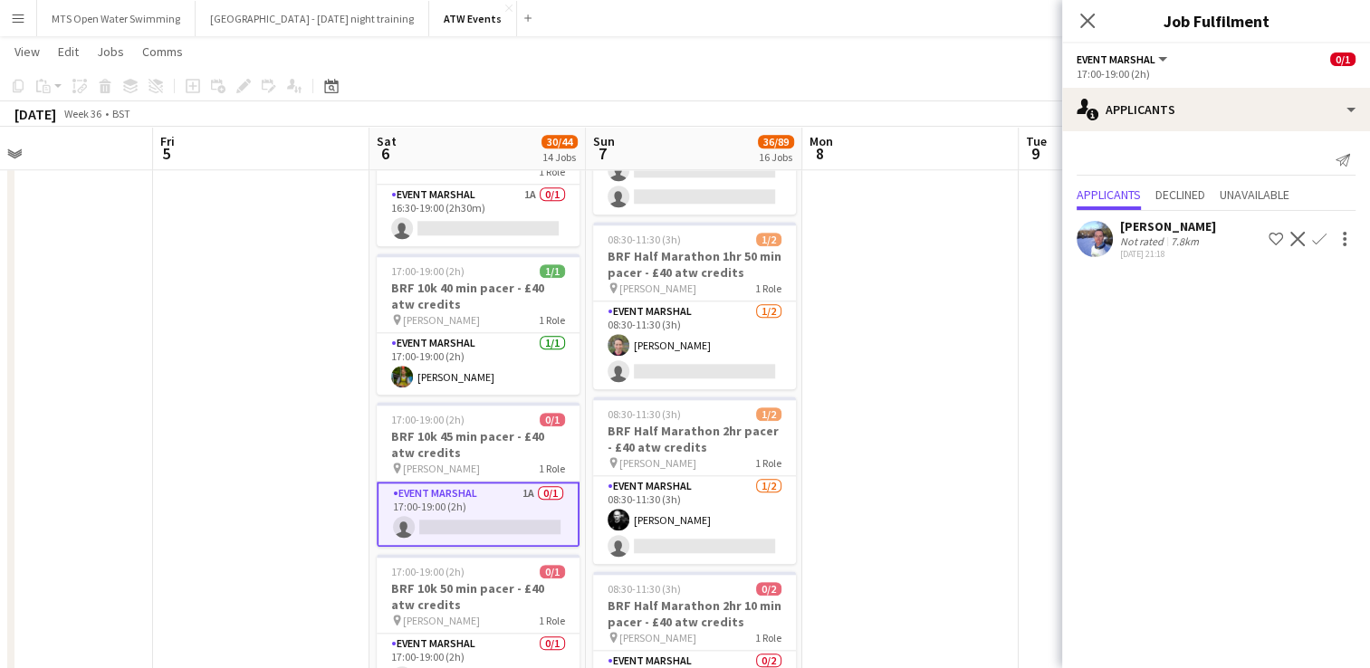
click at [913, 296] on app-date-cell at bounding box center [910, 43] width 216 height 3277
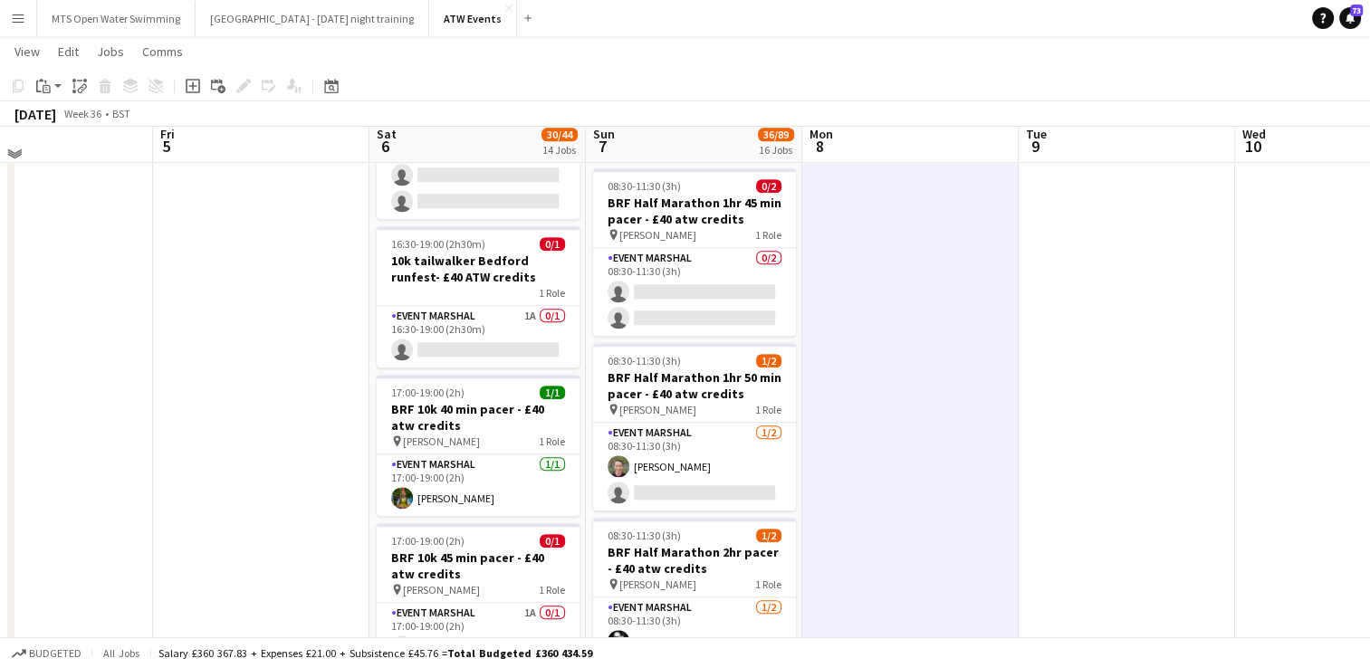
scroll to position [1669, 0]
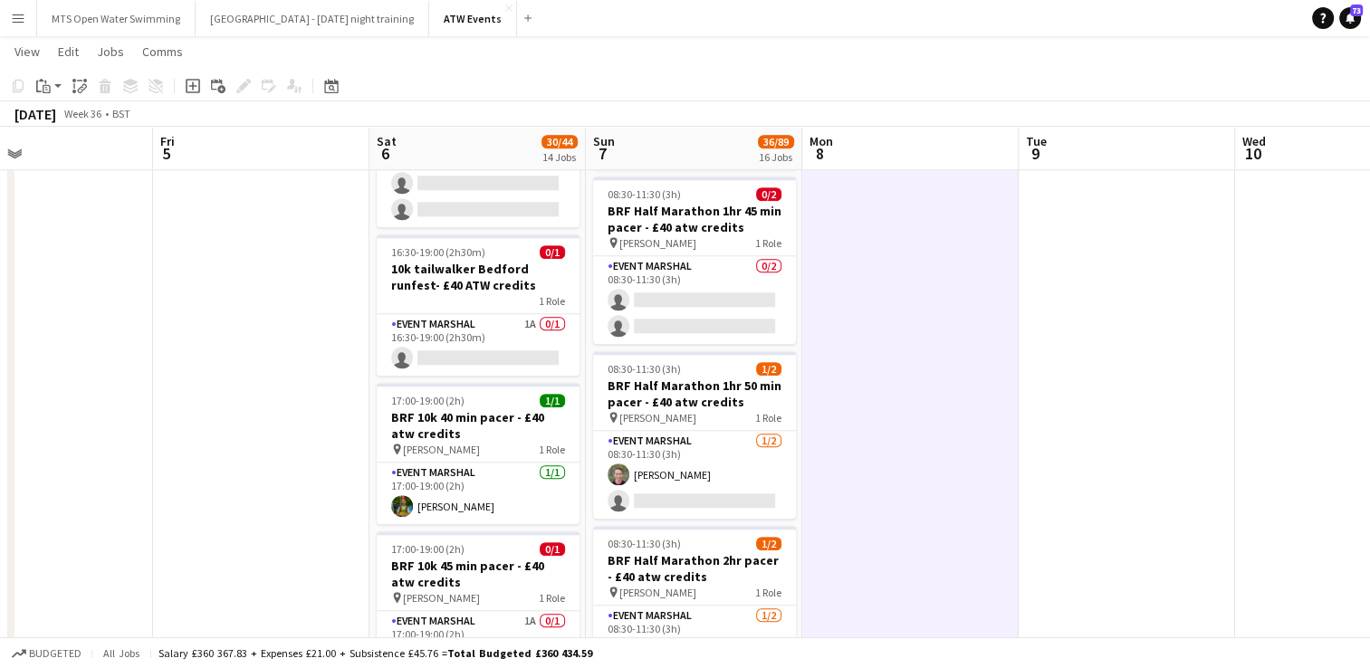
click at [18, 18] on app-icon "Menu" at bounding box center [18, 18] width 14 height 14
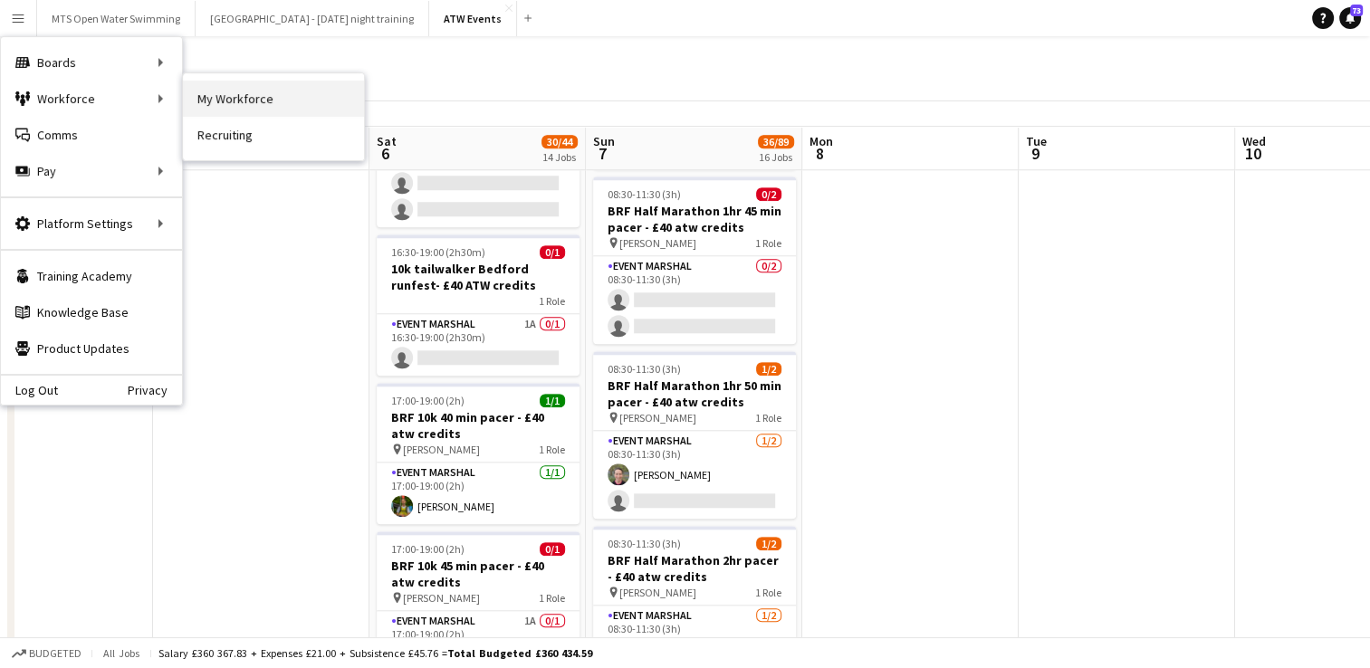
click at [216, 100] on link "My Workforce" at bounding box center [273, 99] width 181 height 36
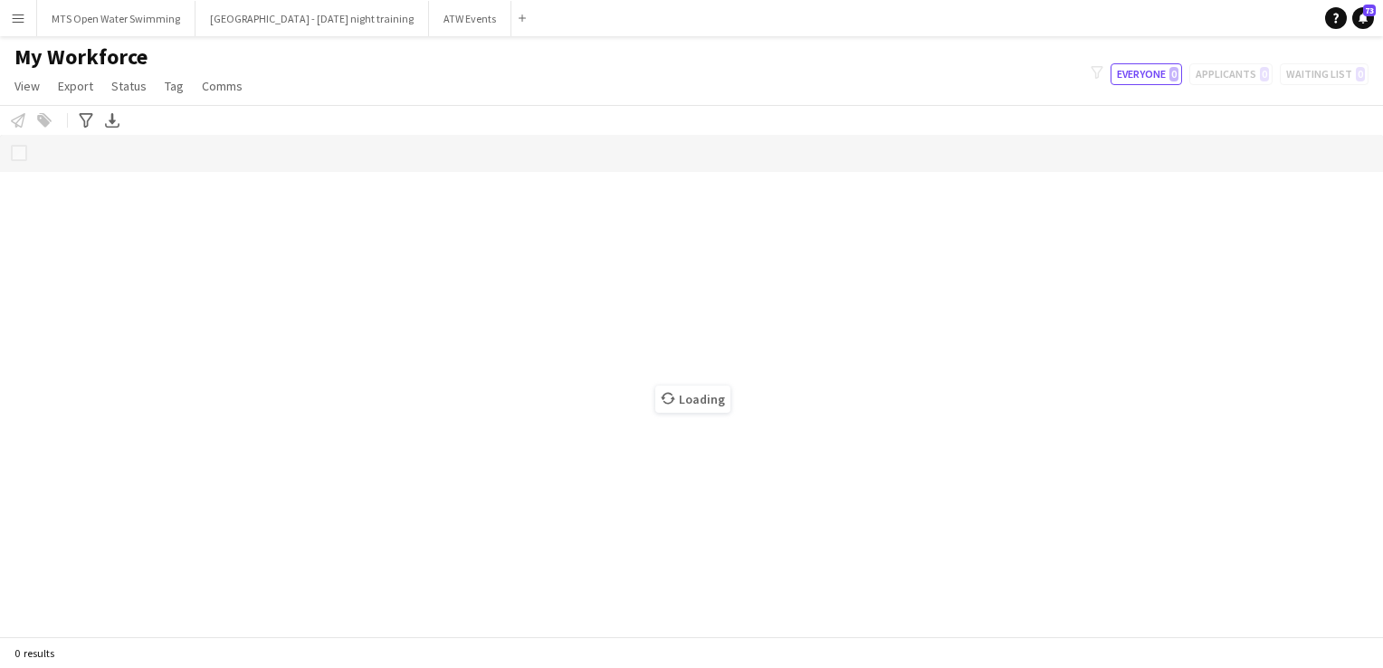
click at [5, 15] on button "Menu" at bounding box center [18, 18] width 36 height 36
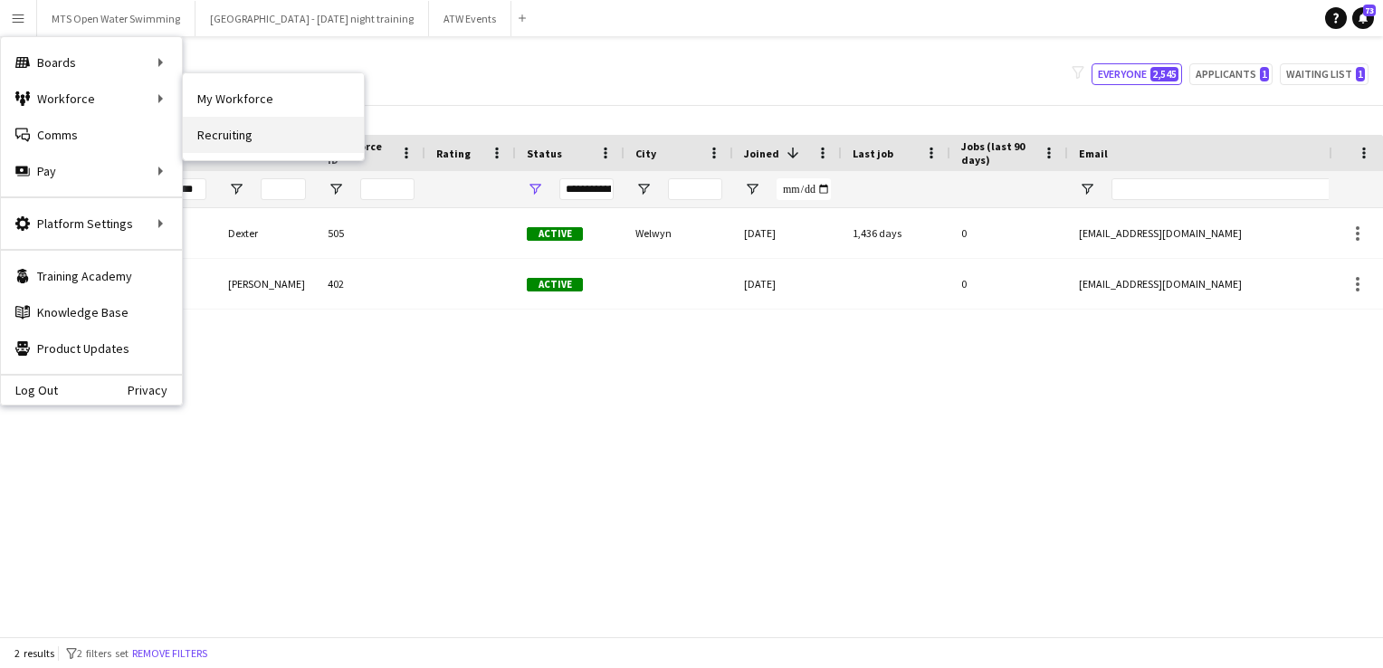
click at [224, 130] on link "Recruiting" at bounding box center [273, 135] width 181 height 36
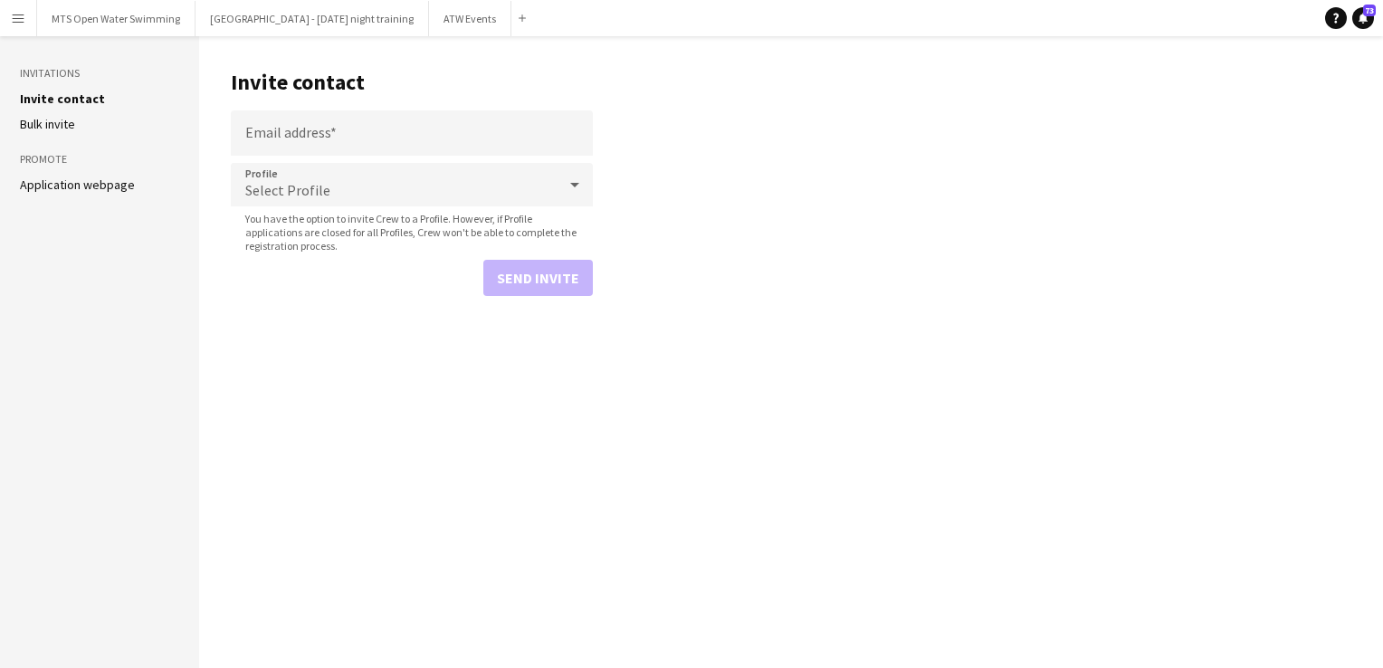
click at [14, 16] on app-icon "Menu" at bounding box center [18, 18] width 14 height 14
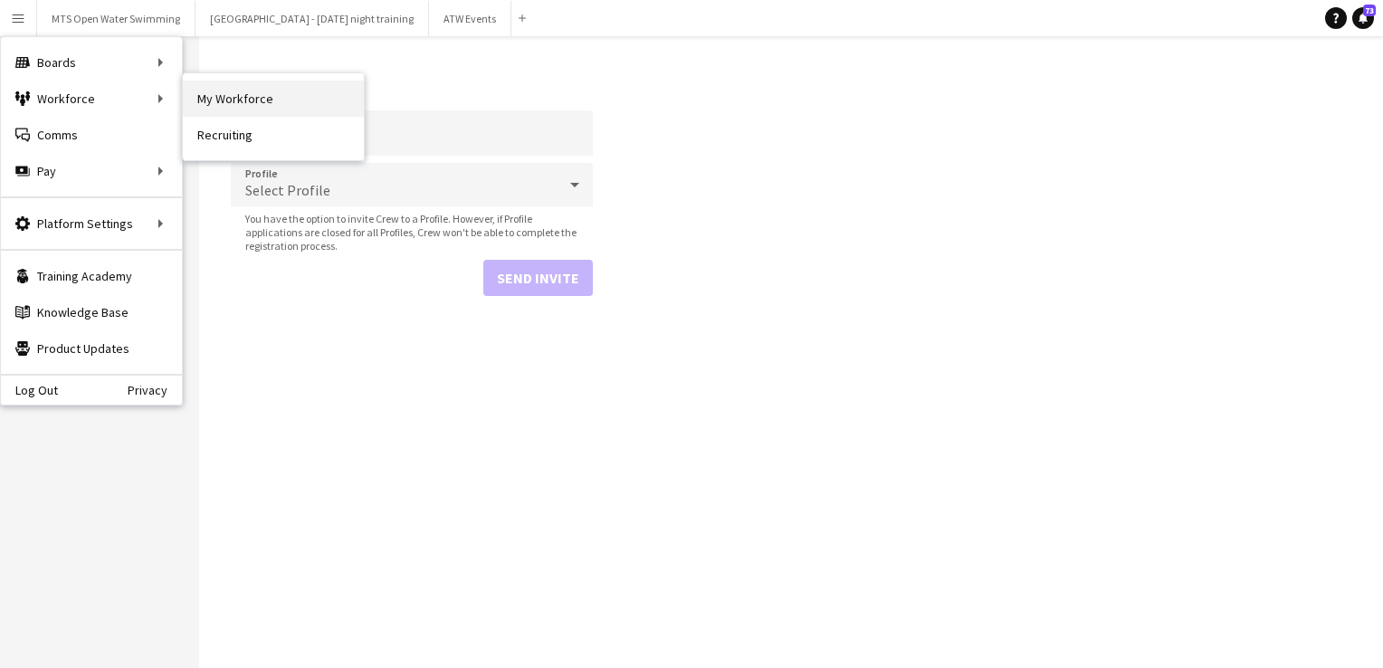
click at [237, 92] on link "My Workforce" at bounding box center [273, 99] width 181 height 36
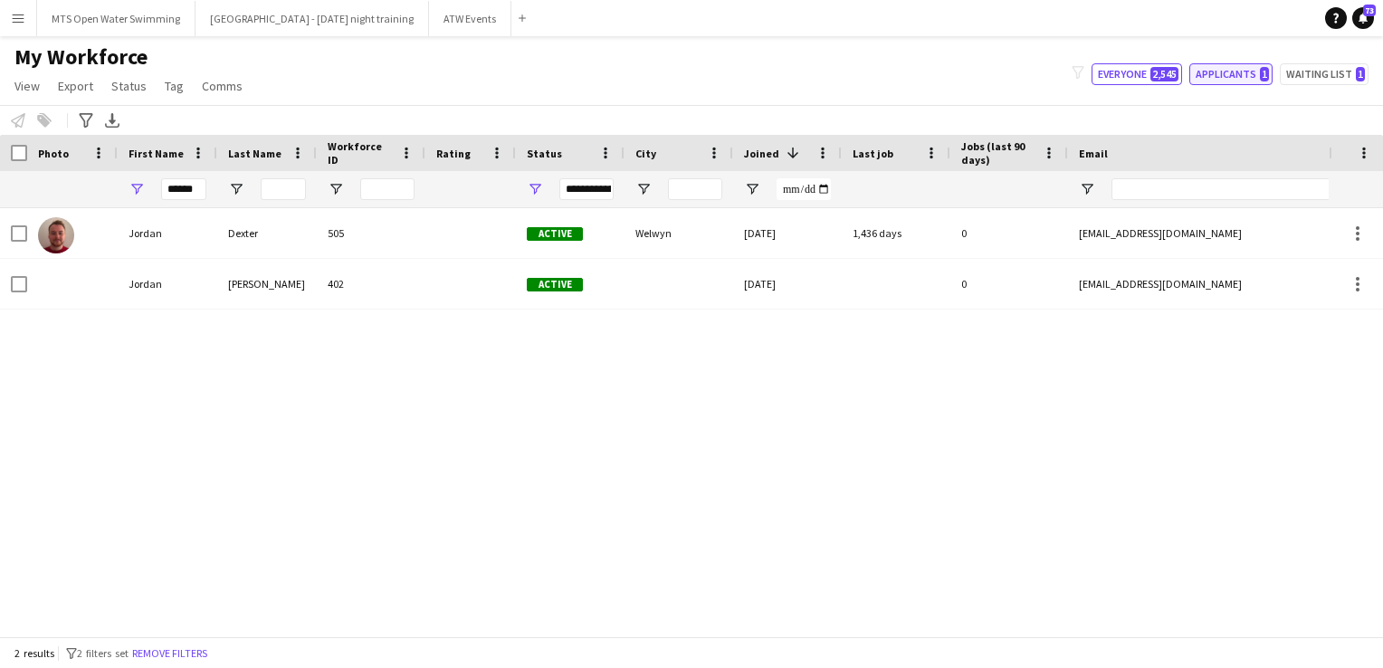
click at [1207, 76] on button "Applicants 1" at bounding box center [1231, 74] width 83 height 22
type input "**********"
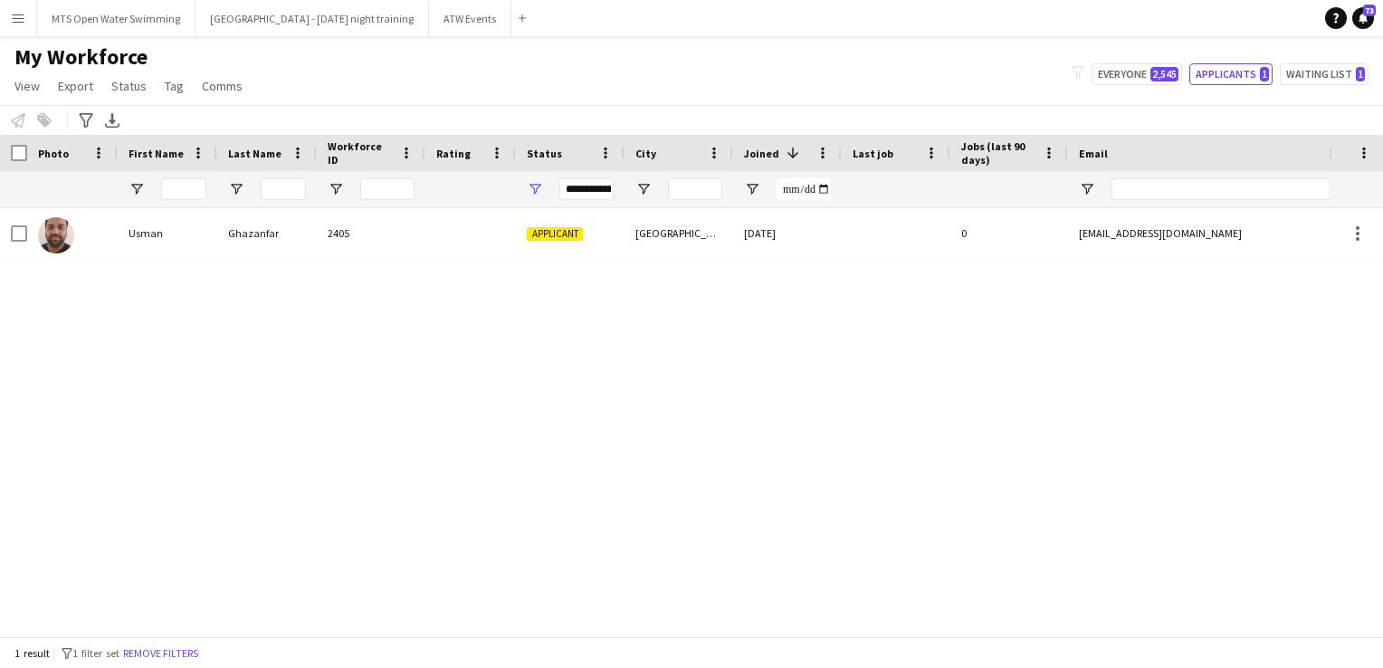
click at [17, 26] on button "Menu" at bounding box center [18, 18] width 36 height 36
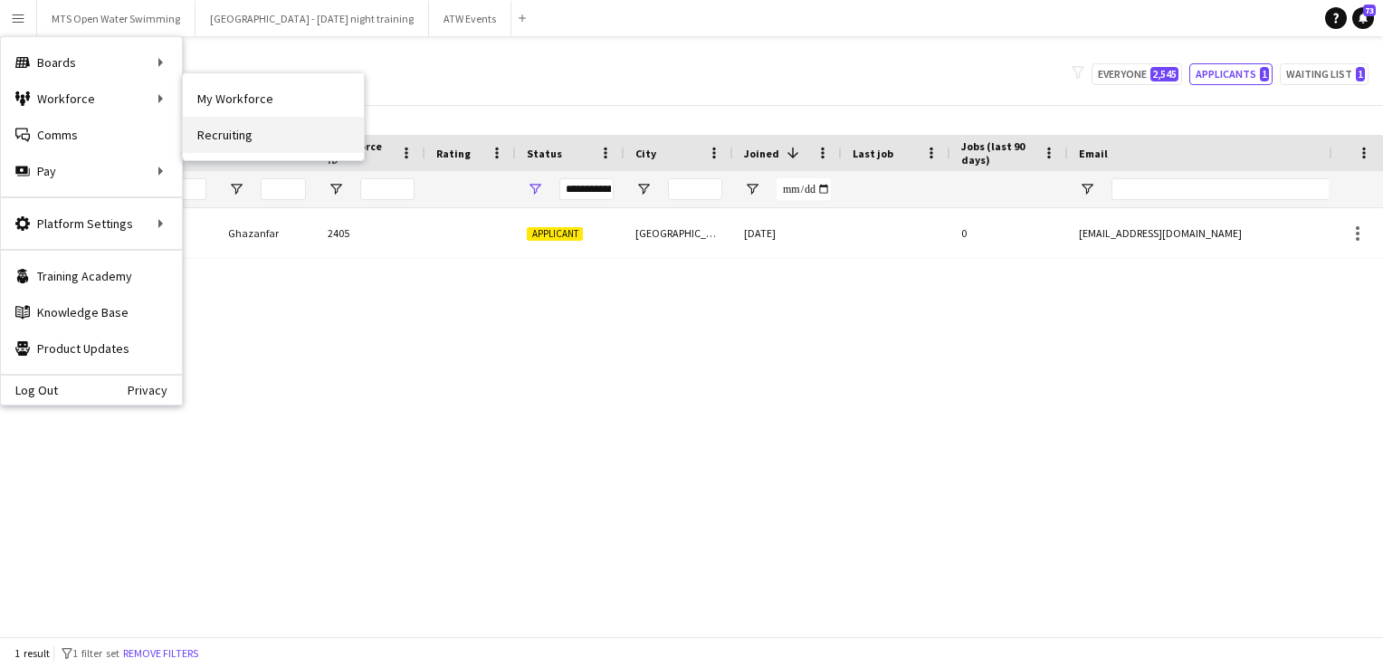
click at [206, 133] on link "Recruiting" at bounding box center [273, 135] width 181 height 36
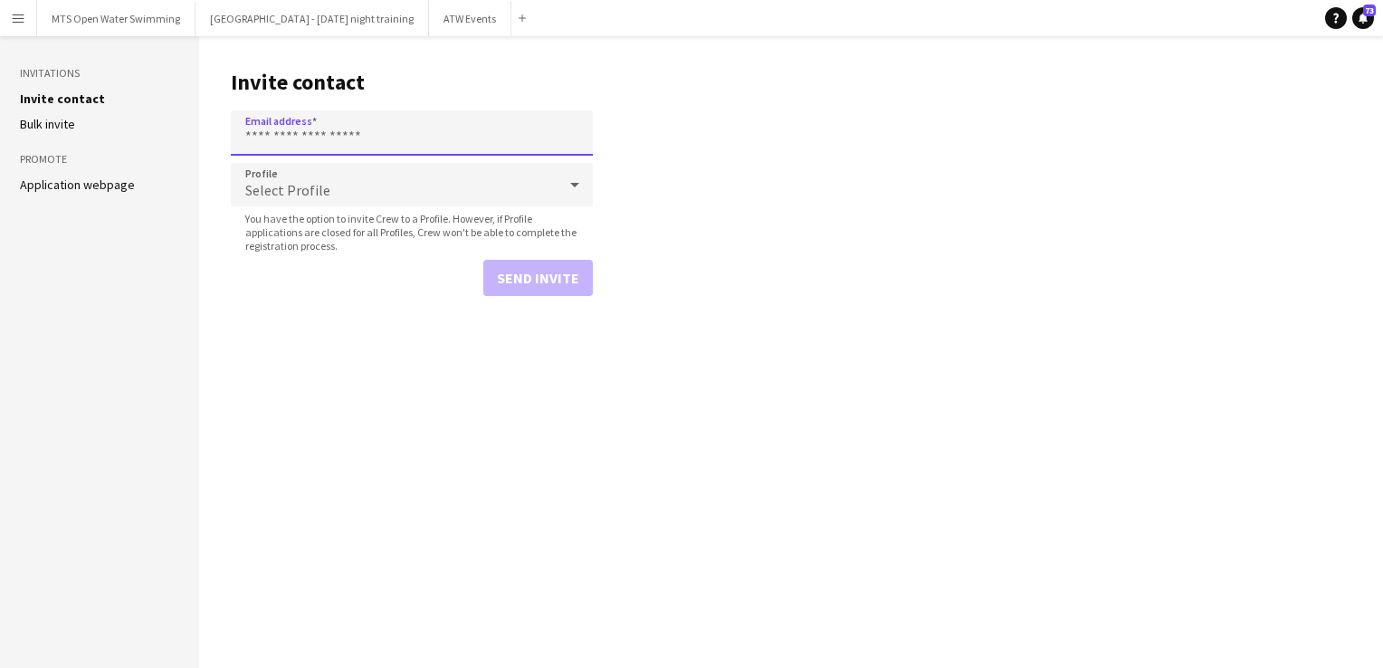
click at [292, 134] on input "Email address" at bounding box center [412, 132] width 362 height 45
paste input "**********"
type input "**********"
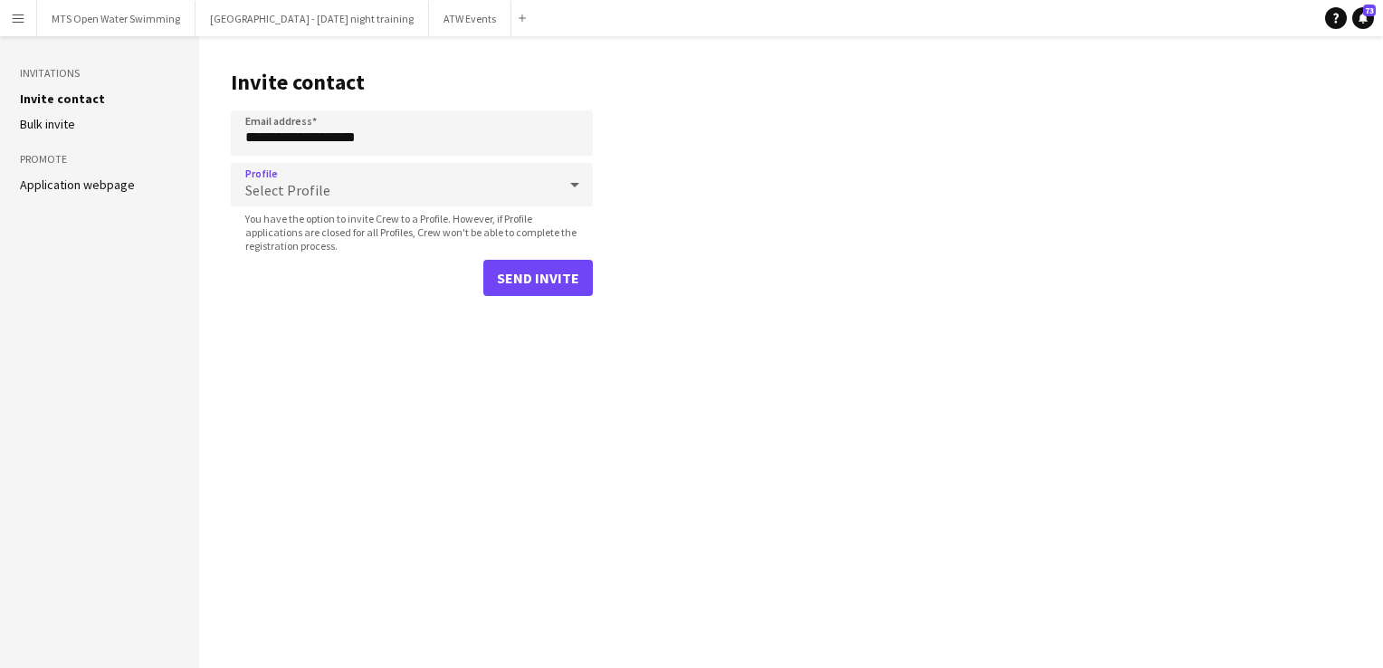
click at [271, 182] on span "Select Profile" at bounding box center [287, 190] width 85 height 18
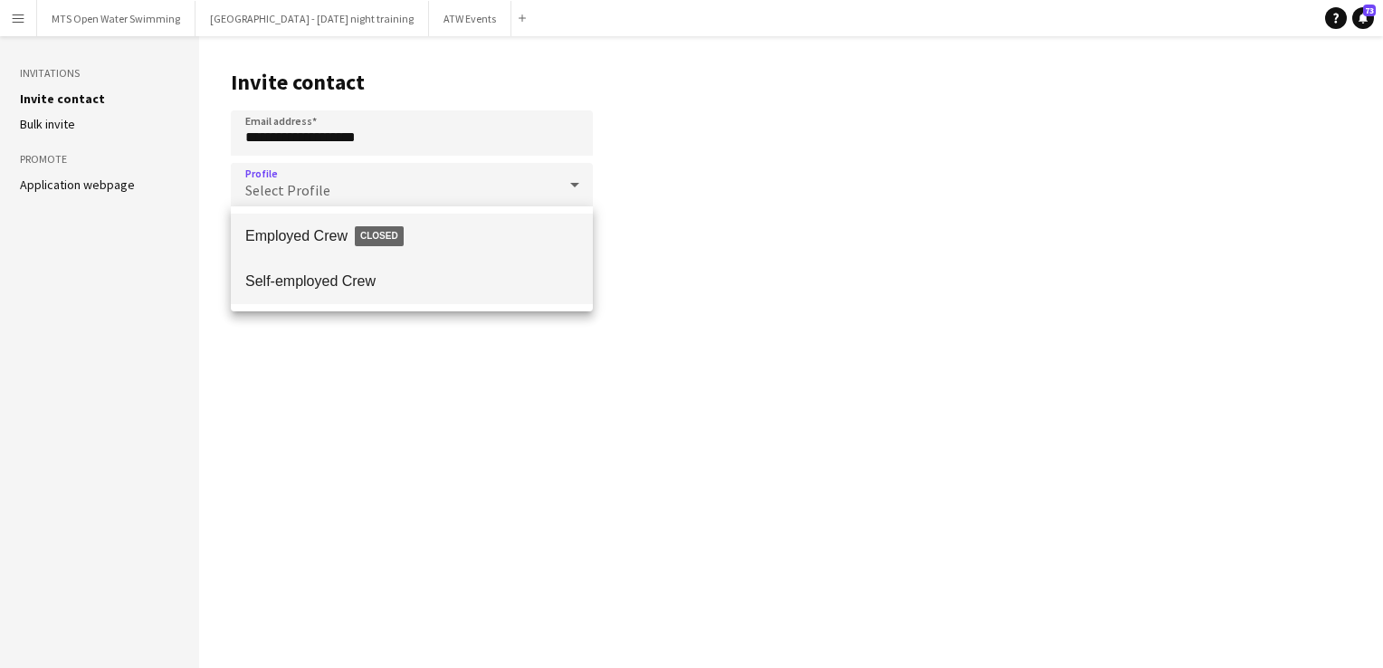
click at [271, 273] on span "Self-employed Crew" at bounding box center [411, 281] width 333 height 17
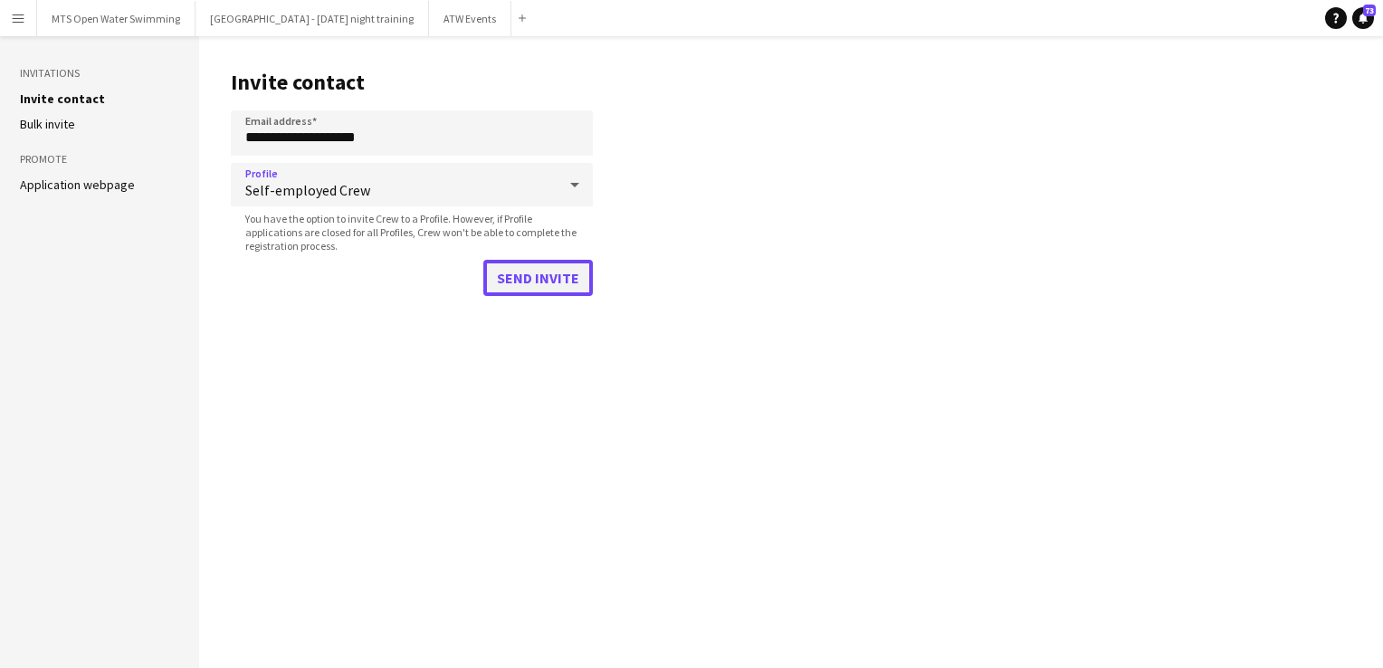
click at [525, 267] on button "Send invite" at bounding box center [538, 278] width 110 height 36
